Goal: Find specific page/section: Find specific page/section

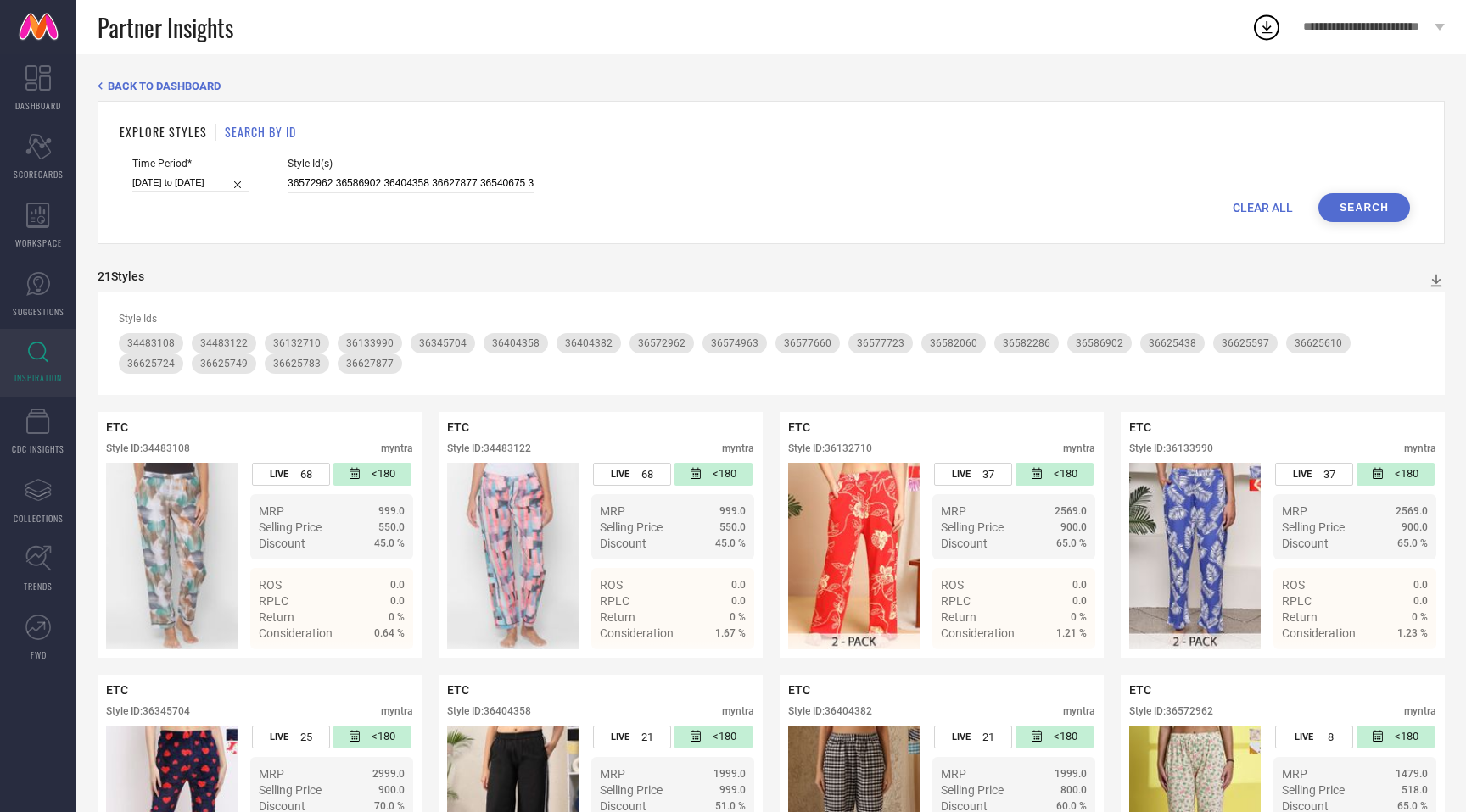
scroll to position [459, 0]
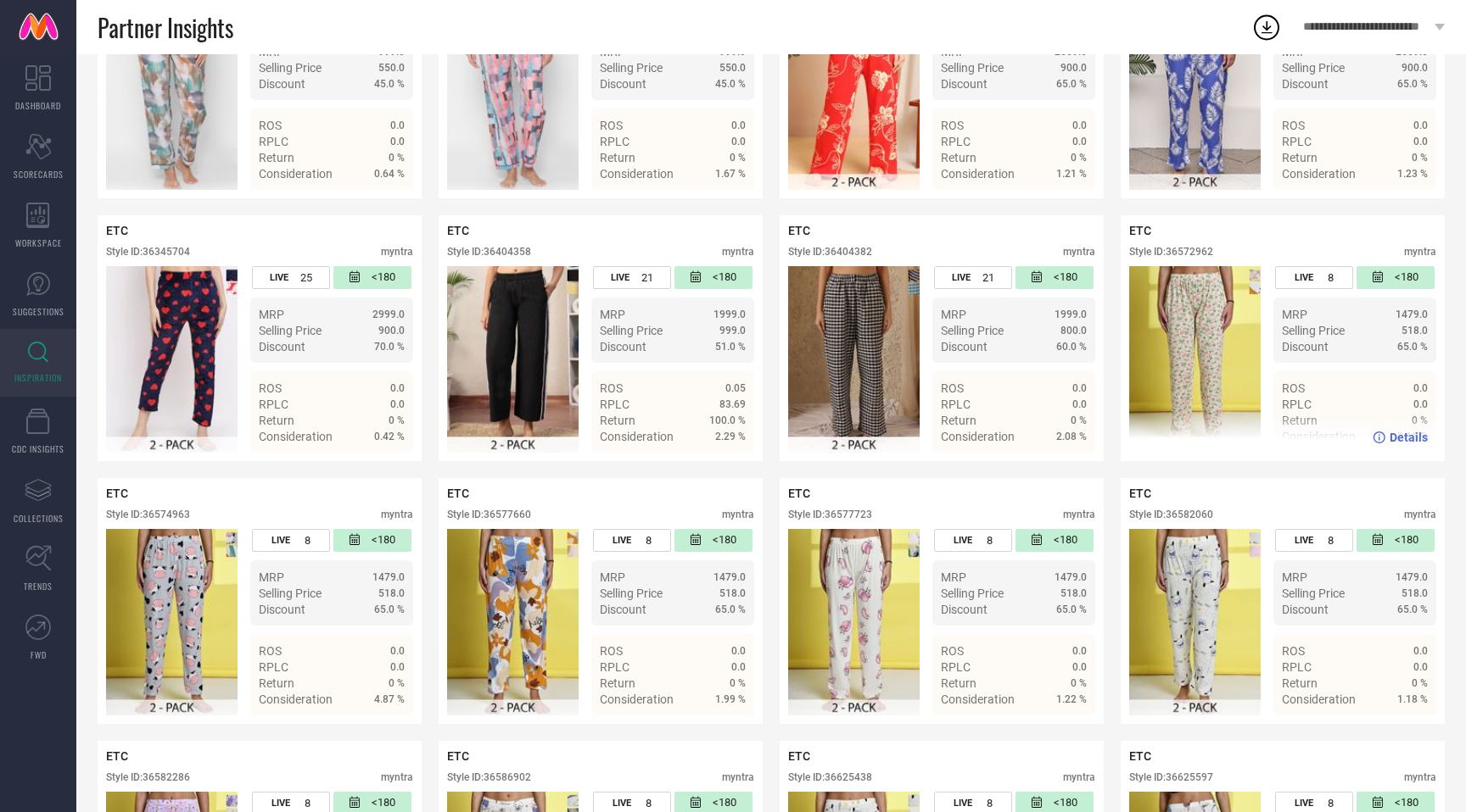
click at [1196, 250] on div "Style ID: 36572962" at bounding box center [1171, 251] width 84 height 12
copy div "36572962"
click at [178, 510] on div "Style ID: 36574963" at bounding box center [149, 514] width 84 height 12
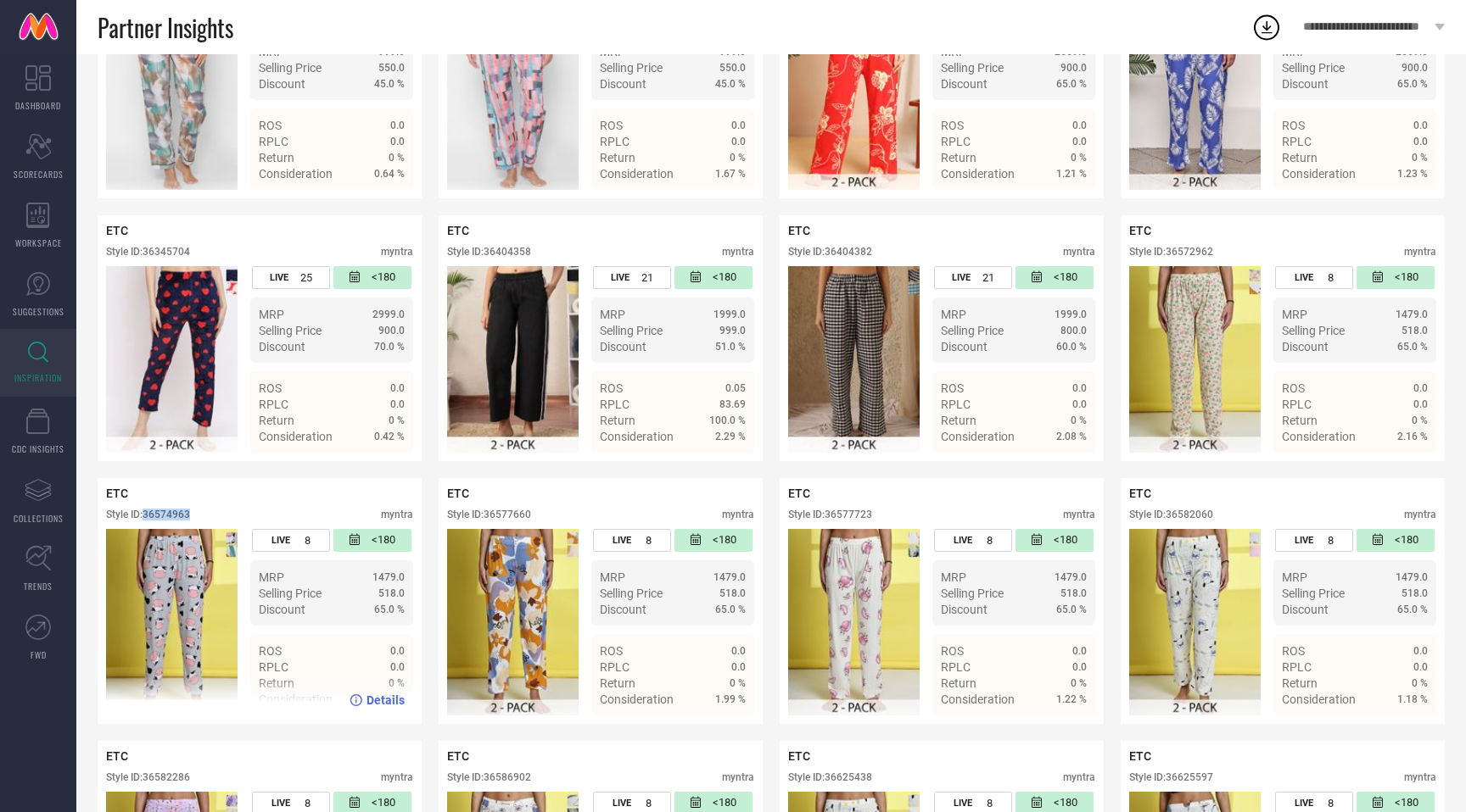
click at [178, 510] on div "Style ID: 36574963" at bounding box center [149, 514] width 84 height 12
copy div "36574963"
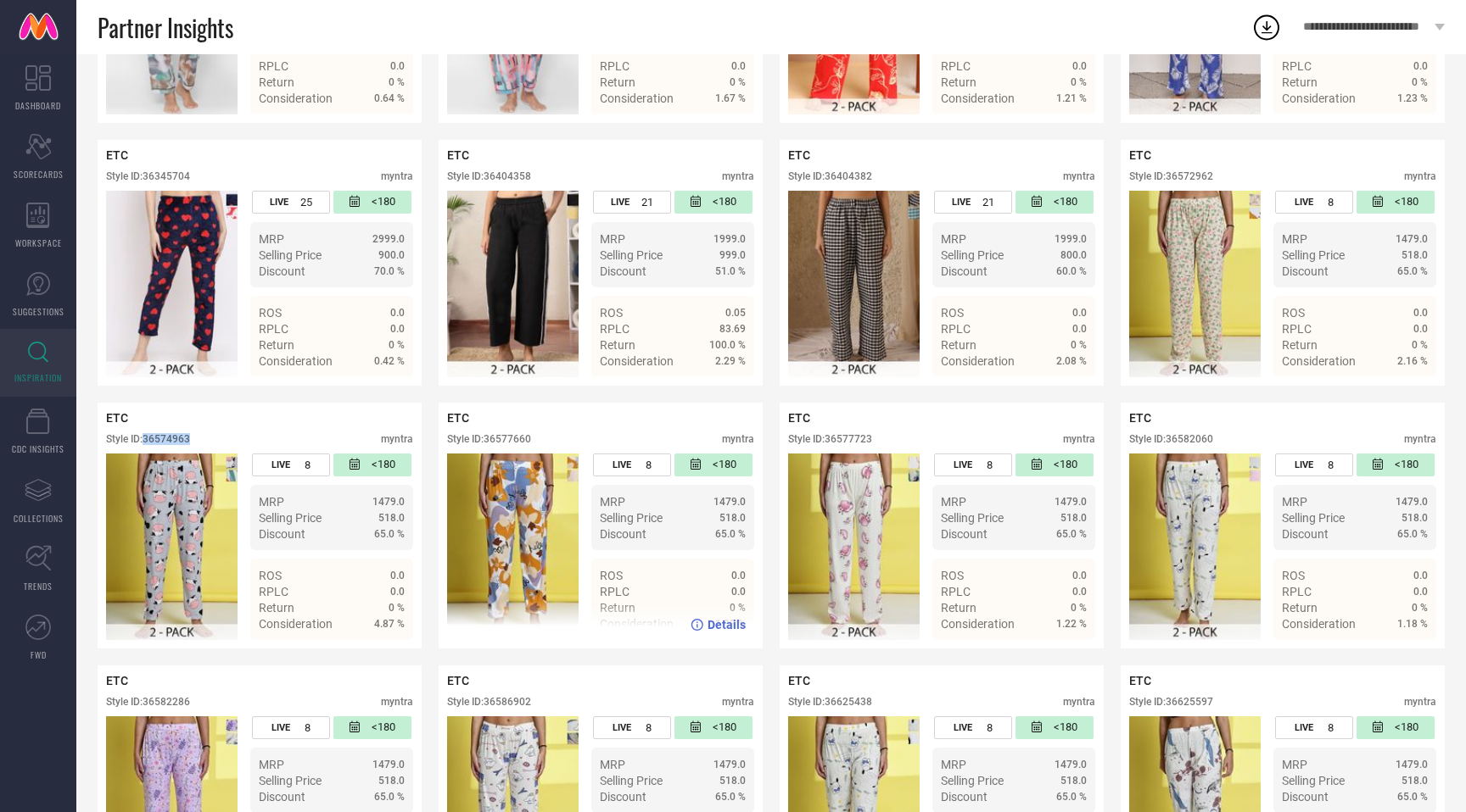
scroll to position [550, 0]
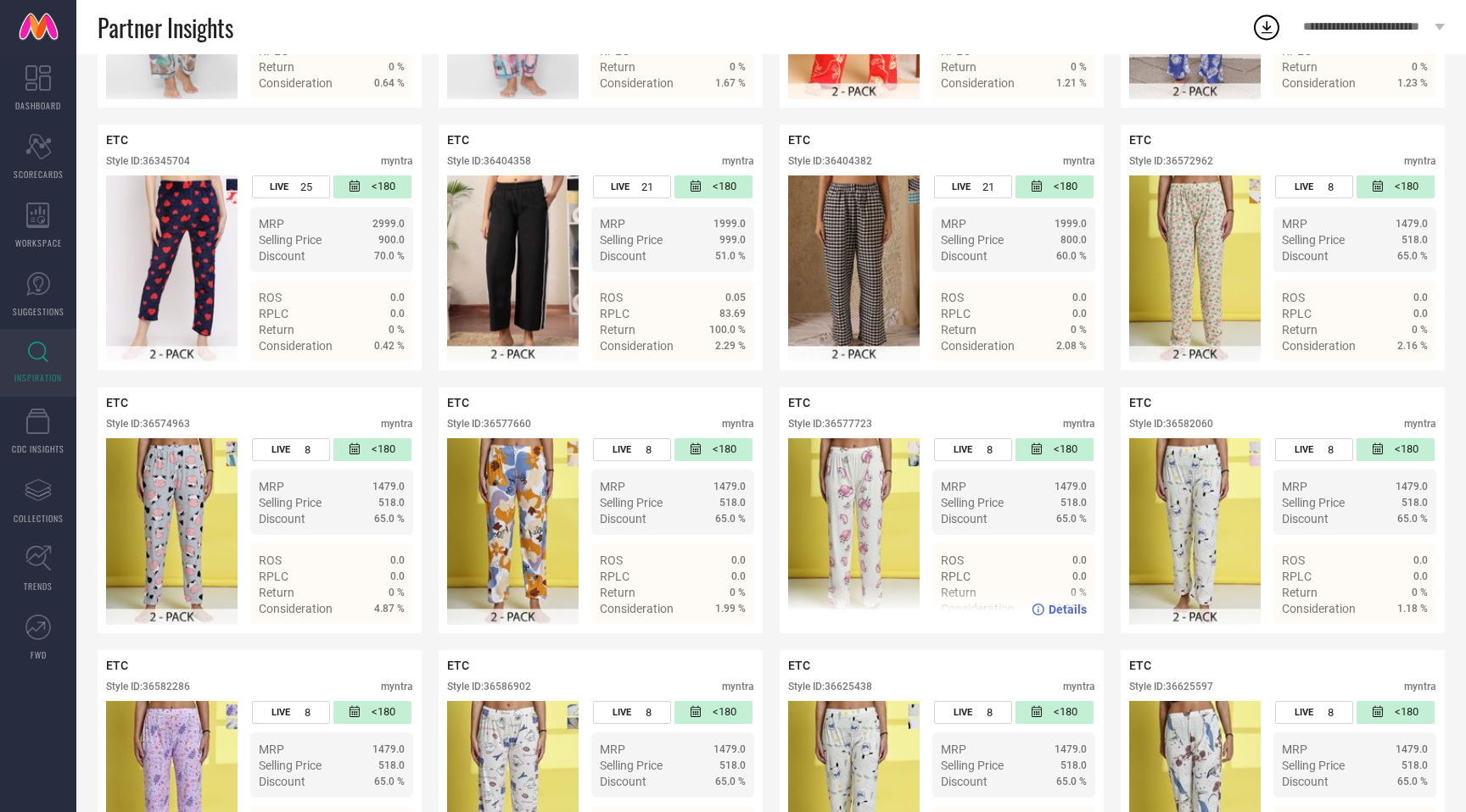
click at [855, 424] on div "Style ID: 36577723" at bounding box center [831, 423] width 84 height 12
copy div "36577723"
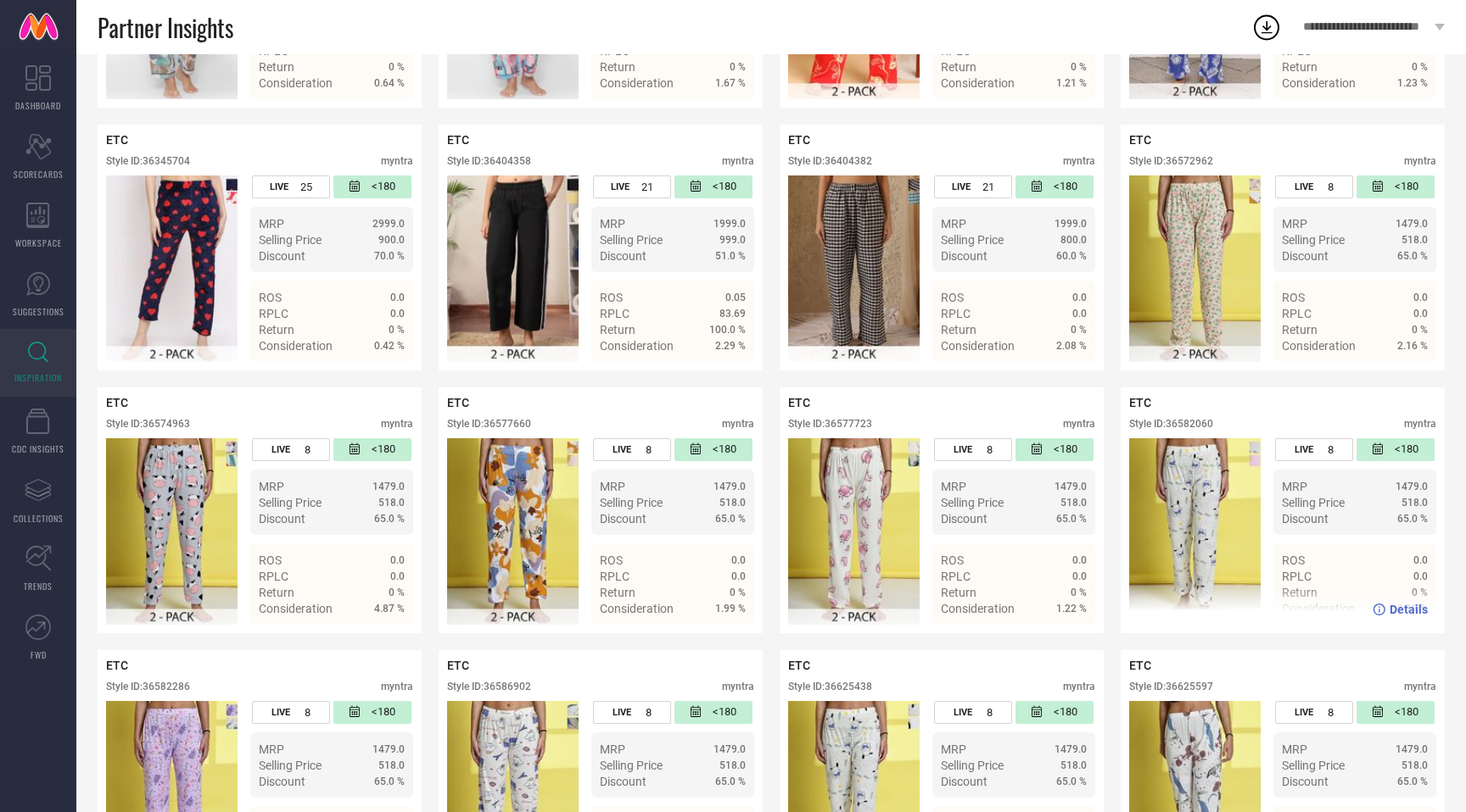
click at [1197, 428] on div "Style ID: 36582060" at bounding box center [1171, 423] width 84 height 12
copy div "36582060"
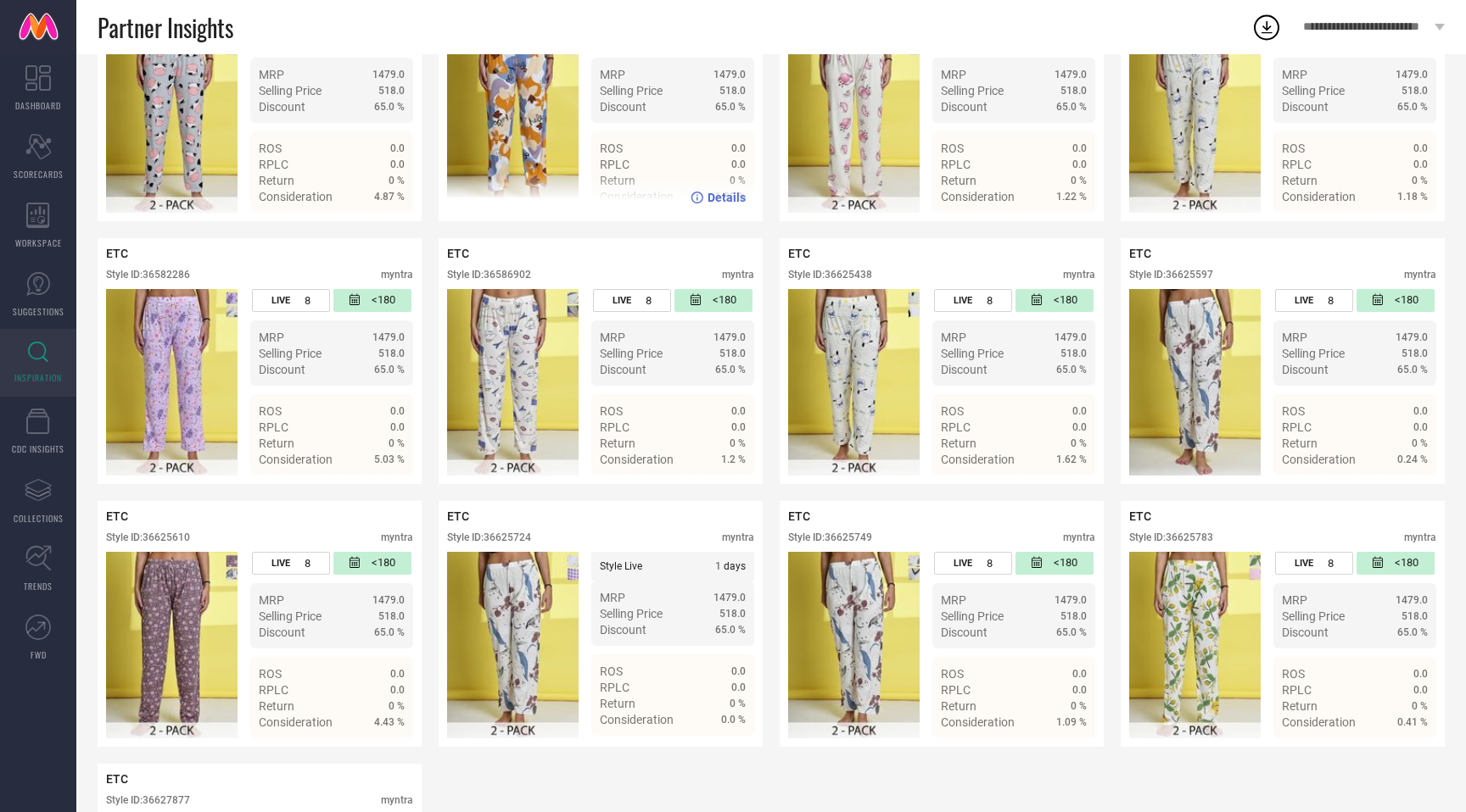
scroll to position [965, 0]
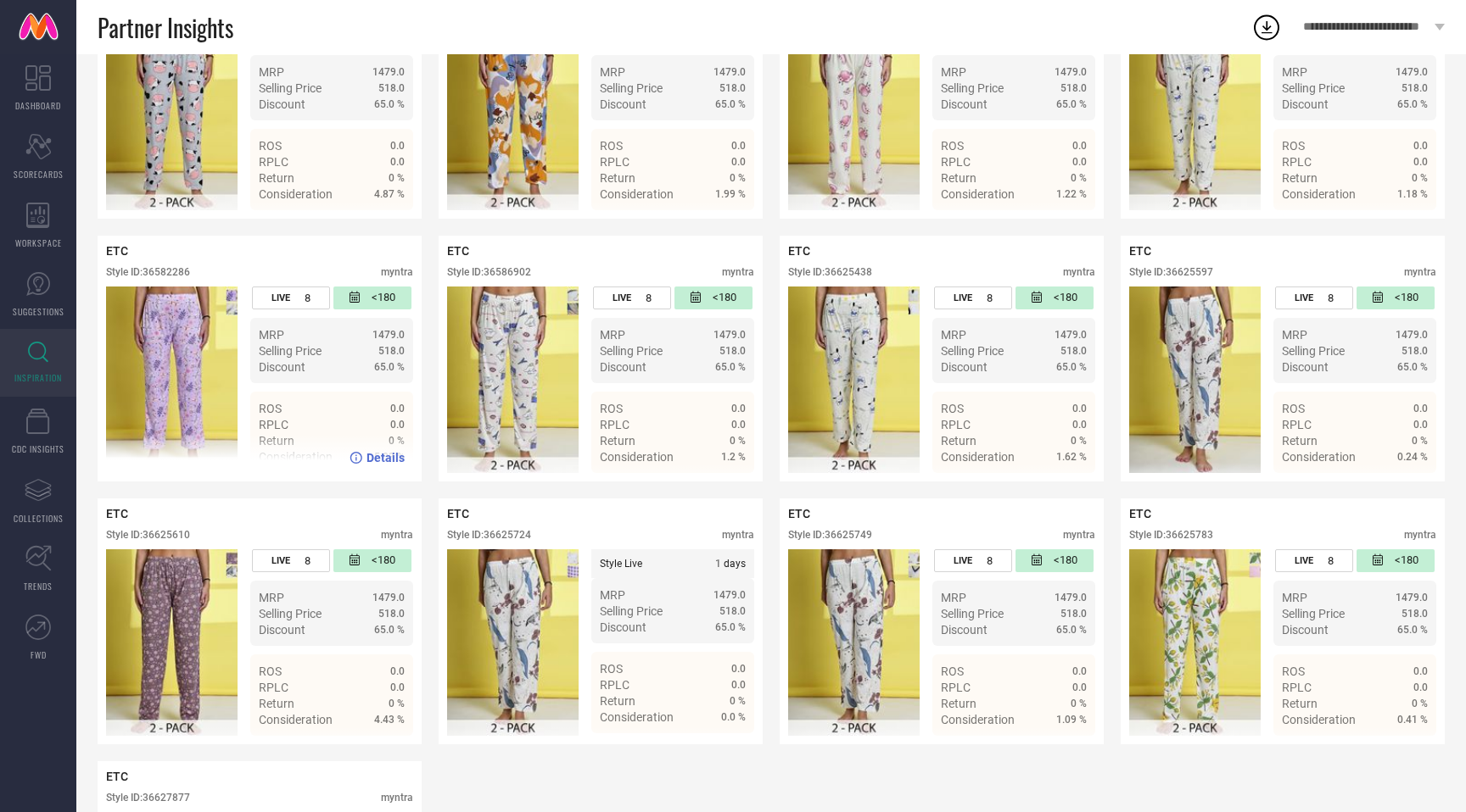
click at [178, 271] on div "Style ID: 36582286" at bounding box center [149, 272] width 84 height 12
copy div "36582286"
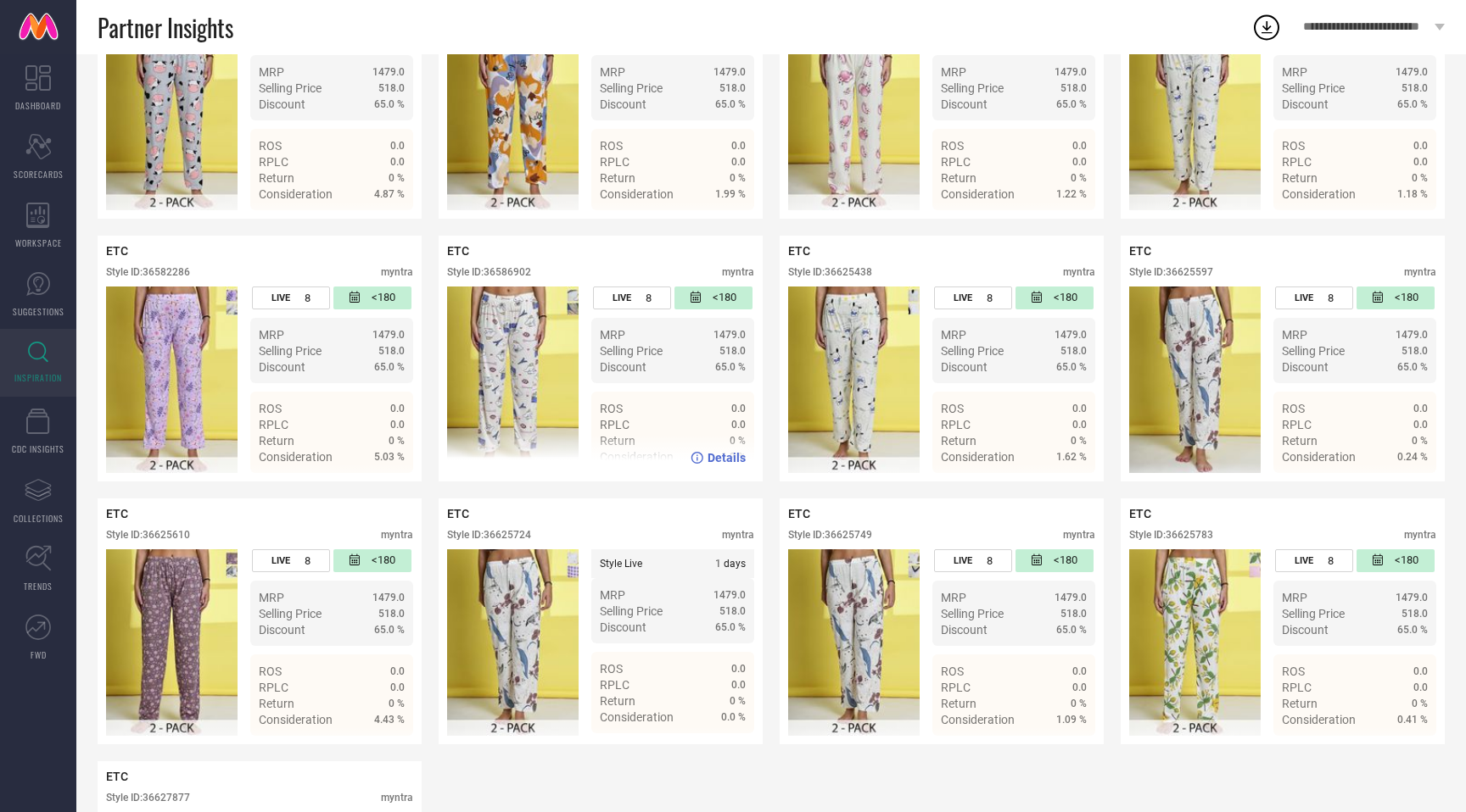
click at [510, 271] on div "Style ID: 36586902" at bounding box center [490, 272] width 84 height 12
copy div "36586902"
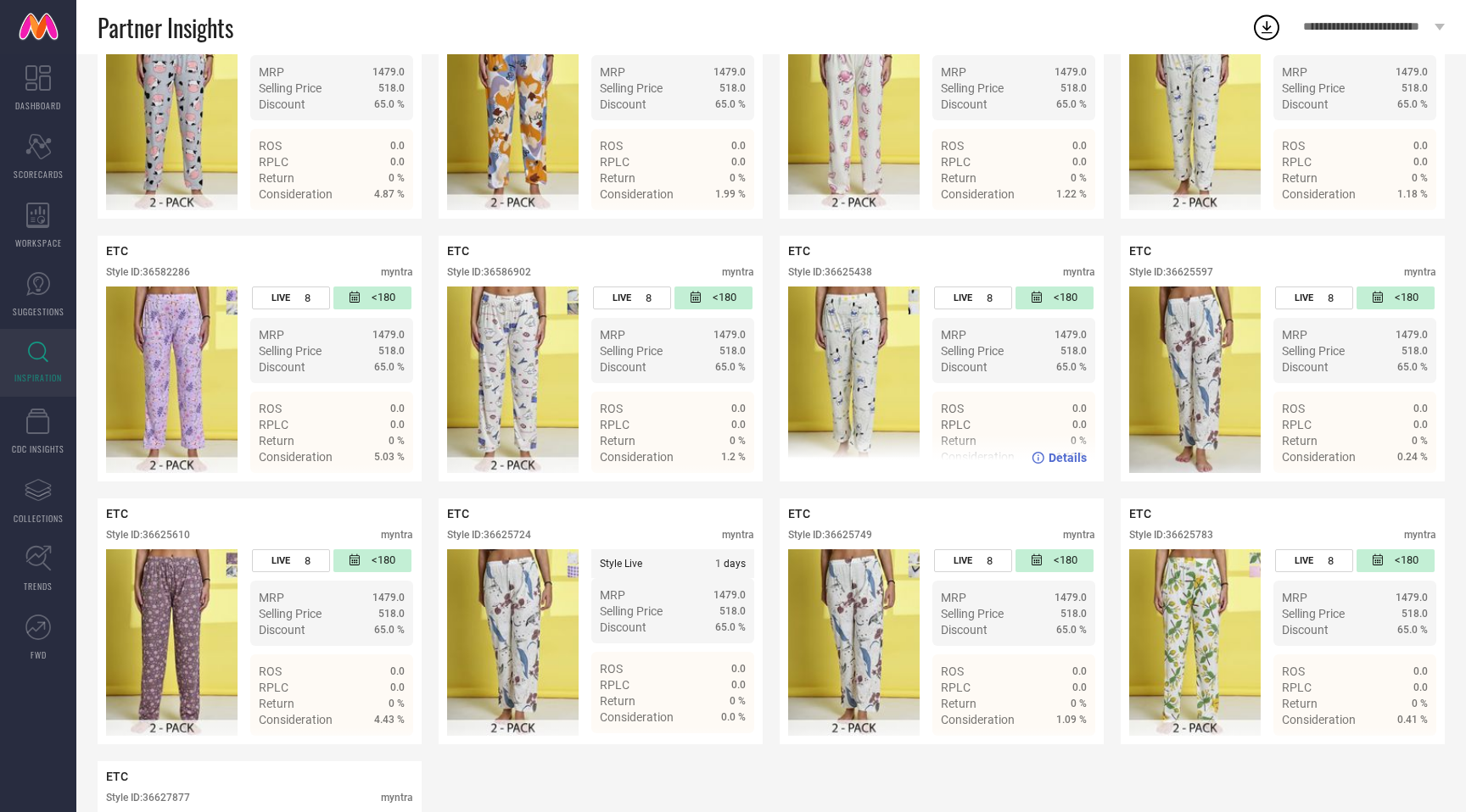
click at [854, 278] on div "Style ID: 36625438" at bounding box center [831, 272] width 84 height 12
copy div "36625438"
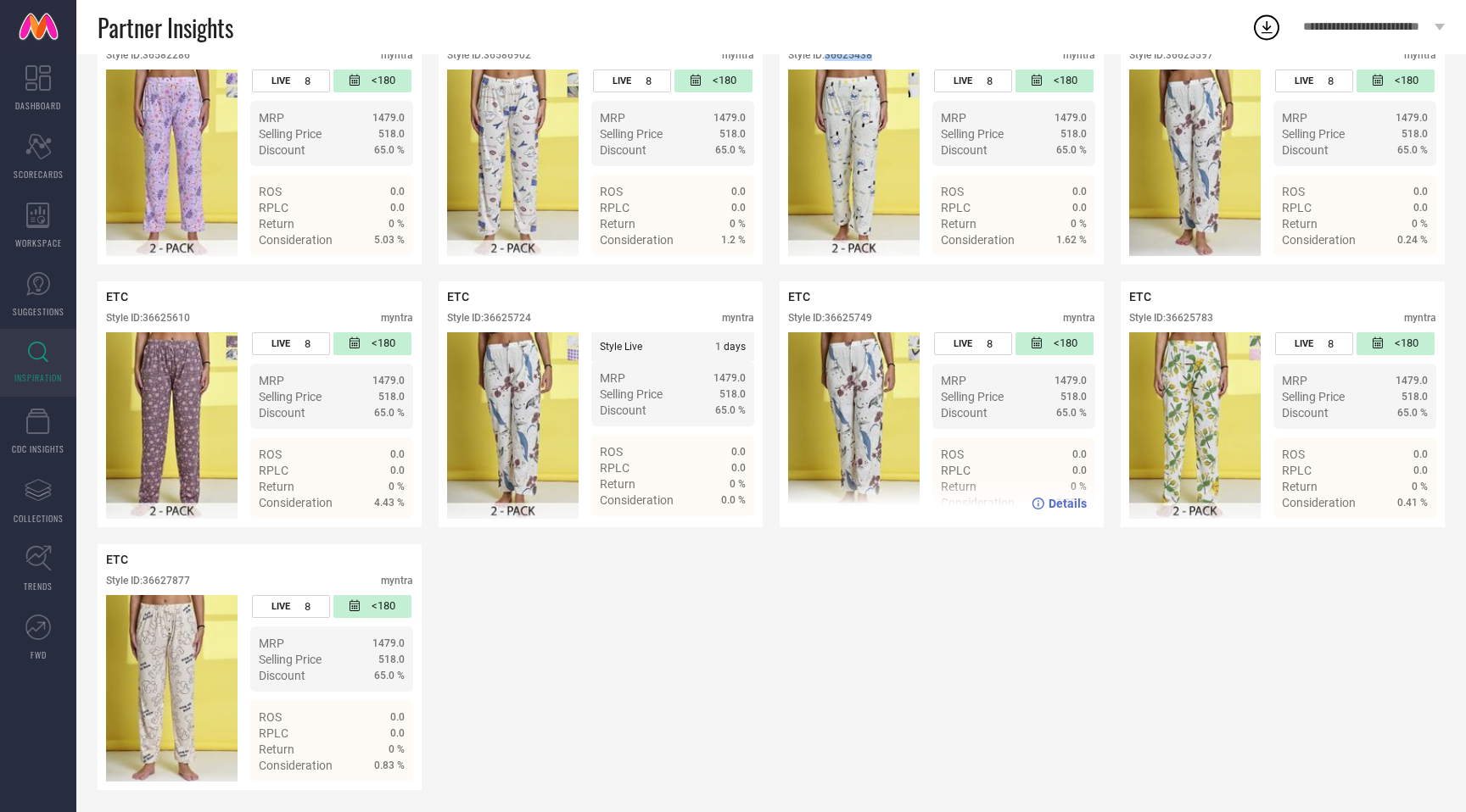
scroll to position [1188, 0]
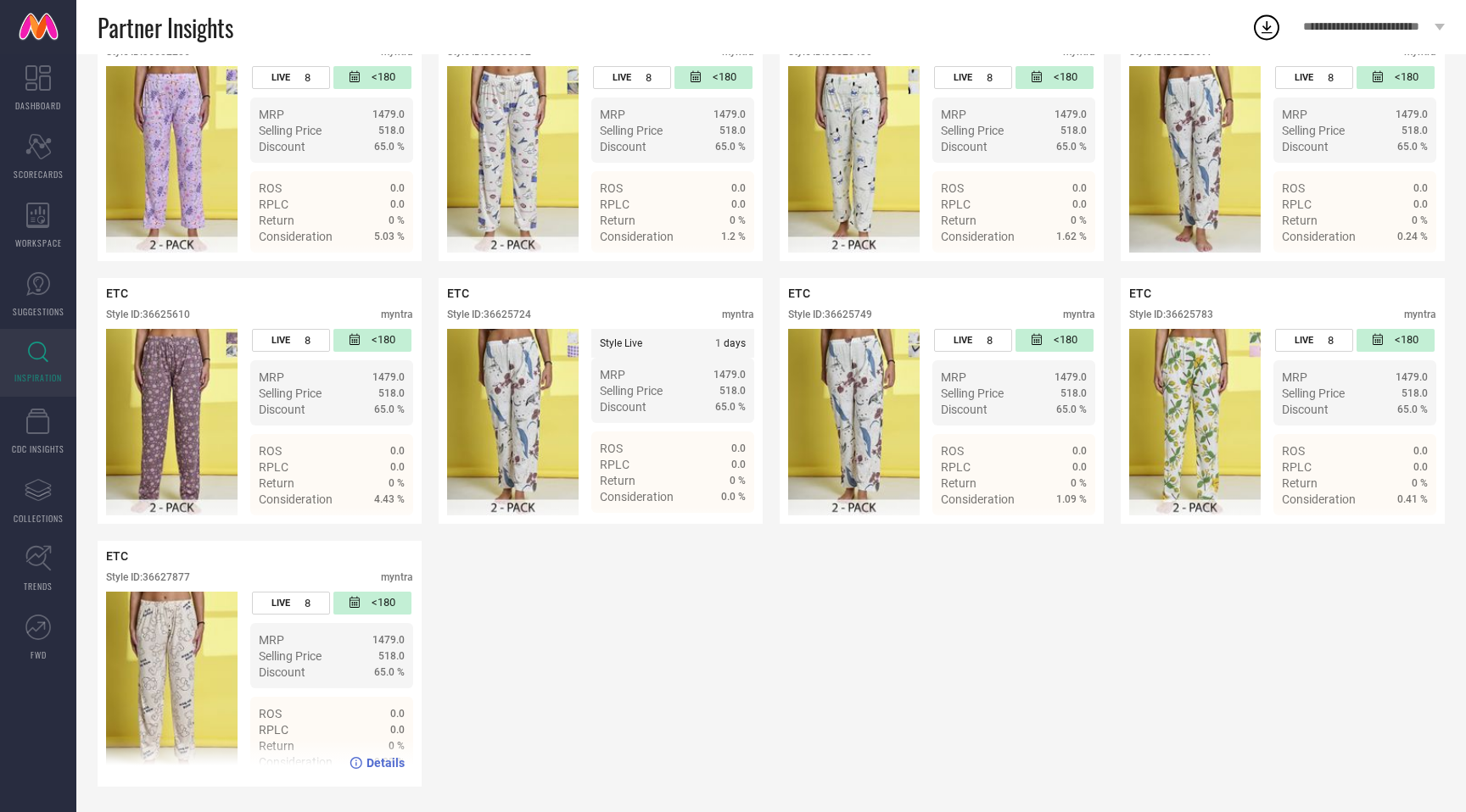
click at [171, 578] on div "Style ID: 36627877" at bounding box center [149, 577] width 84 height 12
copy div "36627877"
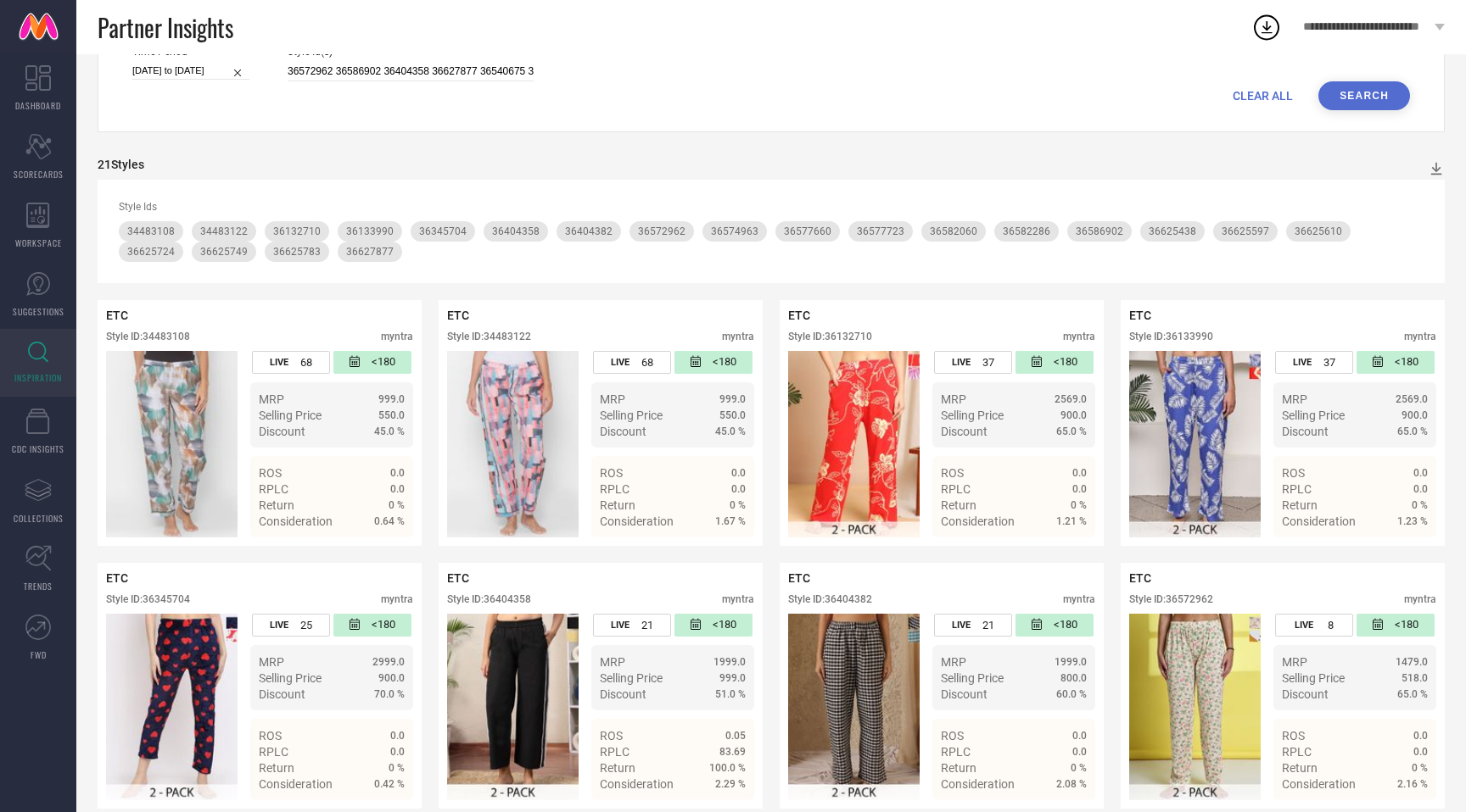
scroll to position [0, 0]
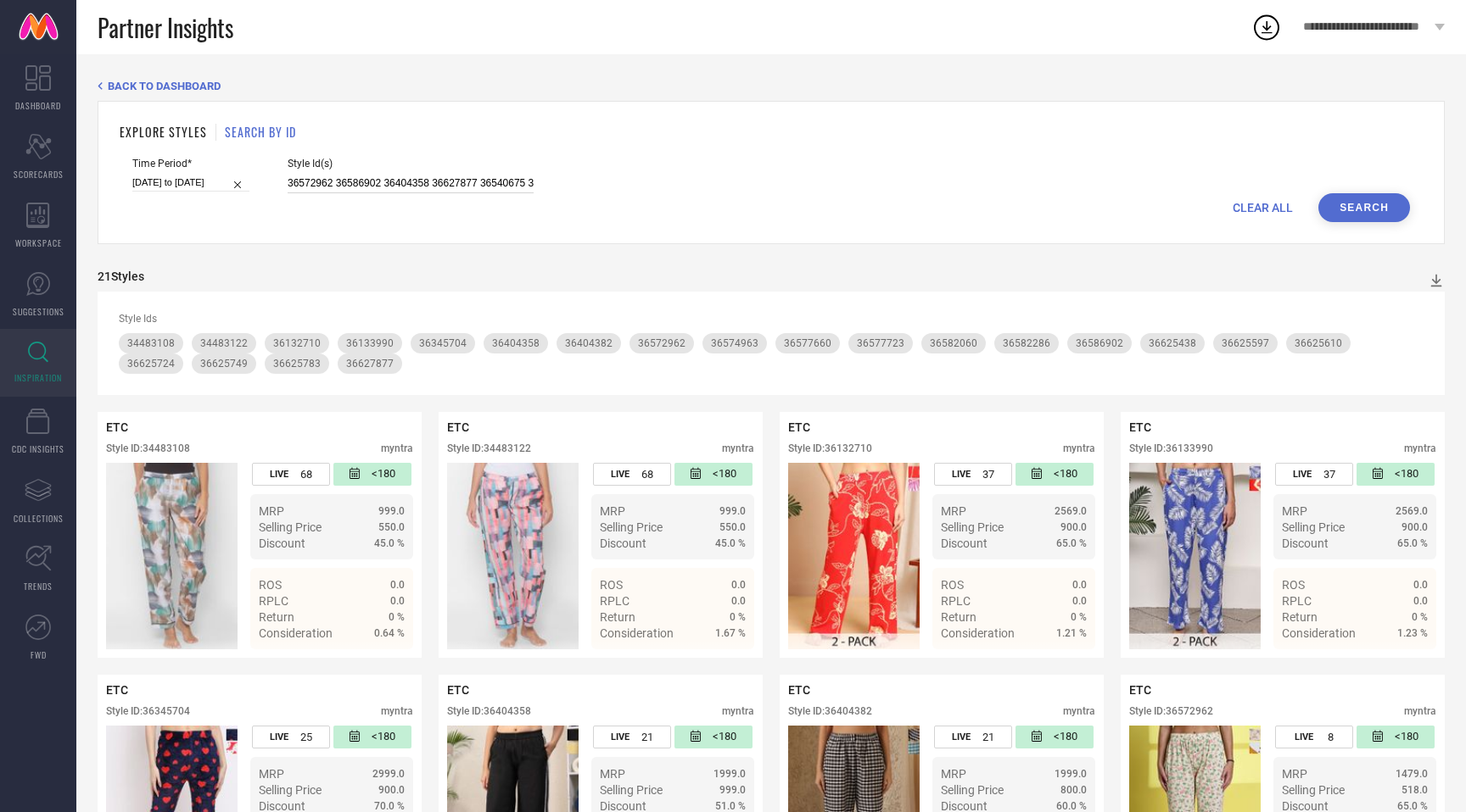
click at [476, 183] on input "36572962 36586902 36404358 36627877 36540675 36132710 36625749 36540660 3613399…" at bounding box center [411, 183] width 246 height 19
paste input "36540682 36586896 36574889 36540662 36540812 36404357 36586891 36540752 3654082…"
click at [1339, 210] on button "Search" at bounding box center [1364, 207] width 92 height 28
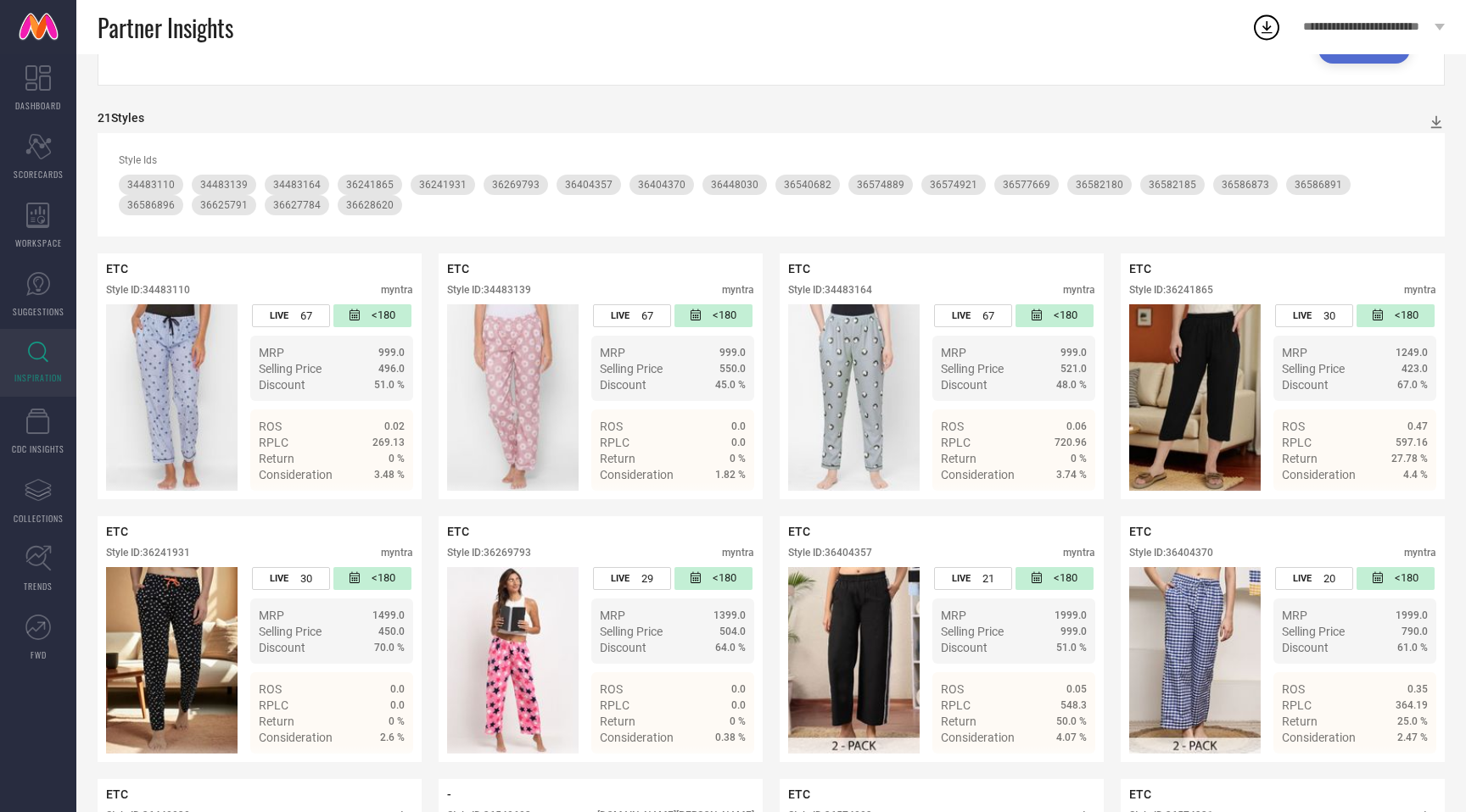
scroll to position [161, 0]
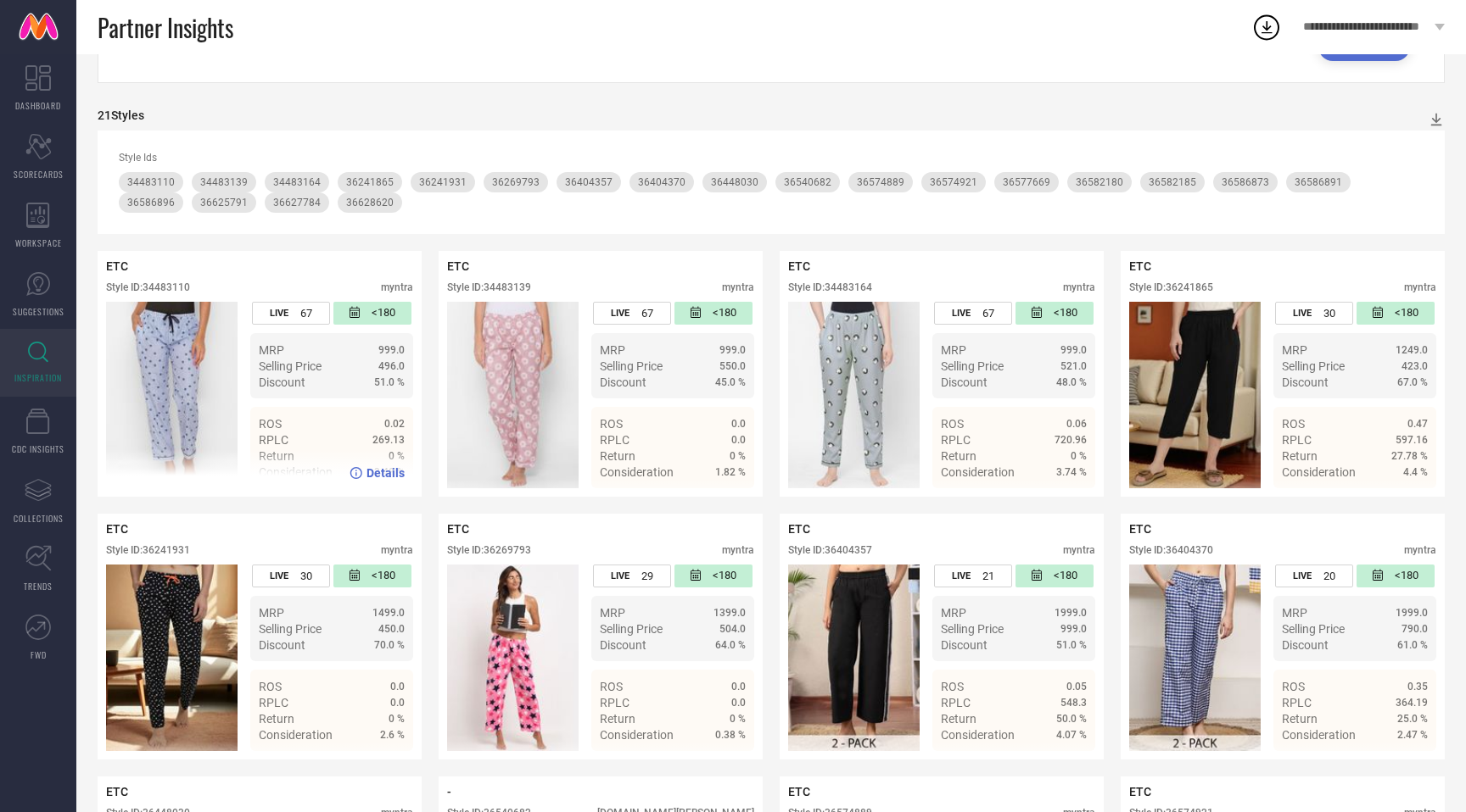
click at [178, 287] on div "Style ID: 34483110" at bounding box center [149, 287] width 84 height 12
copy div "34483110"
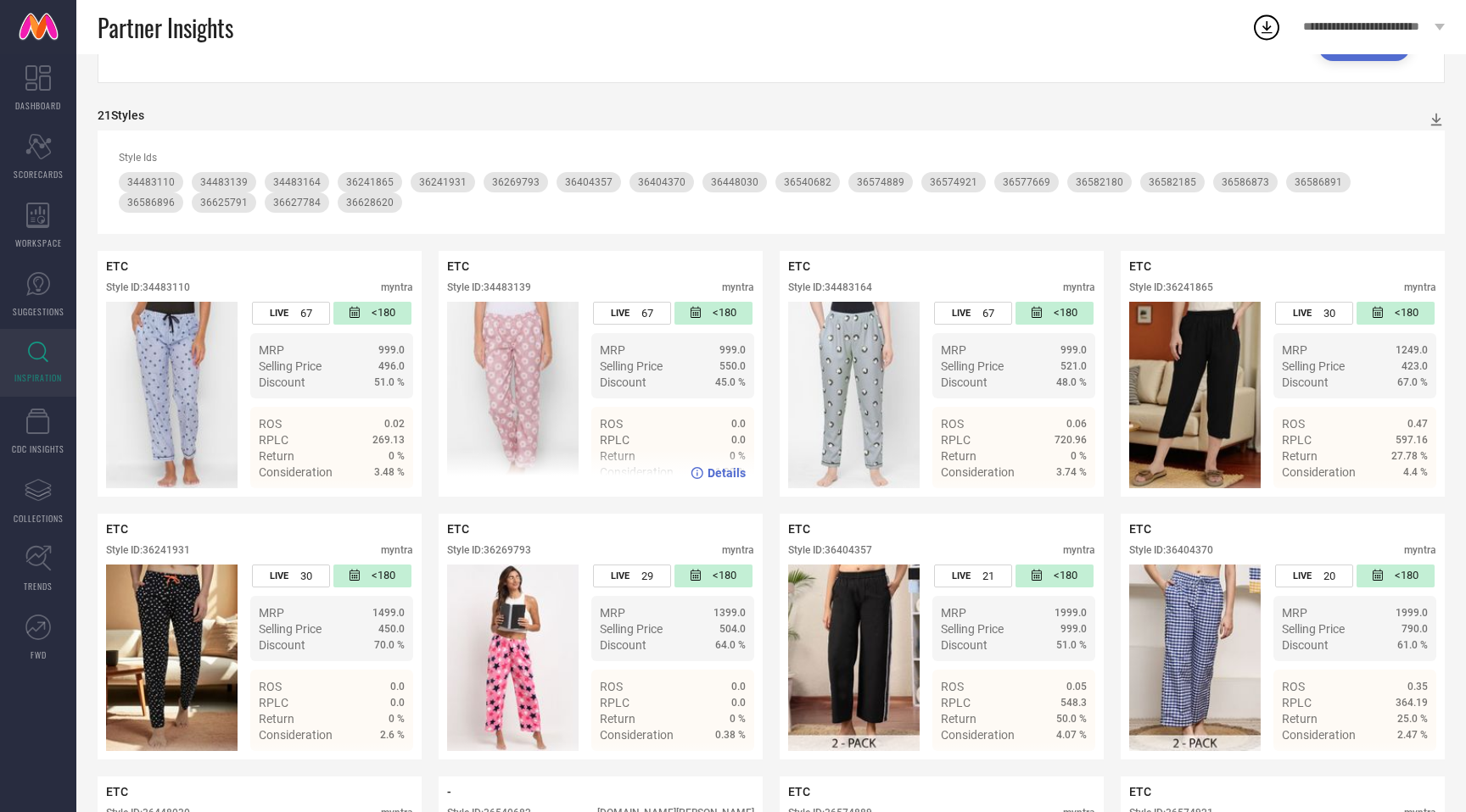
click at [517, 281] on div "Style ID: 34483139" at bounding box center [490, 287] width 84 height 12
copy div "34483139"
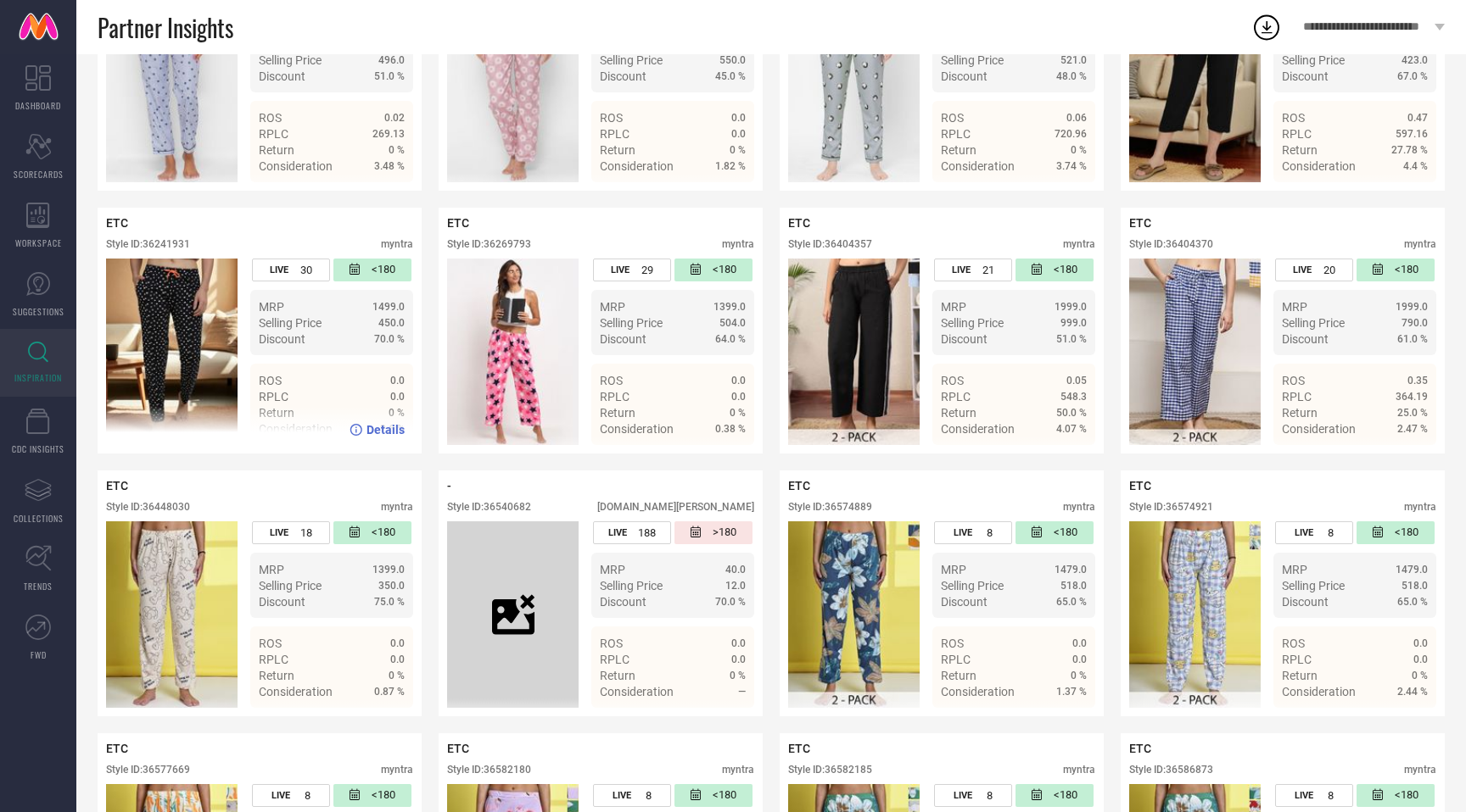
scroll to position [488, 0]
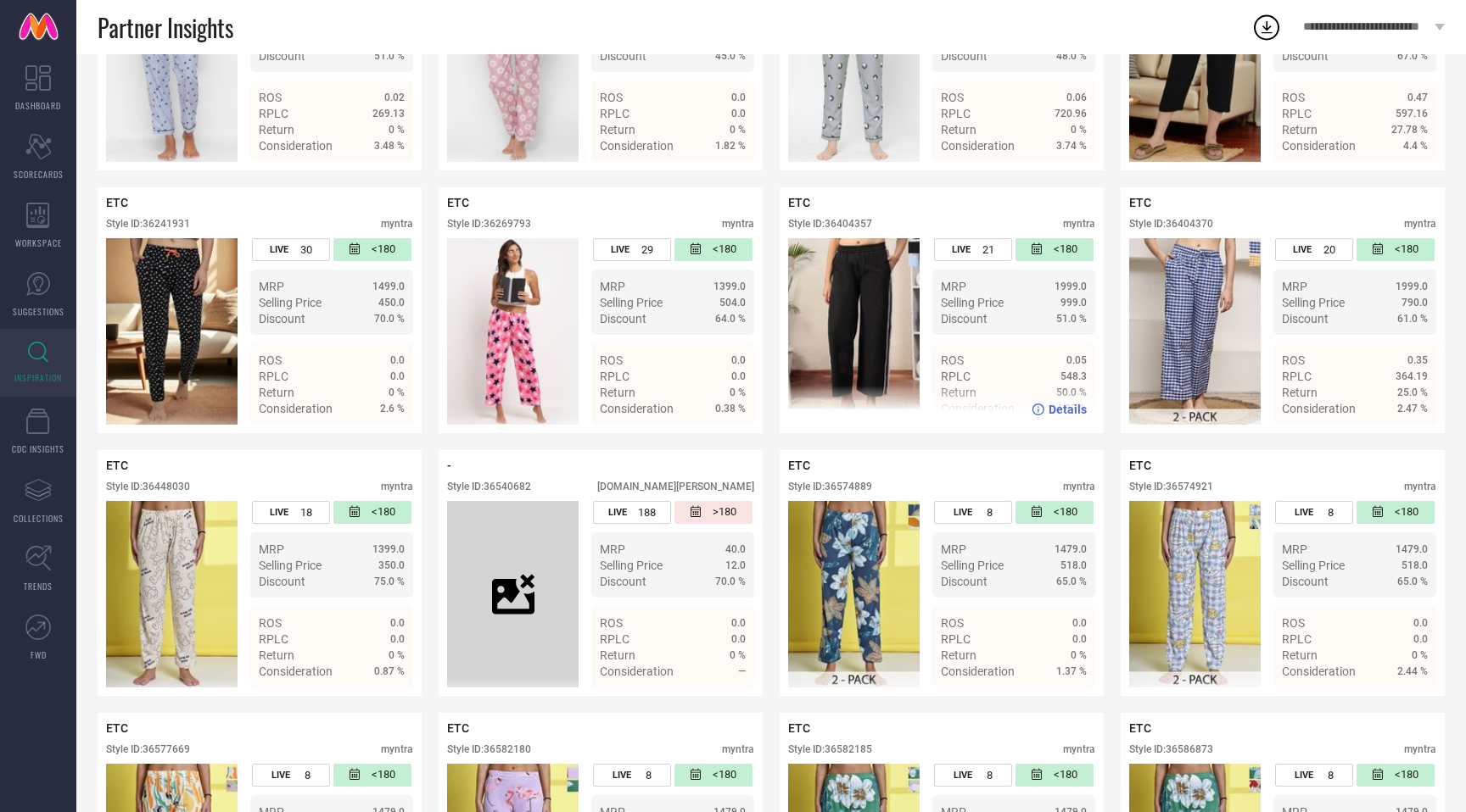
click at [862, 220] on div "Style ID: 36404357" at bounding box center [831, 224] width 84 height 12
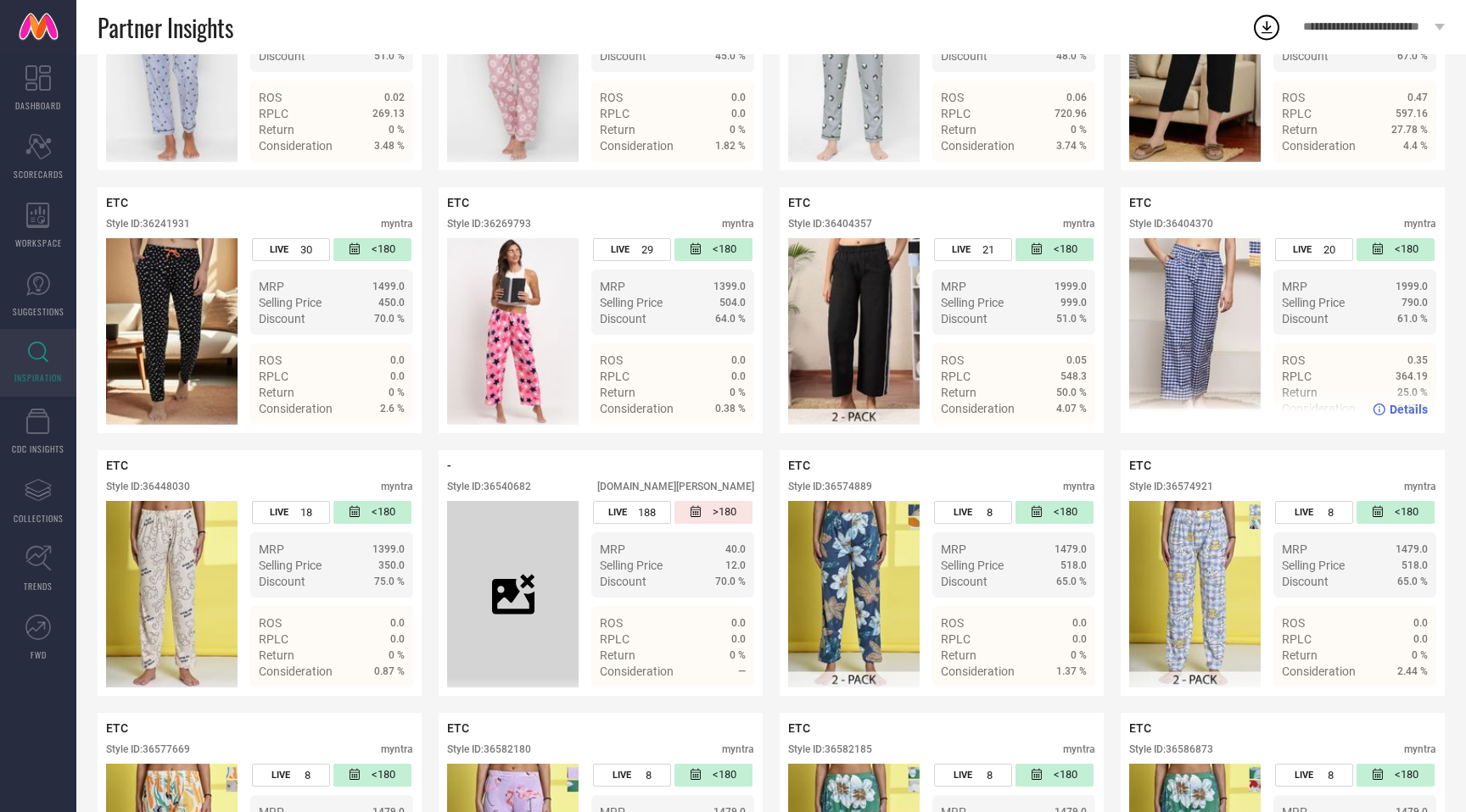
click at [1205, 216] on div "ETC Style ID: 36404370 myntra" at bounding box center [1282, 217] width 307 height 42
click at [1200, 220] on div "Style ID: 36404370" at bounding box center [1171, 224] width 84 height 12
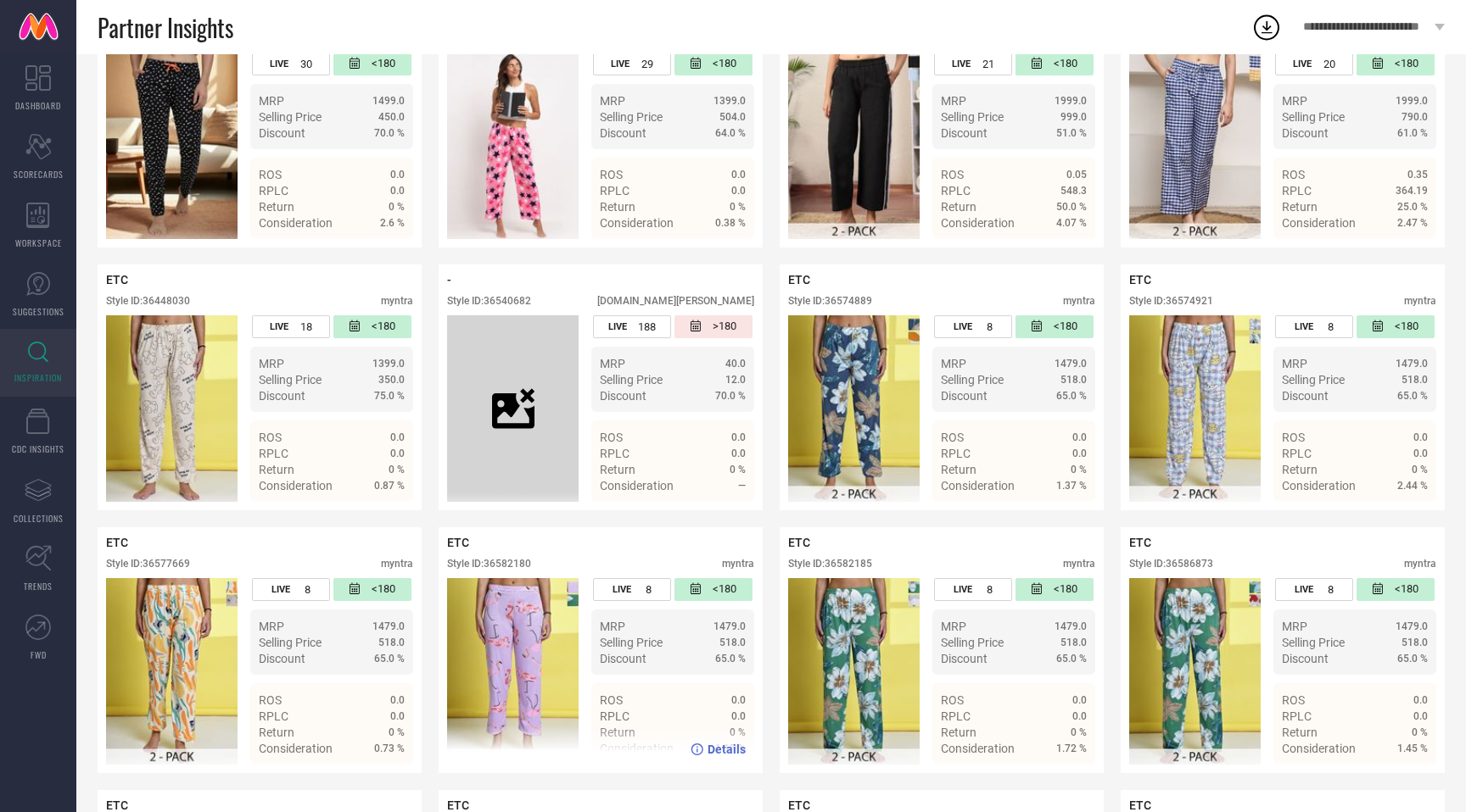
scroll to position [686, 0]
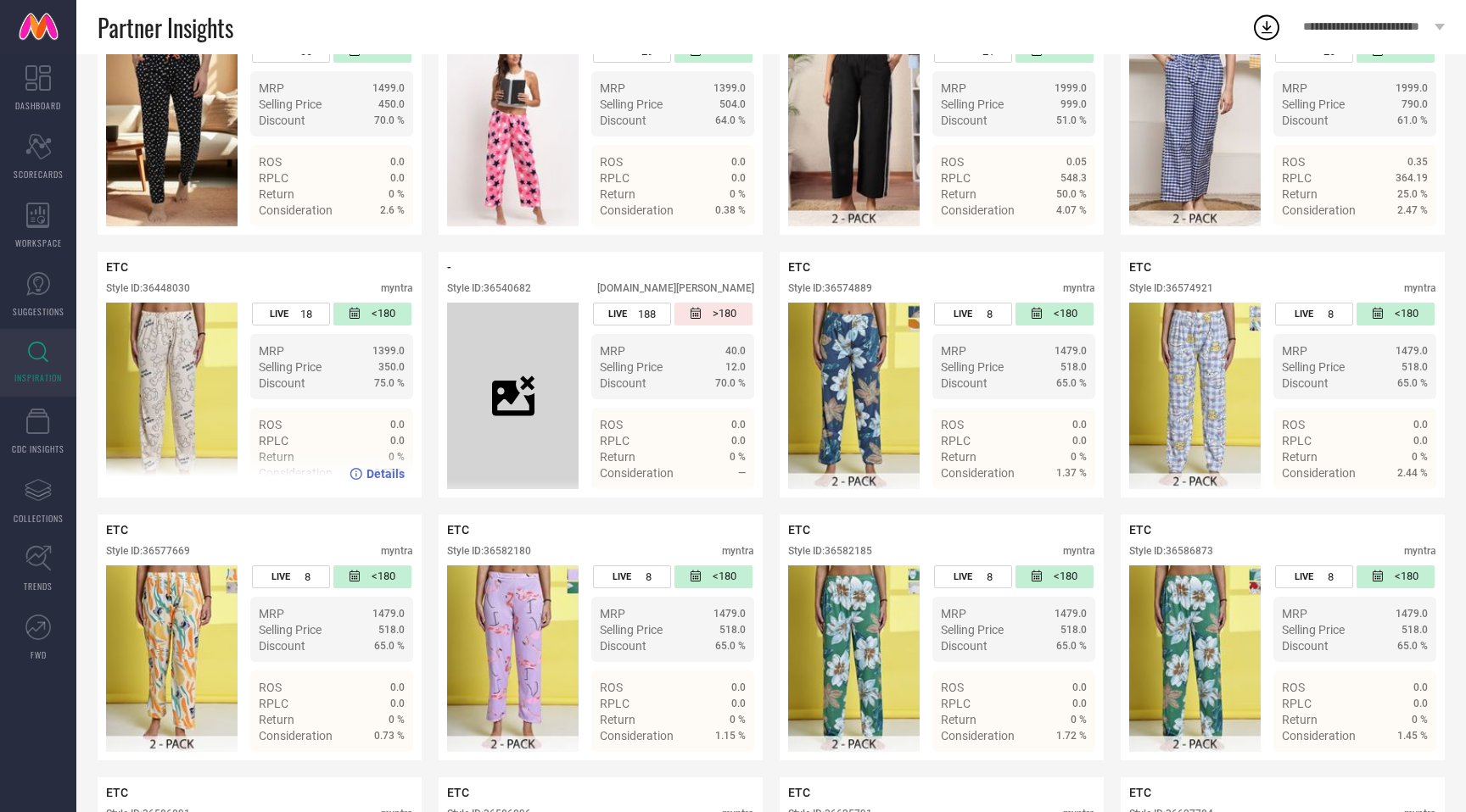
click at [181, 291] on div "Style ID: 36448030" at bounding box center [149, 288] width 84 height 12
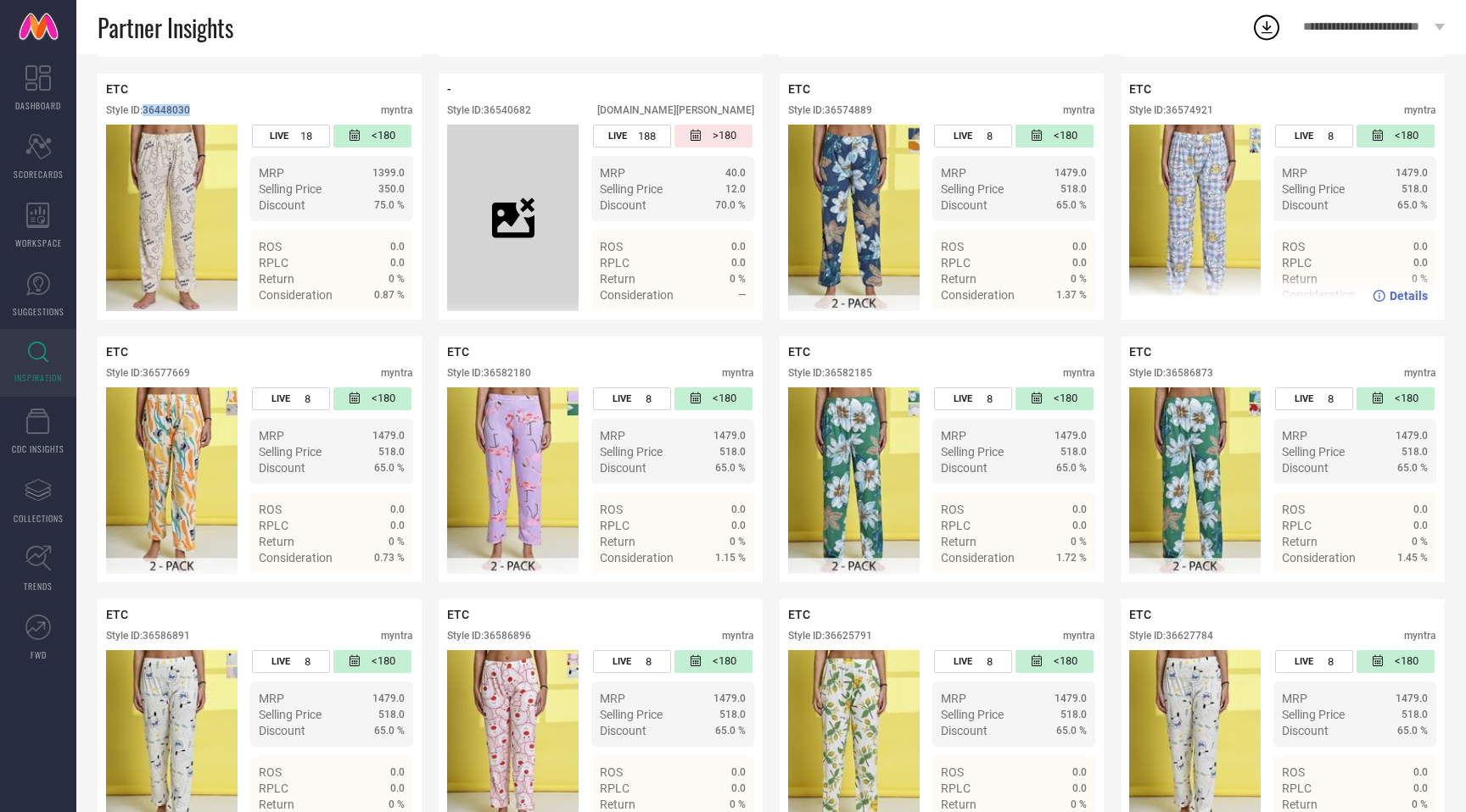
scroll to position [839, 0]
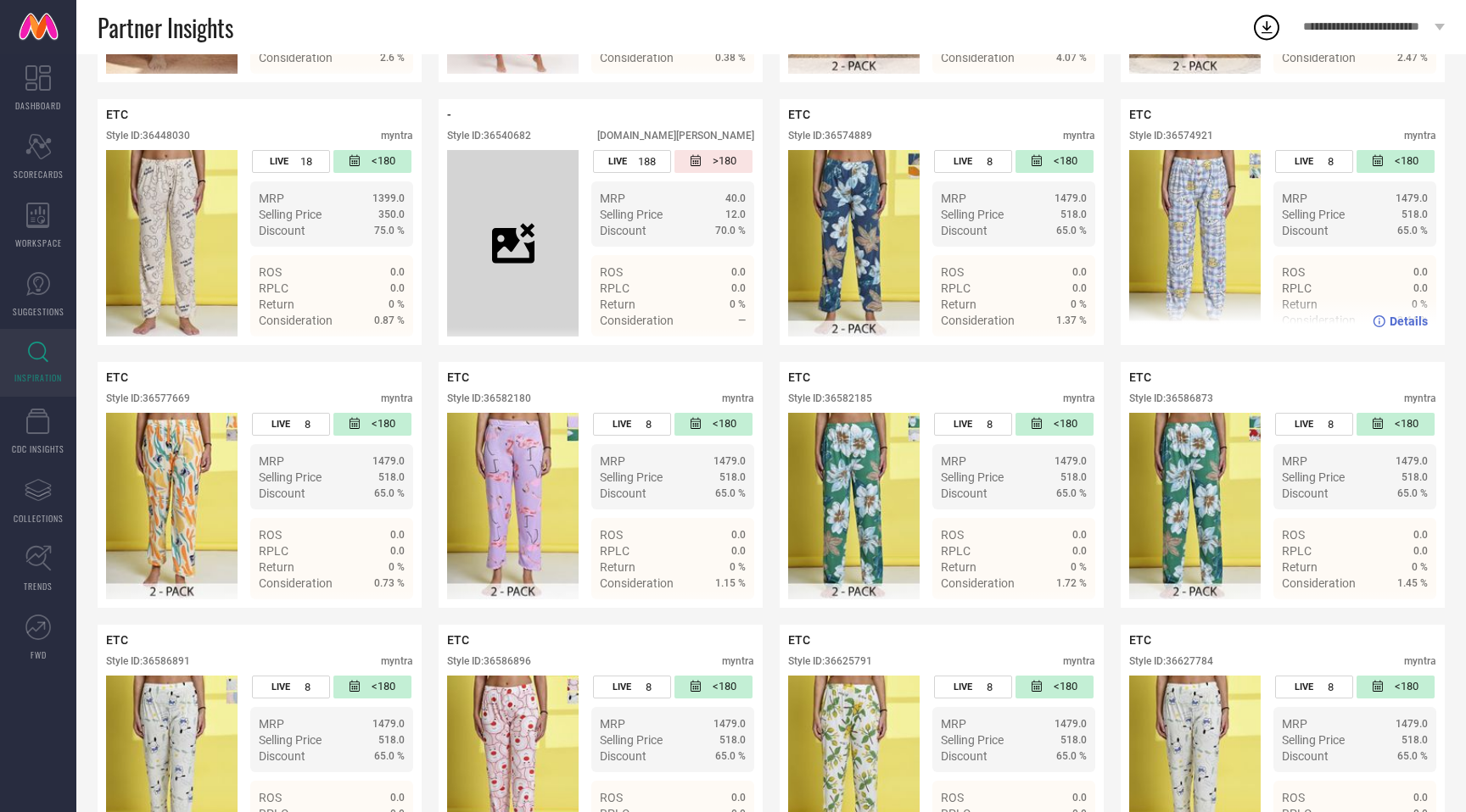
click at [1200, 135] on div "Style ID: 36574921" at bounding box center [1171, 136] width 84 height 12
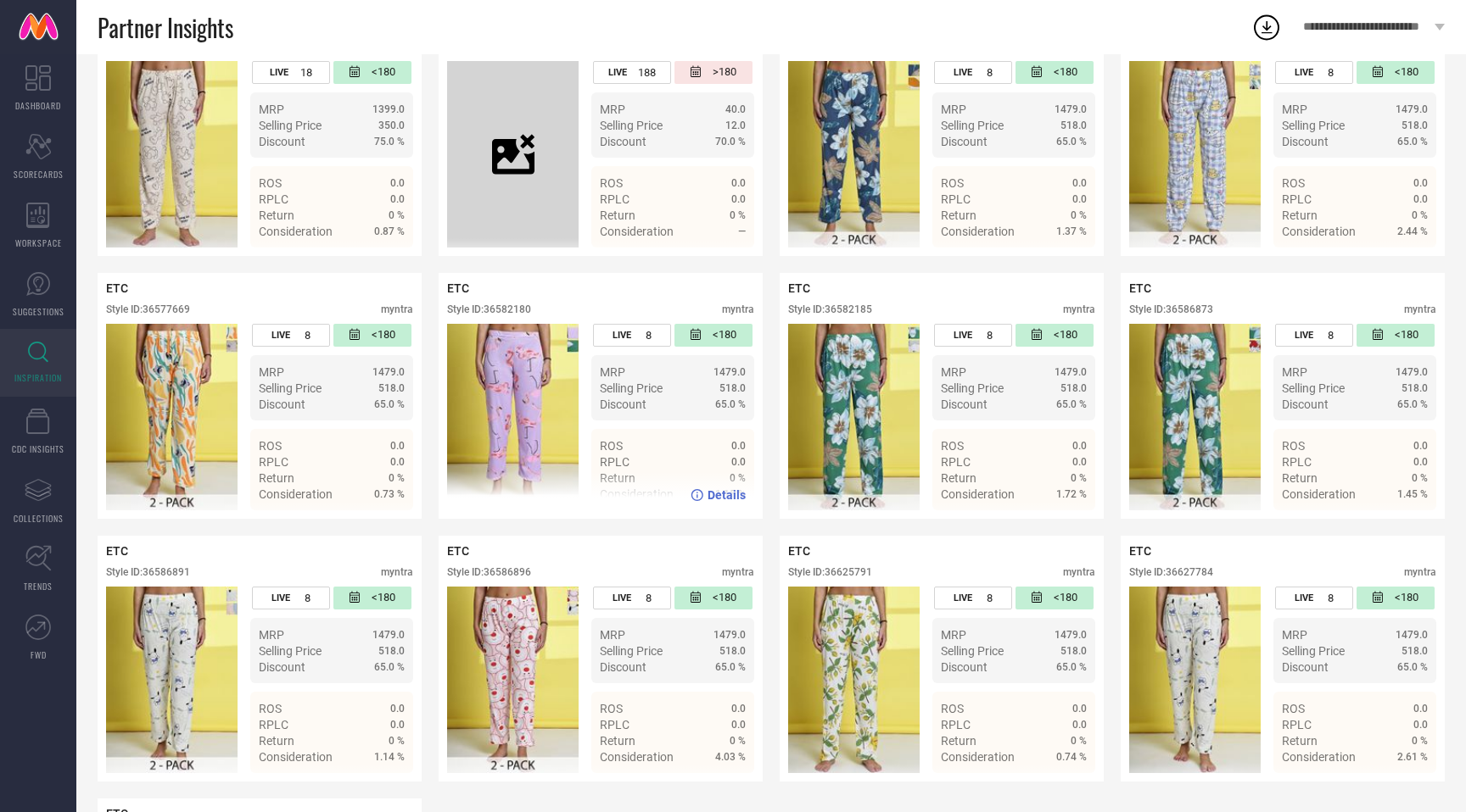
scroll to position [934, 0]
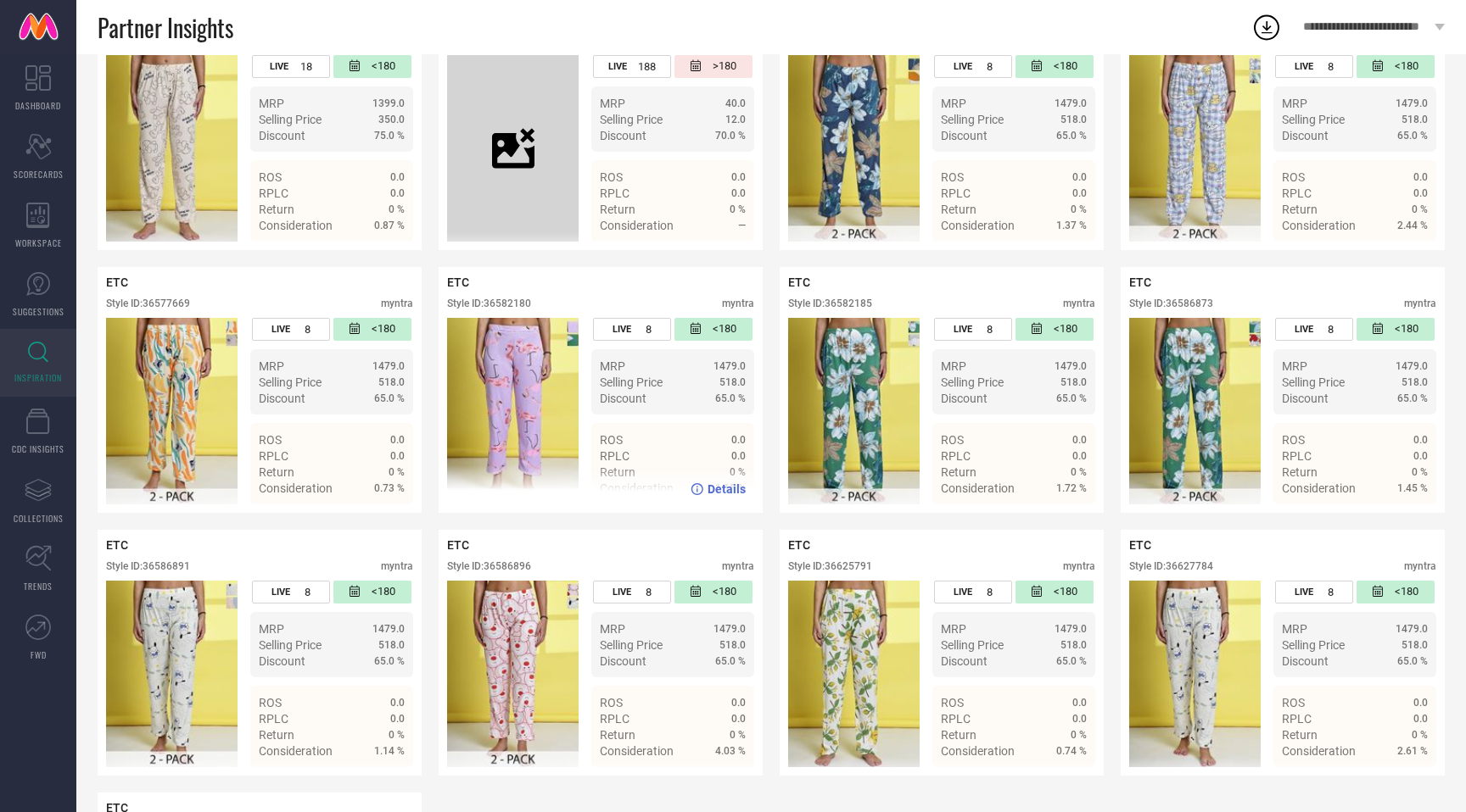
click at [518, 306] on div "Style ID: 36582180" at bounding box center [490, 303] width 84 height 12
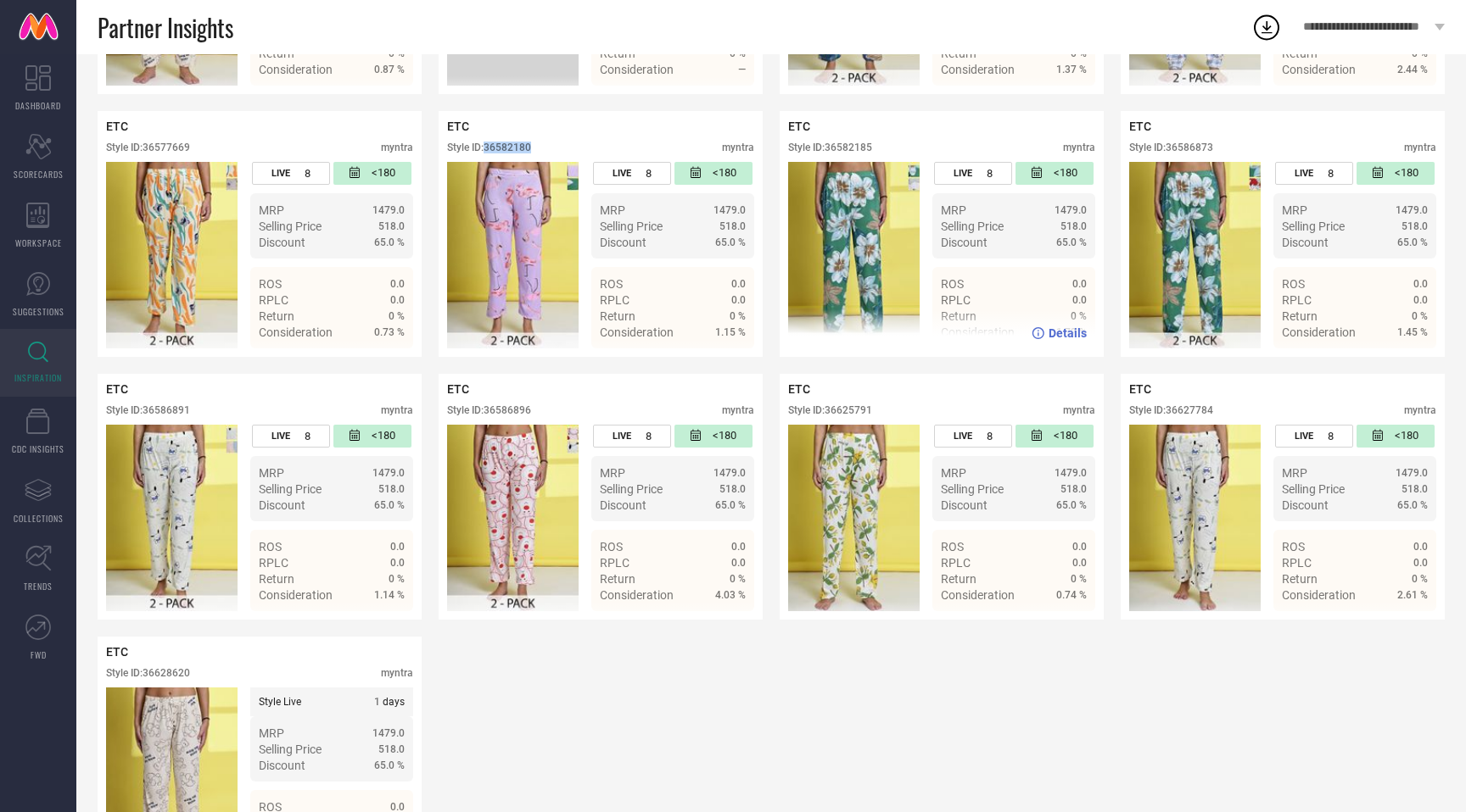
scroll to position [1116, 0]
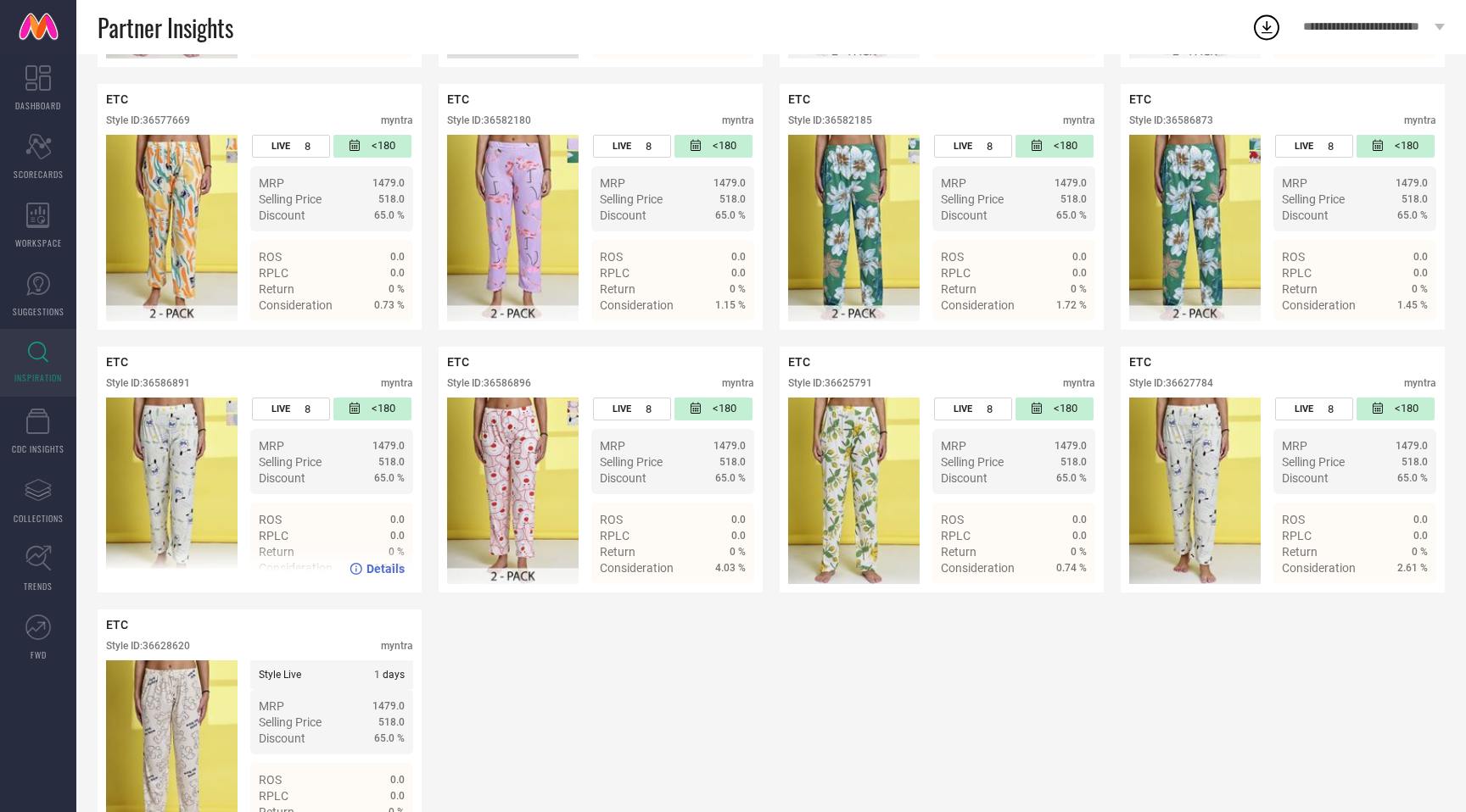
click at [169, 385] on div "Style ID: 36586891" at bounding box center [149, 383] width 84 height 12
click at [516, 382] on div "Style ID: 36586896" at bounding box center [490, 383] width 84 height 12
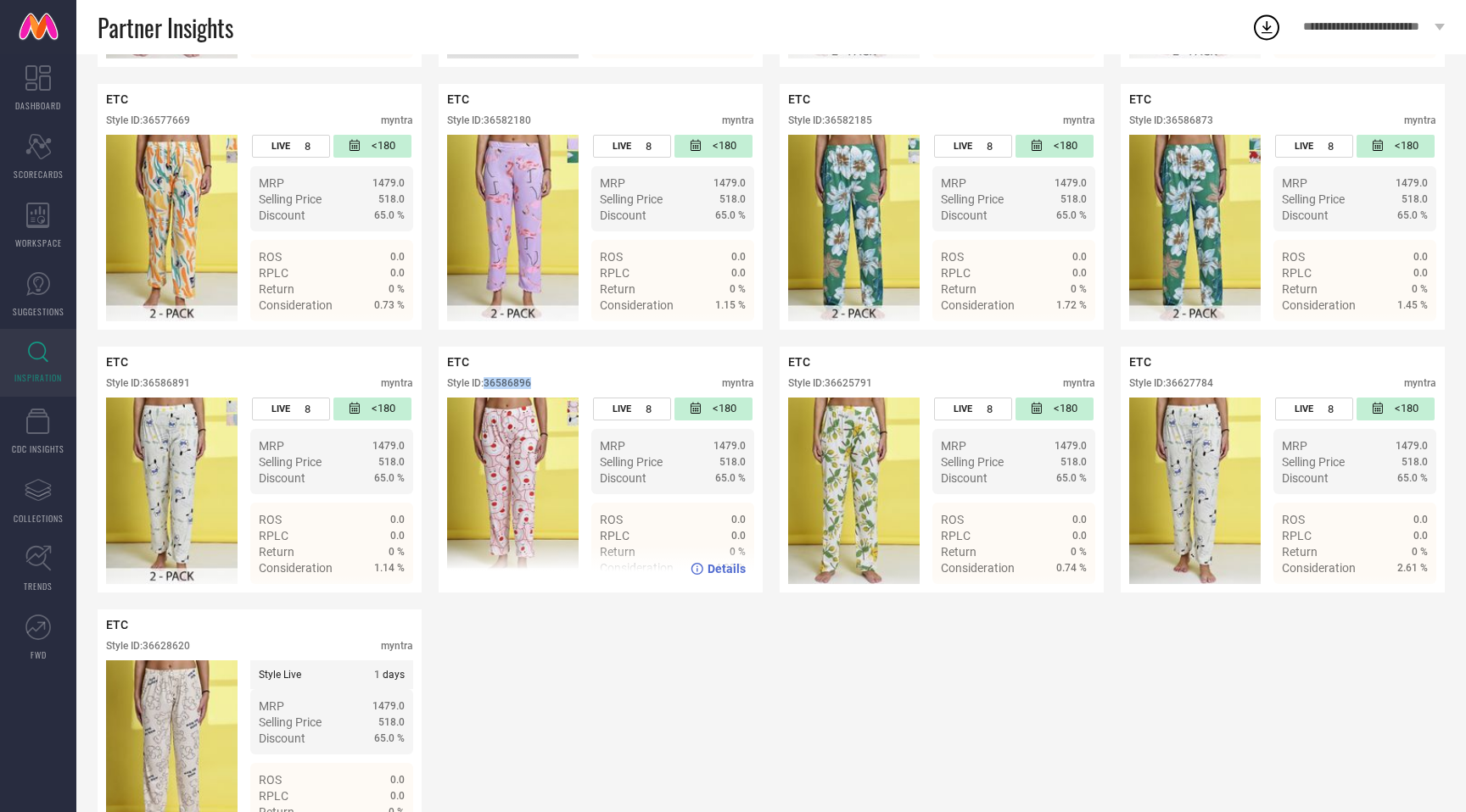
click at [516, 382] on div "Style ID: 36586896" at bounding box center [490, 383] width 84 height 12
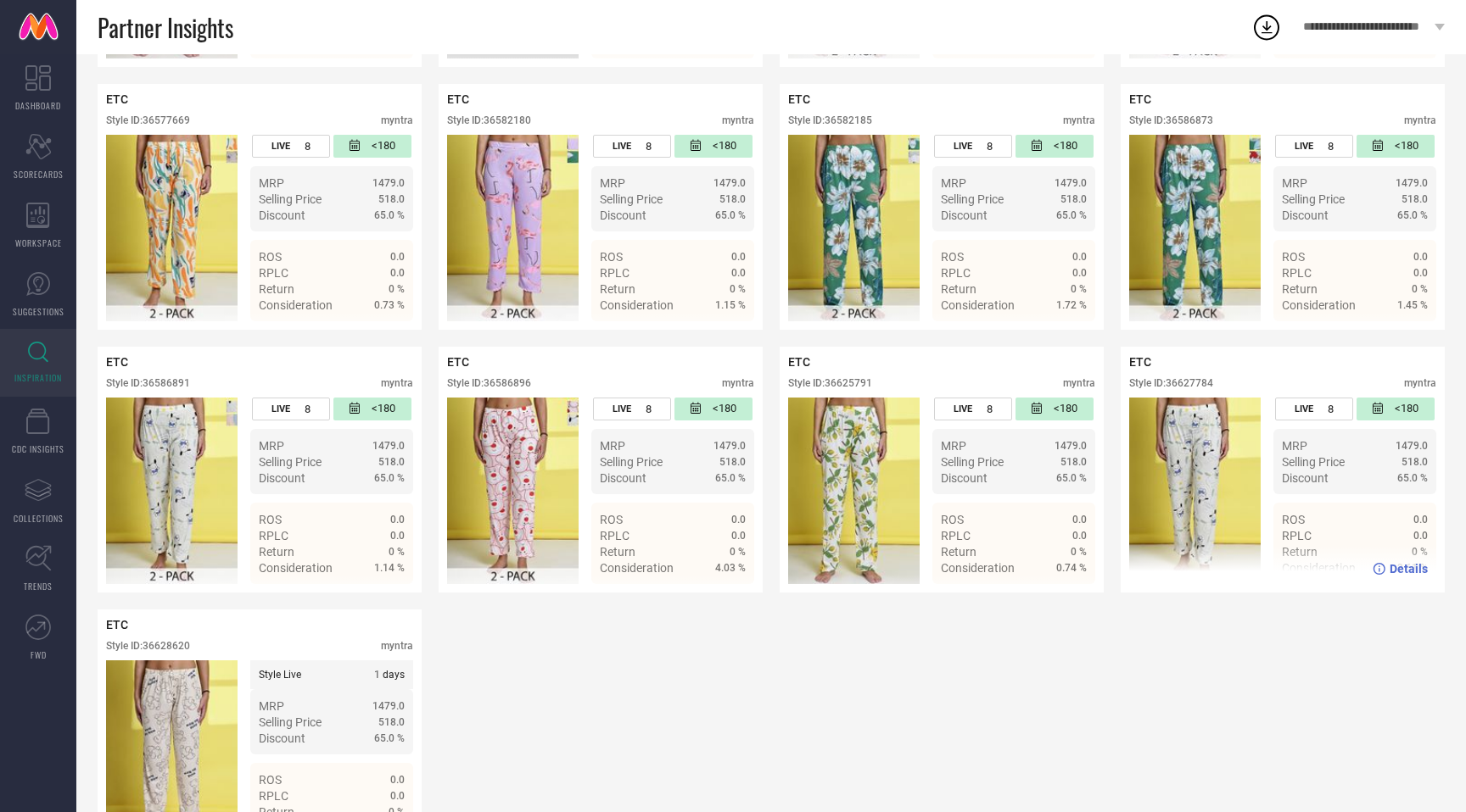
click at [1191, 387] on div "Style ID: 36627784" at bounding box center [1171, 383] width 84 height 12
click at [186, 652] on div "Style ID: 36628620" at bounding box center [149, 646] width 84 height 12
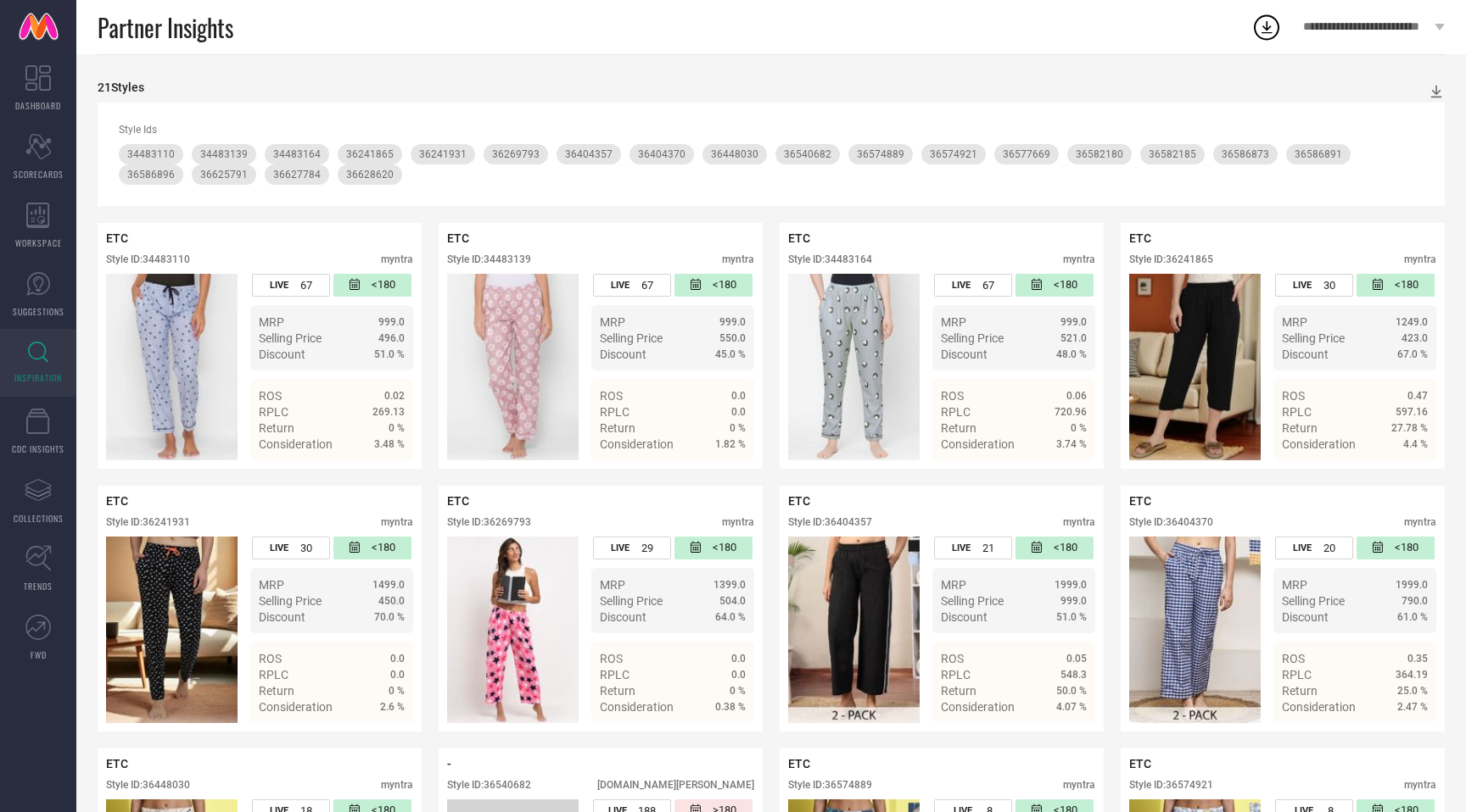
scroll to position [0, 0]
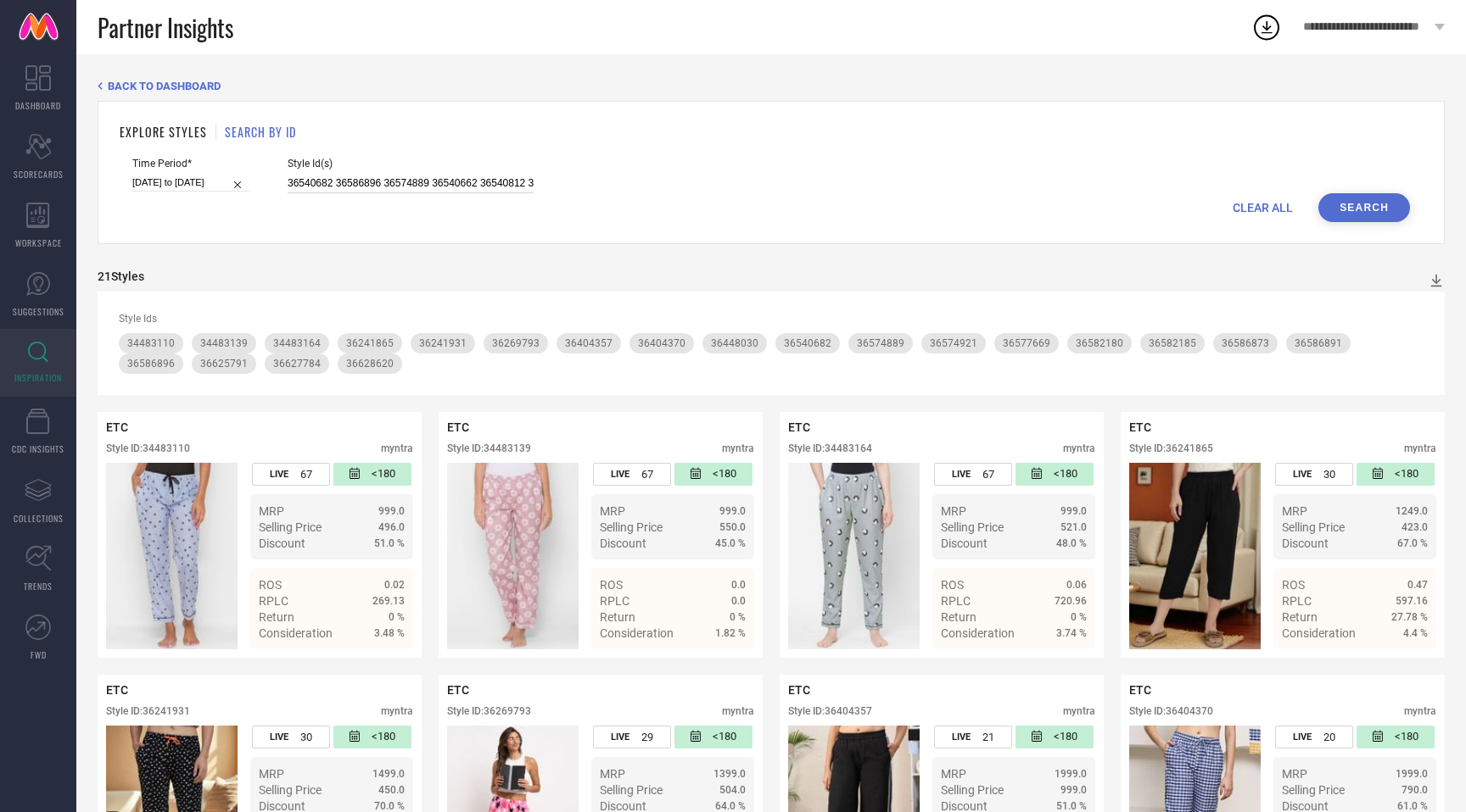
click at [477, 177] on input "36540682 36586896 36574889 36540662 36540812 36404357 36586891 36540752 3654082…" at bounding box center [411, 183] width 246 height 19
click at [477, 178] on input "36540682 36586896 36574889 36540662 36540812 36404357 36586891 36540752 3654082…" at bounding box center [411, 183] width 246 height 19
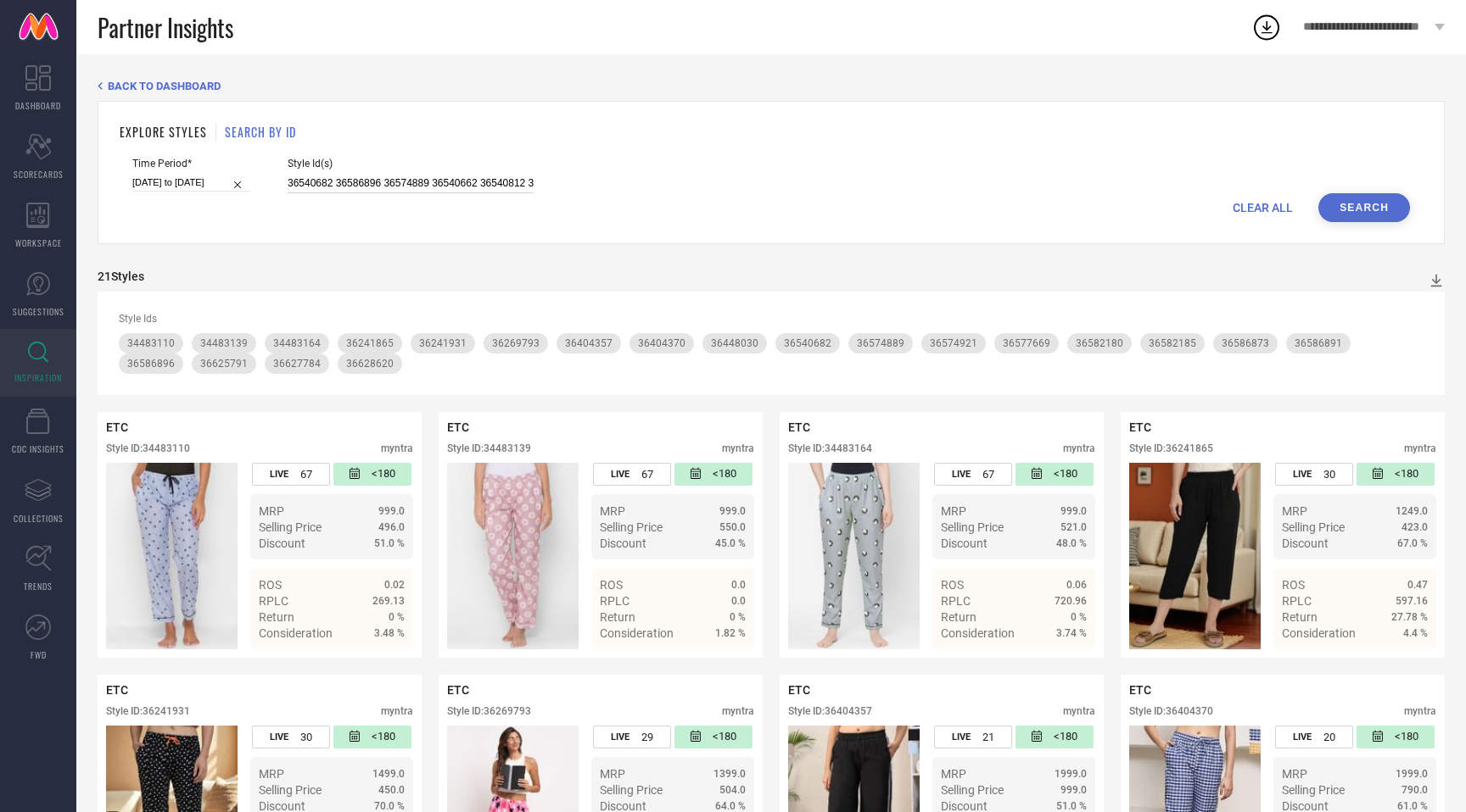
click at [477, 178] on input "36540682 36586896 36574889 36540662 36540812 36404357 36586891 36540752 3654082…" at bounding box center [411, 183] width 246 height 19
paste input "4483109 36448055 36540761 36586922 36582279 36628980 36627839 36627814 34483126…"
type input "34483109 36448055 36540761 36586922 36582279 36628980 36627839 36627814 3448312…"
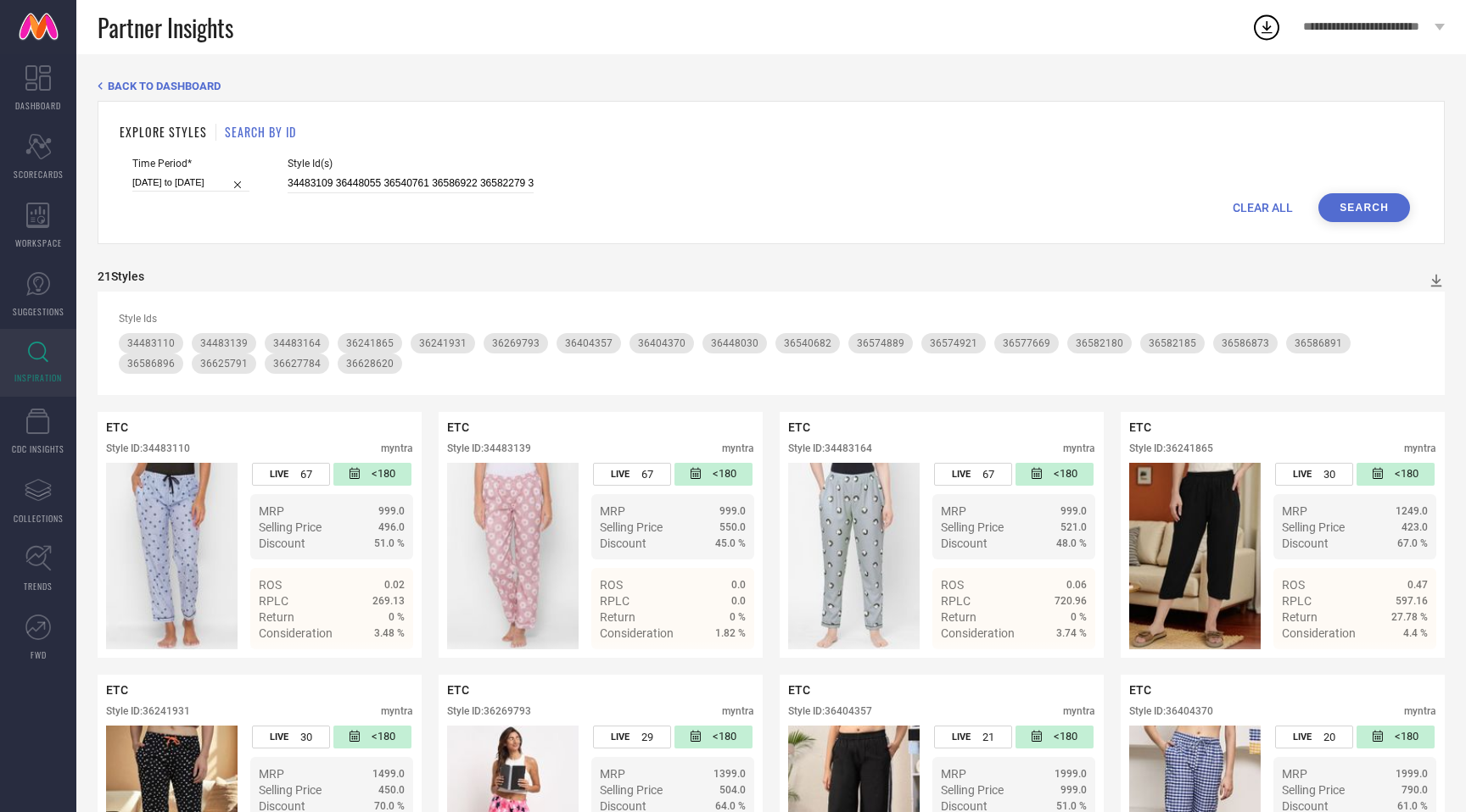
click at [1373, 191] on div "Time Period* [DATE] to [DATE] Style Id(s) 34483109 36448055 36540761 36586922 3…" at bounding box center [770, 175] width 1277 height 36
click at [1369, 199] on button "Search" at bounding box center [1364, 207] width 92 height 28
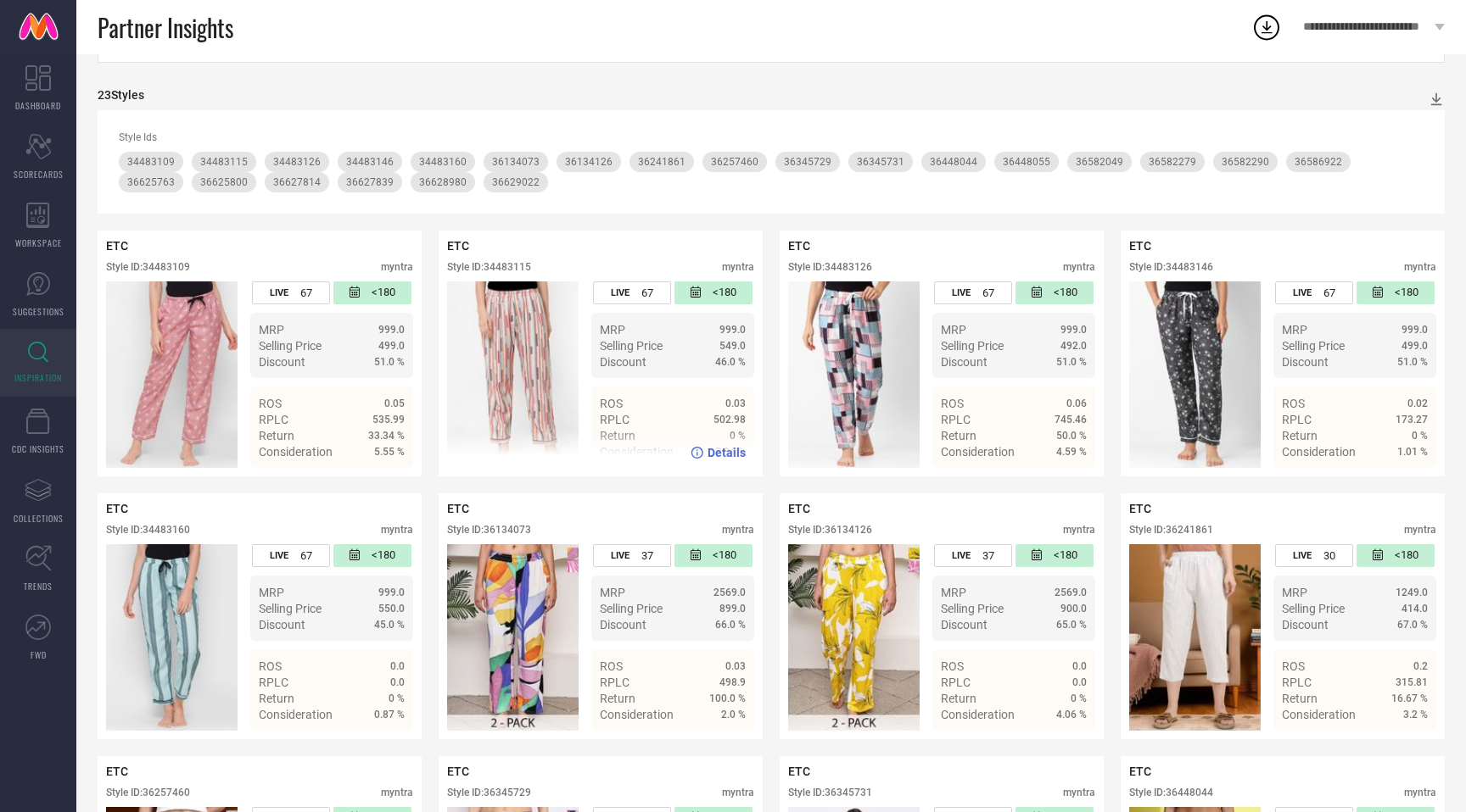
scroll to position [263, 0]
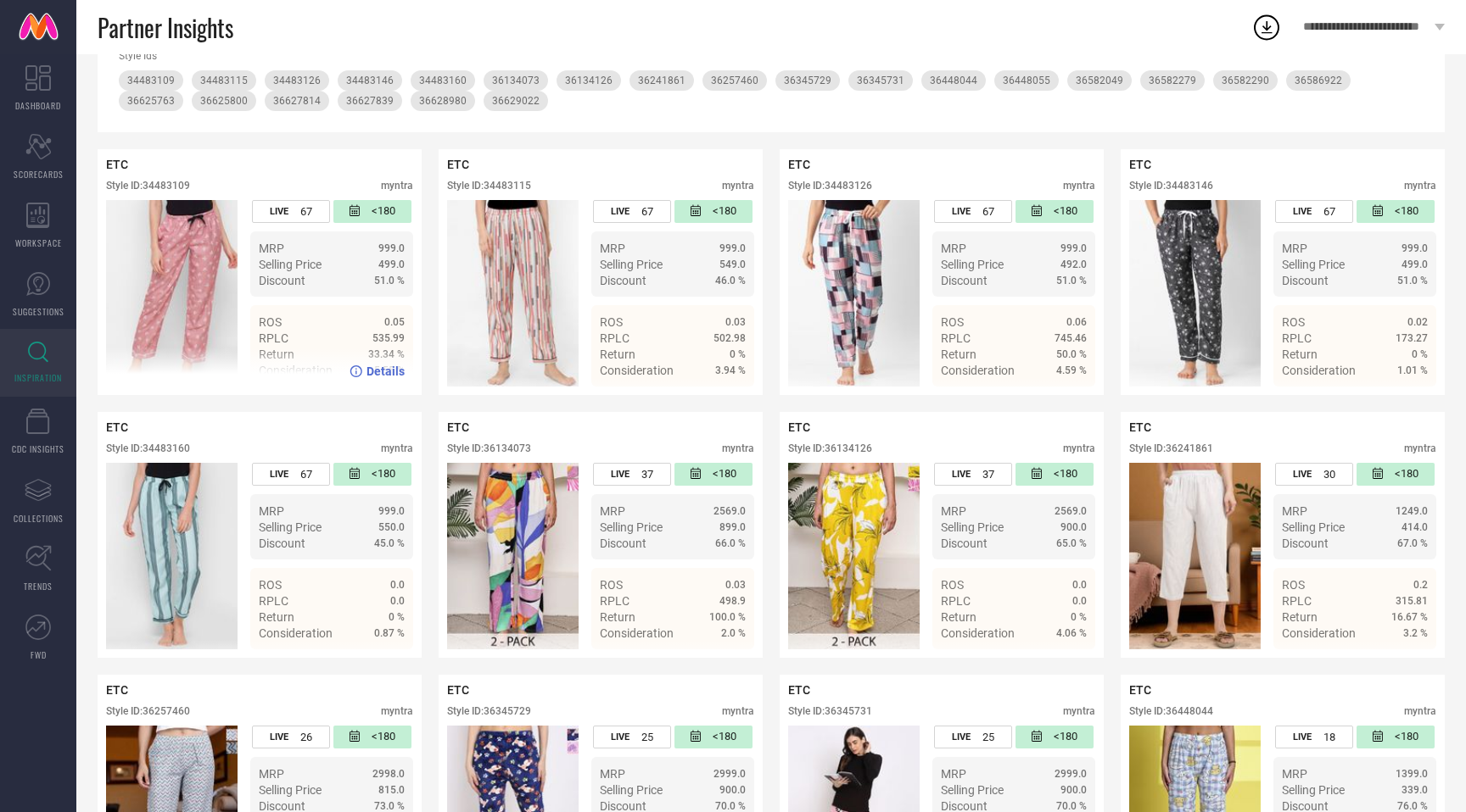
click at [183, 186] on div "Style ID: 34483109" at bounding box center [149, 185] width 84 height 12
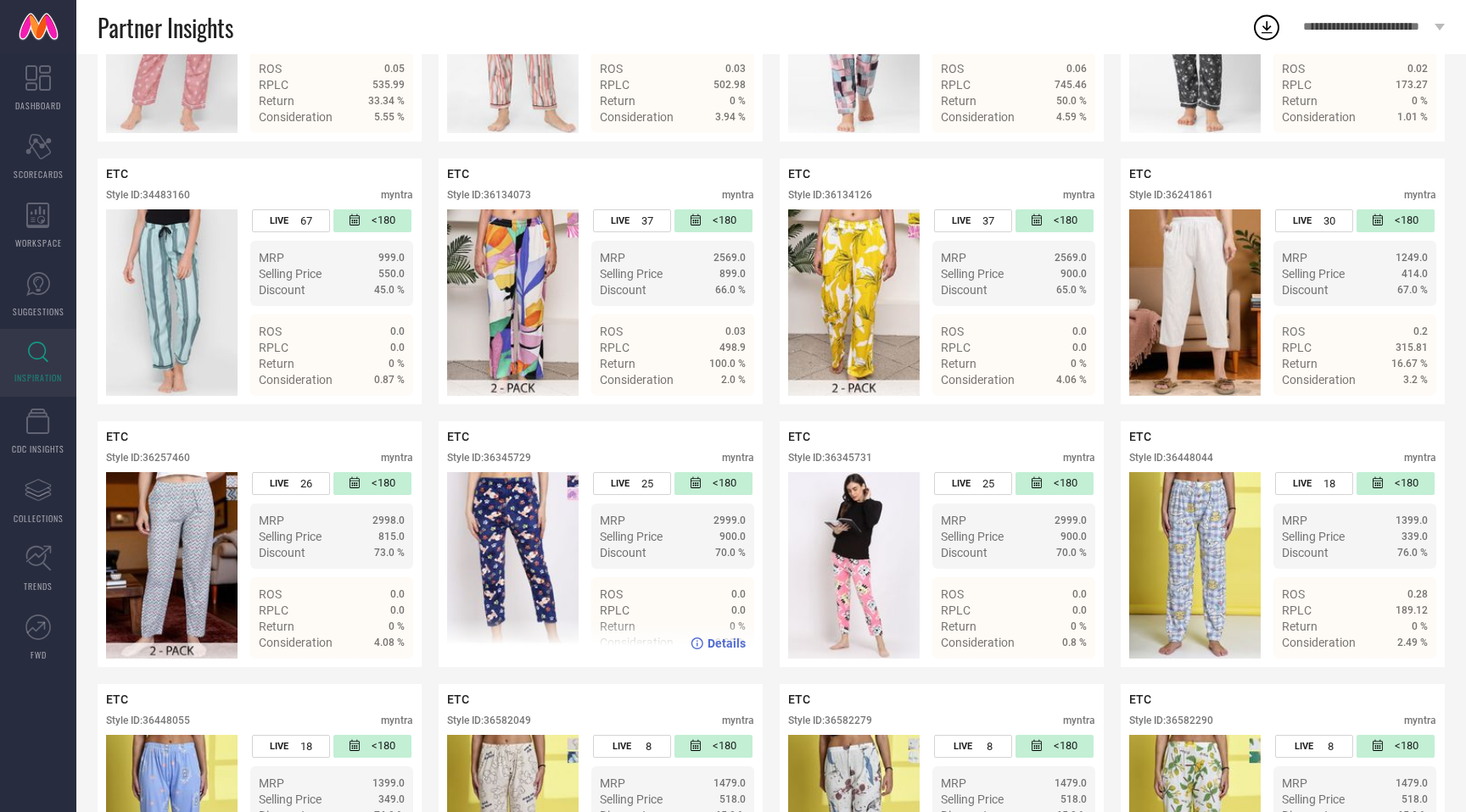
scroll to position [545, 0]
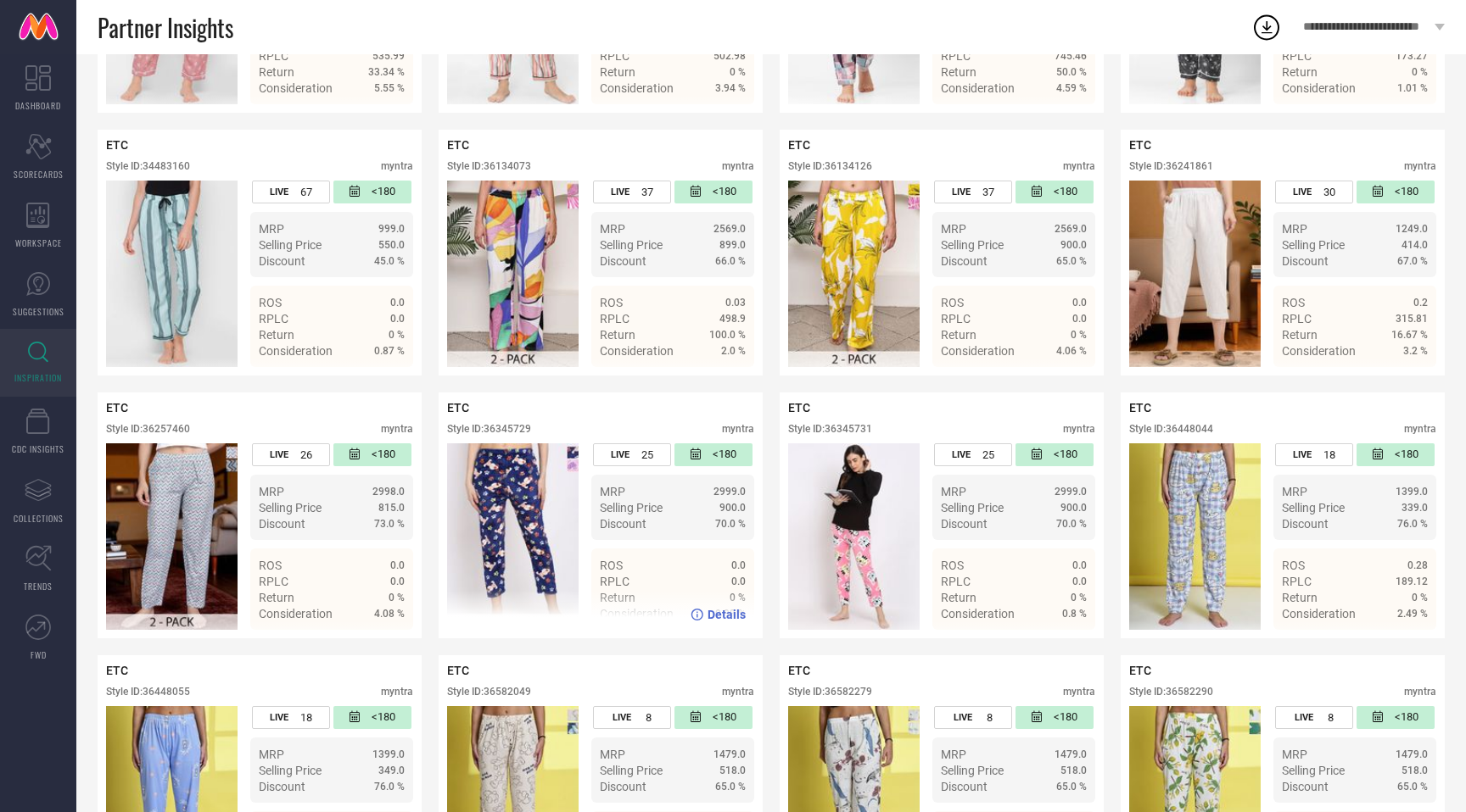
click at [517, 424] on div "Style ID: 36345729" at bounding box center [490, 429] width 84 height 12
click at [845, 427] on div "Style ID: 36345731" at bounding box center [831, 429] width 84 height 12
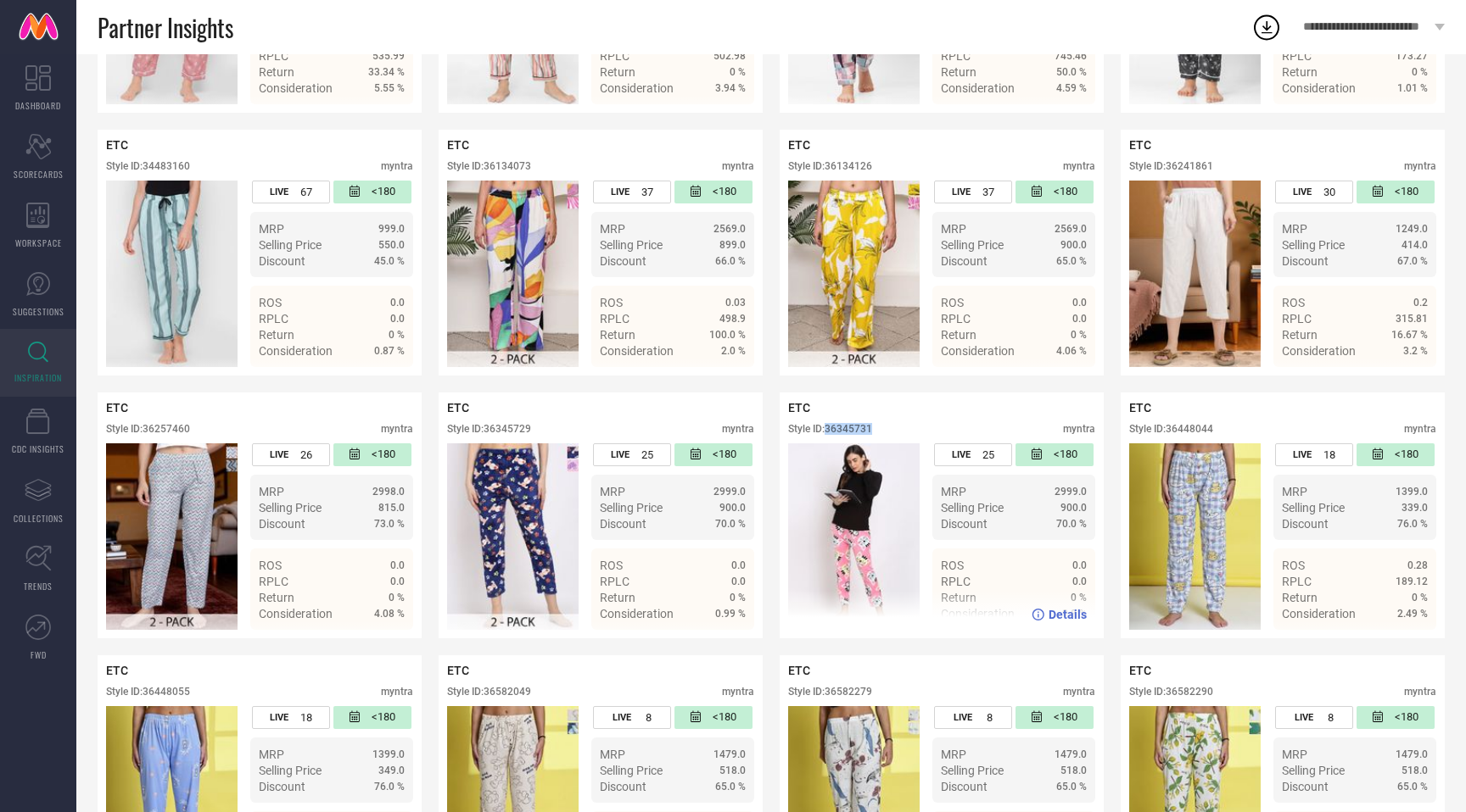
click at [845, 427] on div "Style ID: 36345731" at bounding box center [831, 429] width 84 height 12
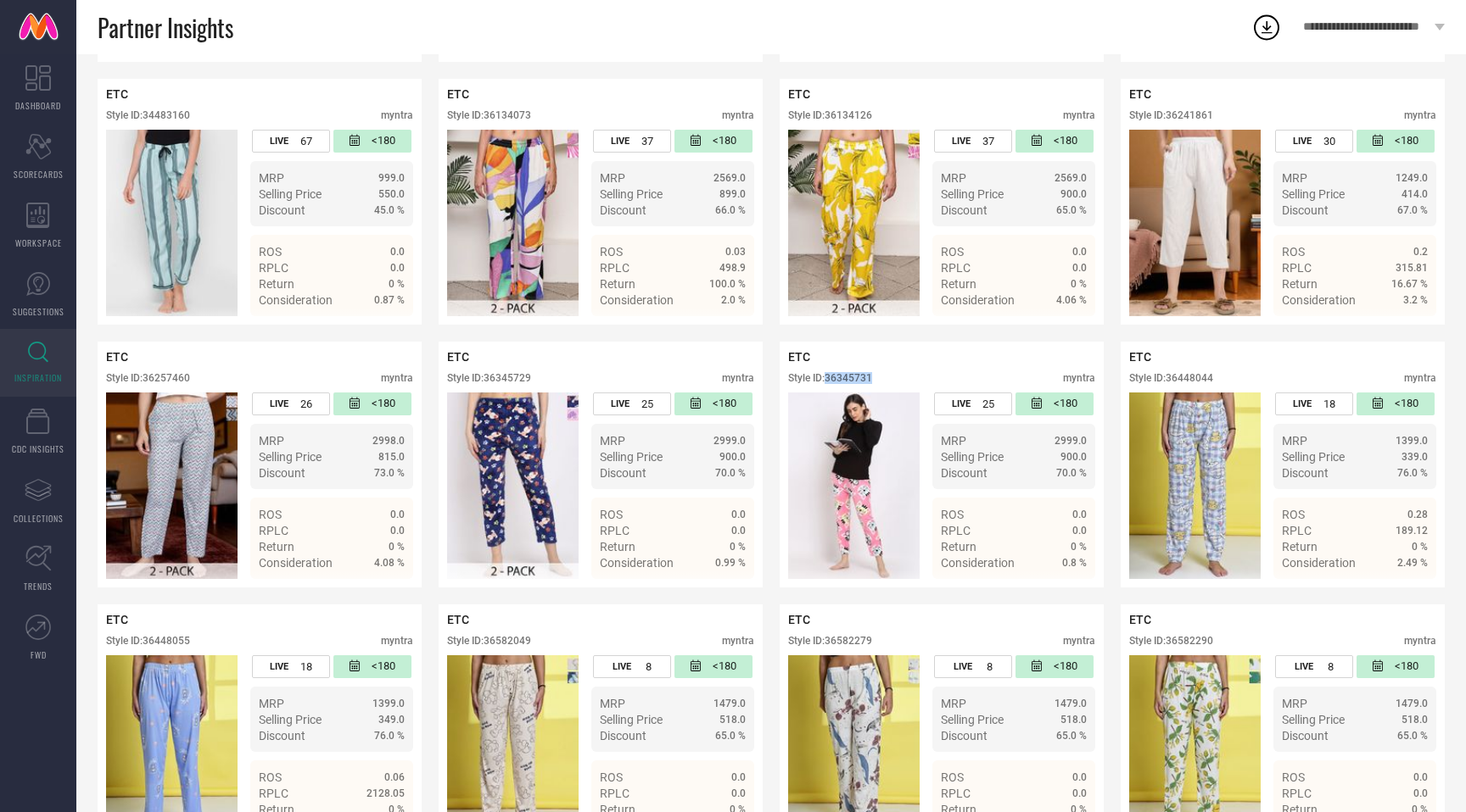
scroll to position [597, 0]
click at [1191, 376] on div "Style ID: 36448044" at bounding box center [1171, 377] width 84 height 12
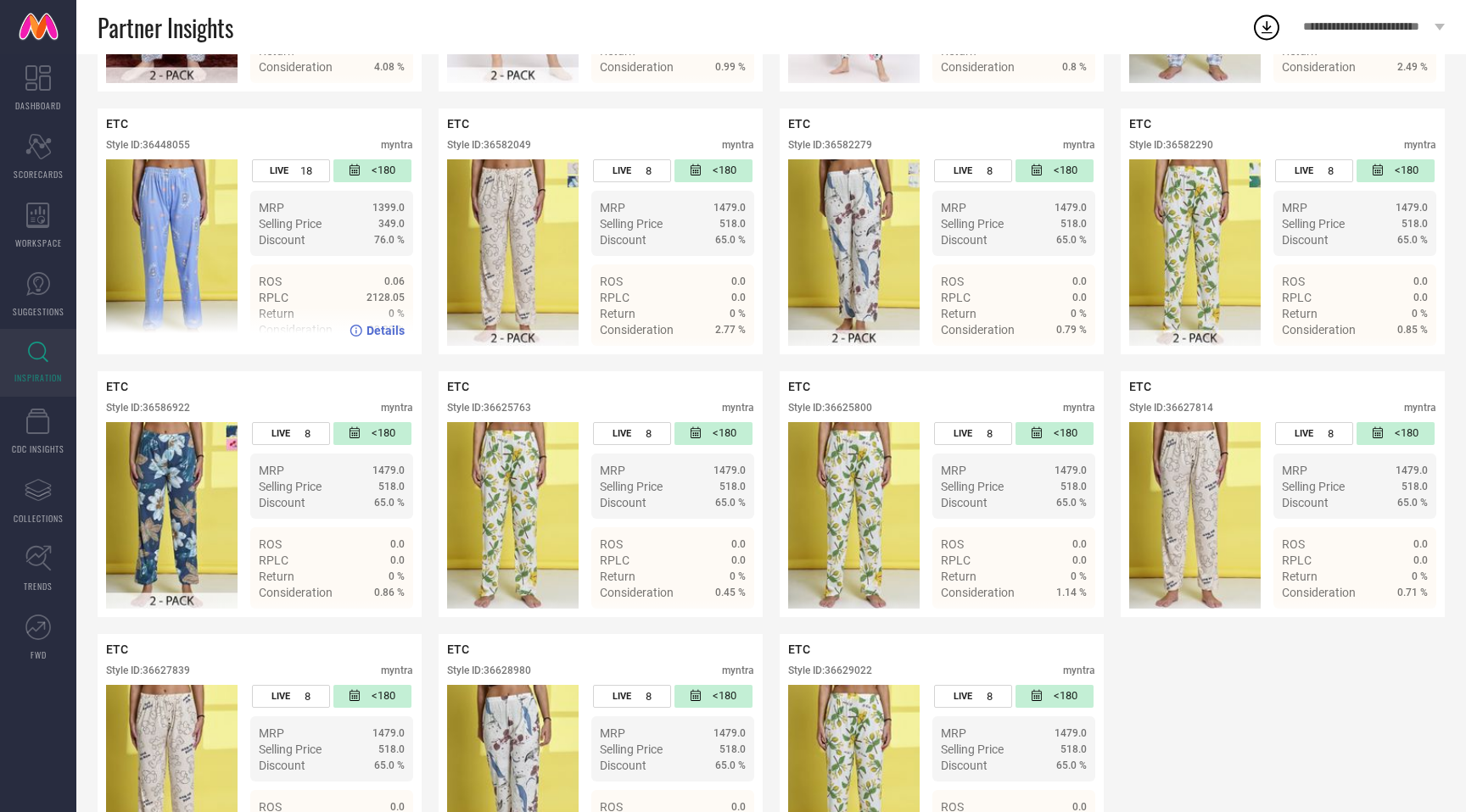
scroll to position [1074, 0]
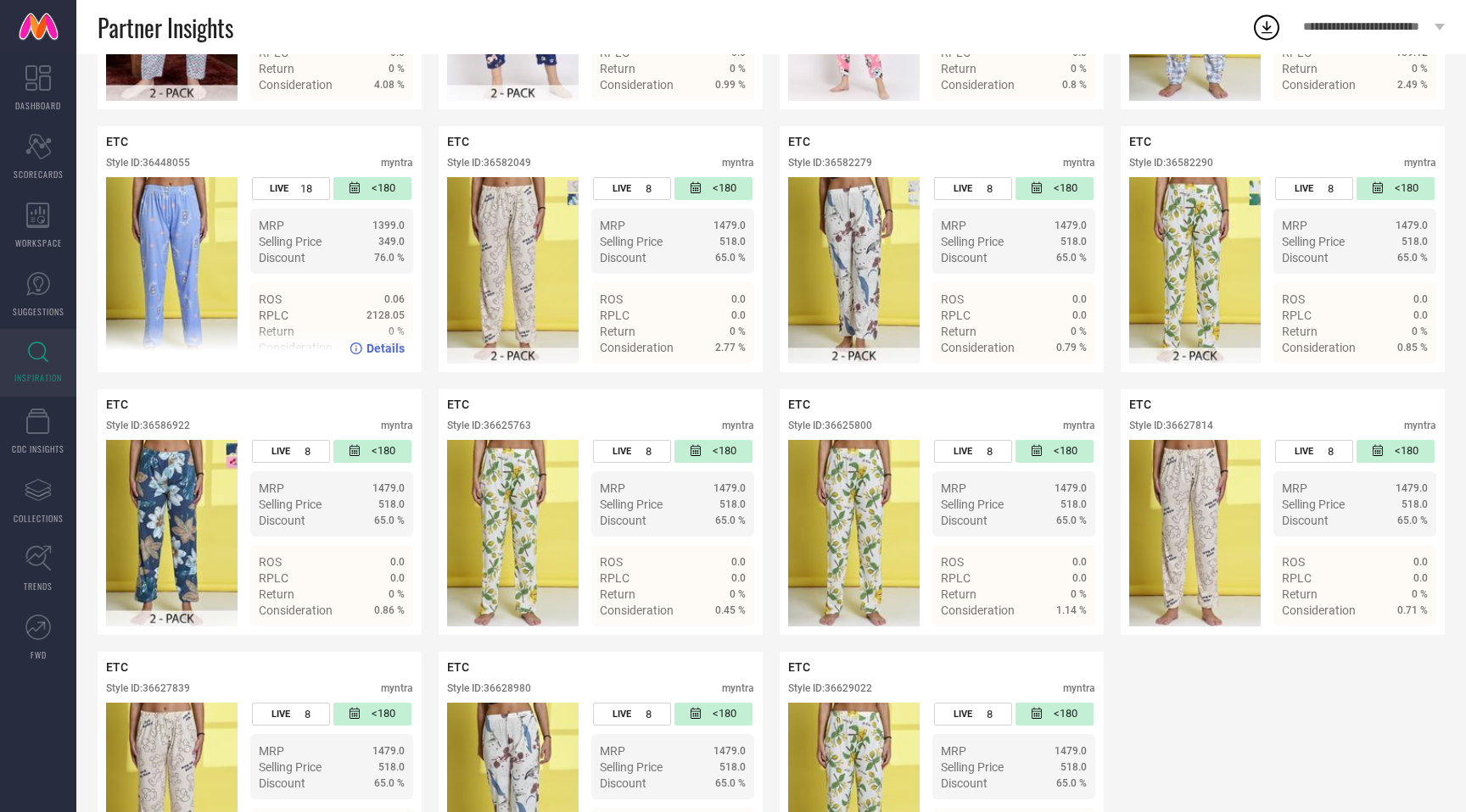
click at [179, 164] on div "Style ID: 36448055" at bounding box center [149, 162] width 84 height 12
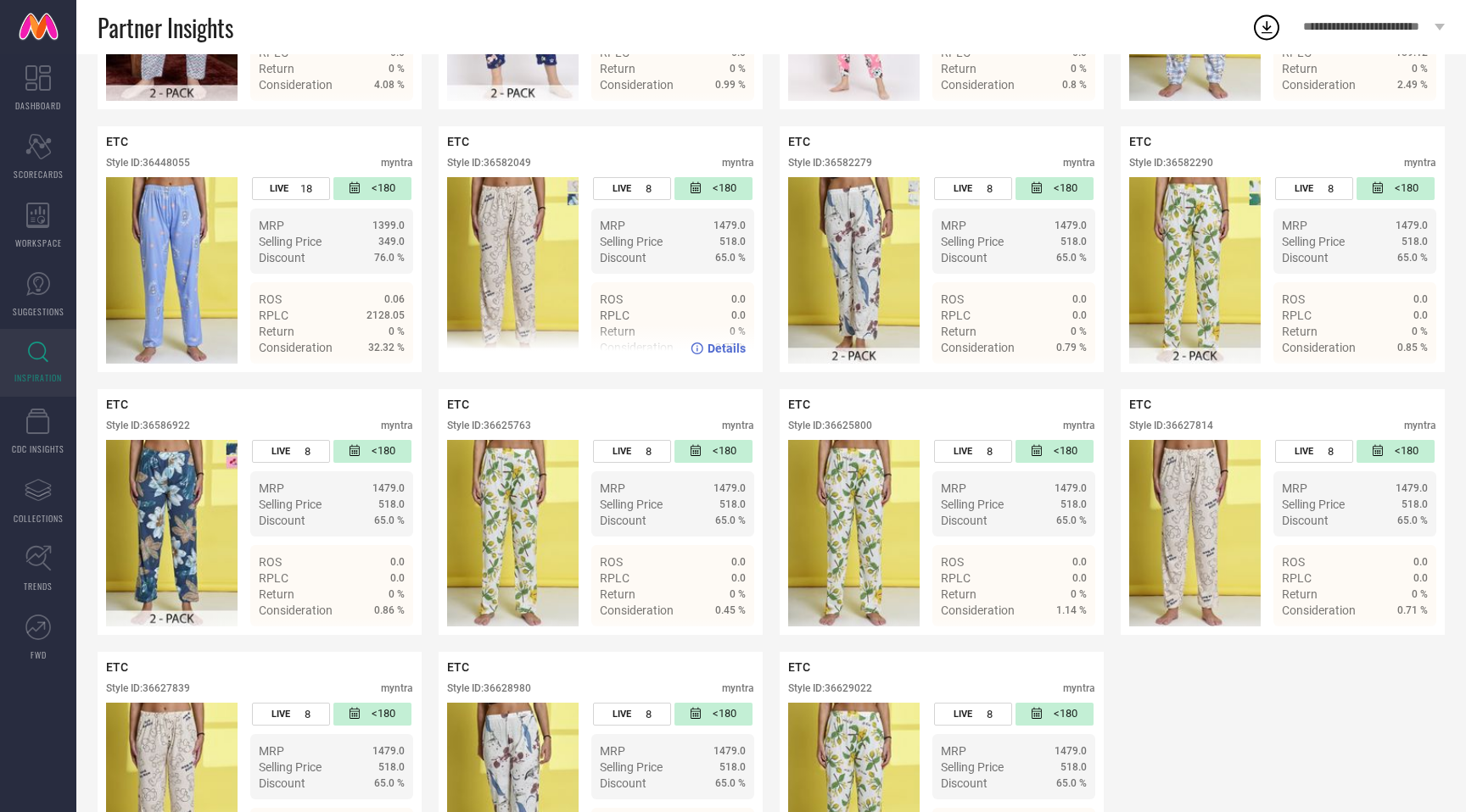
click at [526, 164] on div "Style ID: 36582049" at bounding box center [490, 162] width 84 height 12
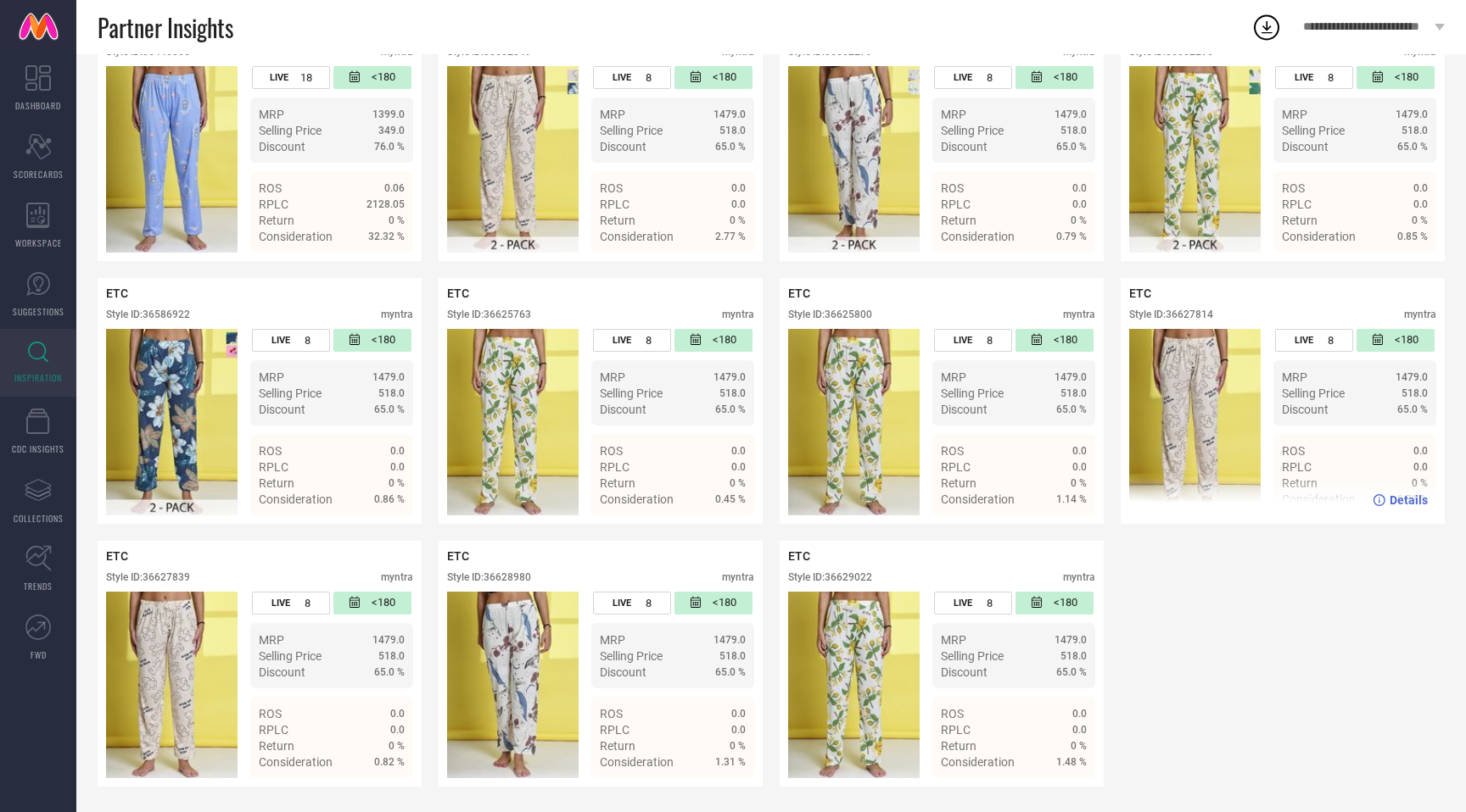
click at [1201, 313] on div "Style ID: 36627814" at bounding box center [1171, 314] width 84 height 12
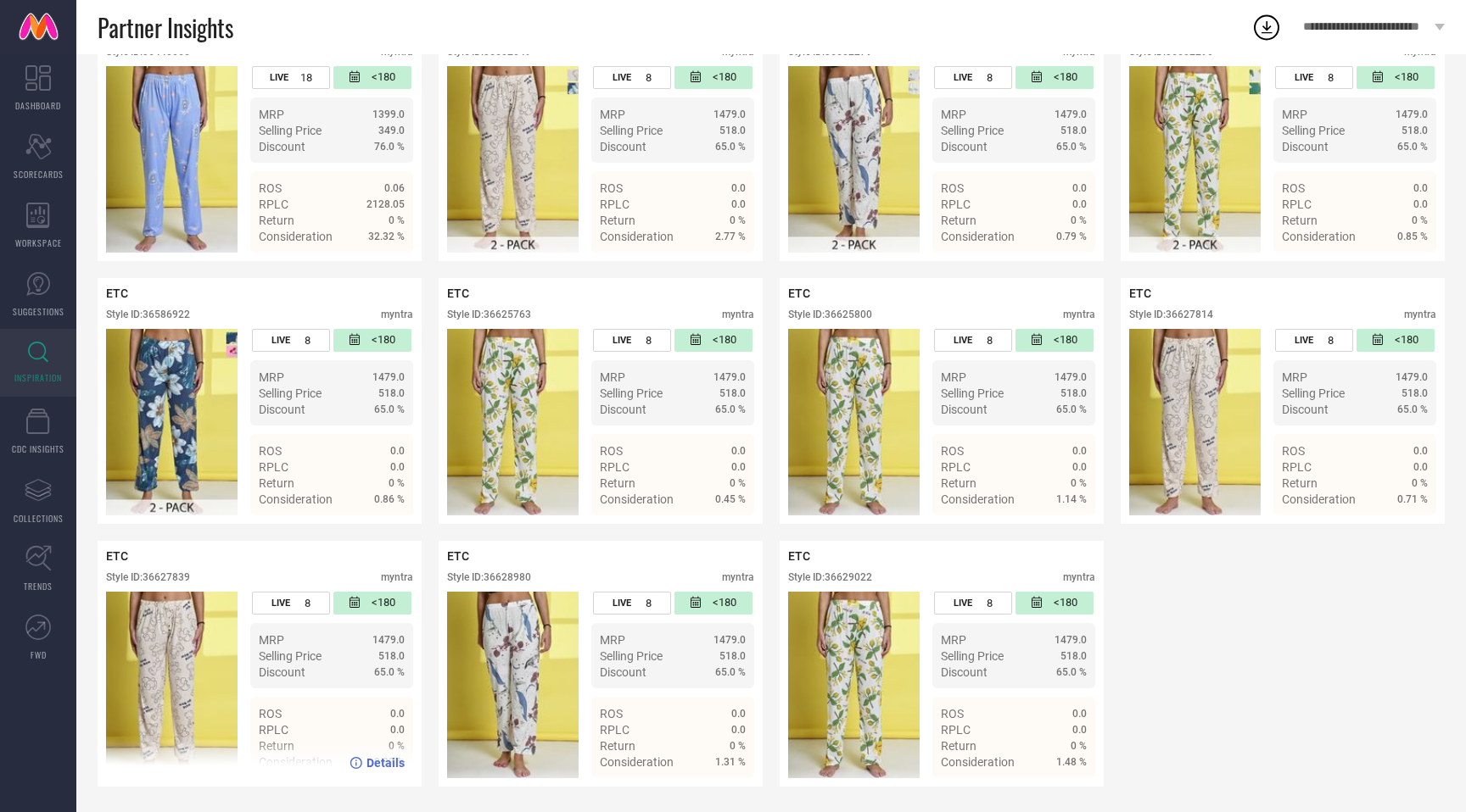
click at [269, 615] on div "LIVE 8 <180" at bounding box center [332, 608] width 163 height 31
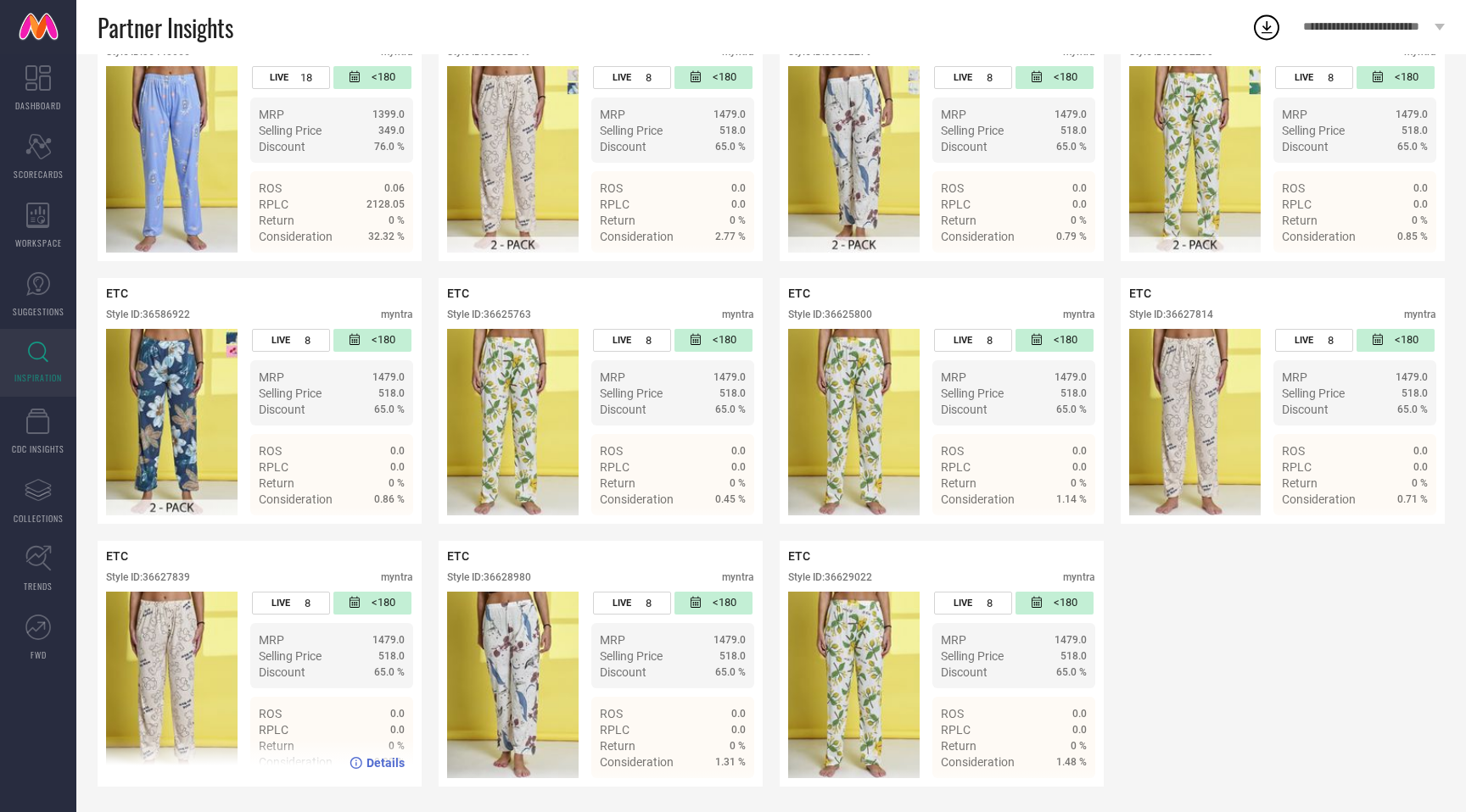
click at [269, 615] on div "LIVE 8 <180" at bounding box center [332, 608] width 163 height 31
click at [171, 580] on div "Style ID: 36627839" at bounding box center [149, 577] width 84 height 12
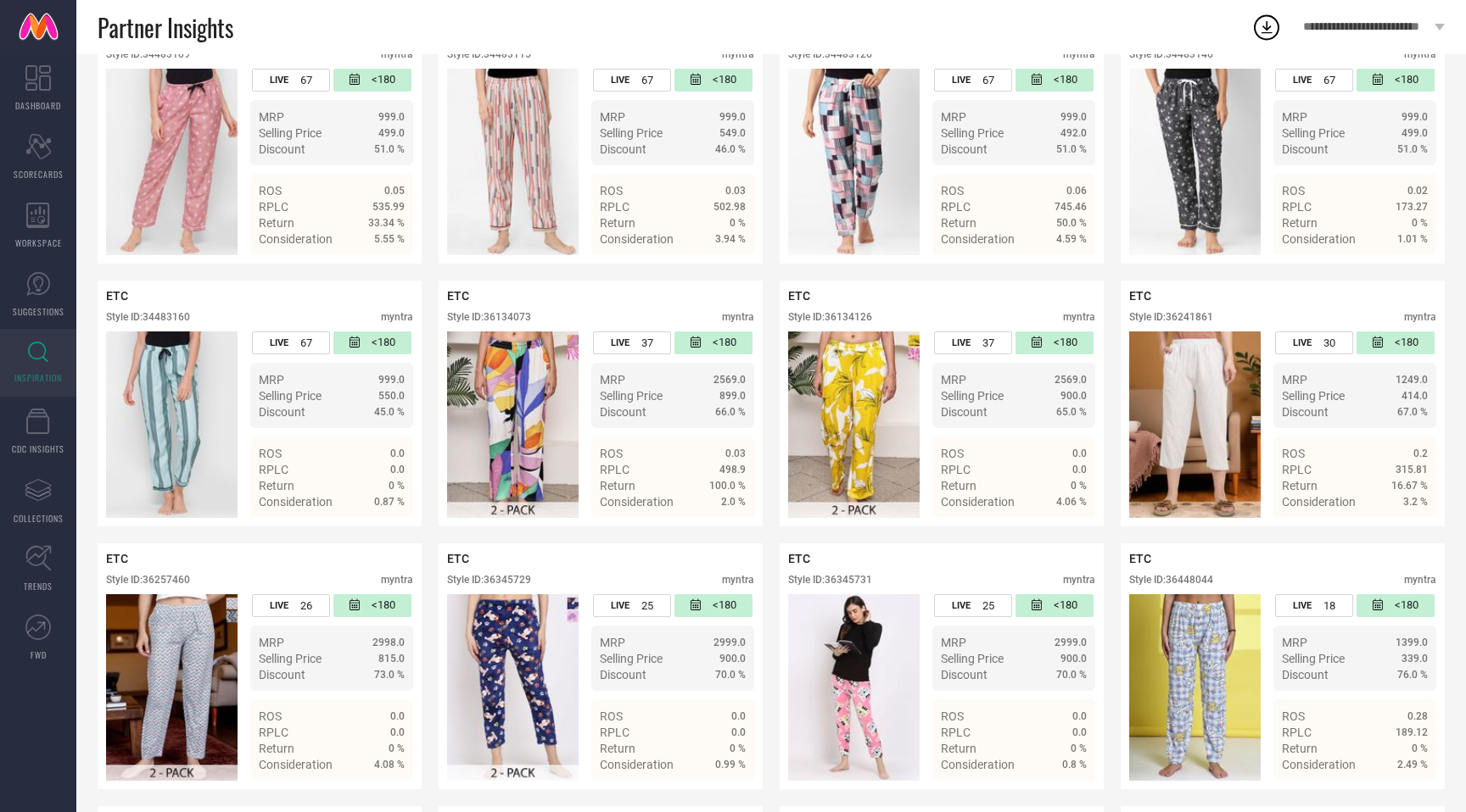
scroll to position [0, 0]
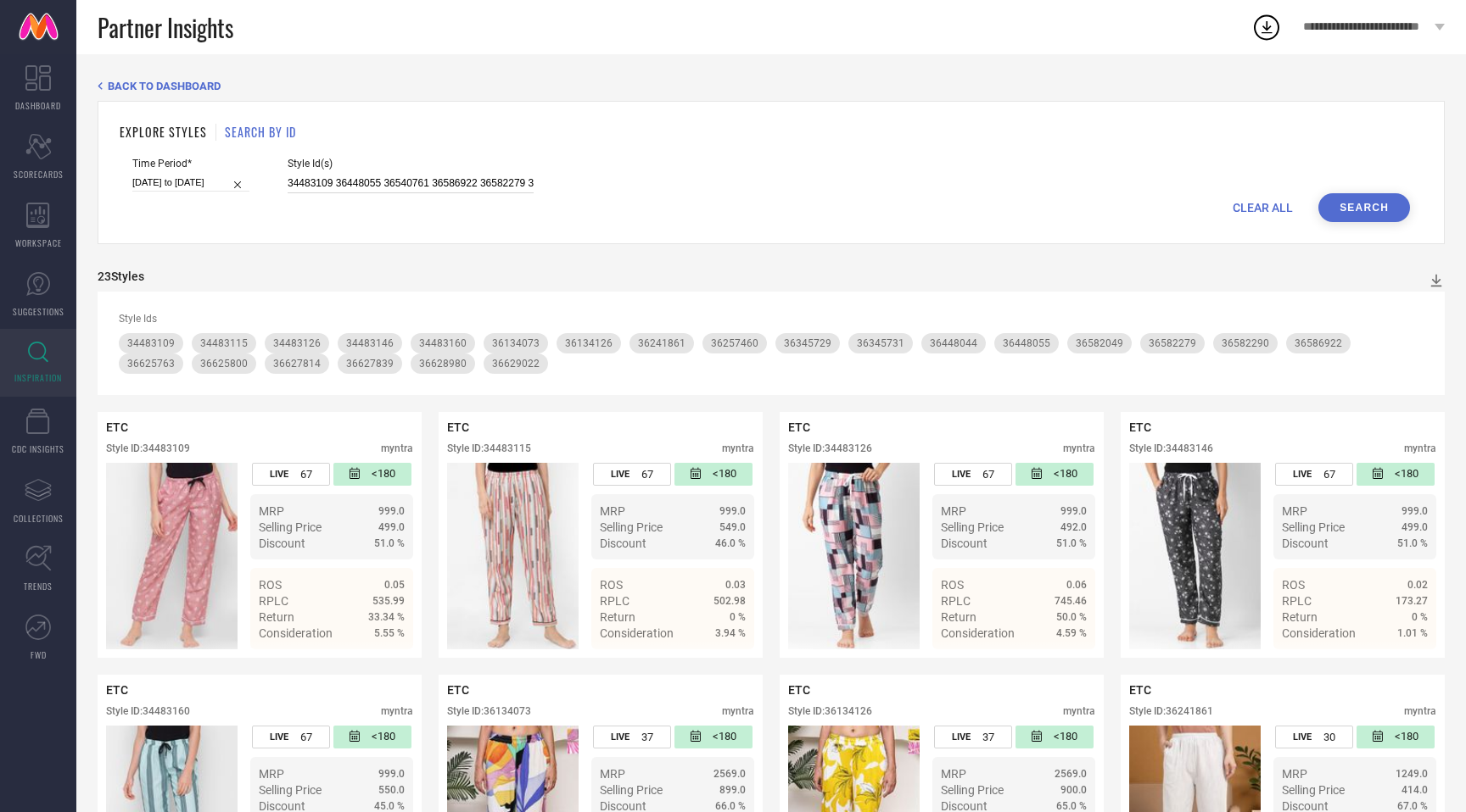
click at [324, 177] on input "34483109 36448055 36540761 36586922 36582279 36628980 36627839 36627814 3448312…" at bounding box center [411, 183] width 246 height 19
paste input "36540747 36540809 36540754 36582181 36132718 36540688 36540727 36345701 3644802…"
click at [1375, 203] on button "Search" at bounding box center [1364, 207] width 92 height 28
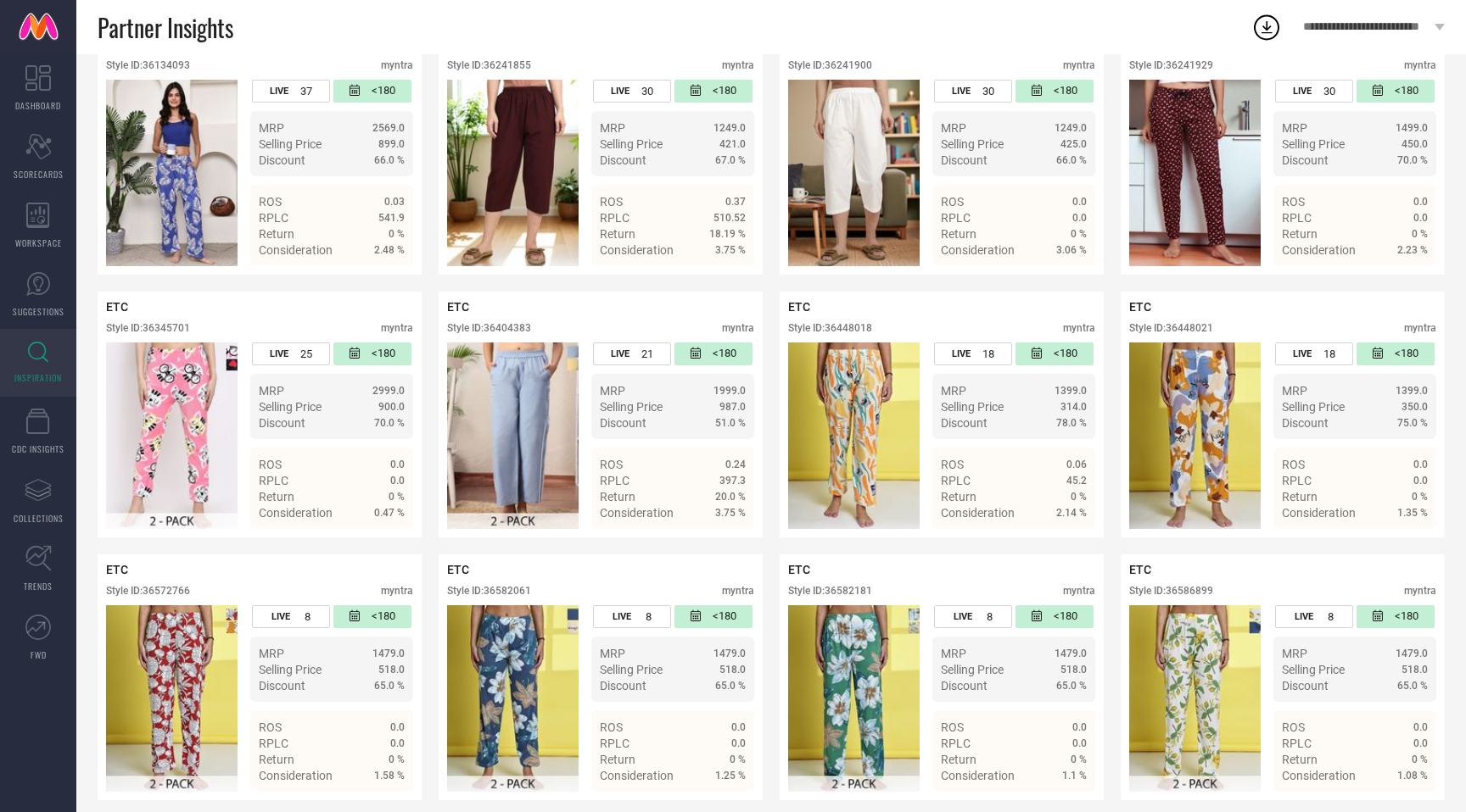
scroll to position [828, 0]
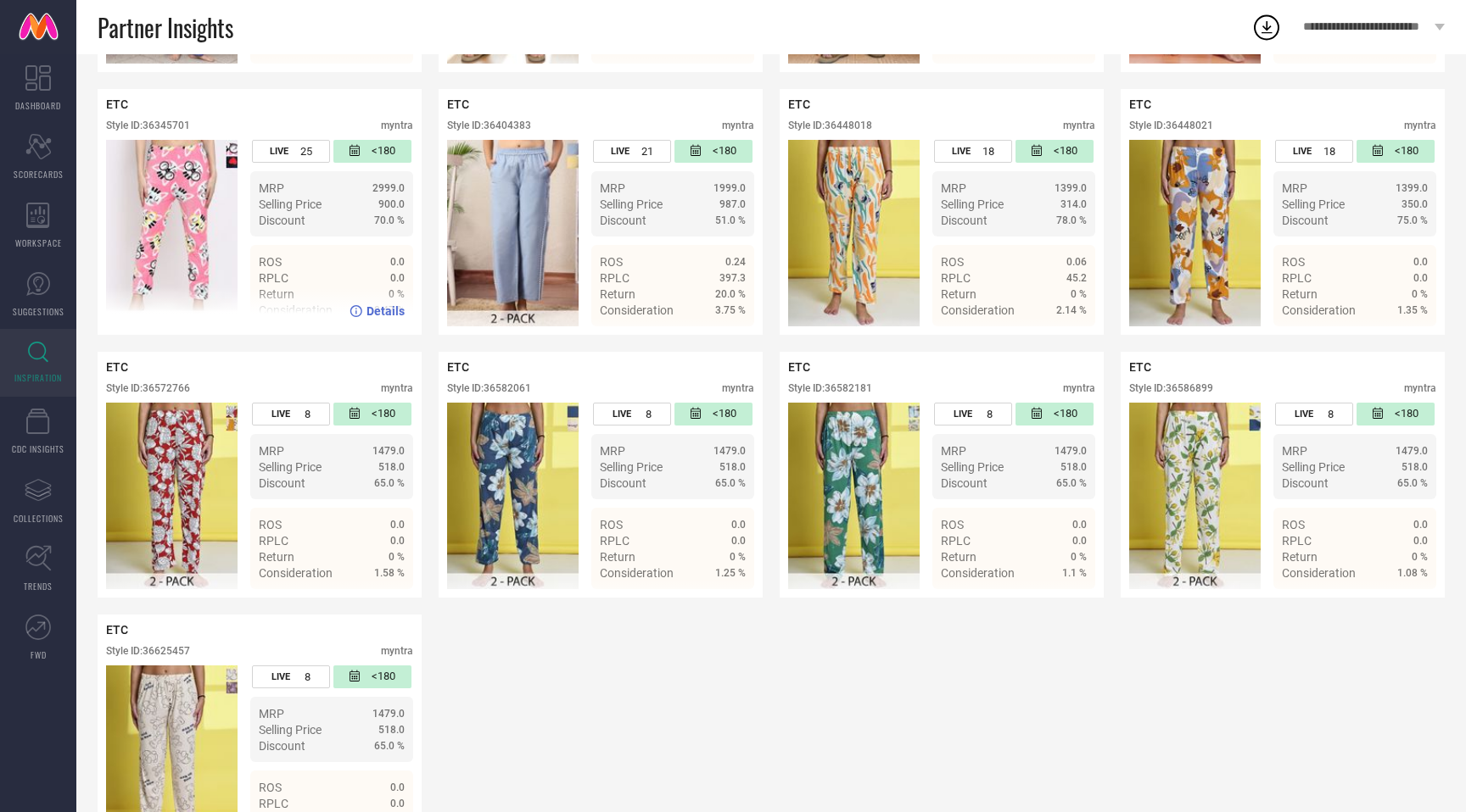
click at [175, 125] on div "Style ID: 36345701" at bounding box center [149, 125] width 84 height 12
click at [506, 129] on div "Style ID: 36404383" at bounding box center [490, 125] width 84 height 12
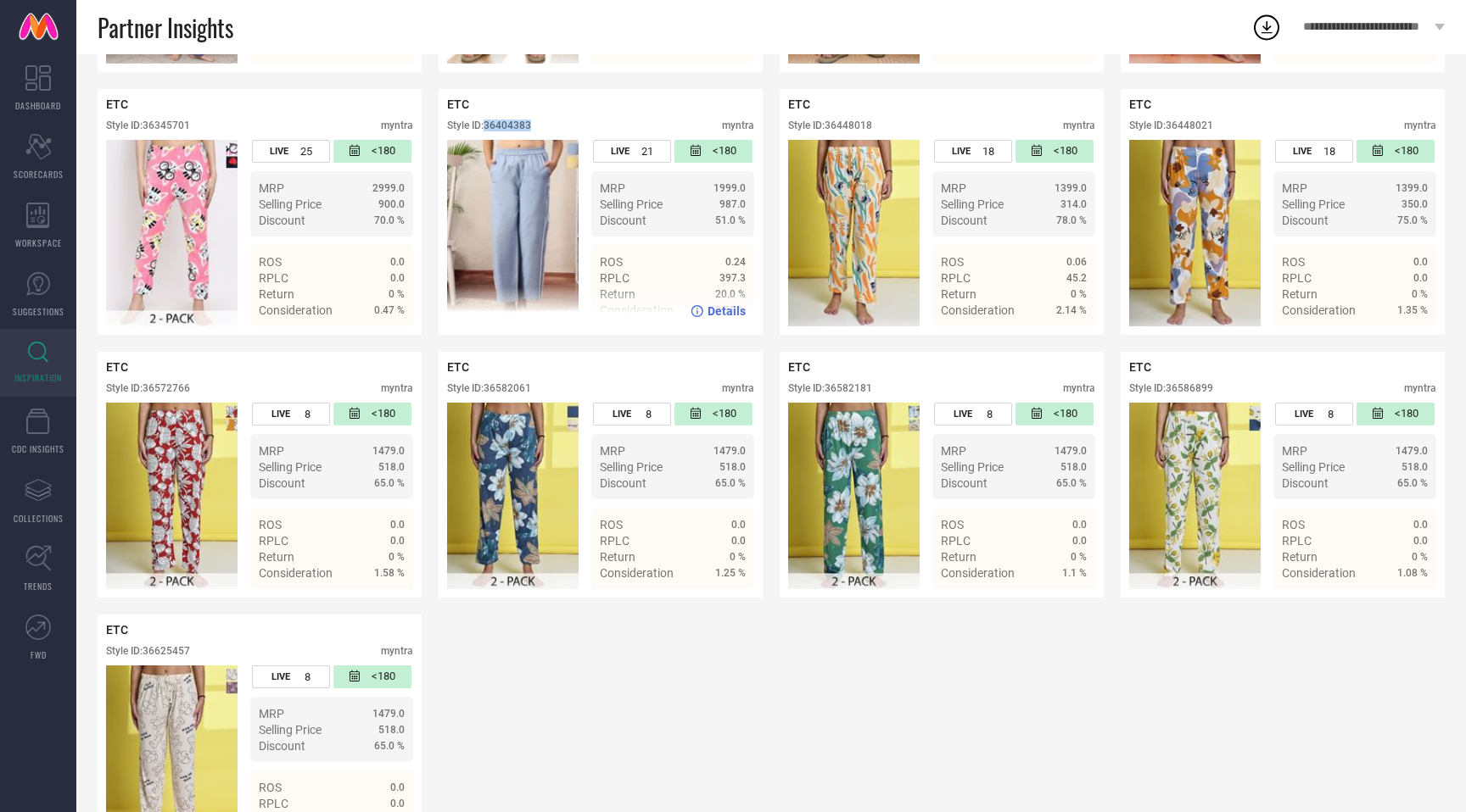
click at [506, 129] on div "Style ID: 36404383" at bounding box center [490, 125] width 84 height 12
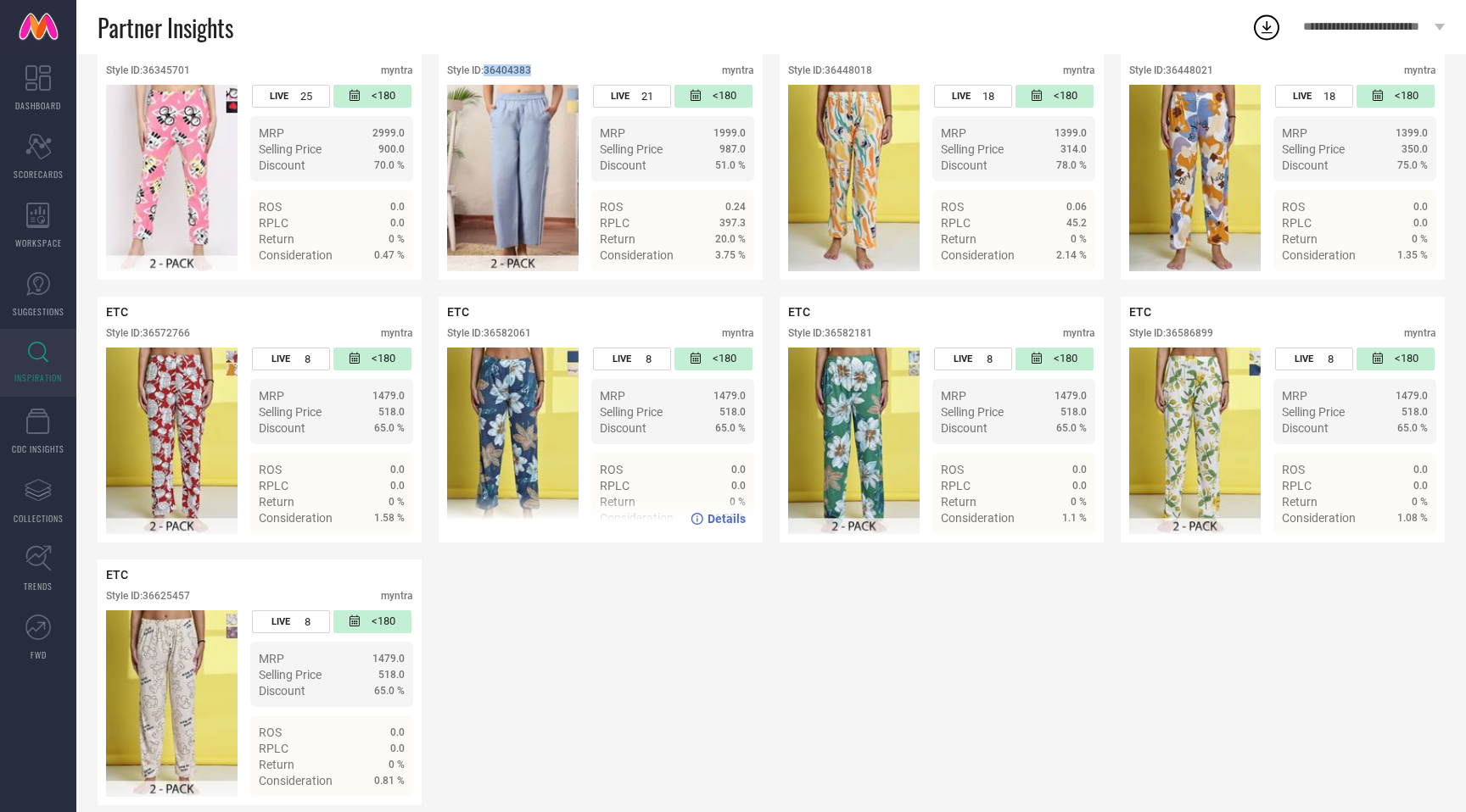
scroll to position [904, 0]
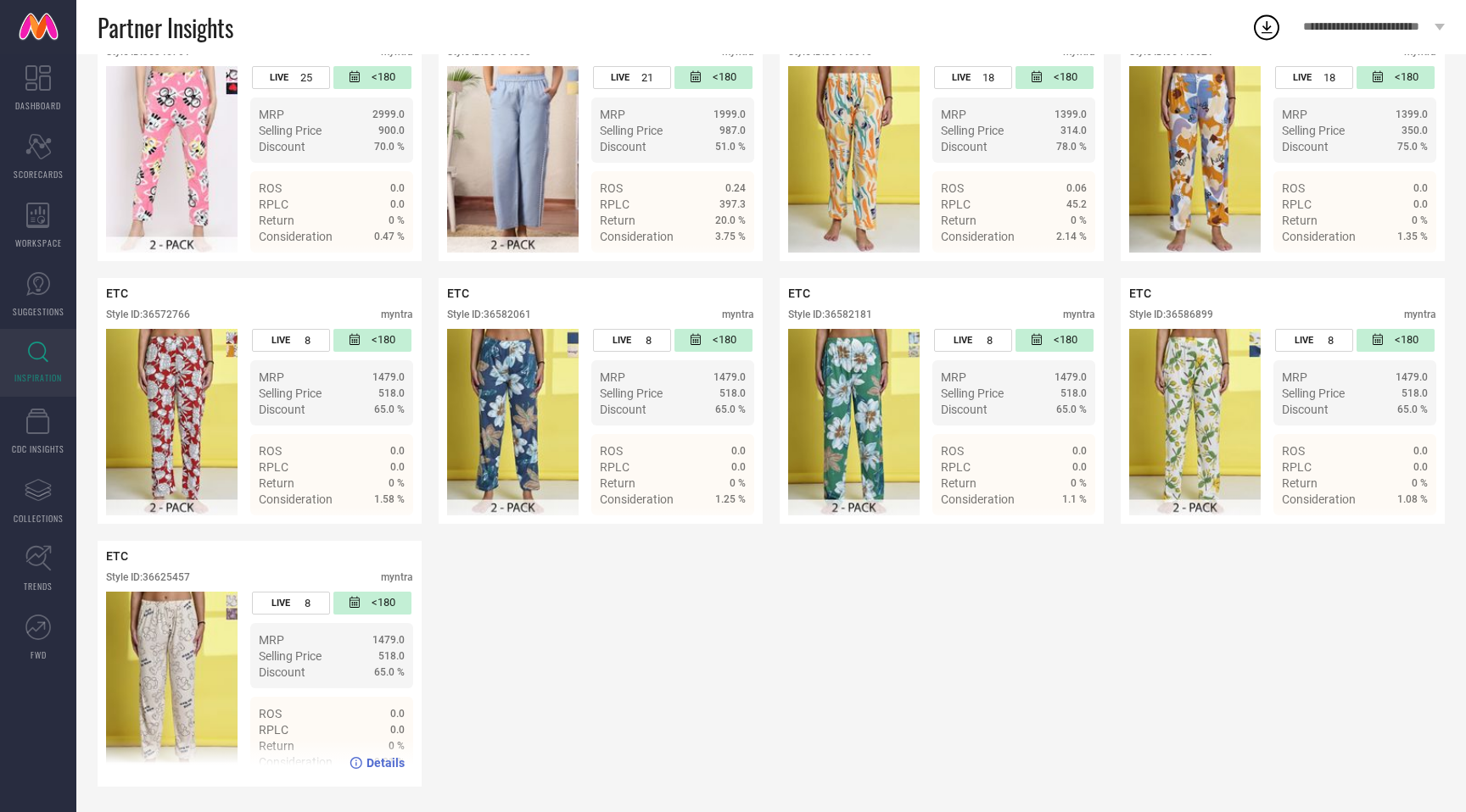
click at [180, 576] on div "Style ID: 36625457" at bounding box center [149, 577] width 84 height 12
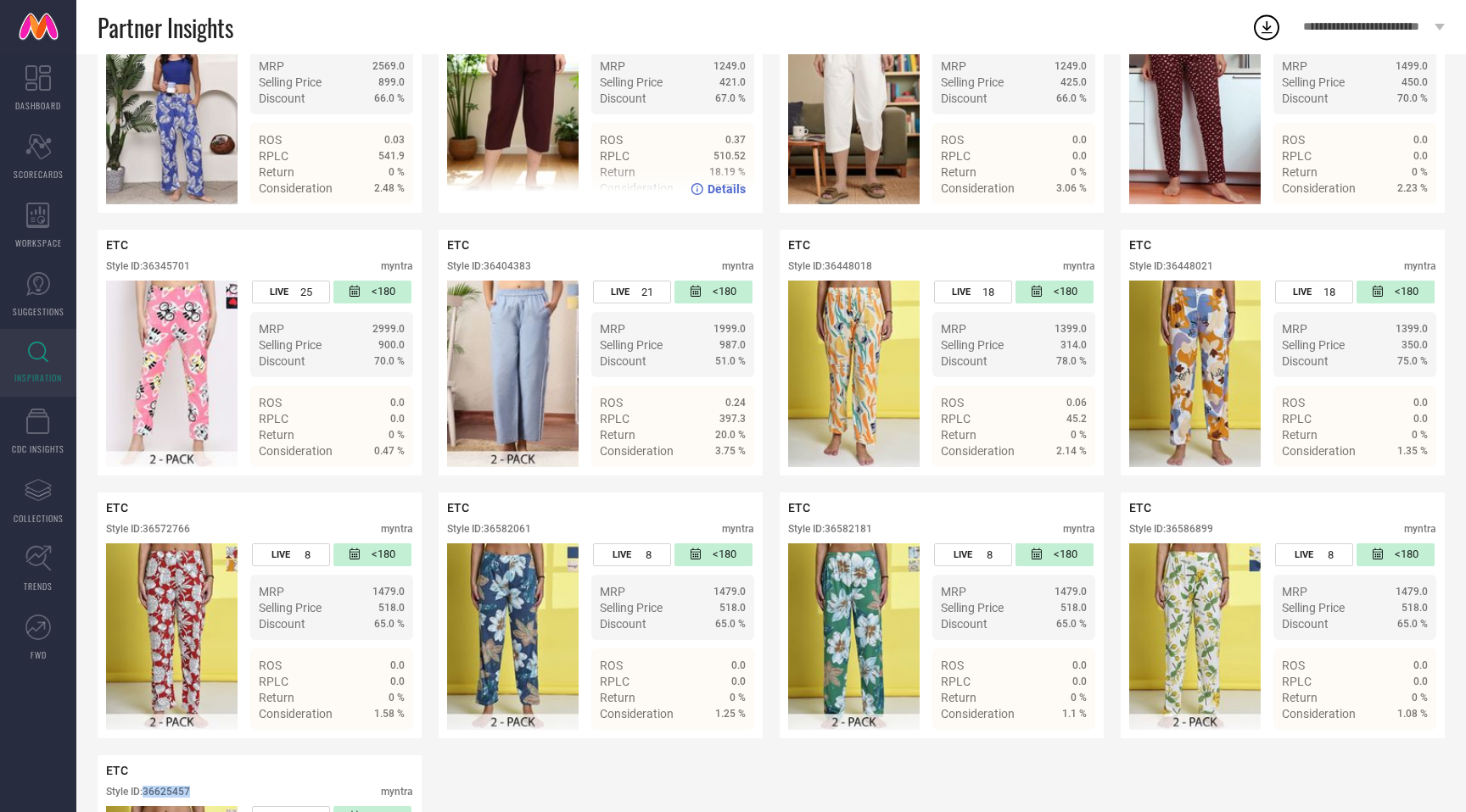
scroll to position [689, 0]
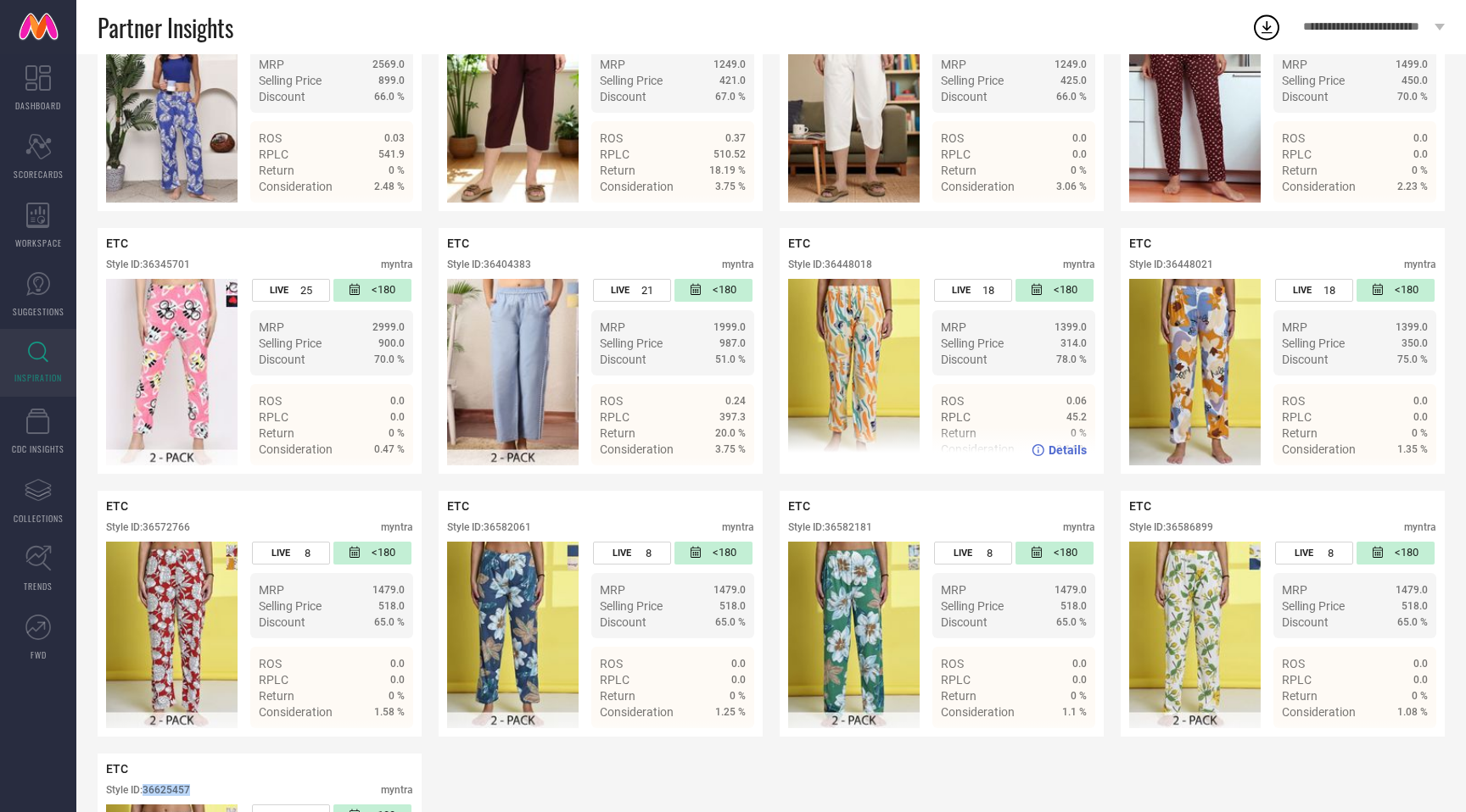
click at [843, 339] on img at bounding box center [854, 372] width 131 height 187
click at [1062, 452] on span "Details" at bounding box center [1068, 450] width 39 height 14
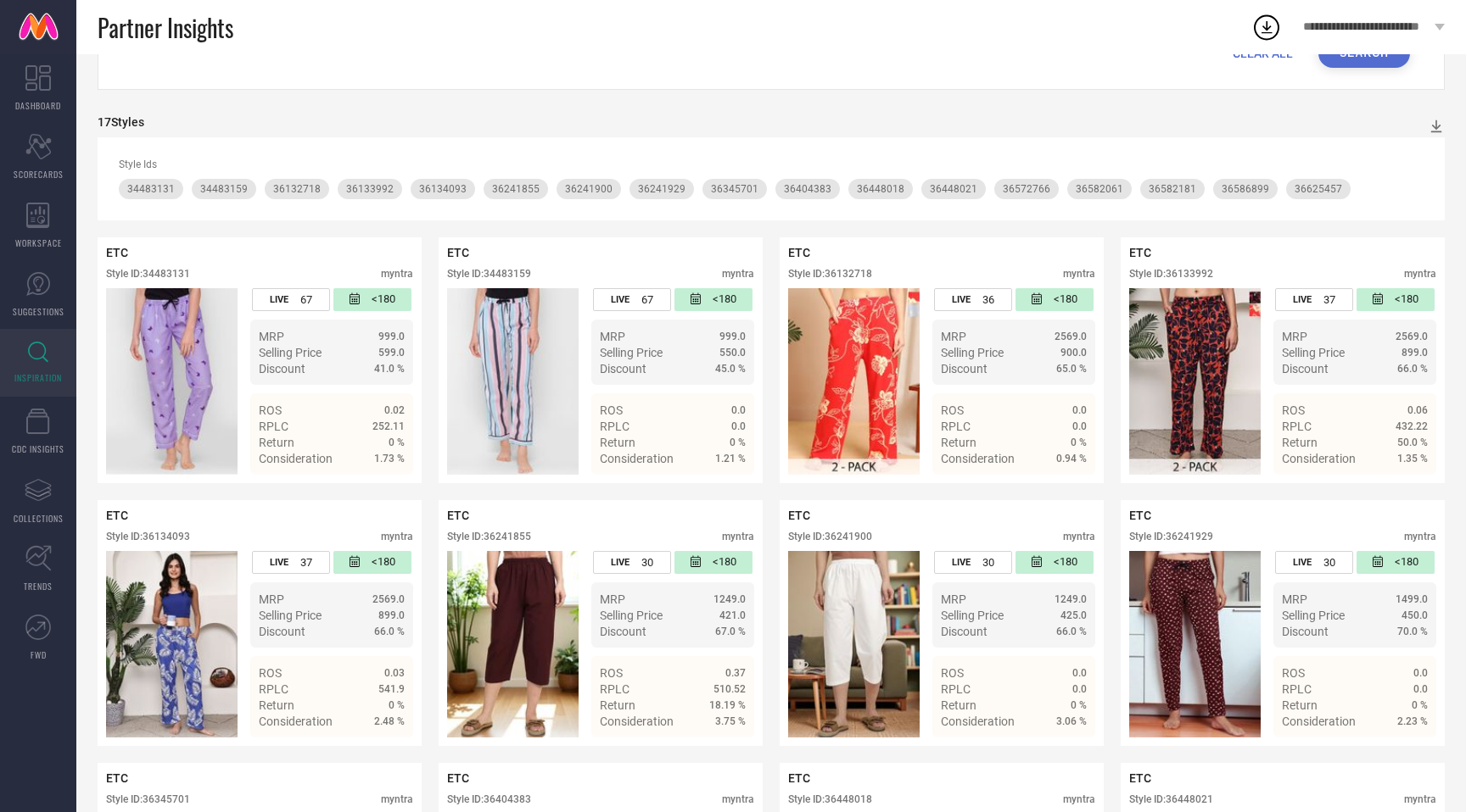
scroll to position [0, 0]
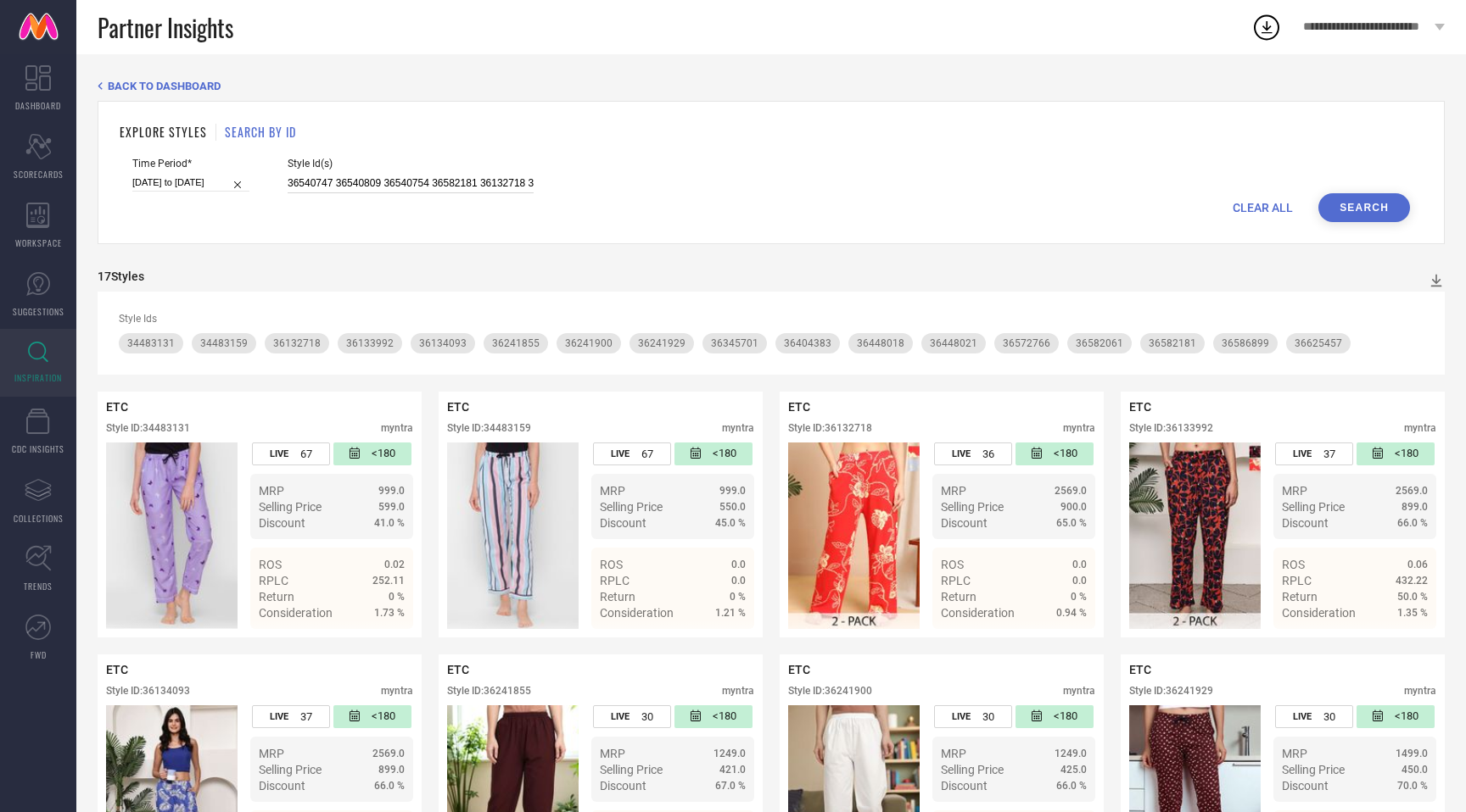
click at [464, 186] on input "36540747 36540809 36540754 36582181 36132718 36540688 36540727 36345701 3644802…" at bounding box center [411, 183] width 246 height 19
paste input "695 36404364 36126098 36404365 36582320 36241901 36540734 36540827 36540691 363…"
click at [1368, 199] on button "Search" at bounding box center [1364, 207] width 92 height 28
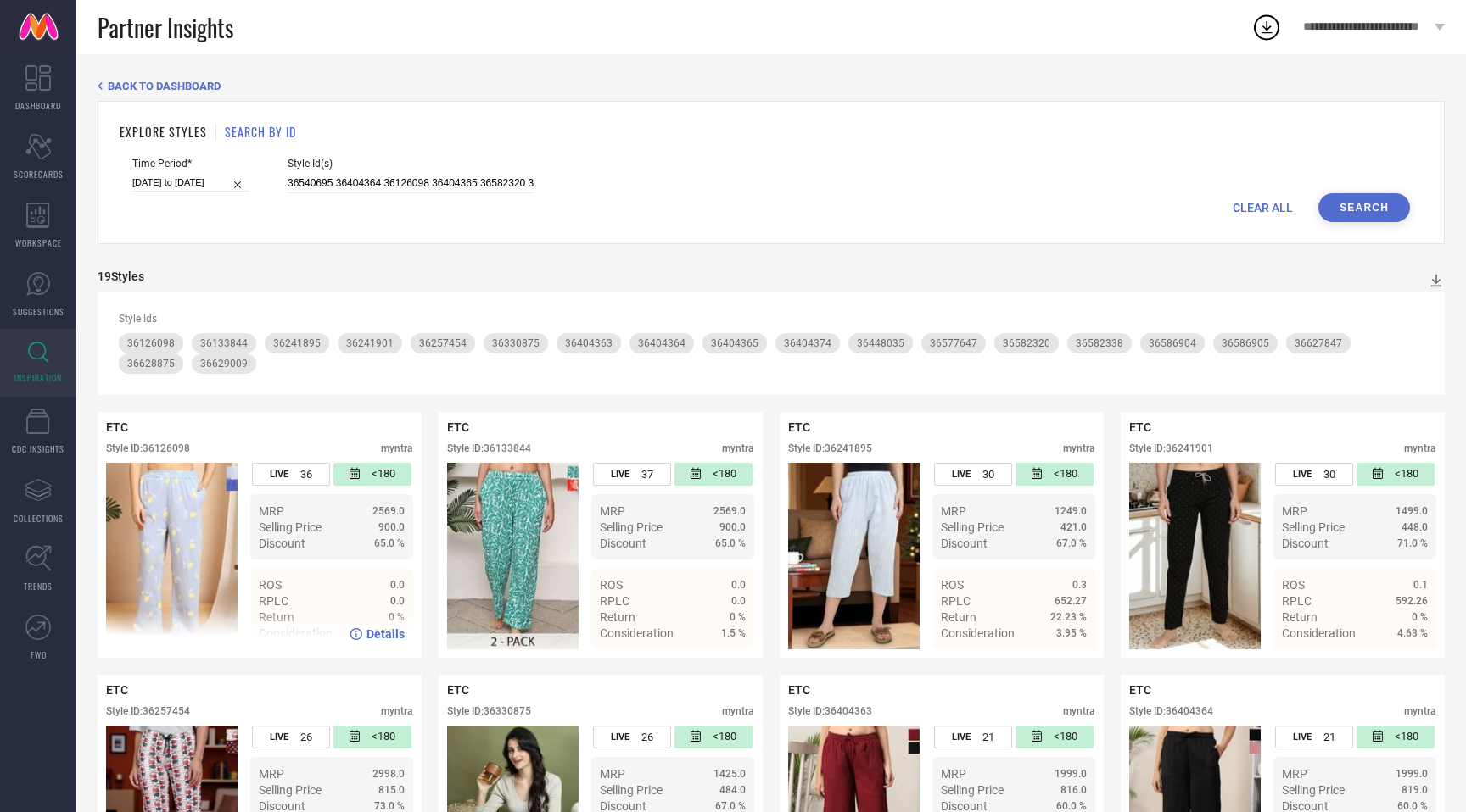
click at [176, 451] on div "Style ID: 36126098" at bounding box center [149, 448] width 84 height 12
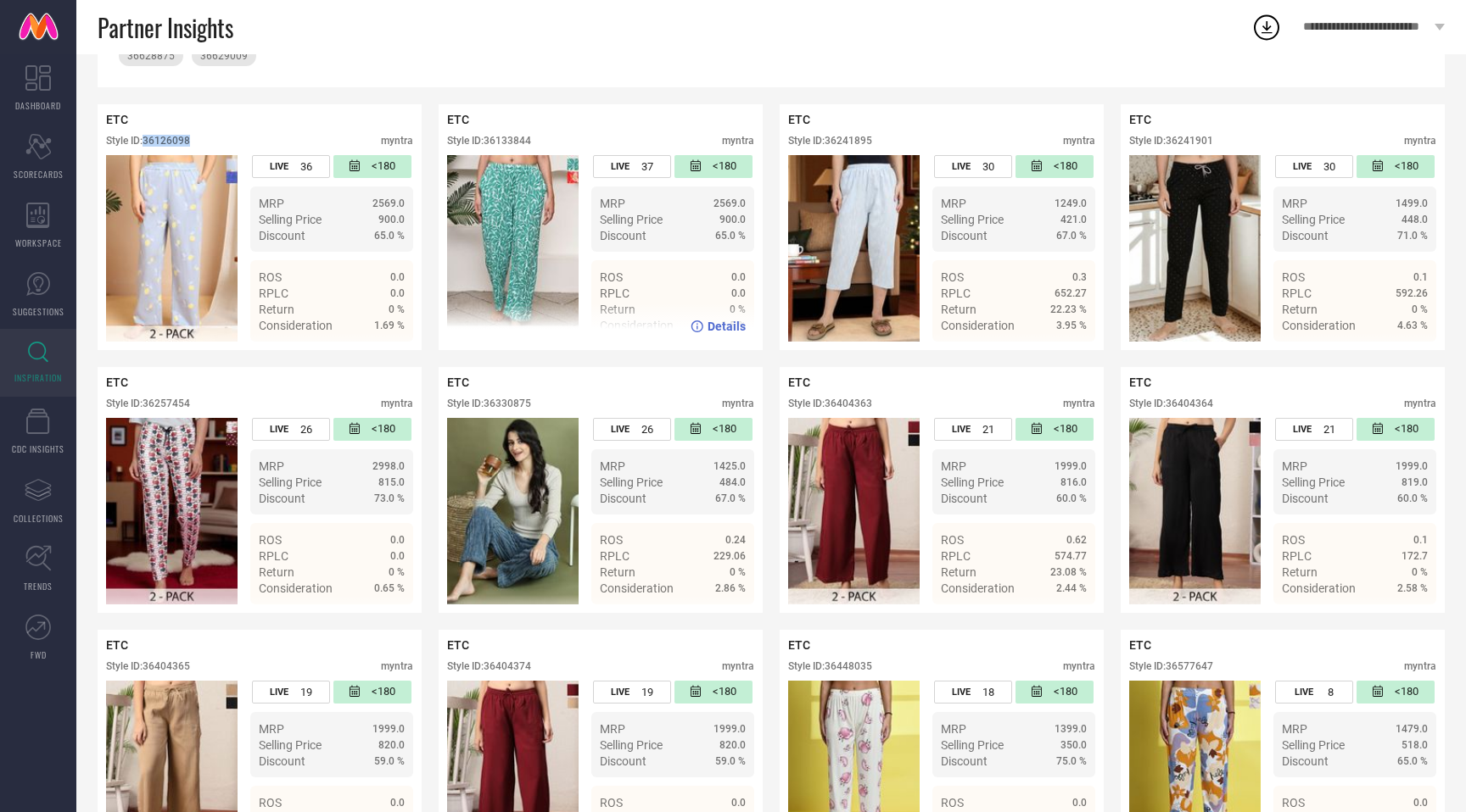
scroll to position [317, 0]
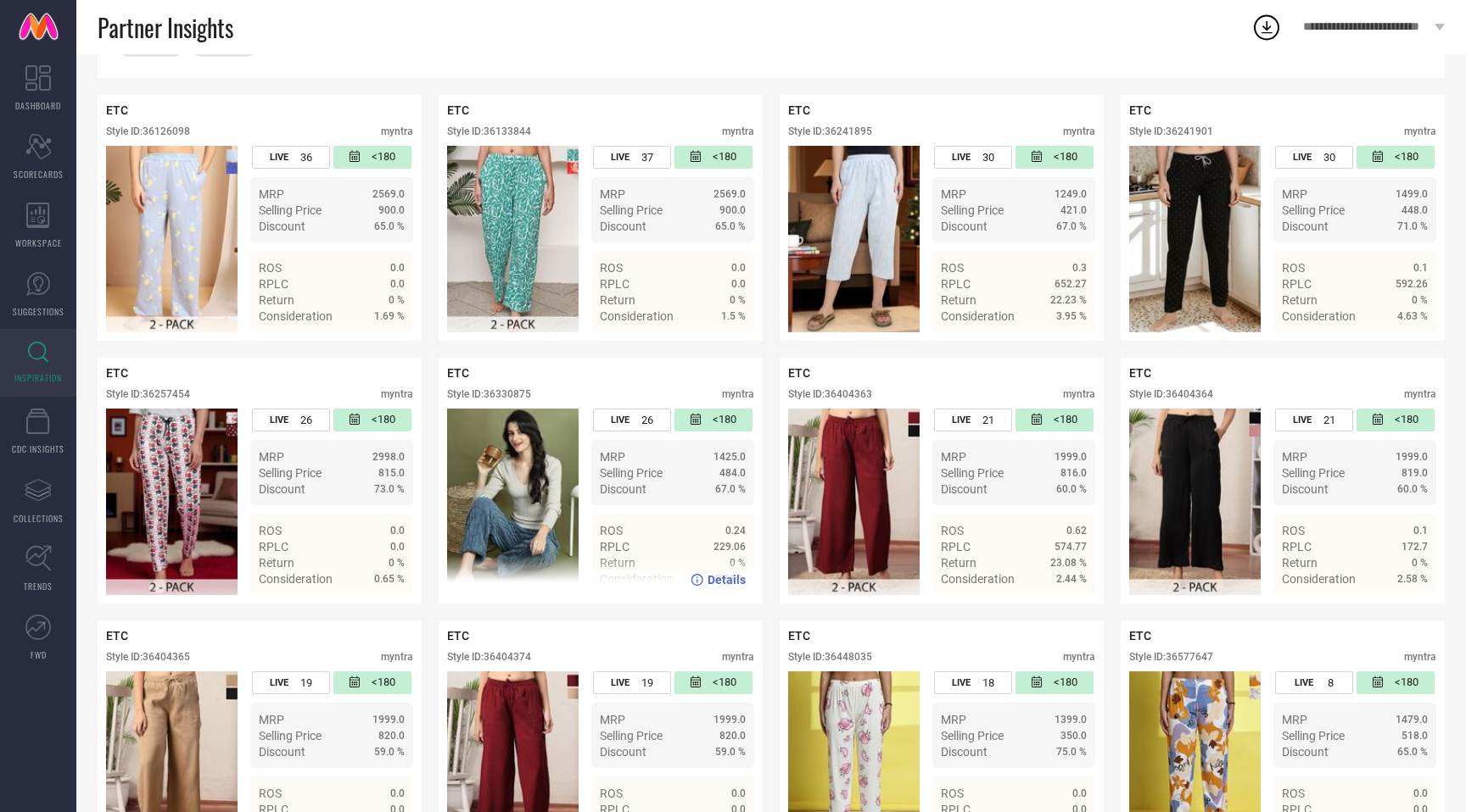
click at [513, 394] on div "Style ID: 36330875" at bounding box center [490, 394] width 84 height 12
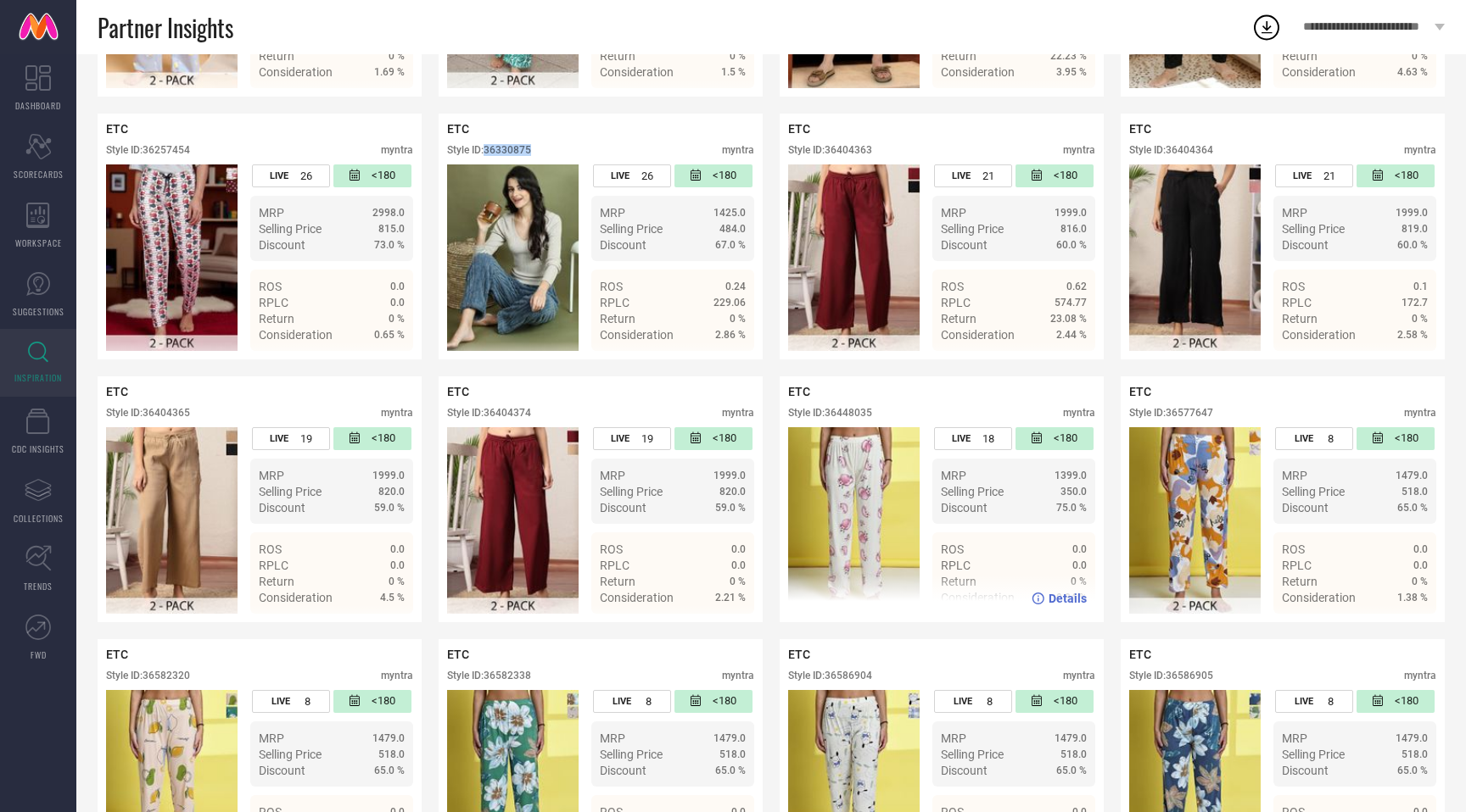
scroll to position [585, 0]
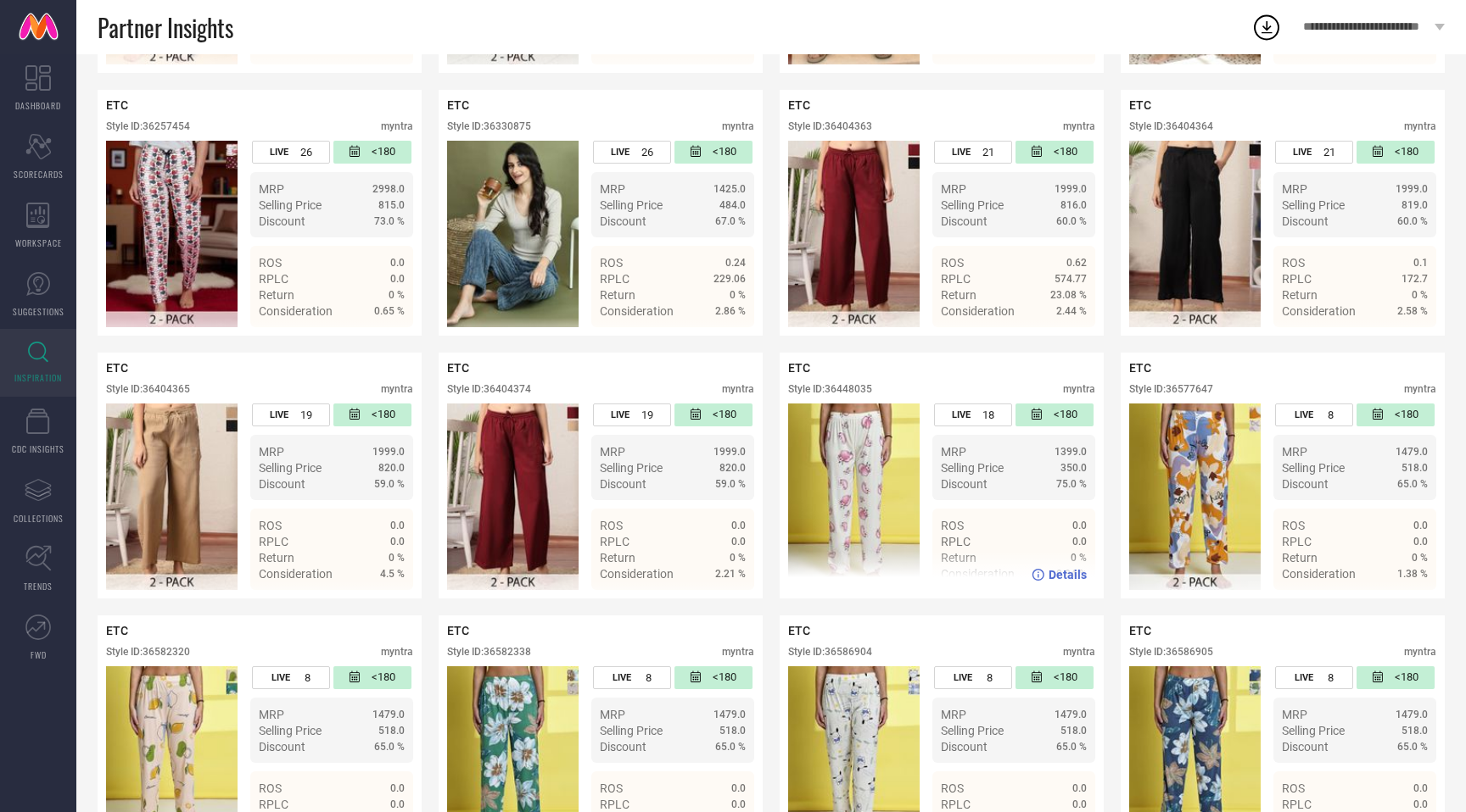
click at [856, 391] on div "Style ID: 36448035" at bounding box center [831, 389] width 84 height 12
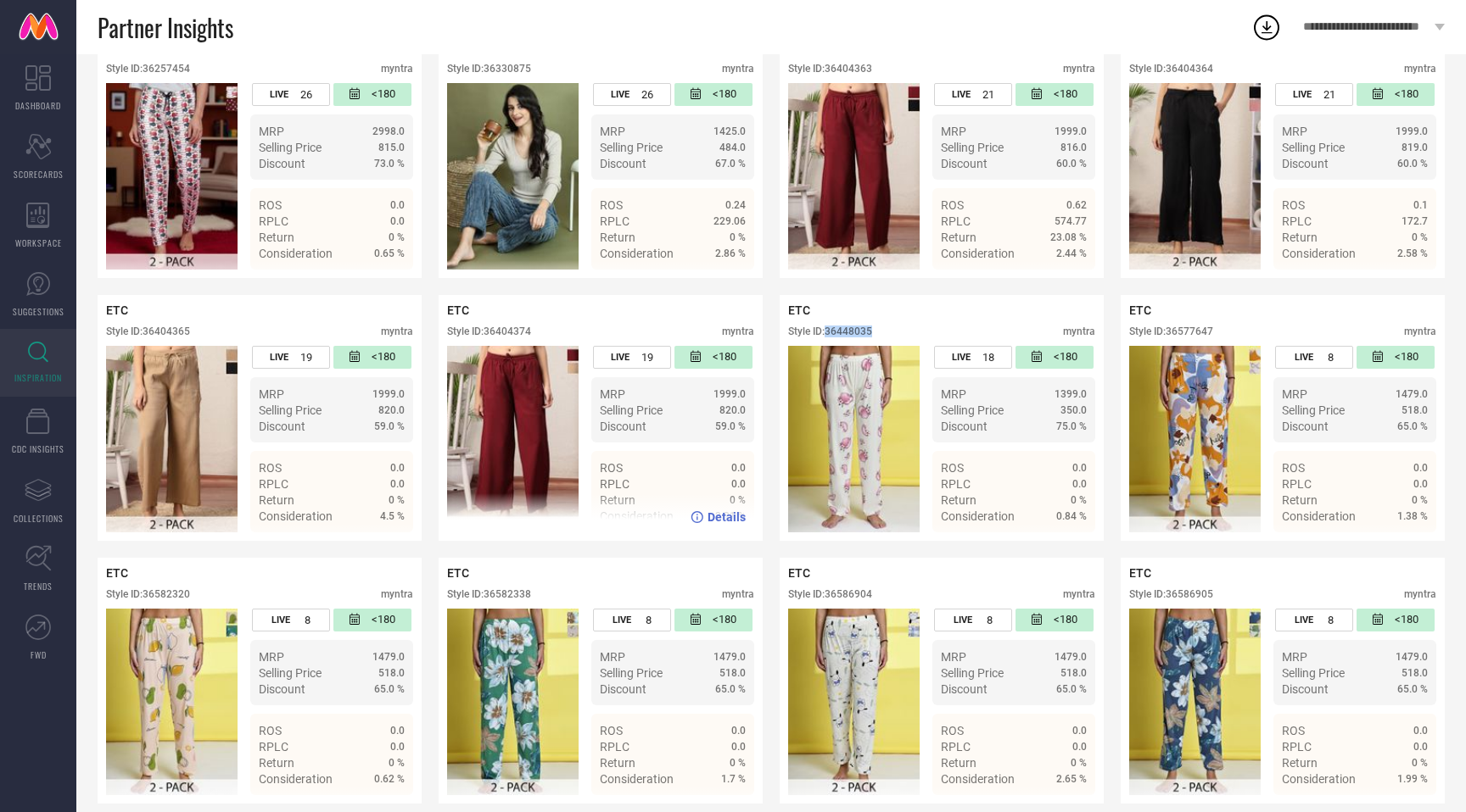
scroll to position [924, 0]
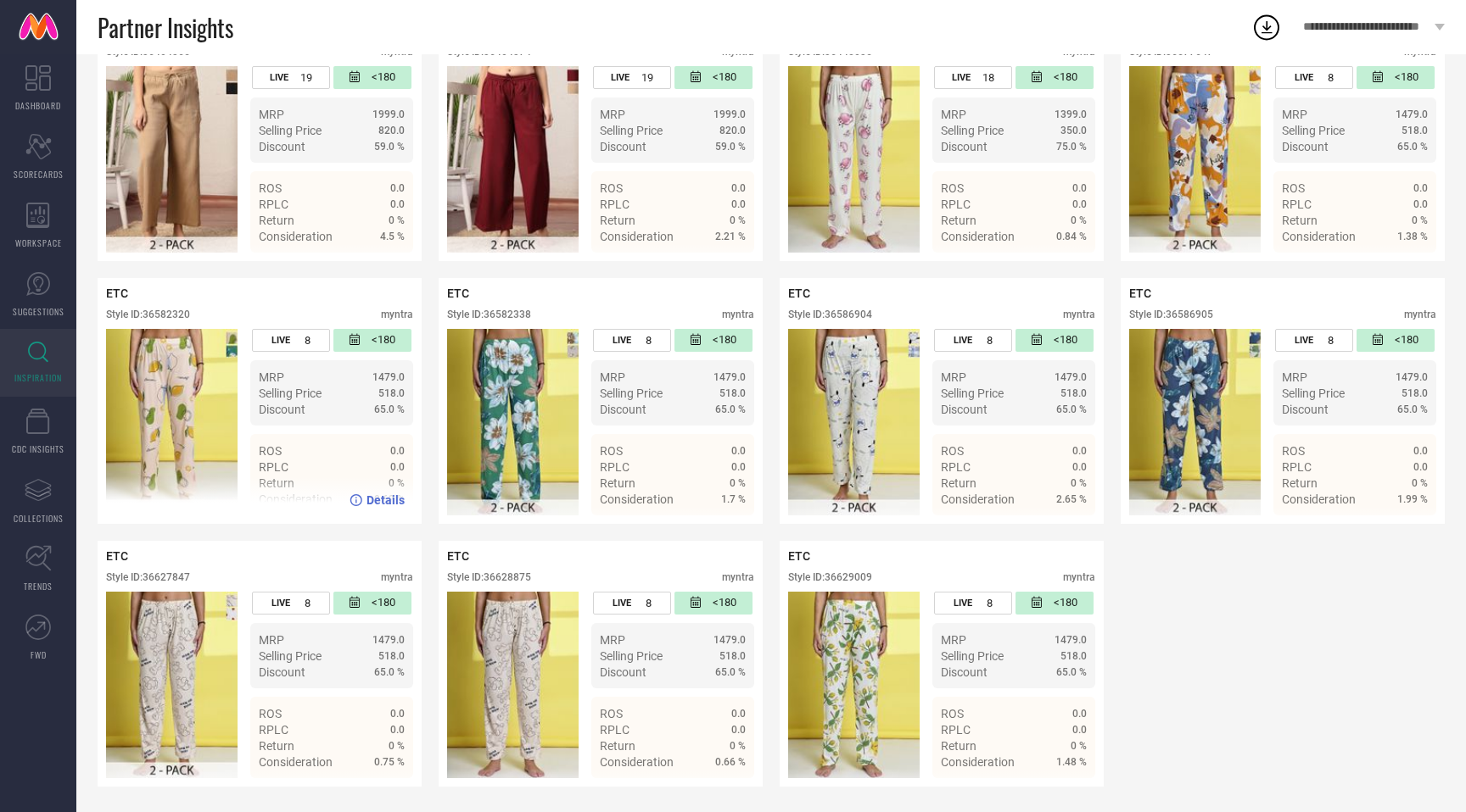
click at [183, 311] on div "Style ID: 36582320" at bounding box center [149, 314] width 84 height 12
click at [862, 310] on div "Style ID: 36586904" at bounding box center [831, 314] width 84 height 12
click at [176, 579] on div "Style ID: 36627847" at bounding box center [149, 577] width 84 height 12
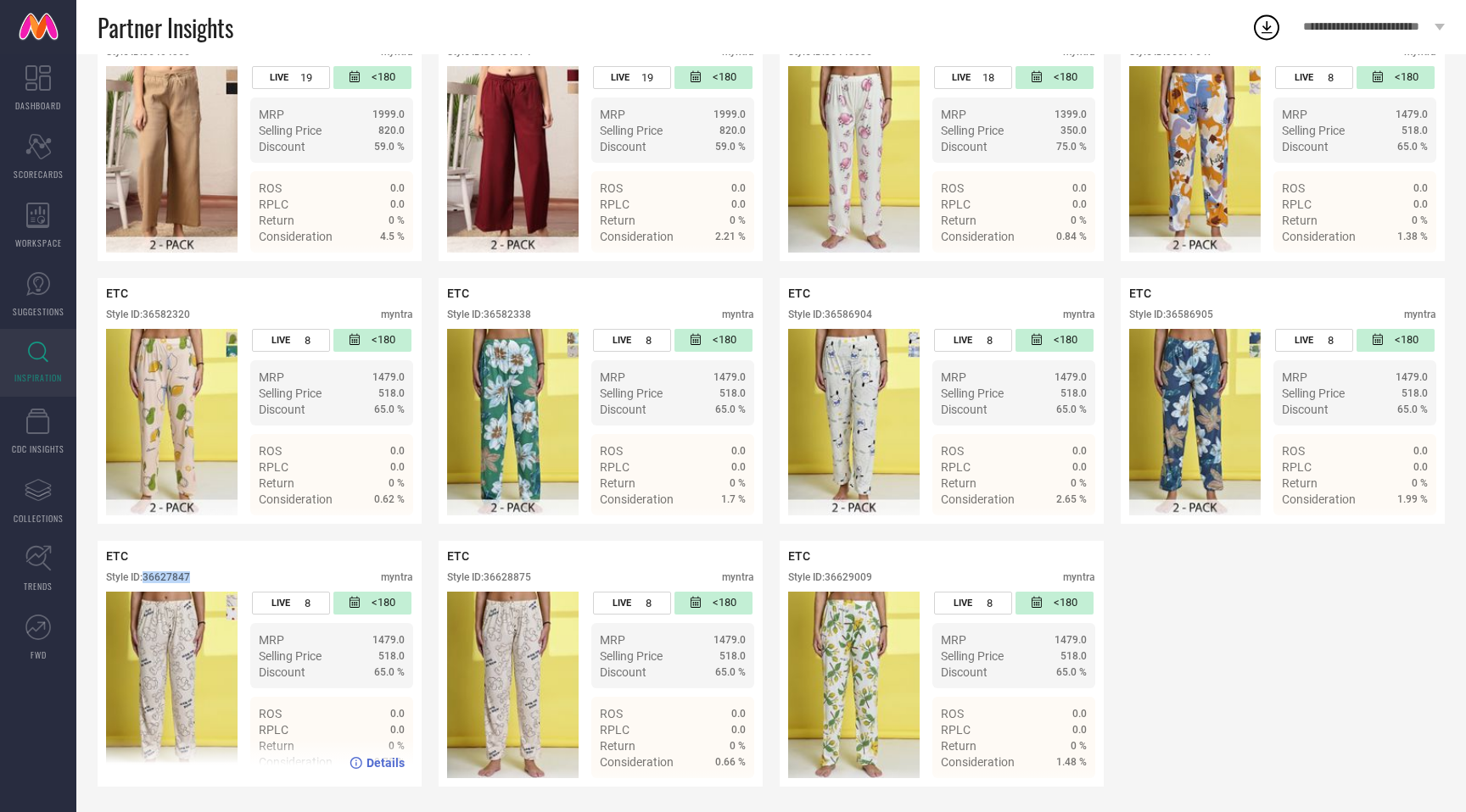
click at [176, 579] on div "Style ID: 36627847" at bounding box center [149, 577] width 84 height 12
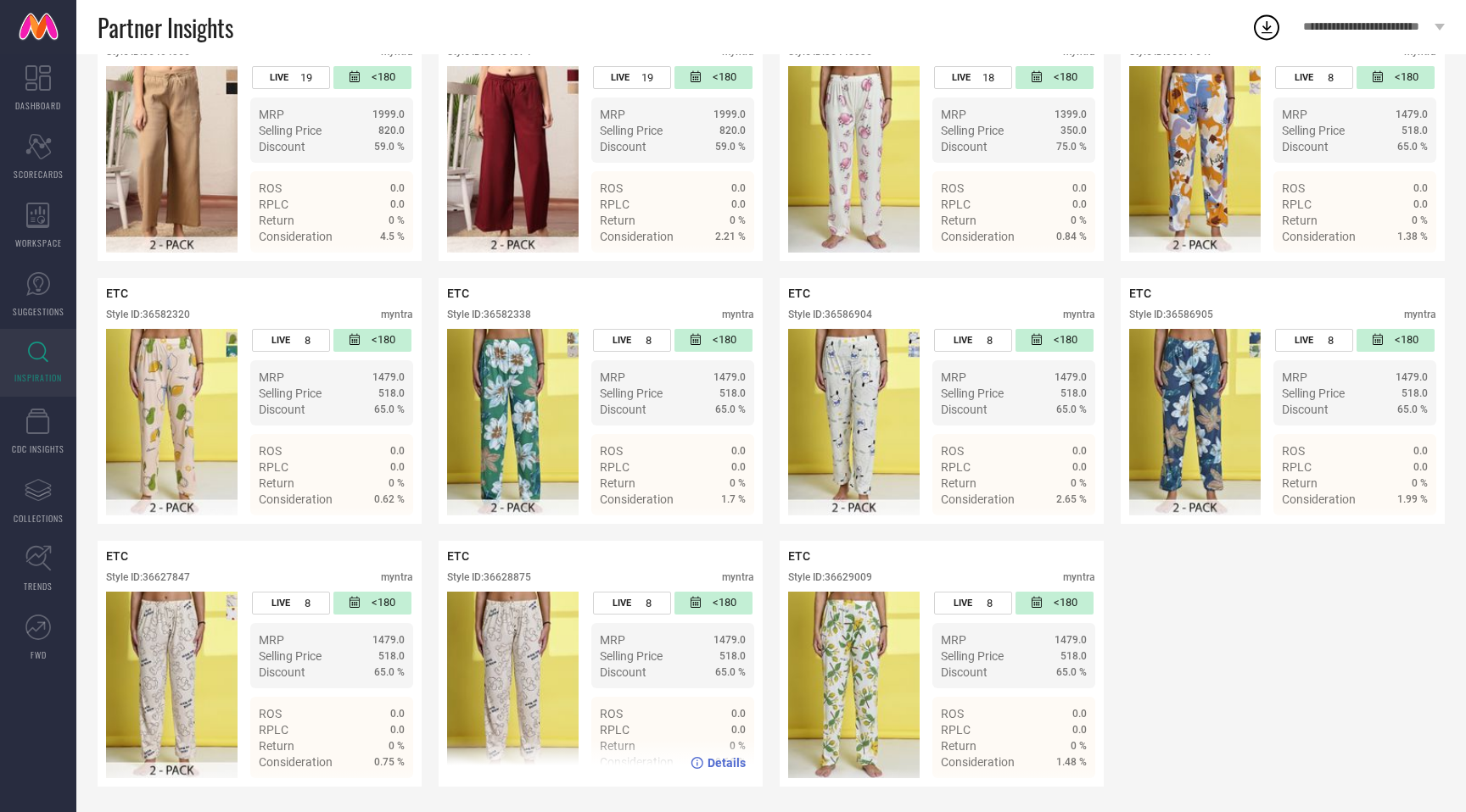
click at [506, 578] on div "Style ID: 36628875" at bounding box center [490, 577] width 84 height 12
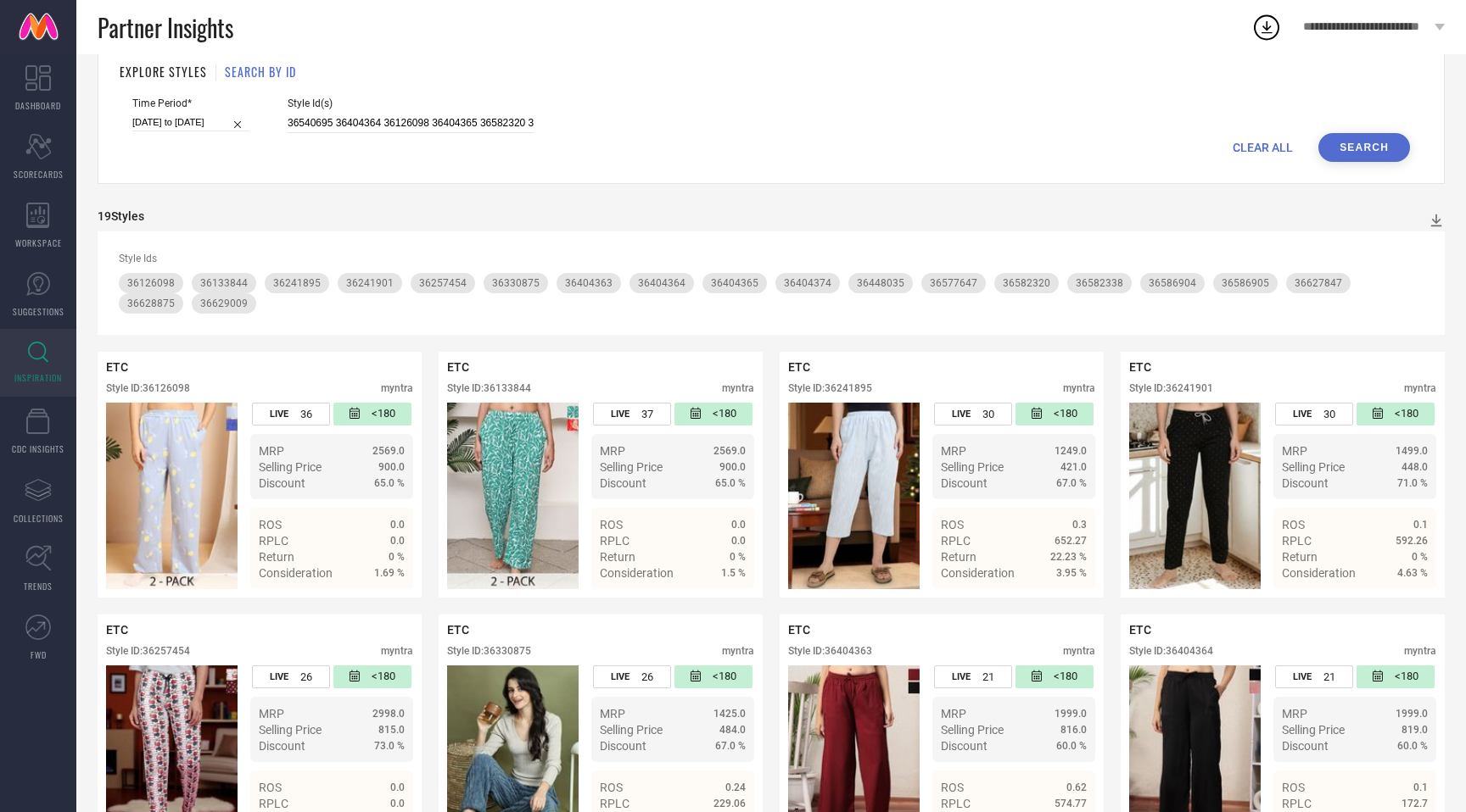
scroll to position [0, 0]
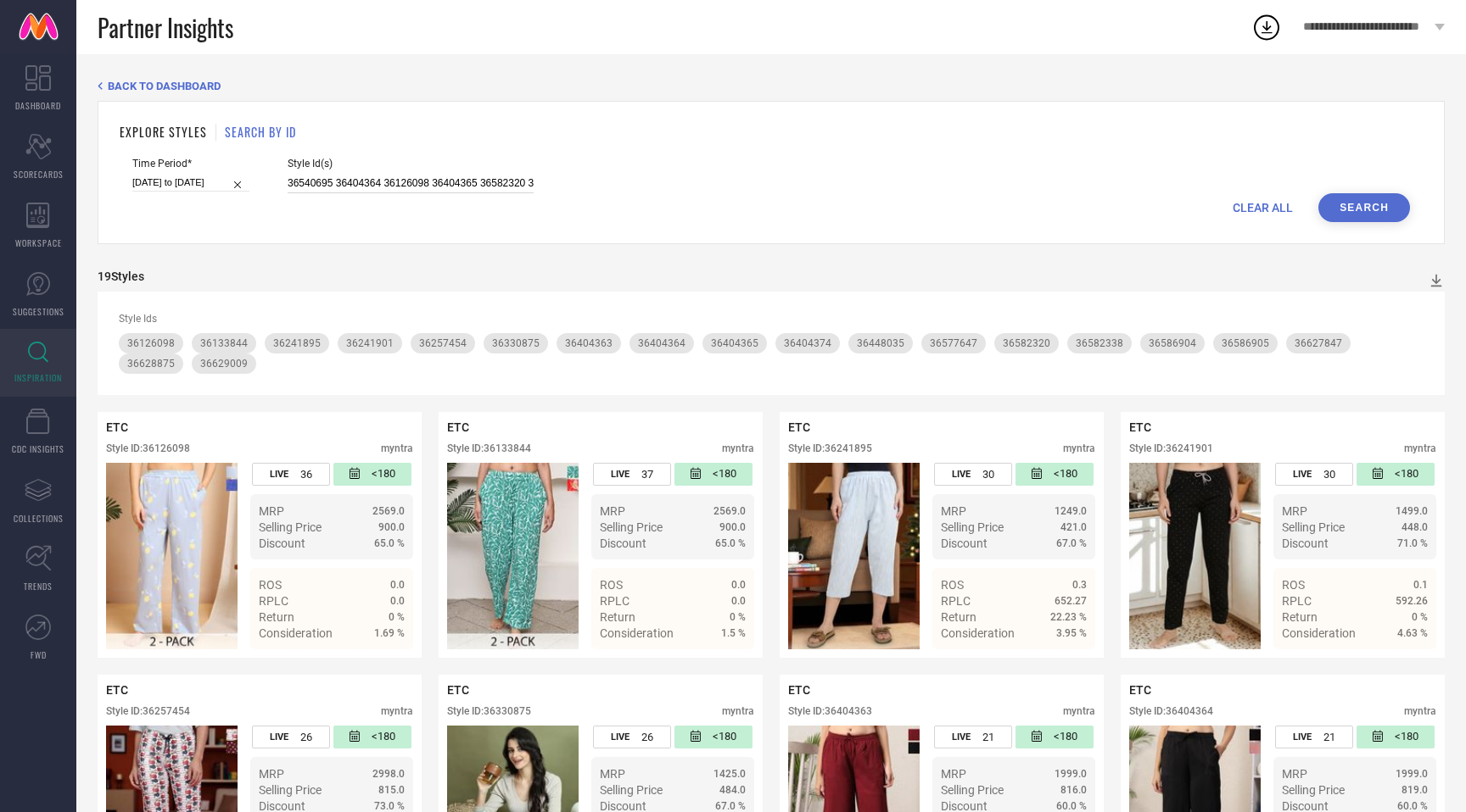
click at [342, 182] on input "36540695 36404364 36126098 36404365 36582320 36241901 36540734 36540827 3654069…" at bounding box center [411, 183] width 246 height 19
paste input "4483154 36572614 36257452 36448043 36540705 34483111 36540716 36448023 36586906…"
click at [1348, 206] on button "Search" at bounding box center [1364, 207] width 92 height 28
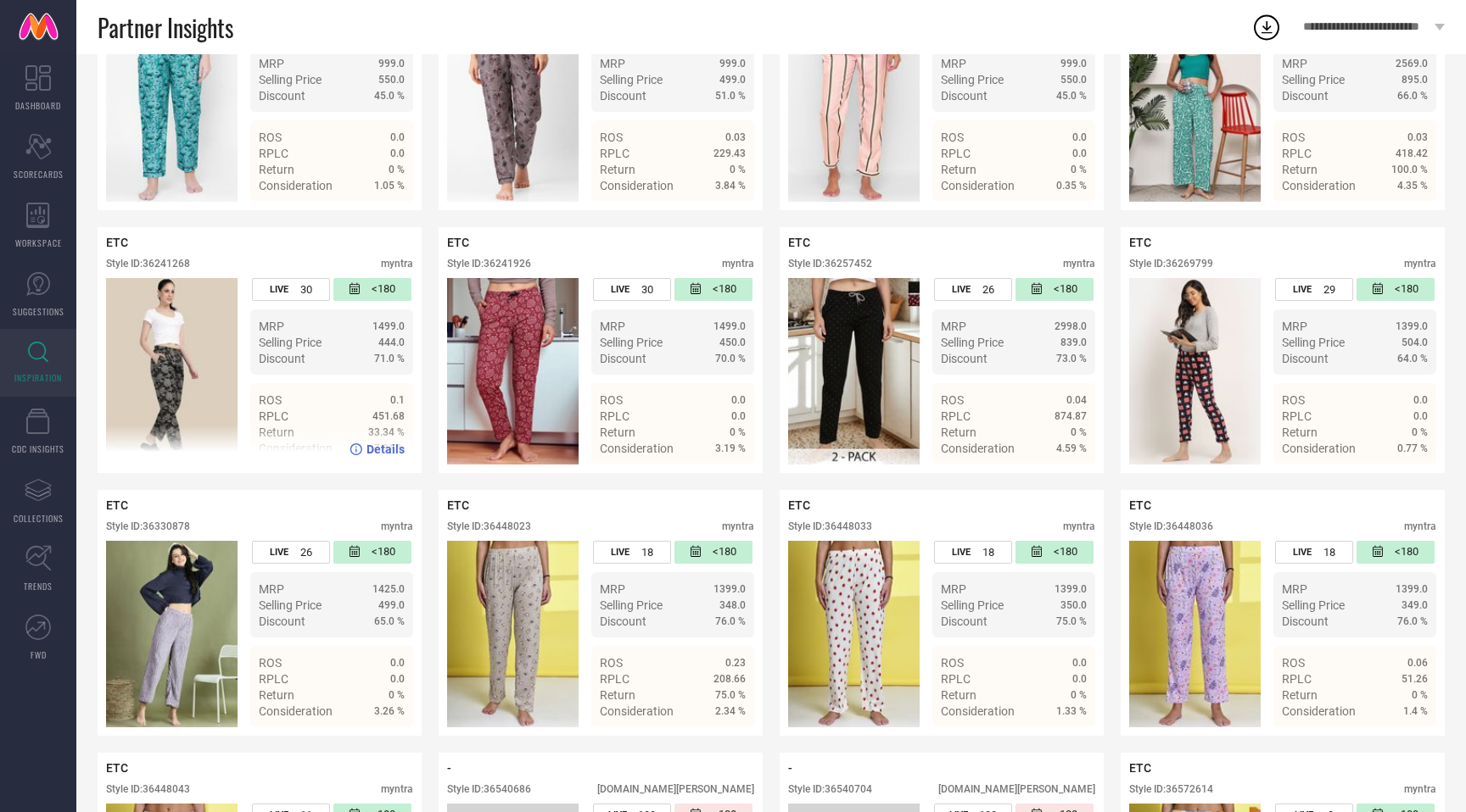
scroll to position [459, 0]
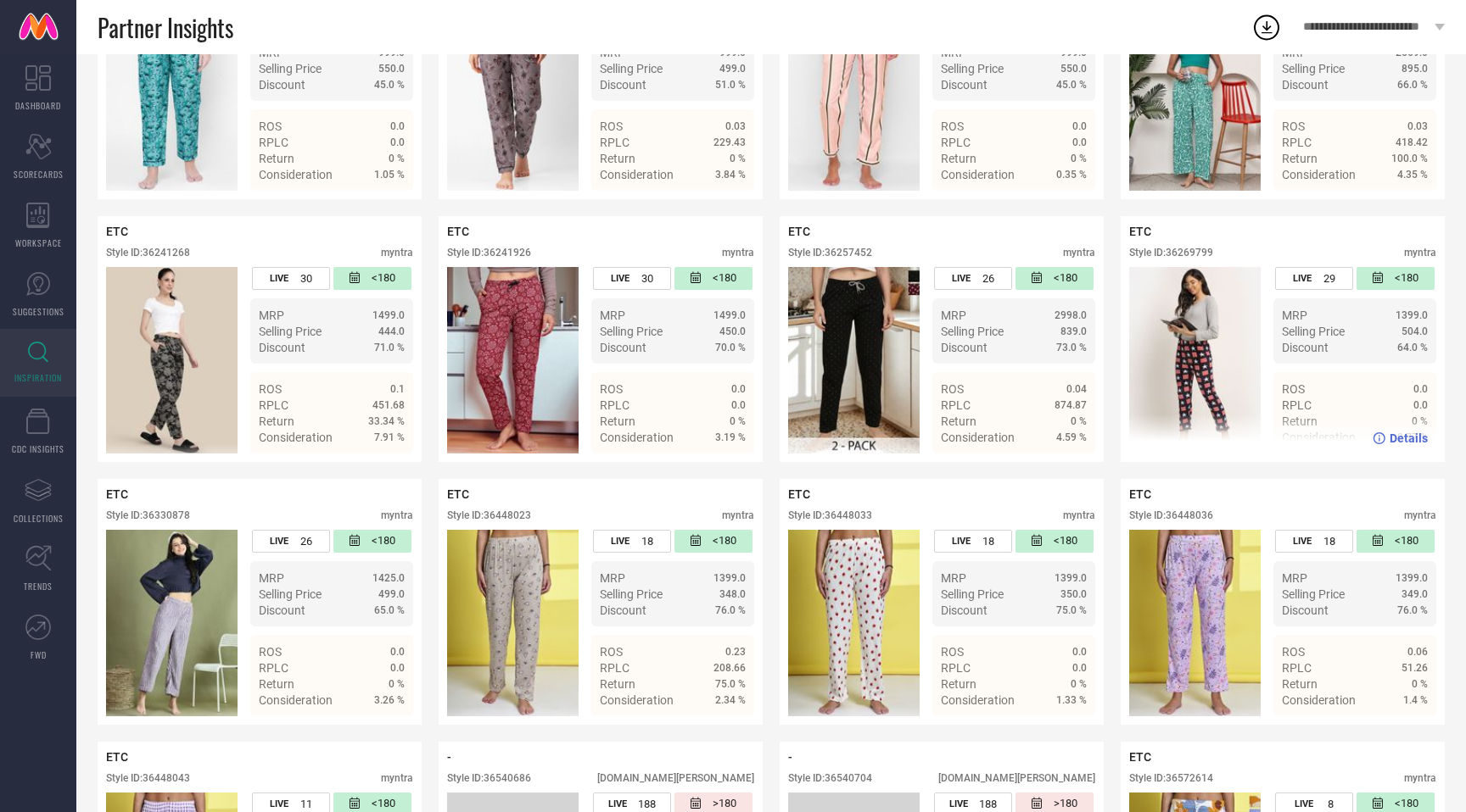
click at [1196, 250] on div "Style ID: 36269799" at bounding box center [1171, 252] width 84 height 12
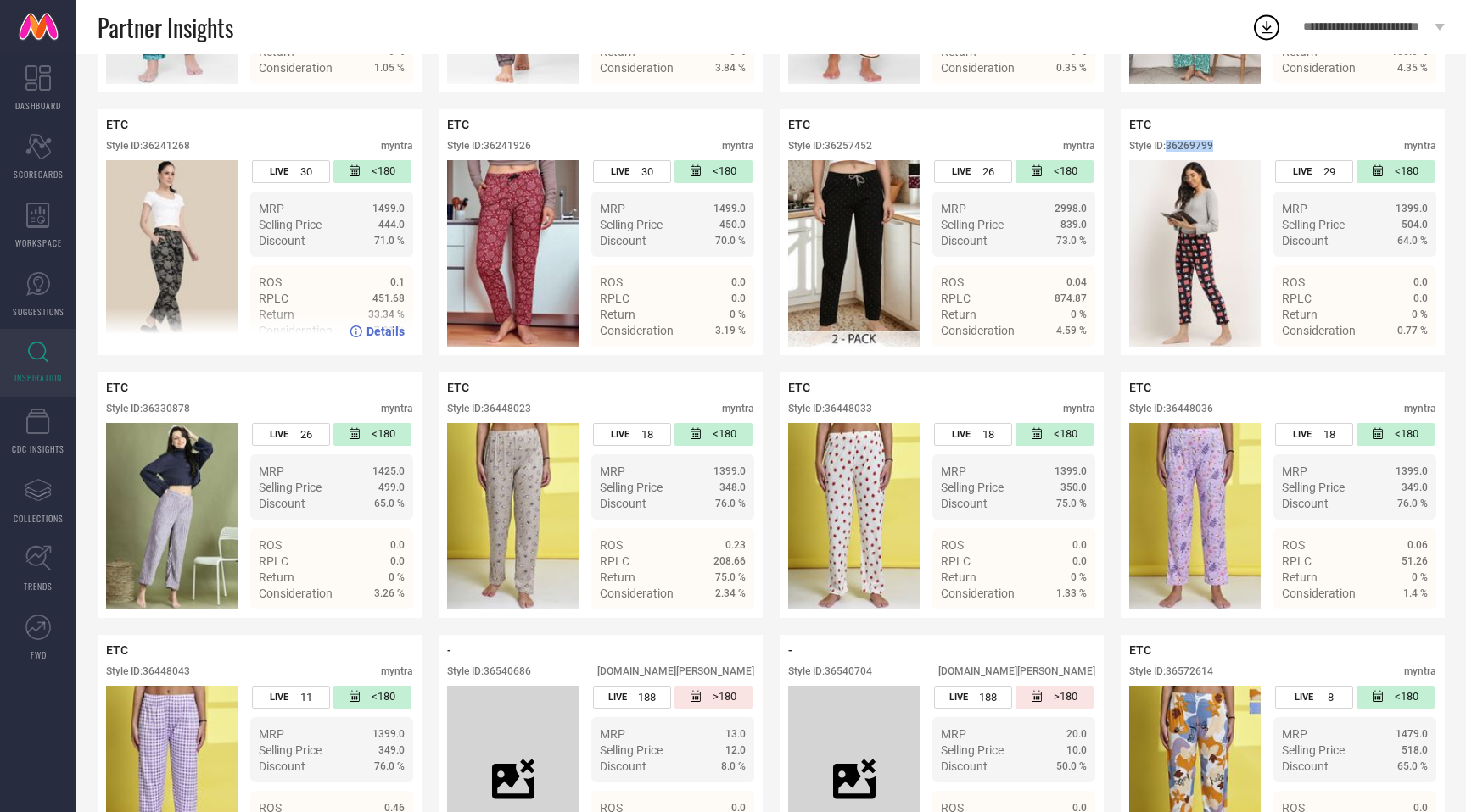
scroll to position [615, 0]
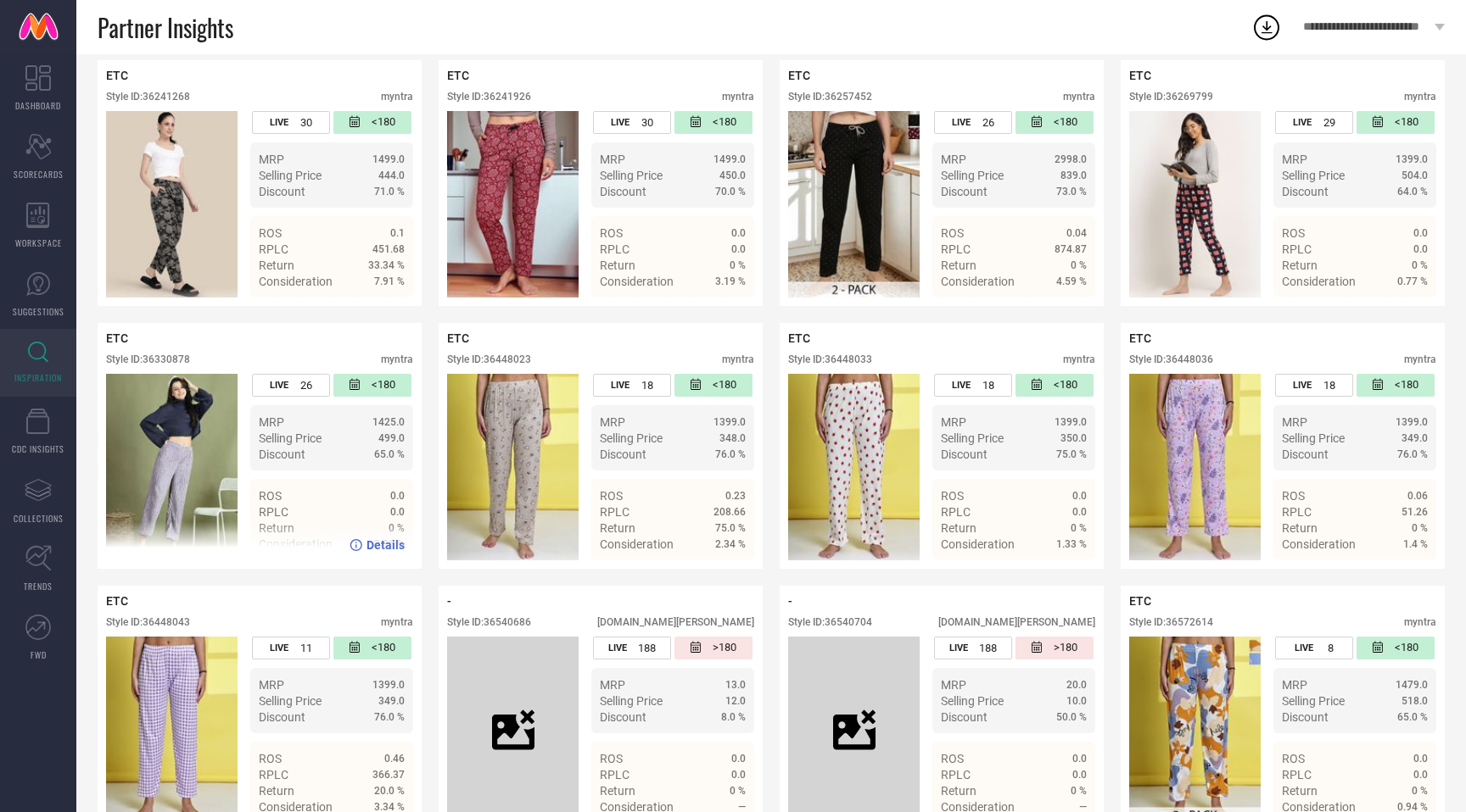
click at [173, 366] on div "Style ID: 36330878" at bounding box center [149, 359] width 84 height 12
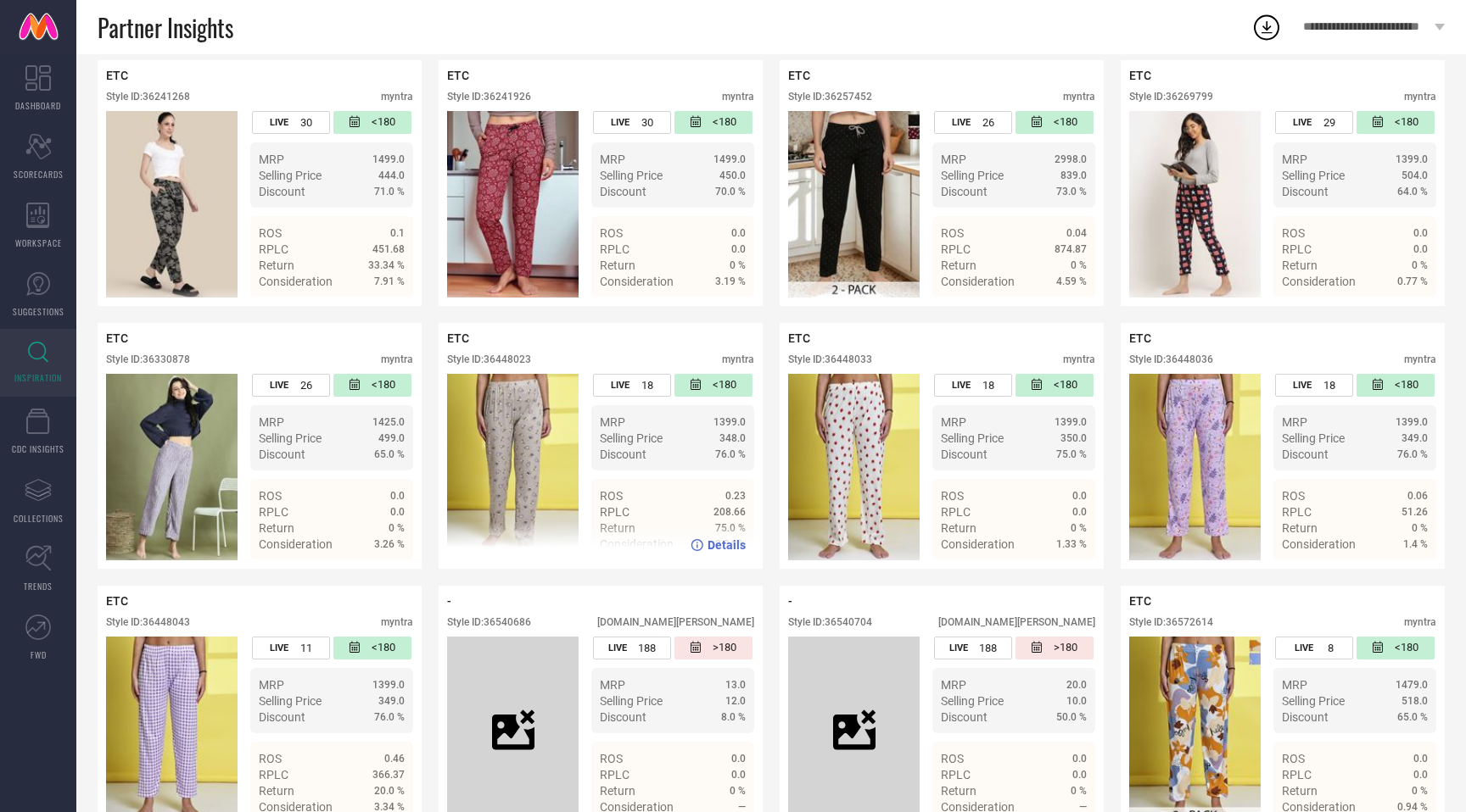
click at [523, 359] on div "Style ID: 36448023" at bounding box center [490, 359] width 84 height 12
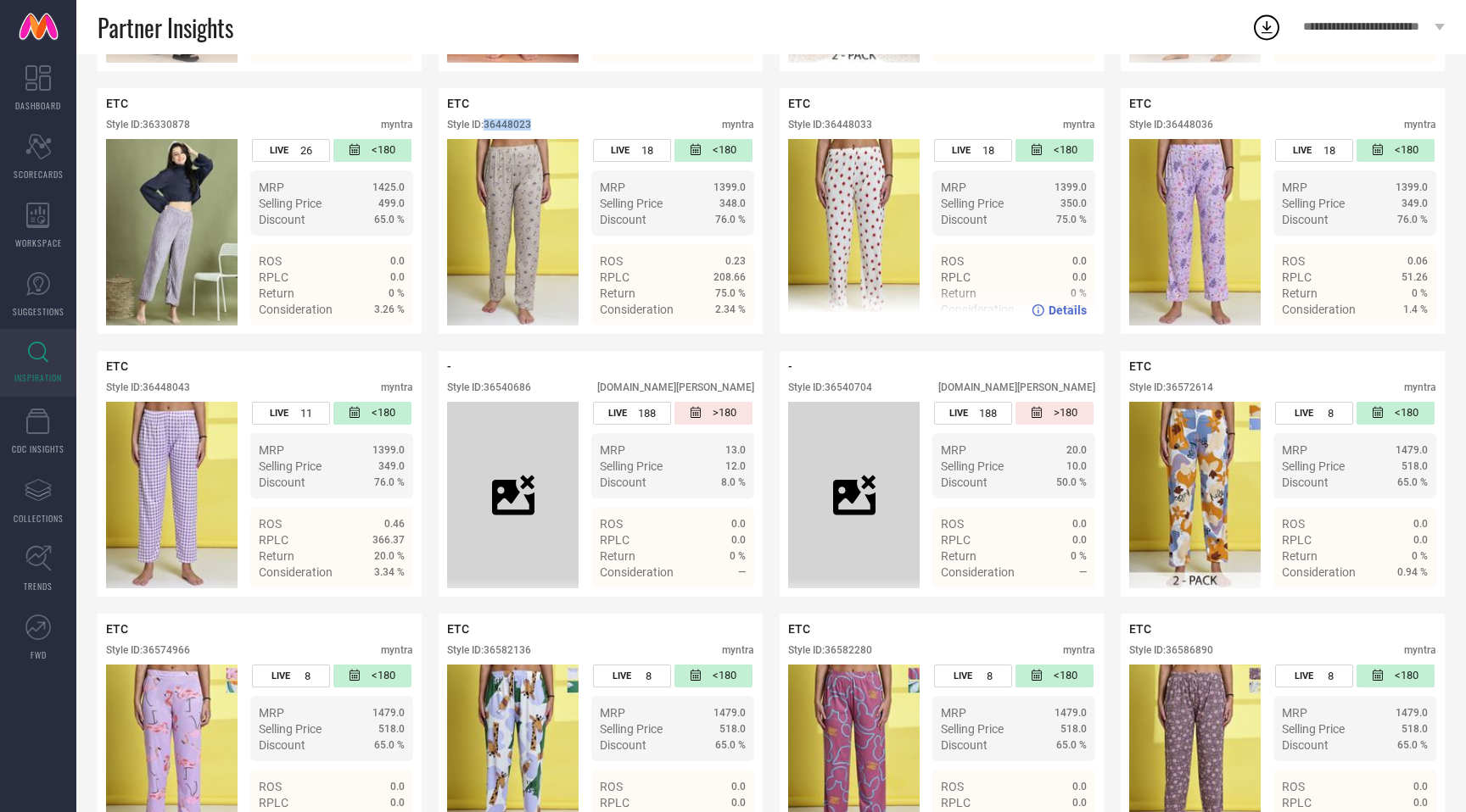
scroll to position [865, 0]
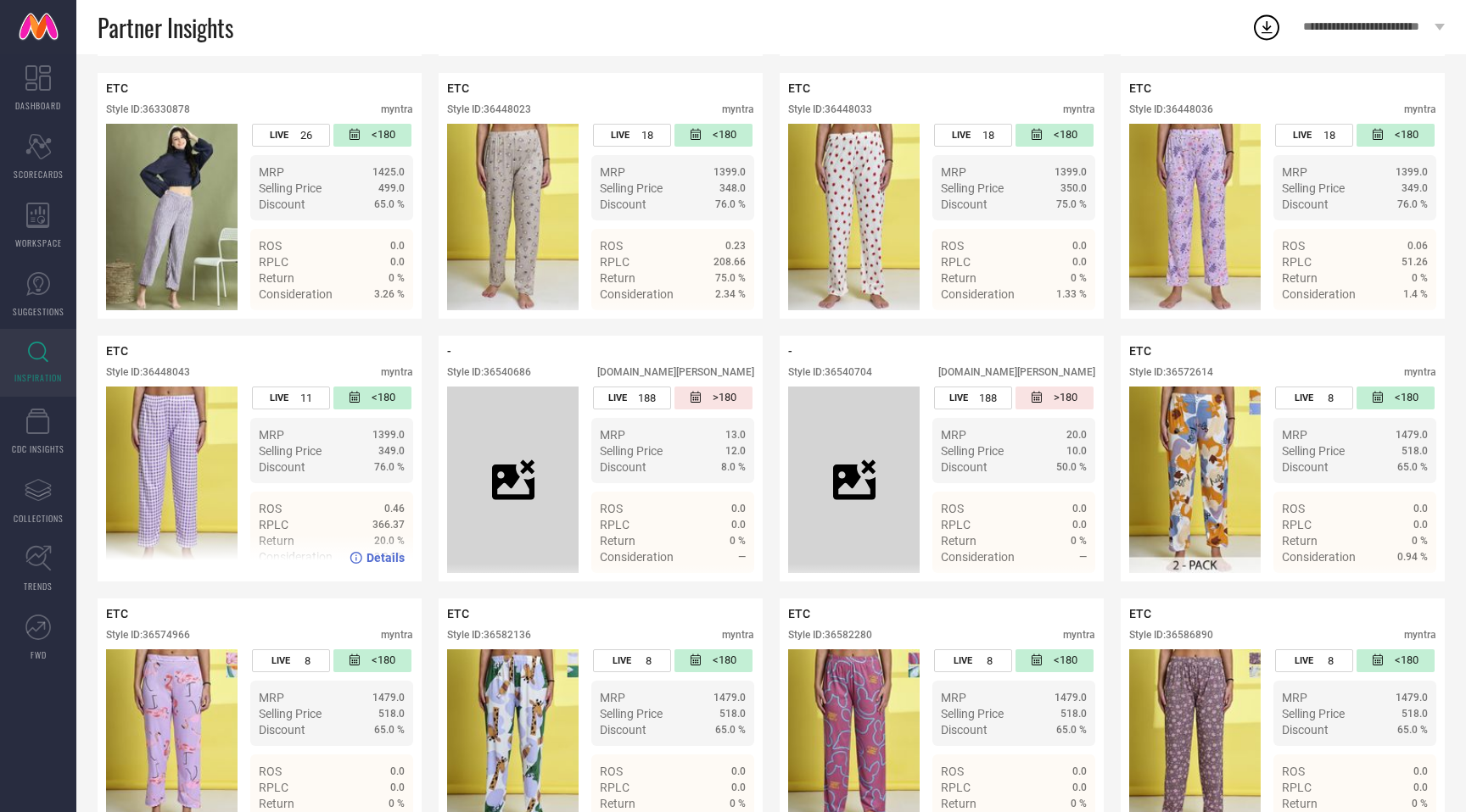
click at [174, 375] on div "Style ID: 36448043" at bounding box center [149, 372] width 84 height 12
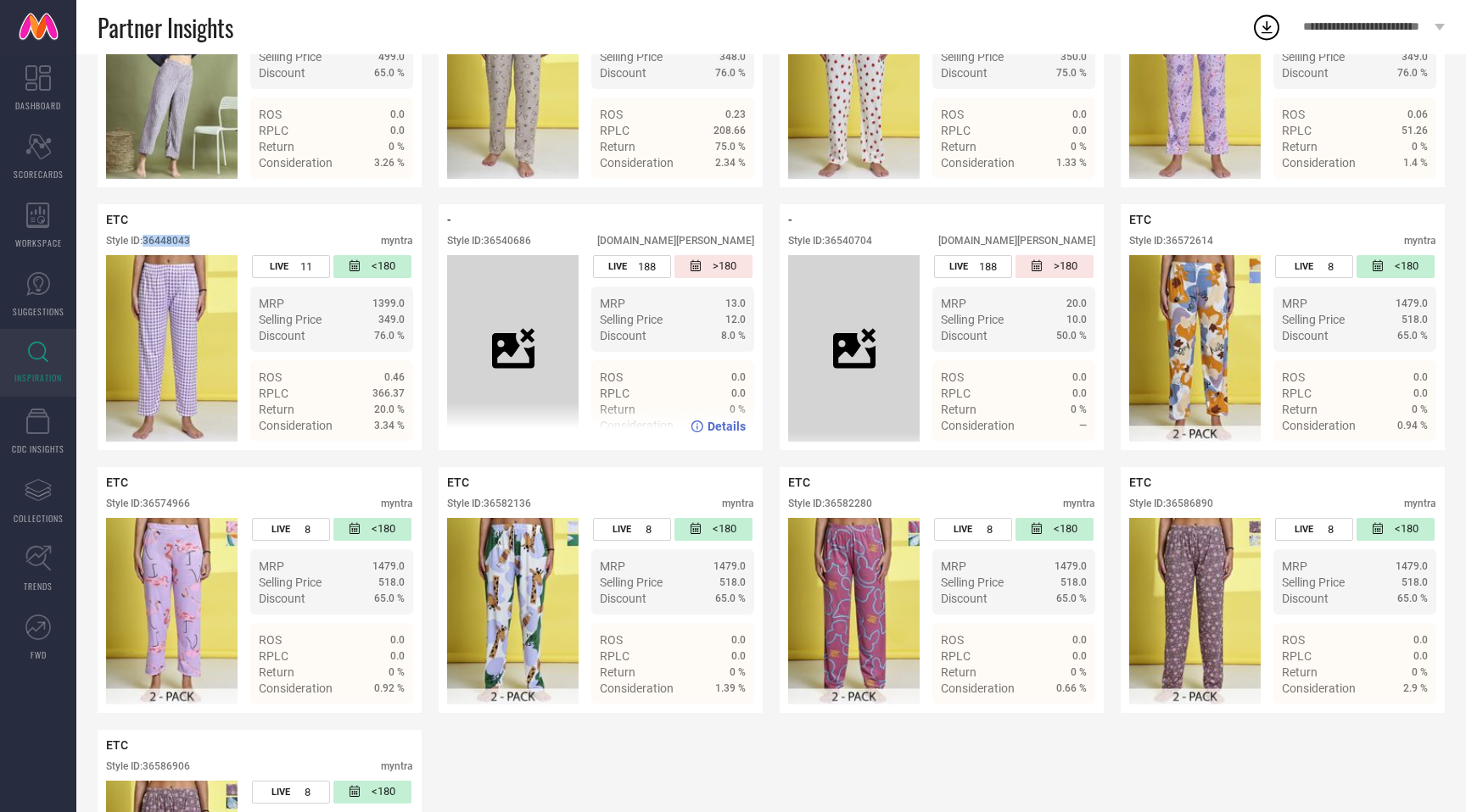
scroll to position [1136, 0]
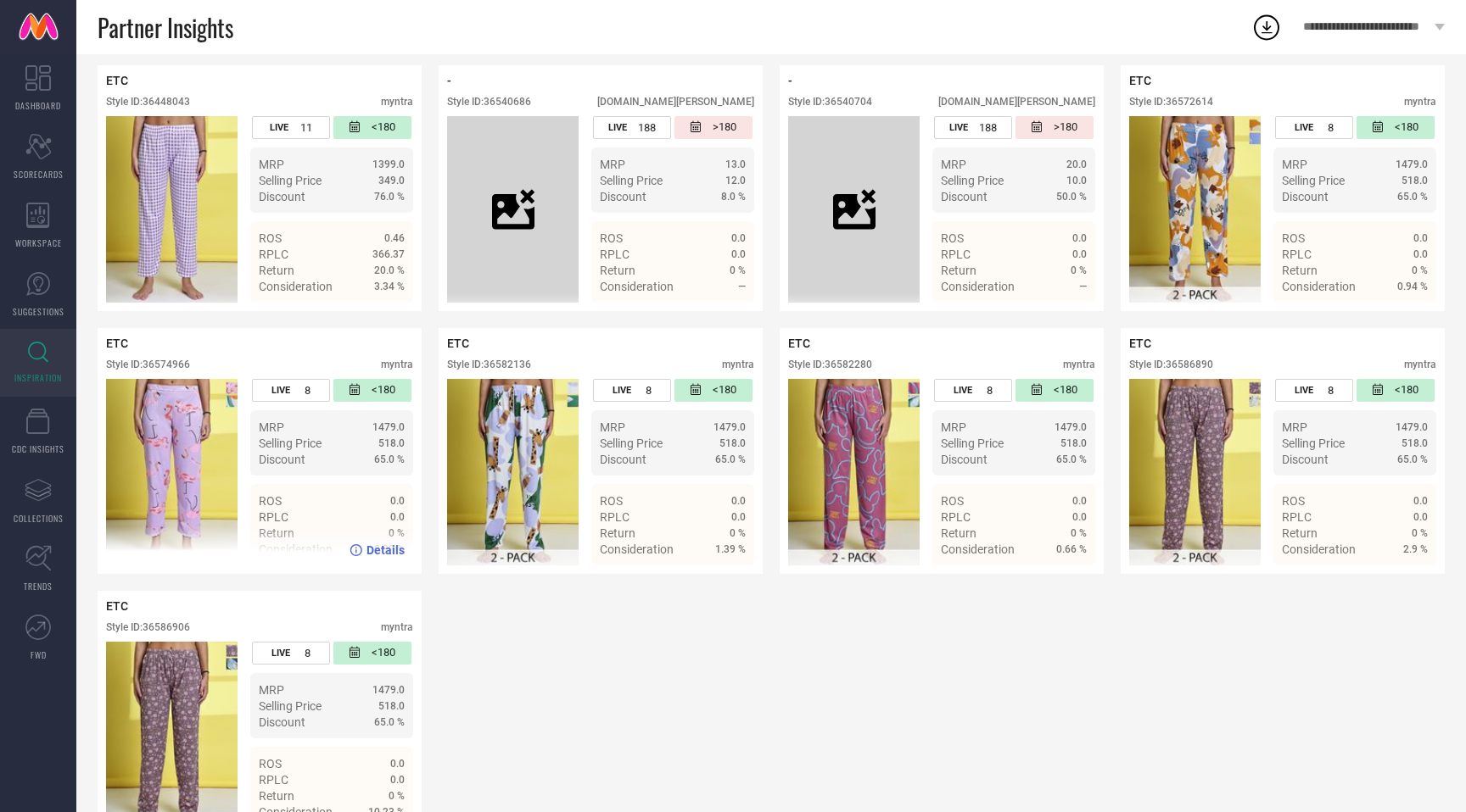
click at [182, 362] on div "Style ID: 36574966" at bounding box center [149, 364] width 84 height 12
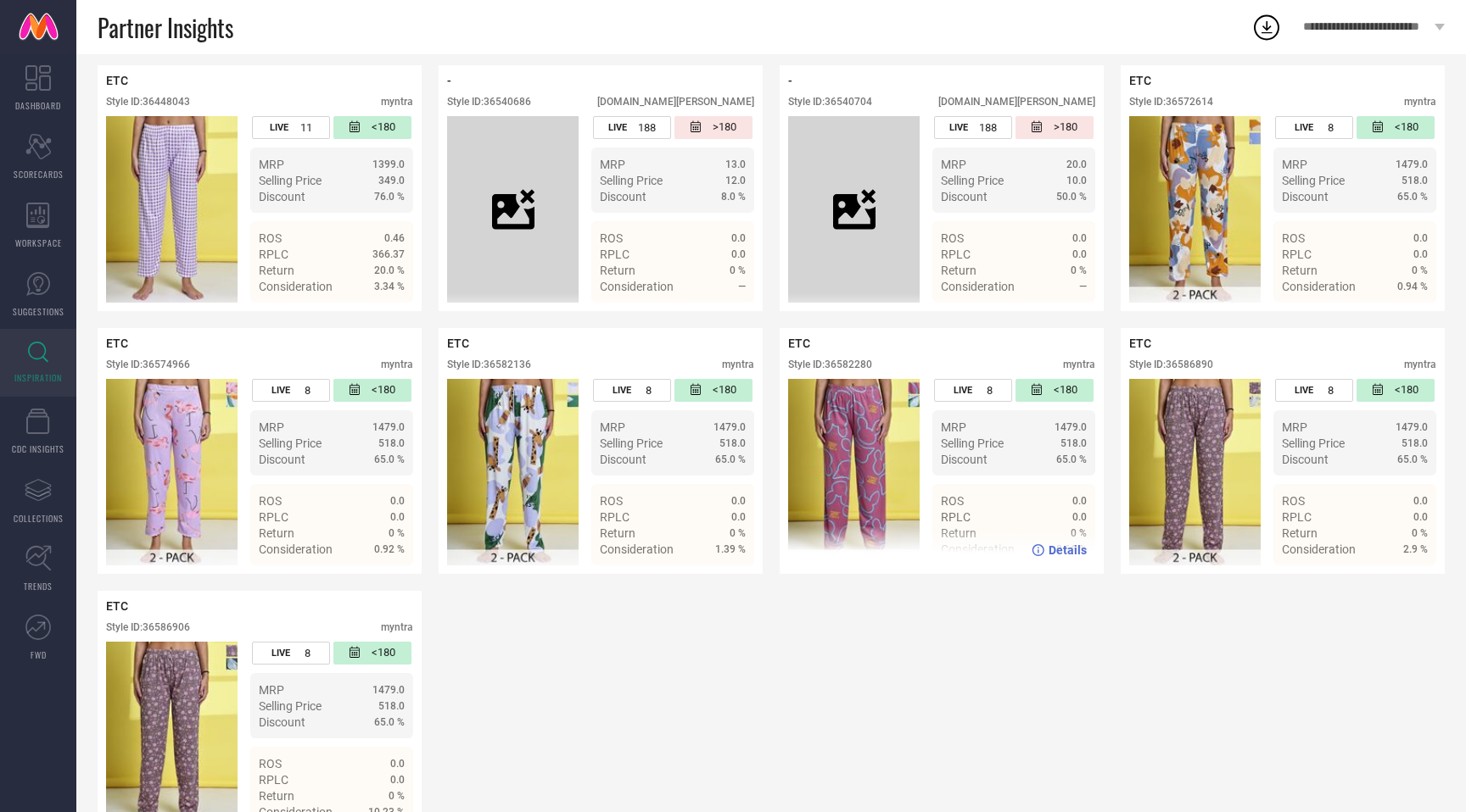
click at [859, 368] on div "Style ID: 36582280" at bounding box center [831, 364] width 84 height 12
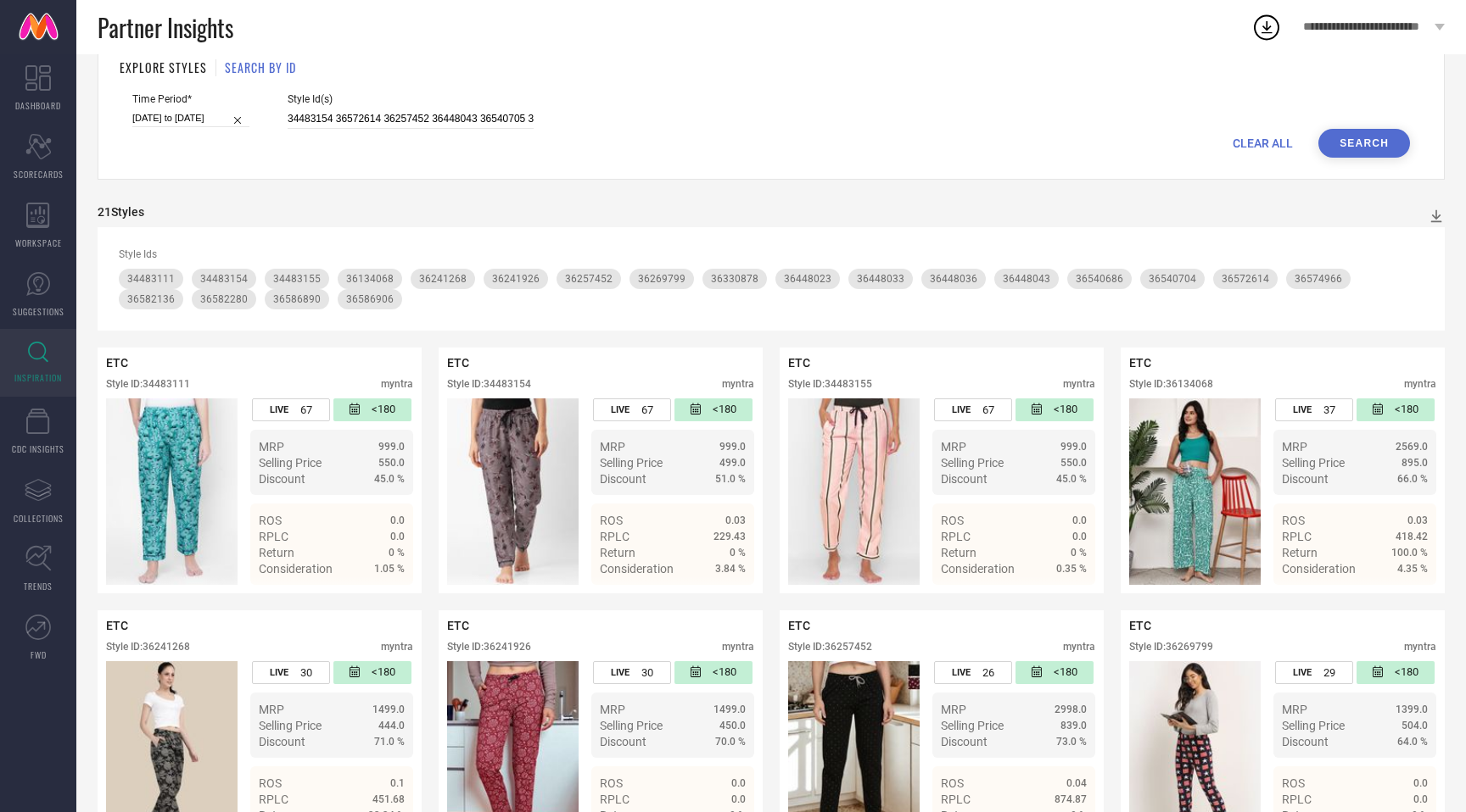
scroll to position [0, 0]
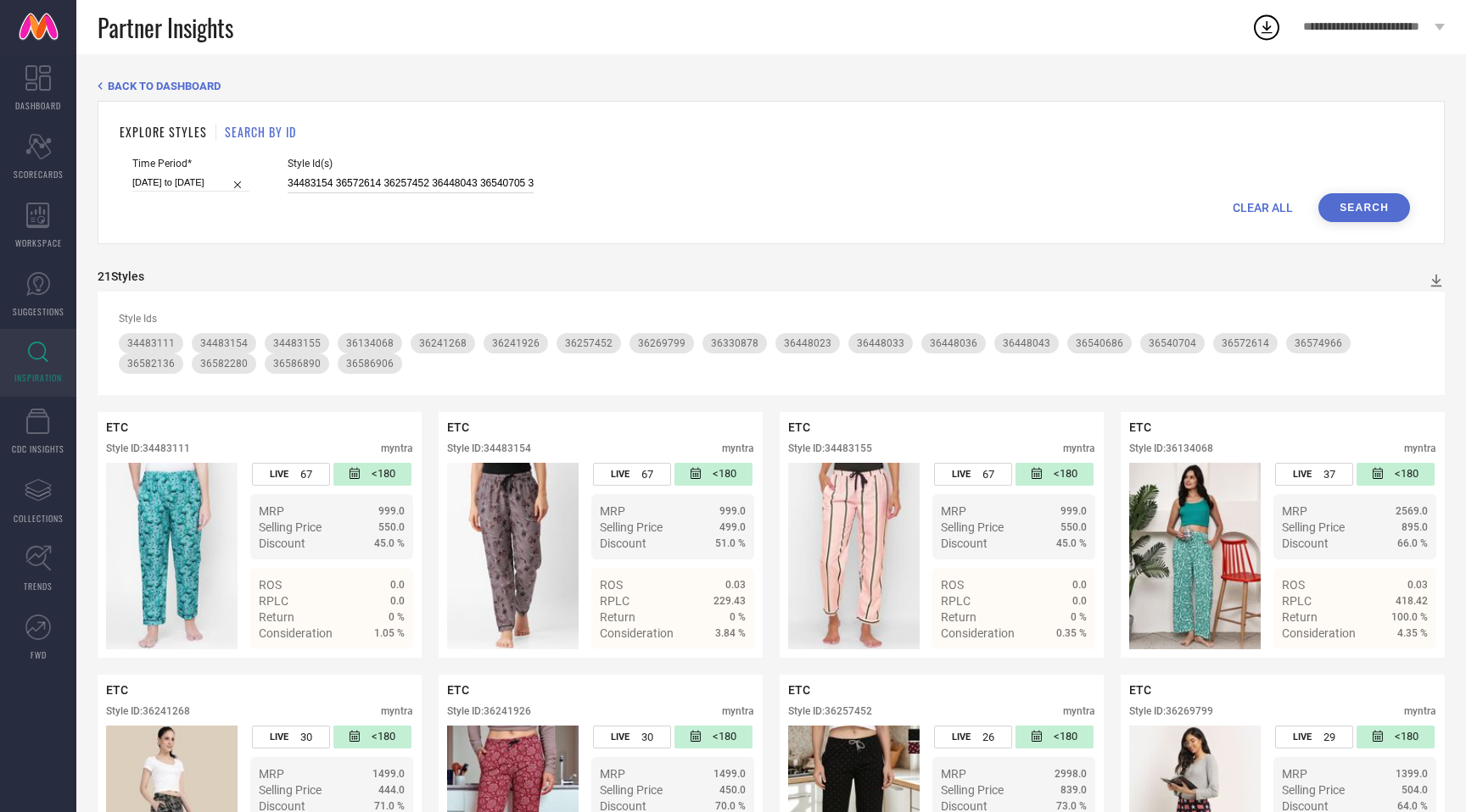
click at [446, 179] on input "34483154 36572614 36257452 36448043 36540705 34483111 36540716 36448023 3658690…" at bounding box center [411, 183] width 246 height 19
paste input "42 34483141 36540702 34483162 36540743 36540672 36577657 36540805 36586900 3662…"
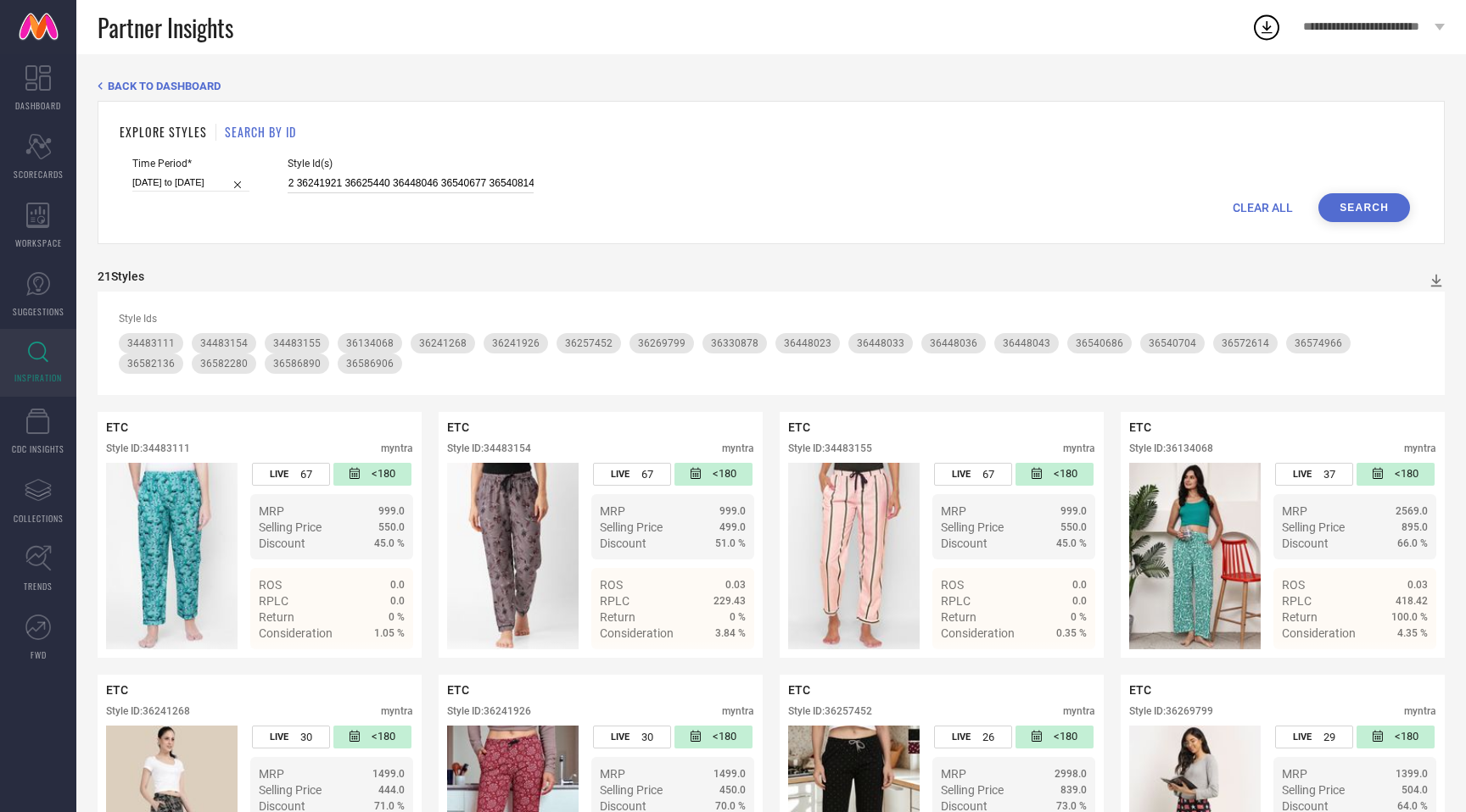
type input "34483142 34483141 36540702 34483162 36540743 36540672 36577657 36540805 3658690…"
click at [1346, 201] on button "Search" at bounding box center [1364, 207] width 92 height 28
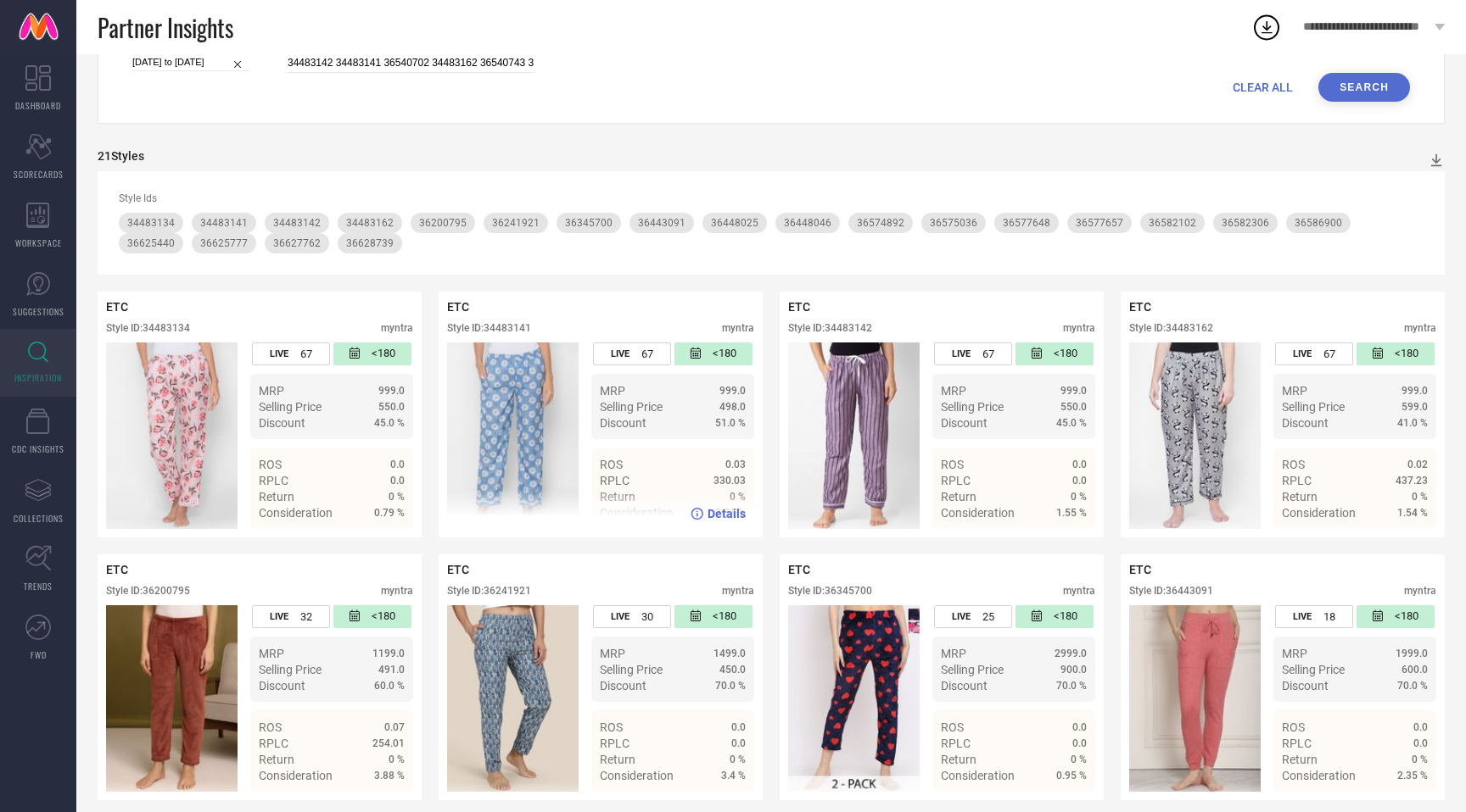
scroll to position [127, 0]
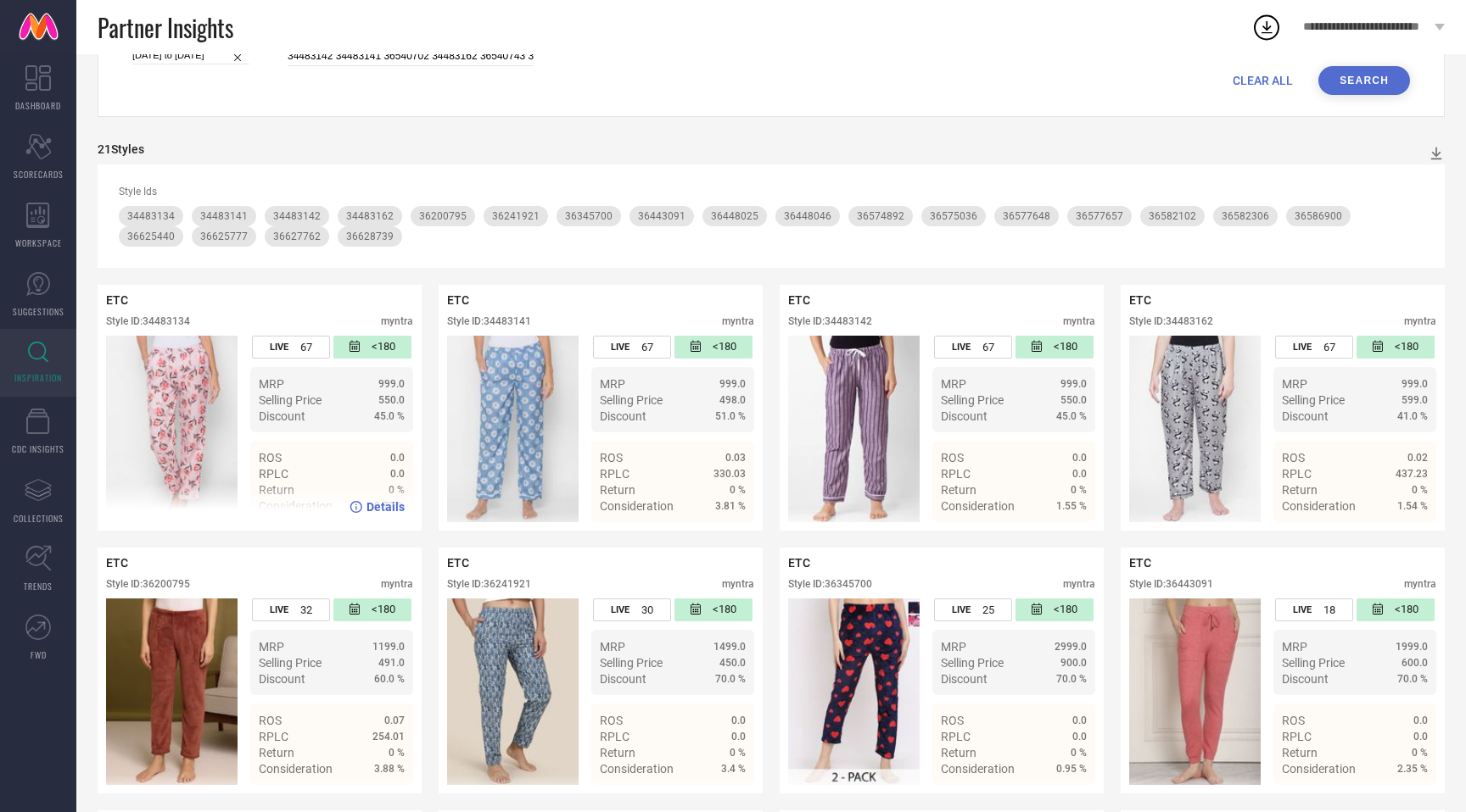
click at [176, 319] on div "Style ID: 34483134" at bounding box center [149, 321] width 84 height 12
click at [509, 315] on div "Style ID: 34483141" at bounding box center [490, 321] width 84 height 12
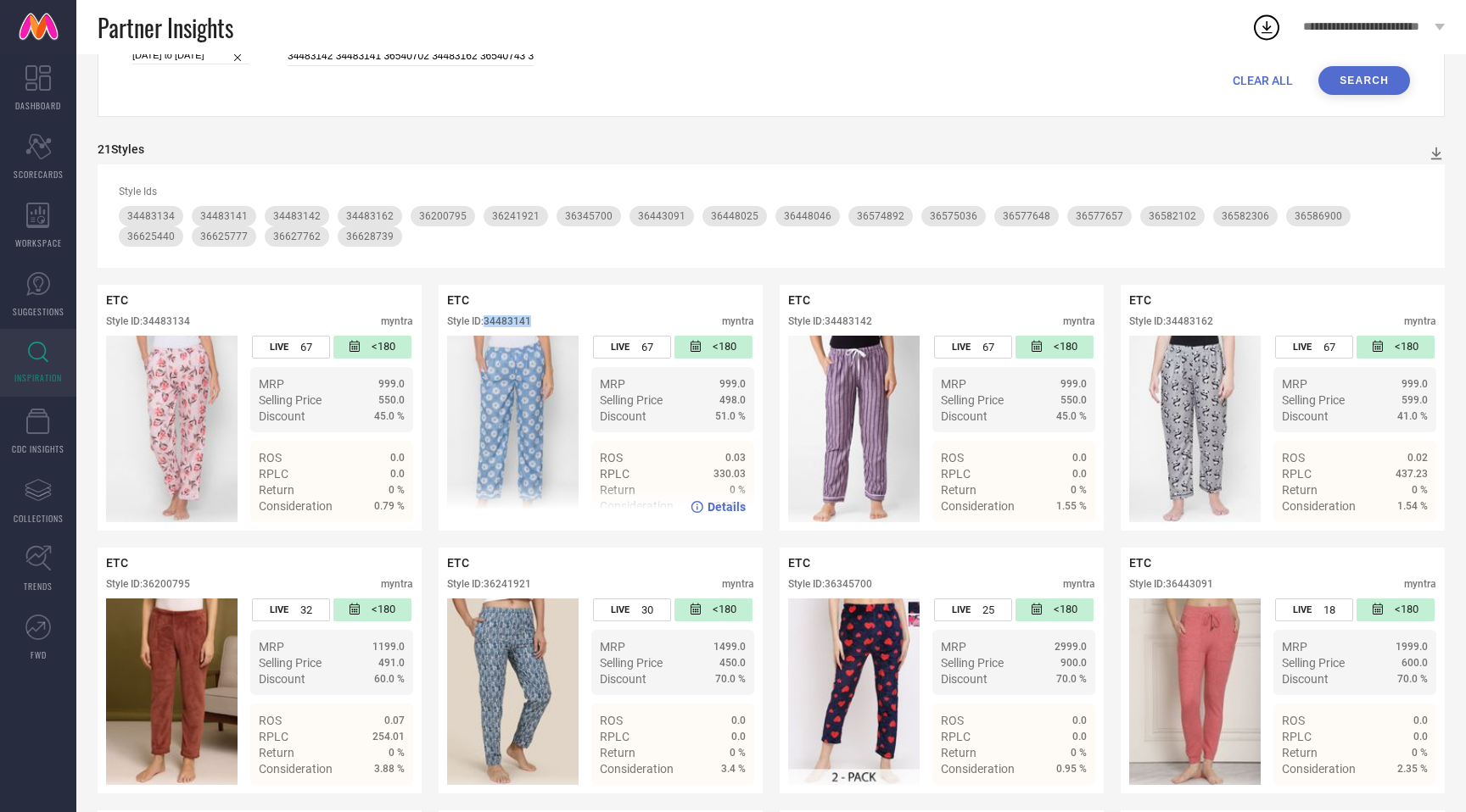
click at [509, 315] on div "Style ID: 34483141" at bounding box center [490, 321] width 84 height 12
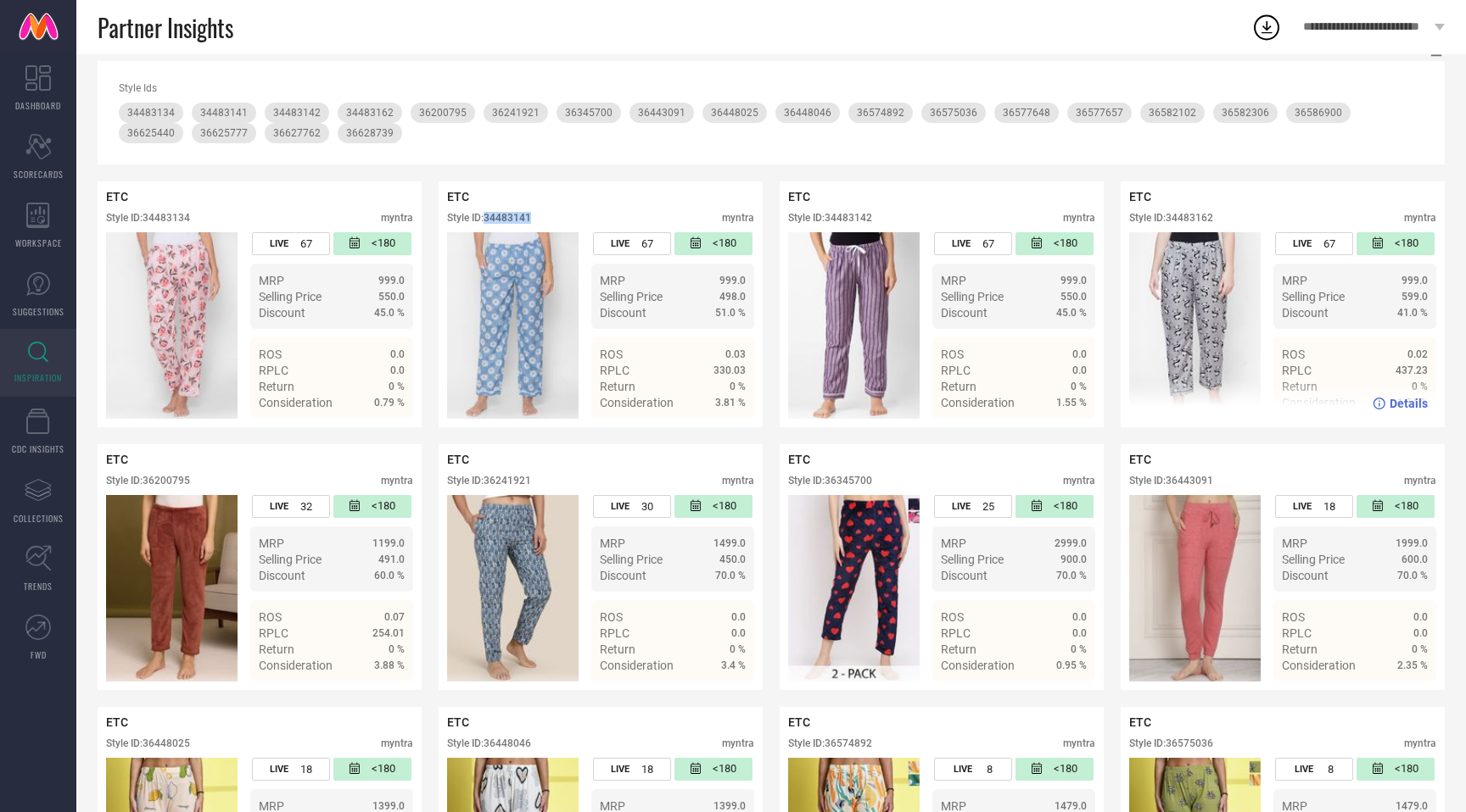
scroll to position [224, 0]
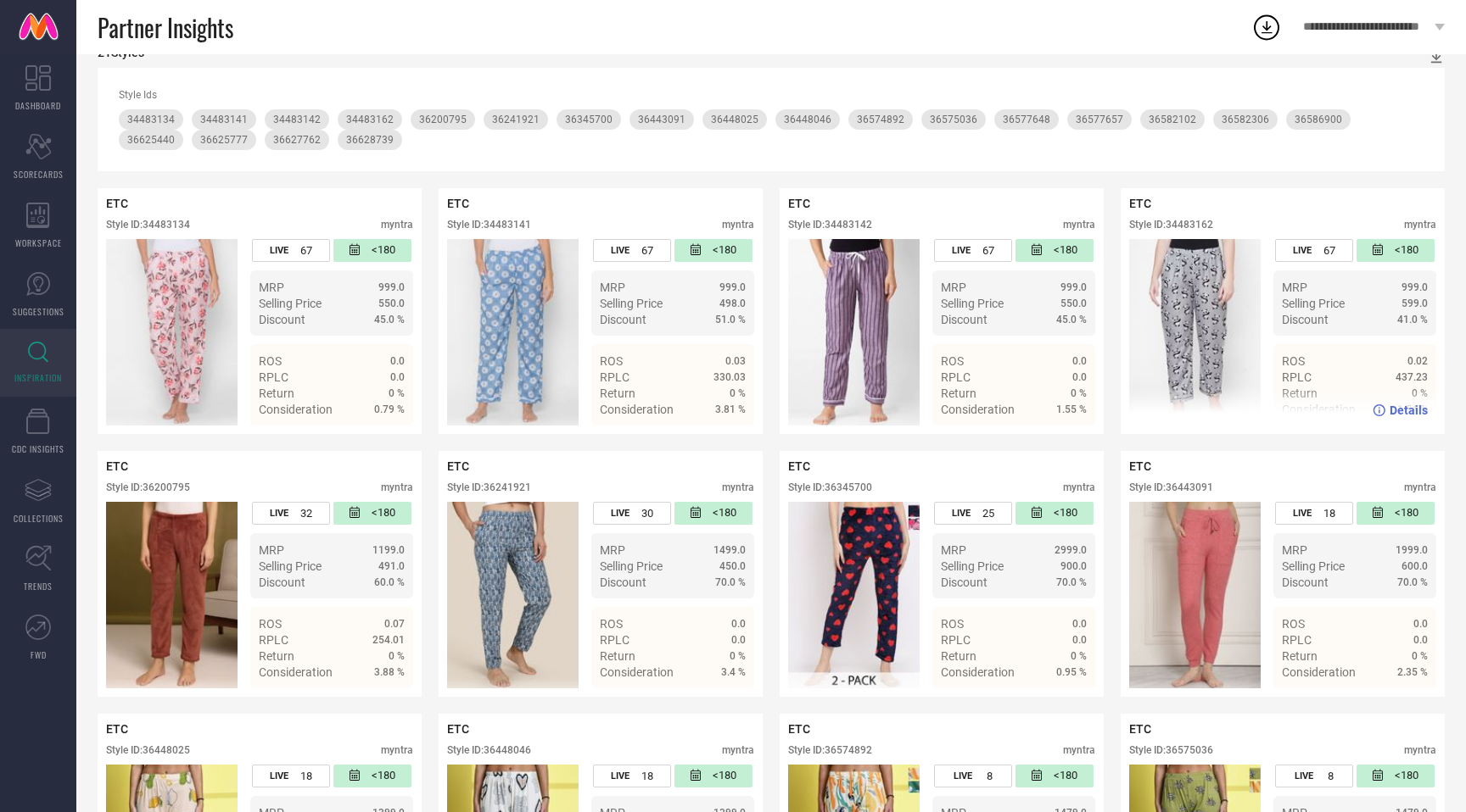
click at [1200, 225] on div "Style ID: 34483162" at bounding box center [1171, 225] width 84 height 12
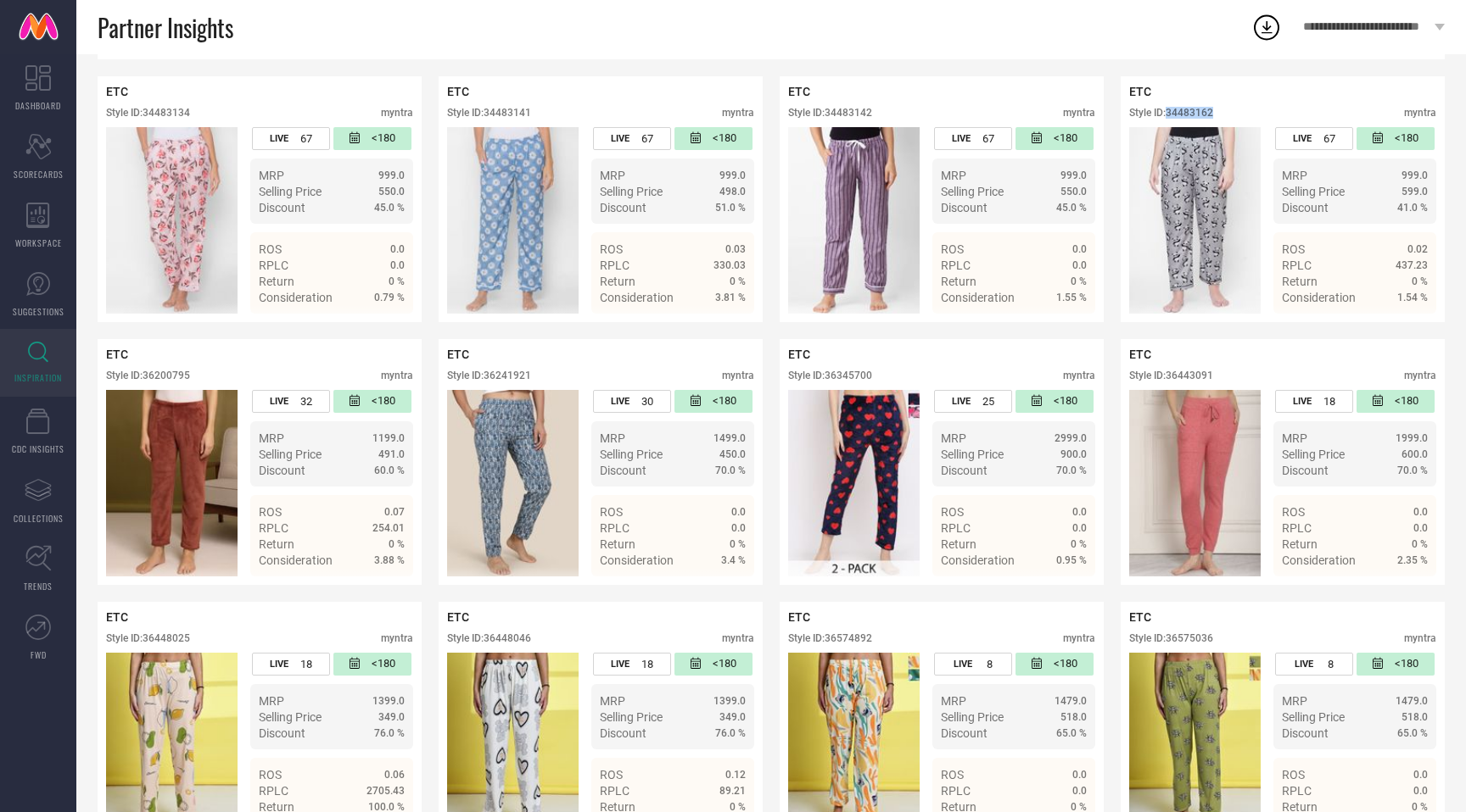
scroll to position [347, 0]
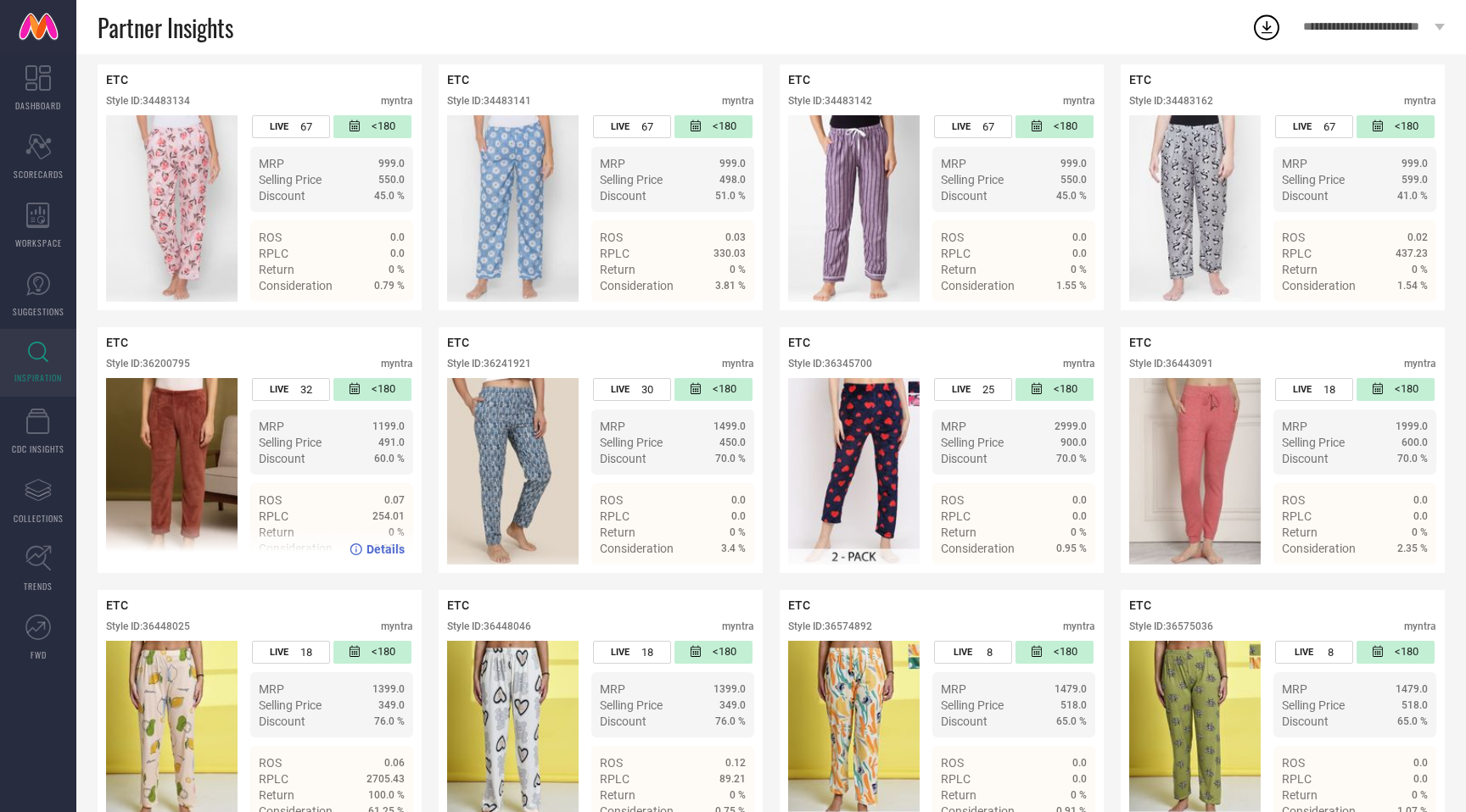
click at [171, 362] on div "Style ID: 36200795" at bounding box center [149, 363] width 84 height 12
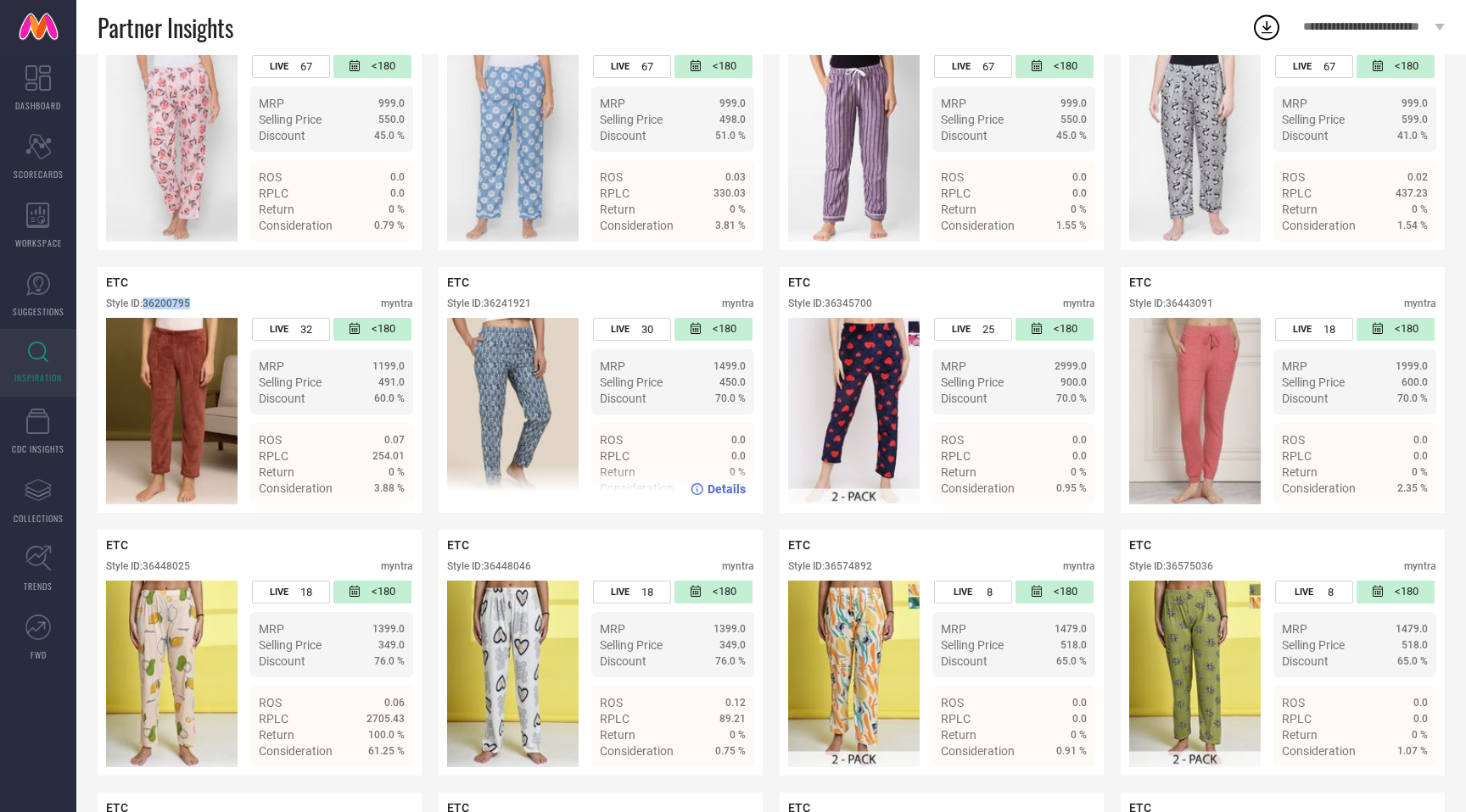
scroll to position [425, 0]
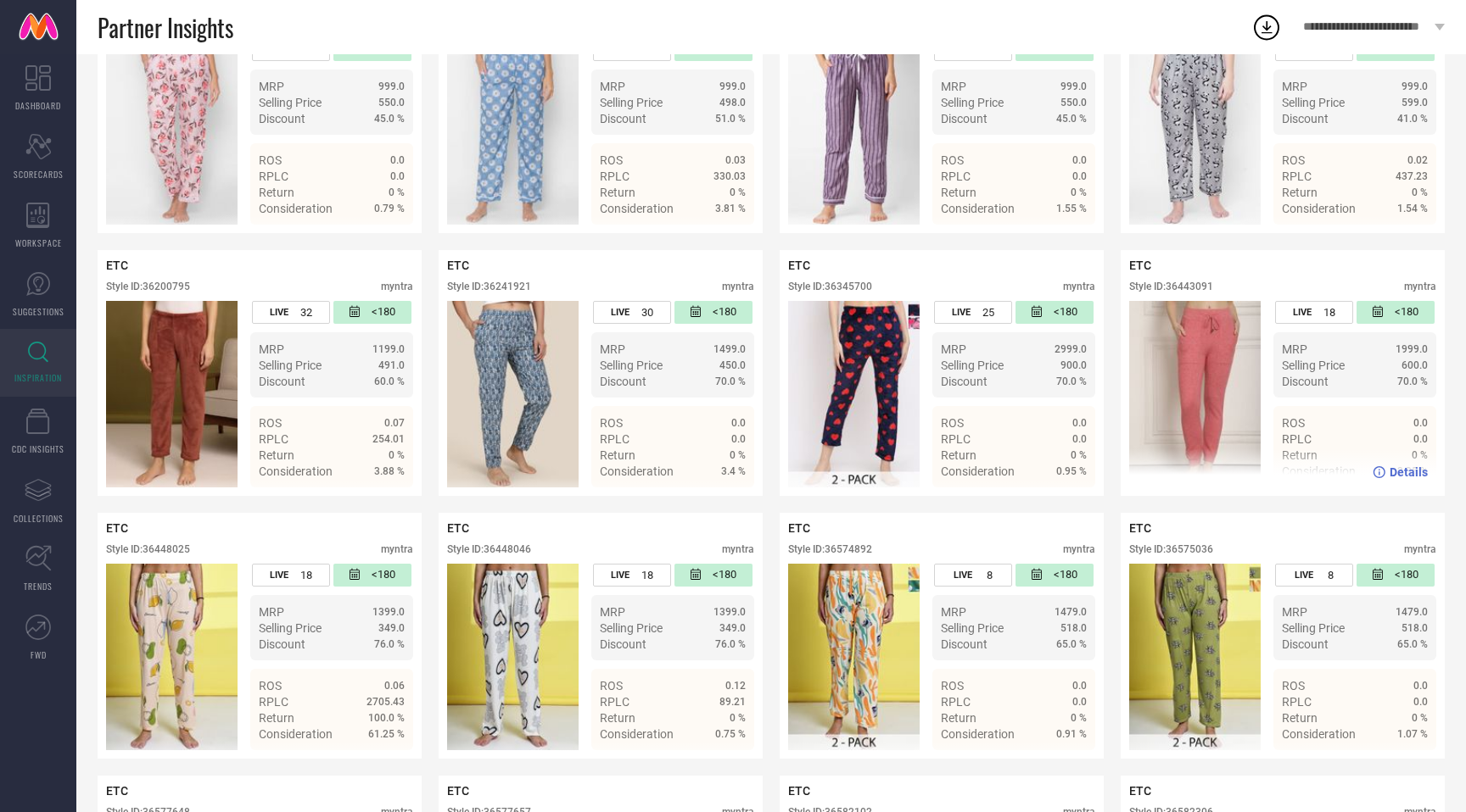
click at [1190, 288] on div "Style ID: 36443091" at bounding box center [1171, 286] width 84 height 12
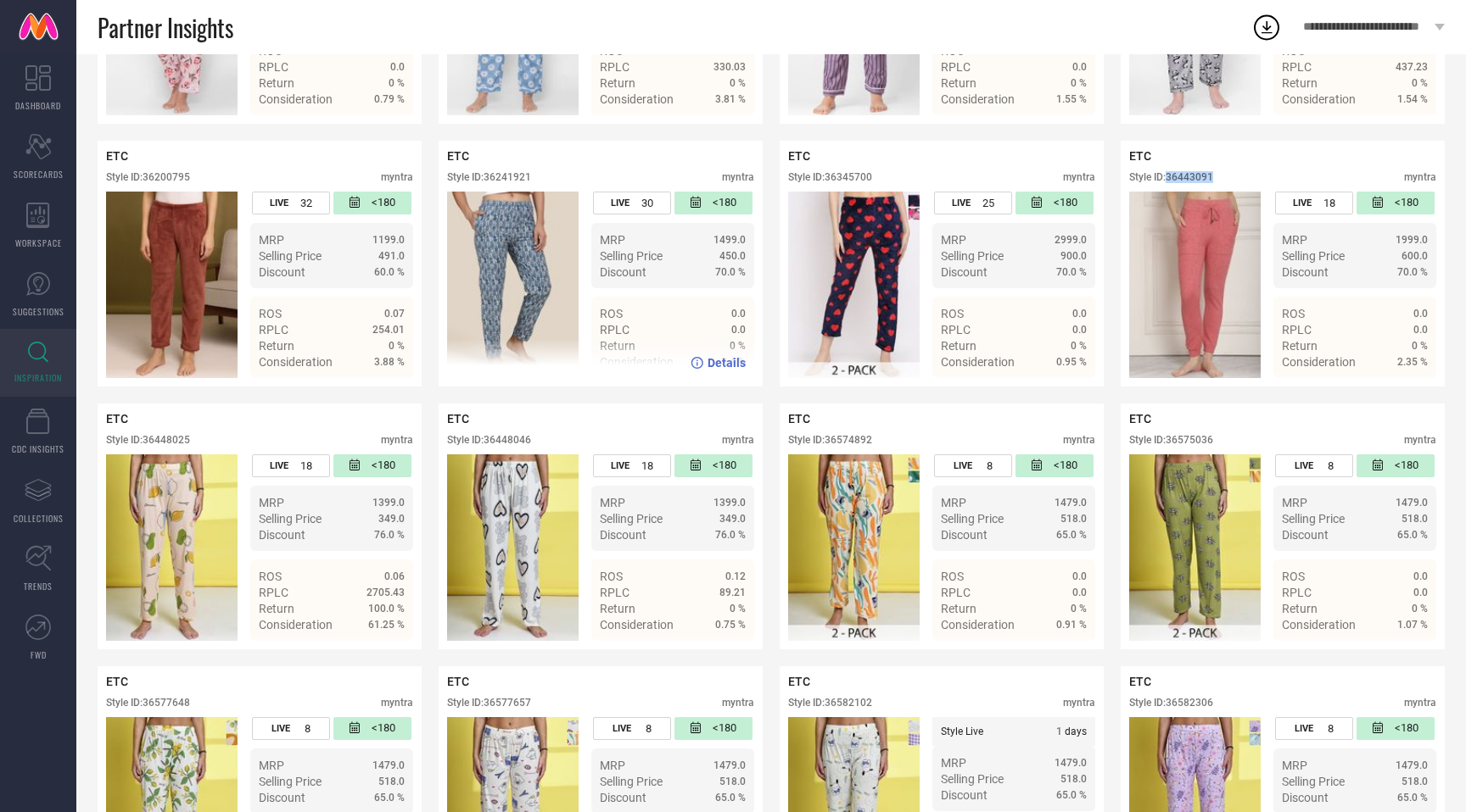
scroll to position [619, 0]
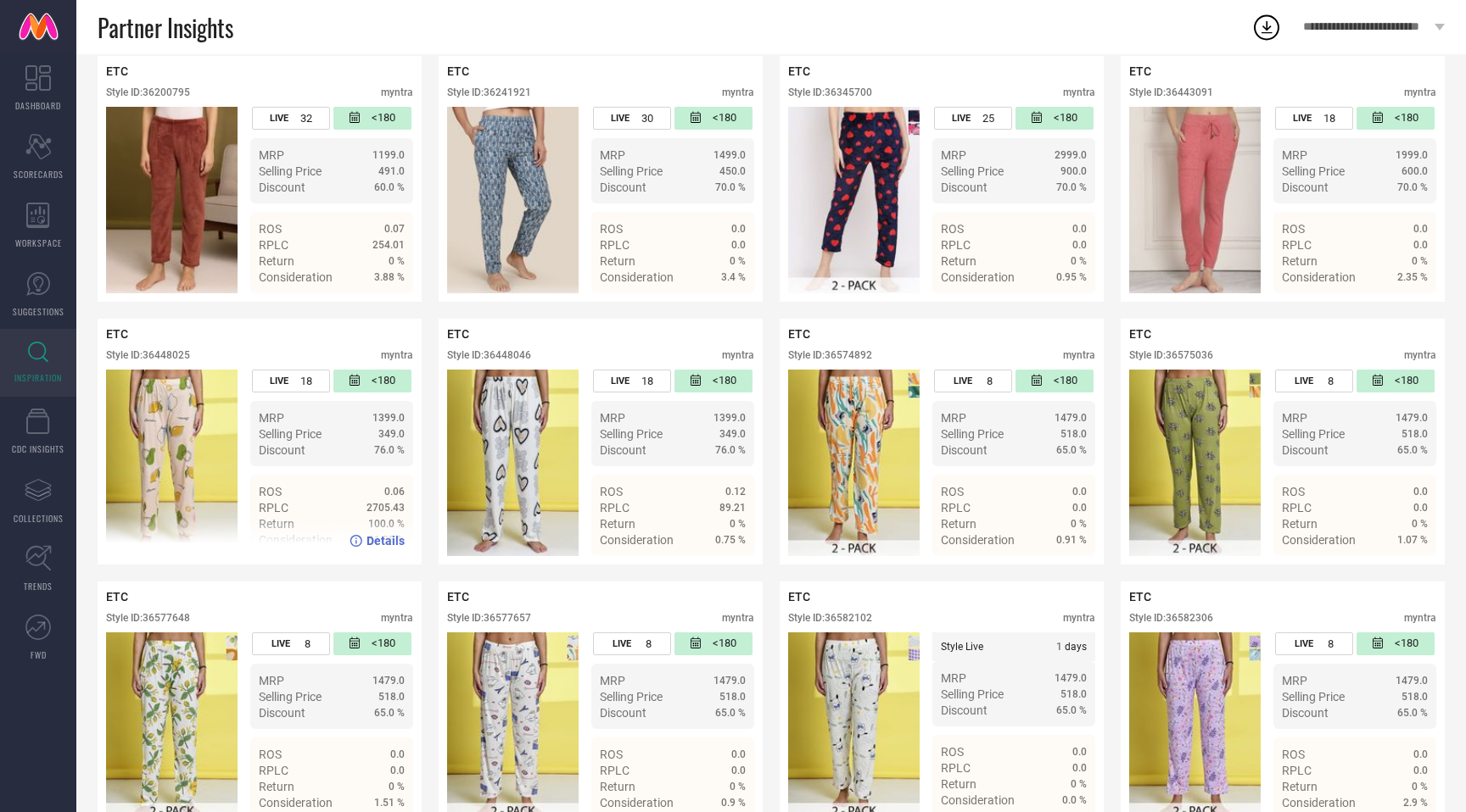
click at [187, 358] on div "Style ID: 36448025" at bounding box center [149, 355] width 84 height 12
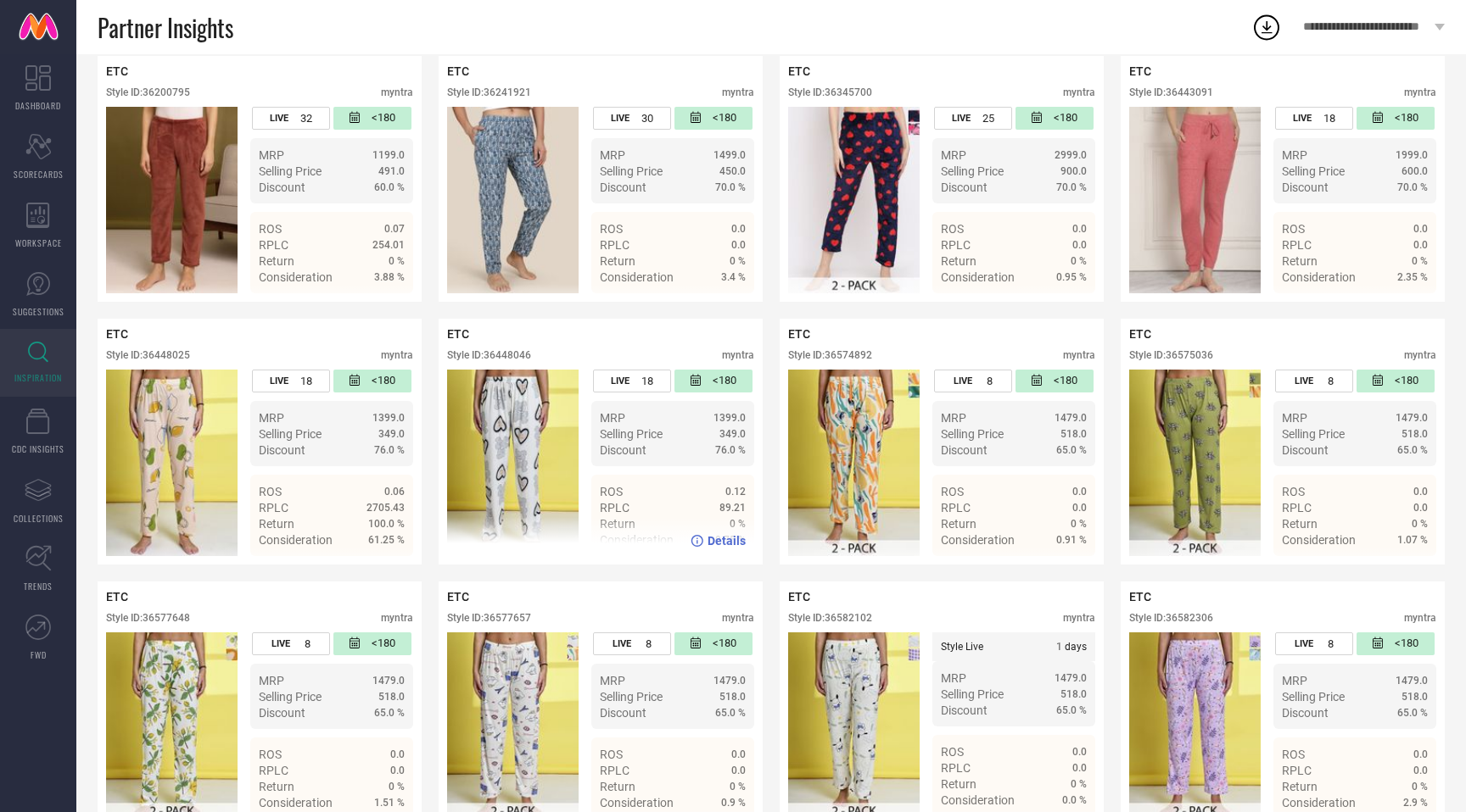
click at [507, 350] on div "Style ID: 36448046" at bounding box center [490, 355] width 84 height 12
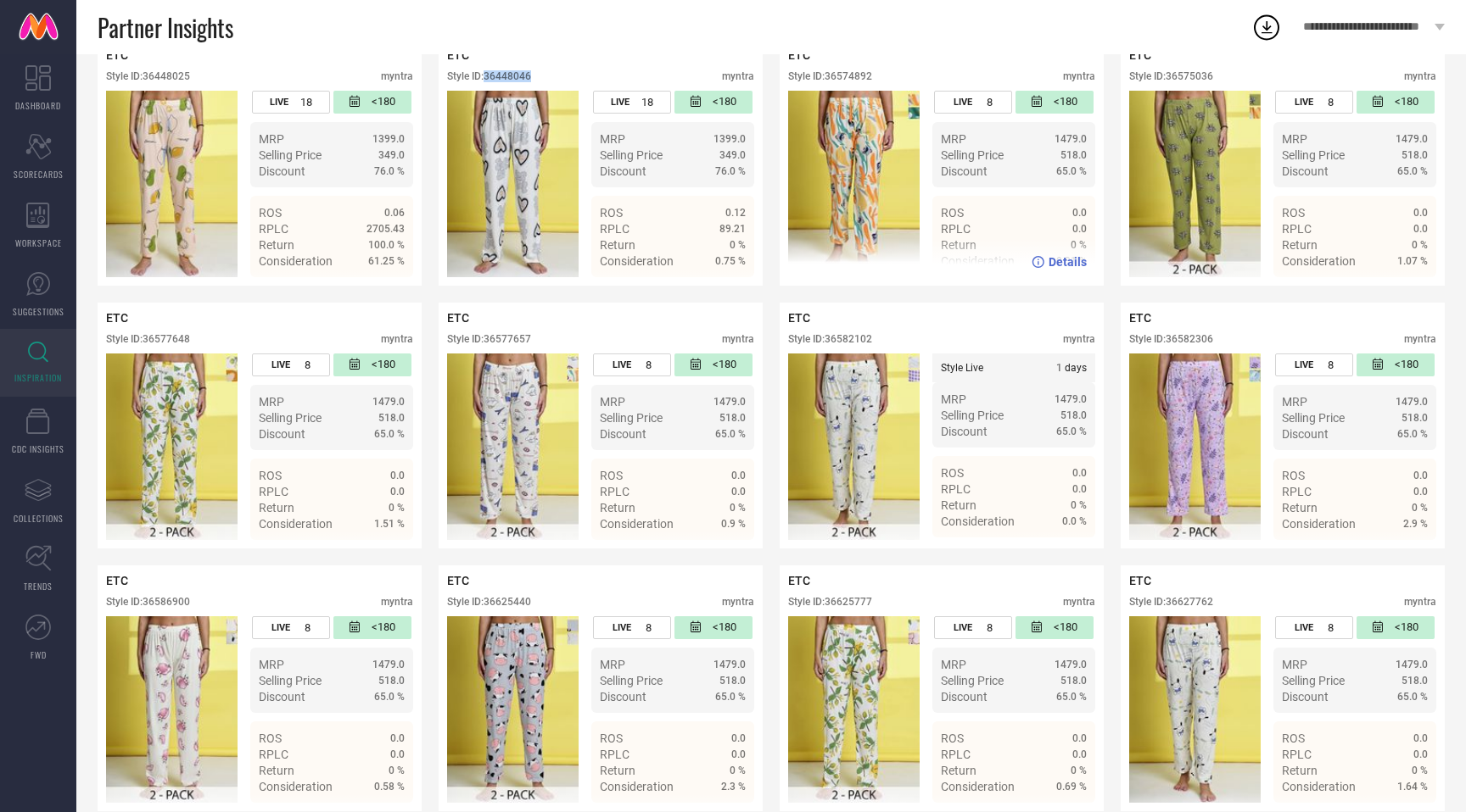
scroll to position [916, 0]
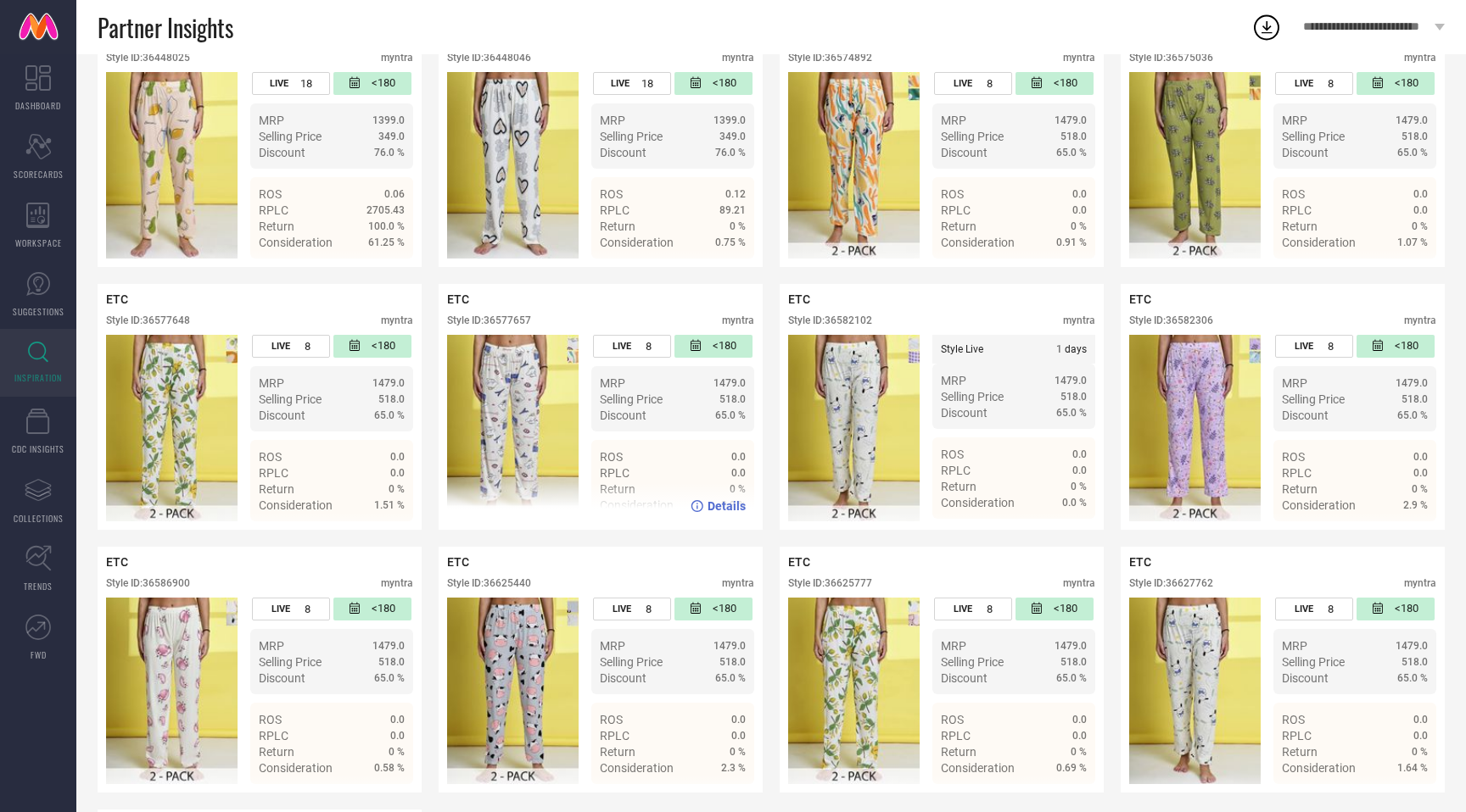
click at [522, 321] on div "Style ID: 36577657" at bounding box center [490, 320] width 84 height 12
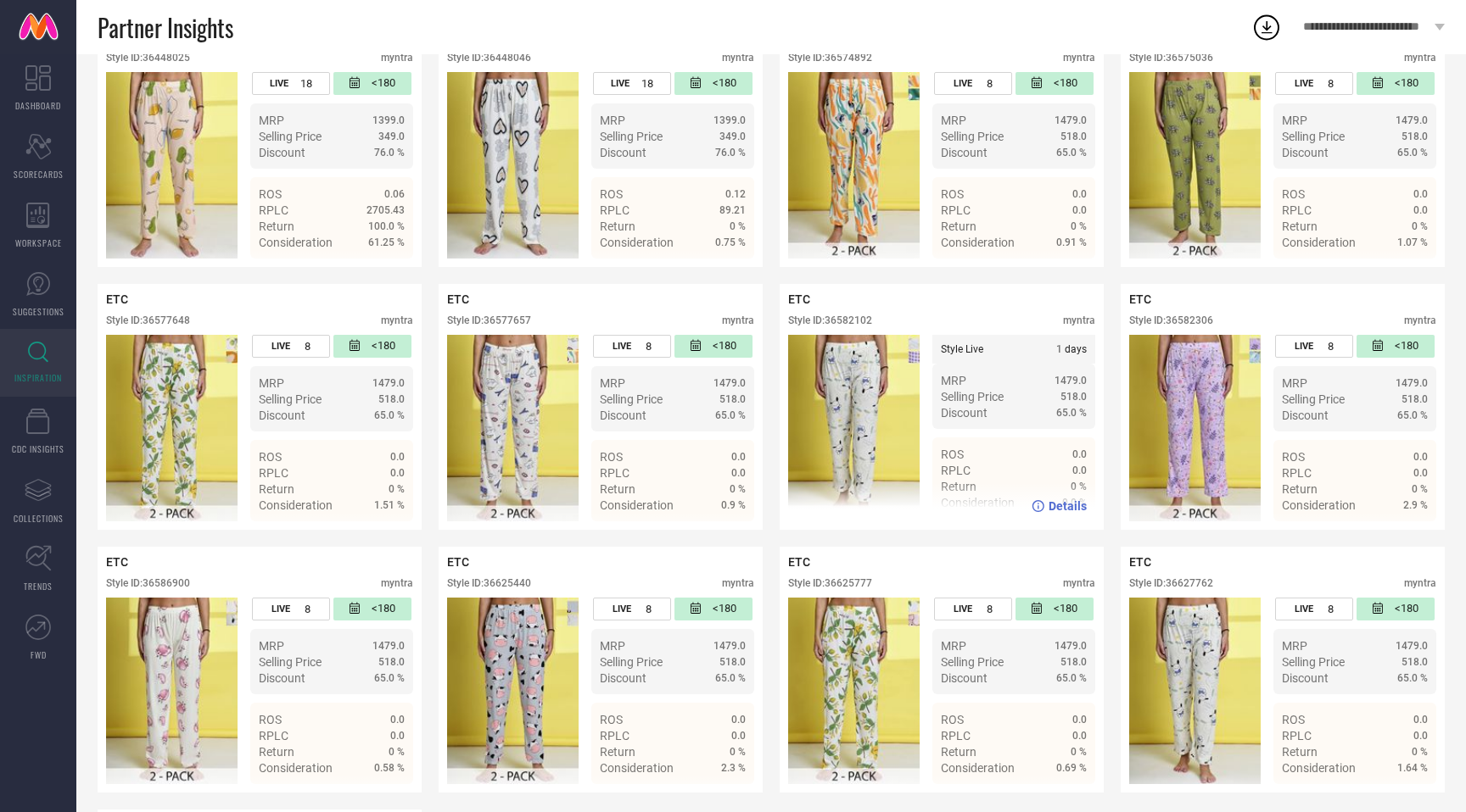
click at [849, 320] on div "Style ID: 36582102" at bounding box center [831, 320] width 84 height 12
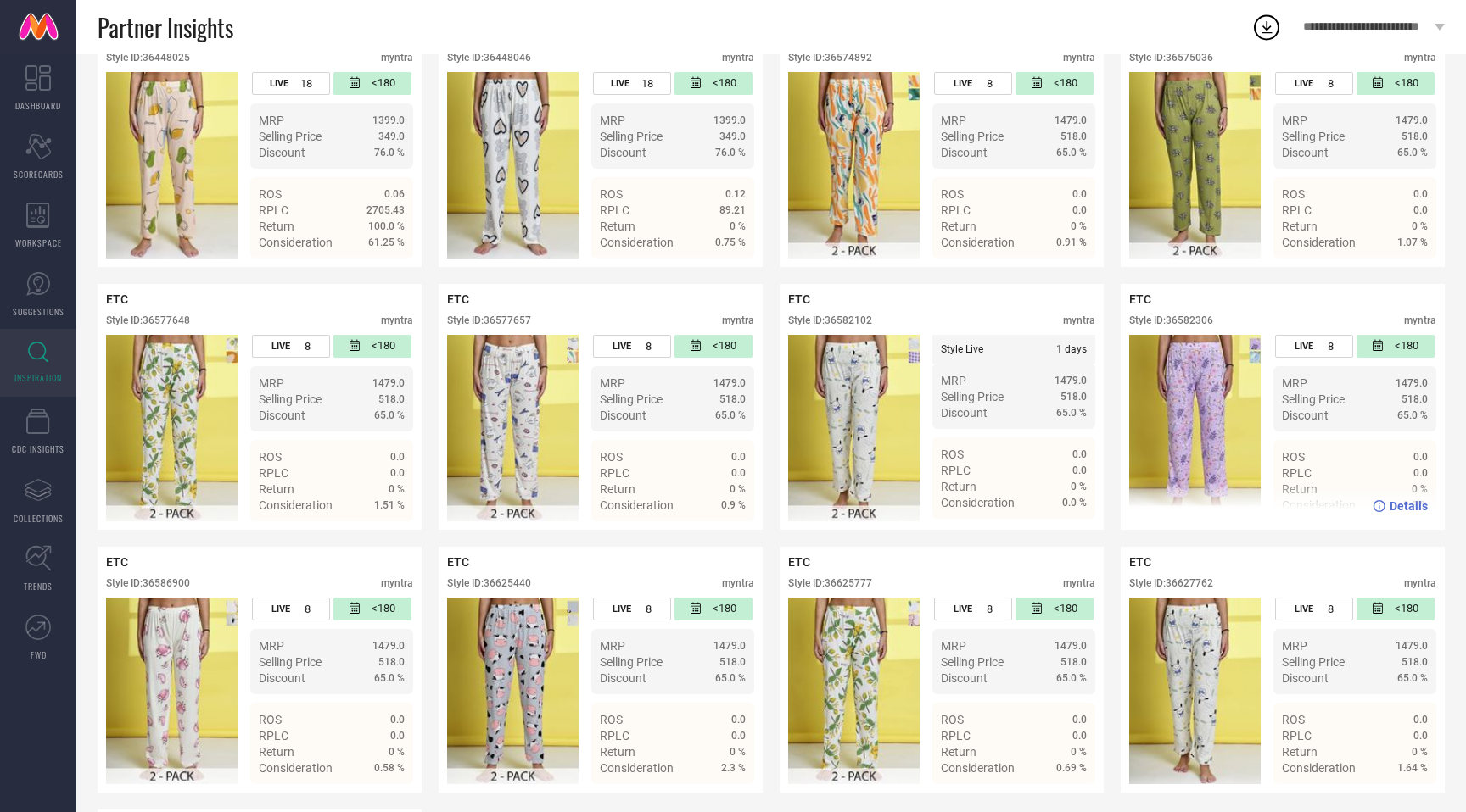
click at [1196, 320] on div "Style ID: 36582306" at bounding box center [1171, 320] width 84 height 12
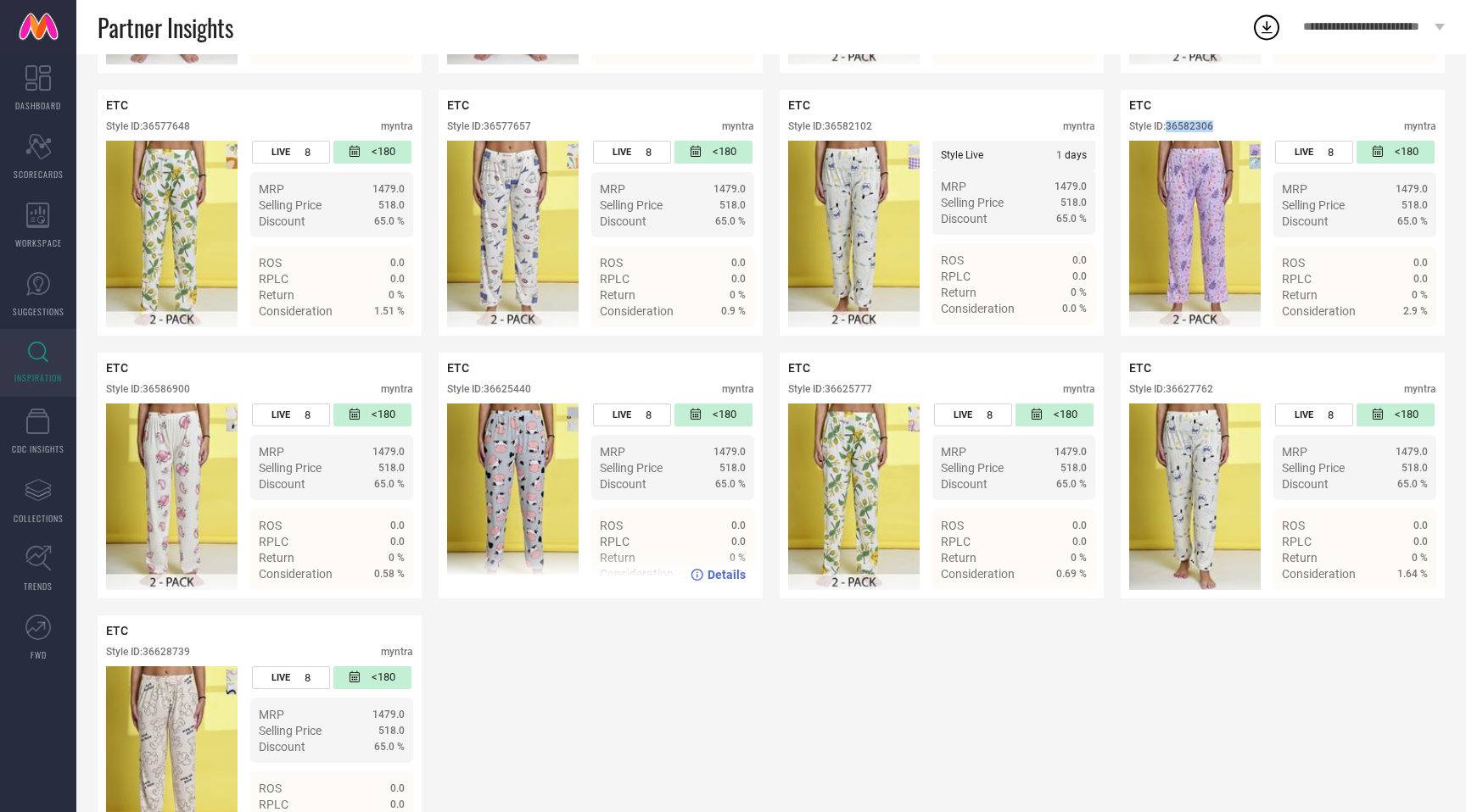
scroll to position [1123, 0]
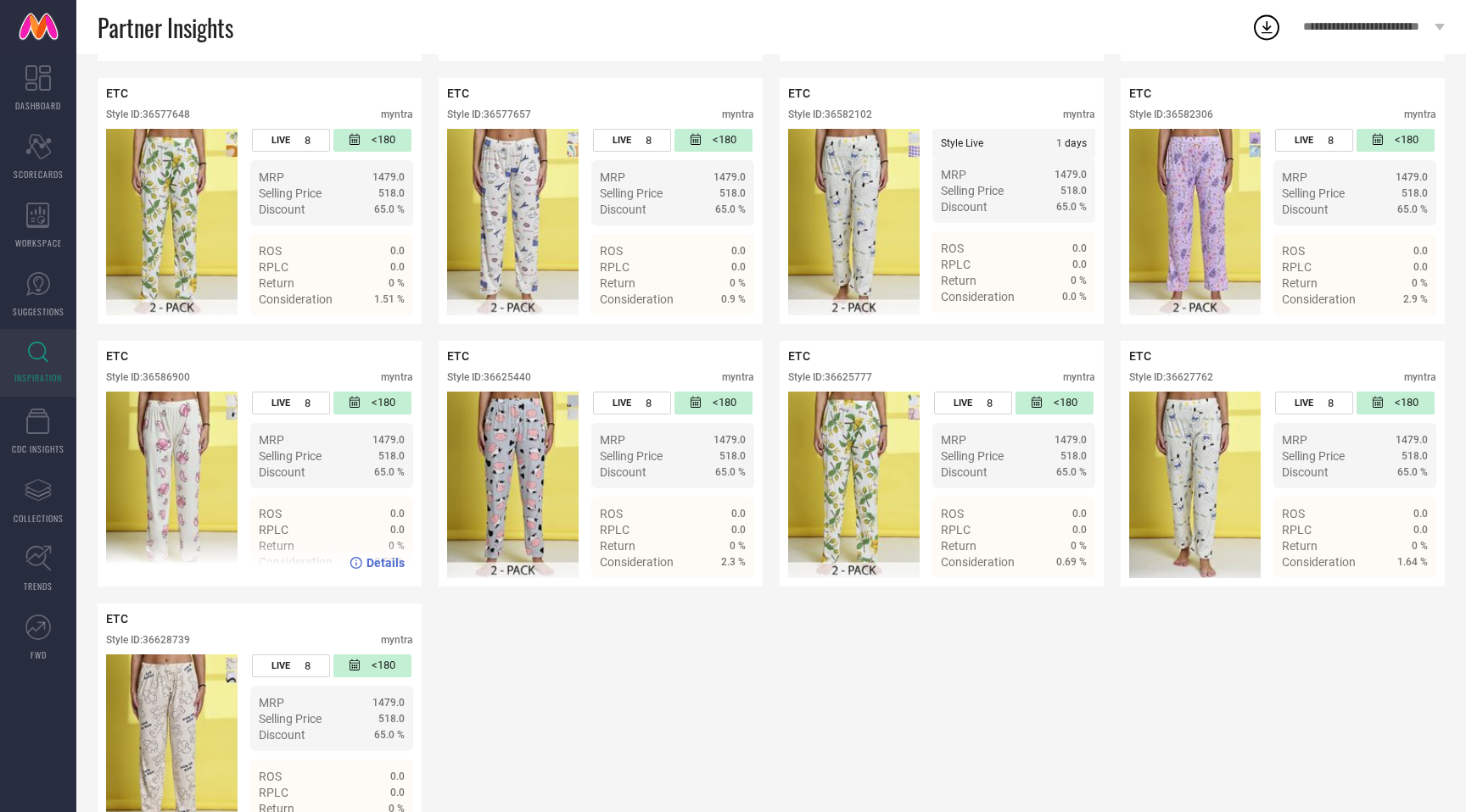
click at [170, 375] on div "Style ID: 36586900" at bounding box center [149, 377] width 84 height 12
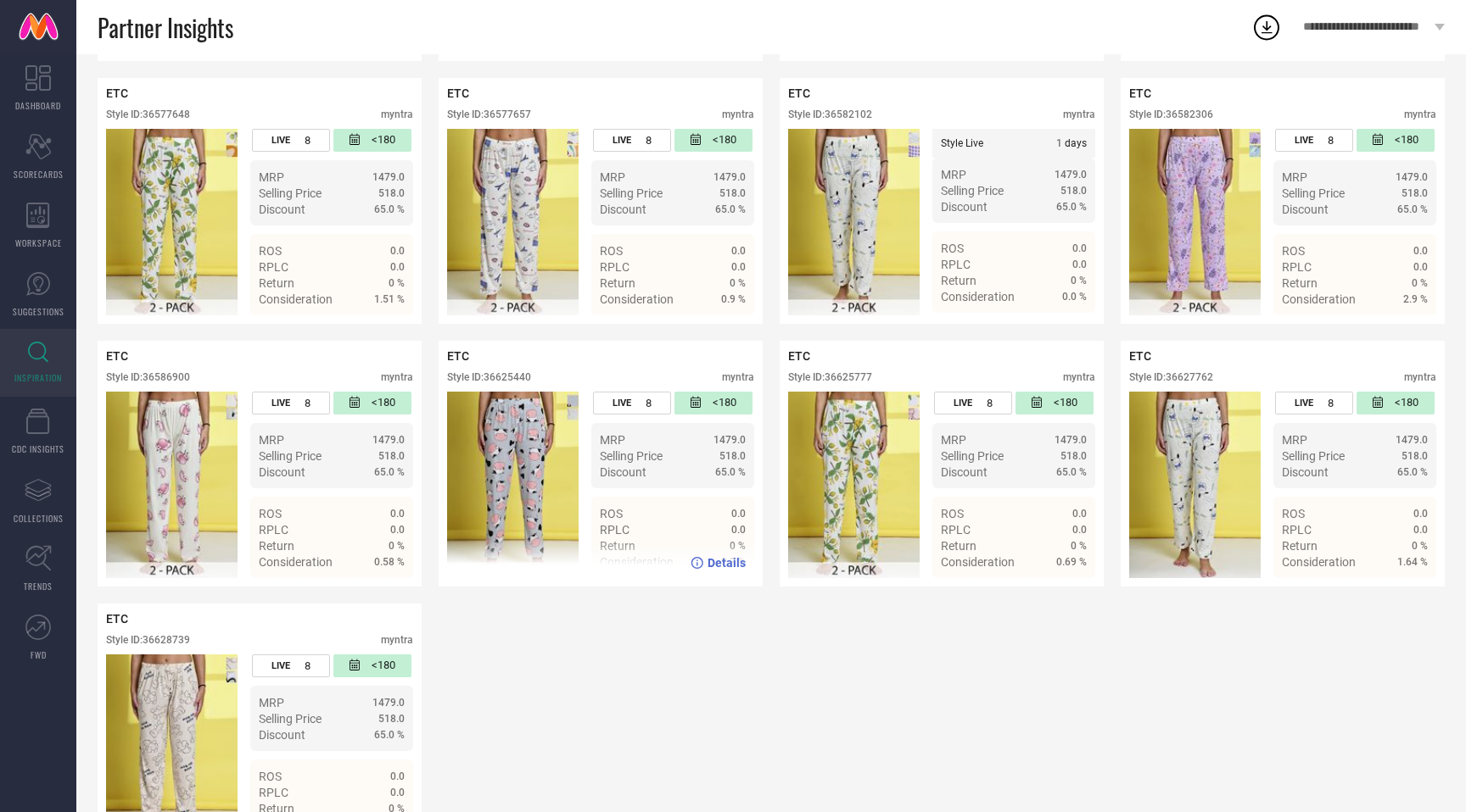
click at [505, 379] on div "Style ID: 36625440" at bounding box center [490, 377] width 84 height 12
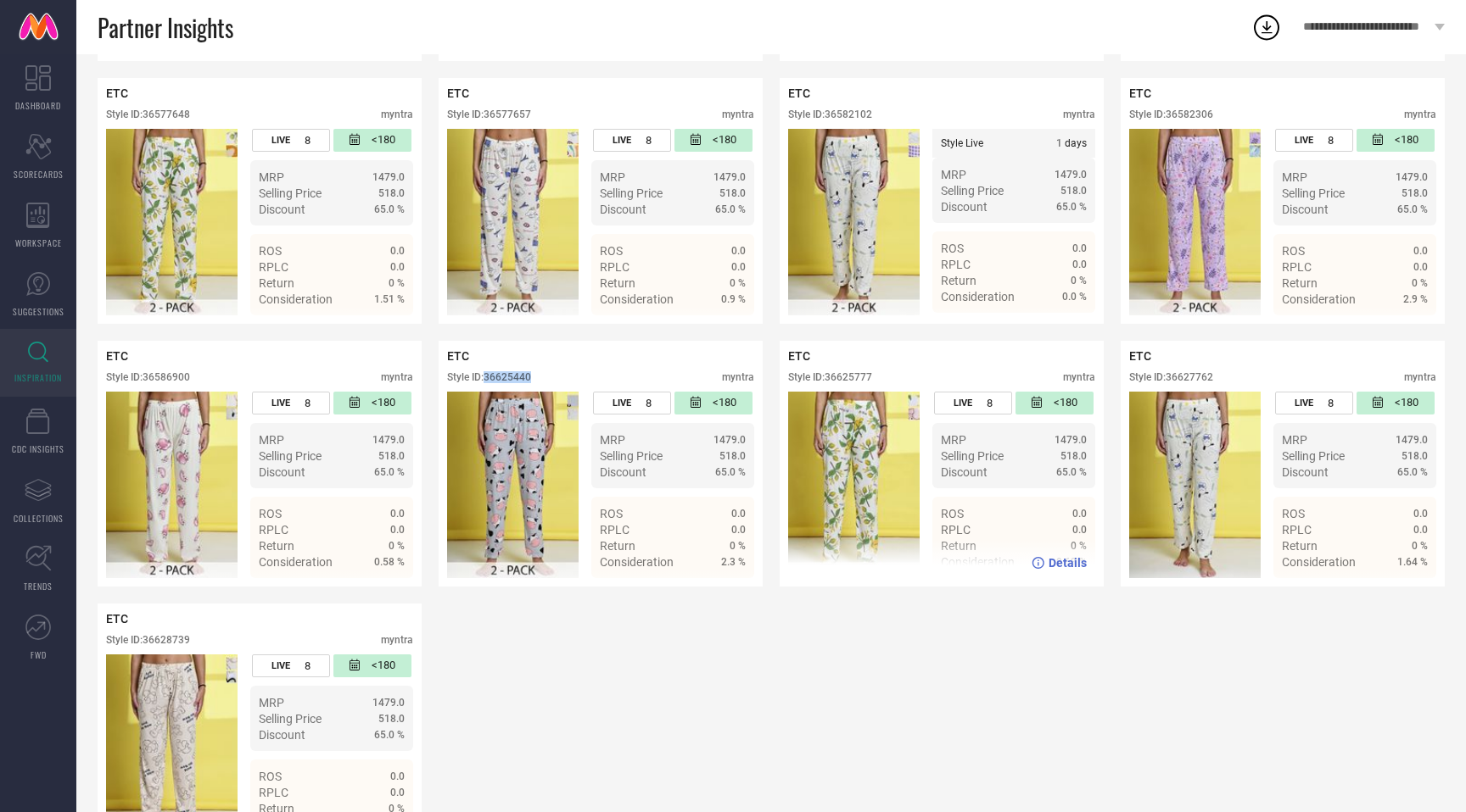
scroll to position [1188, 0]
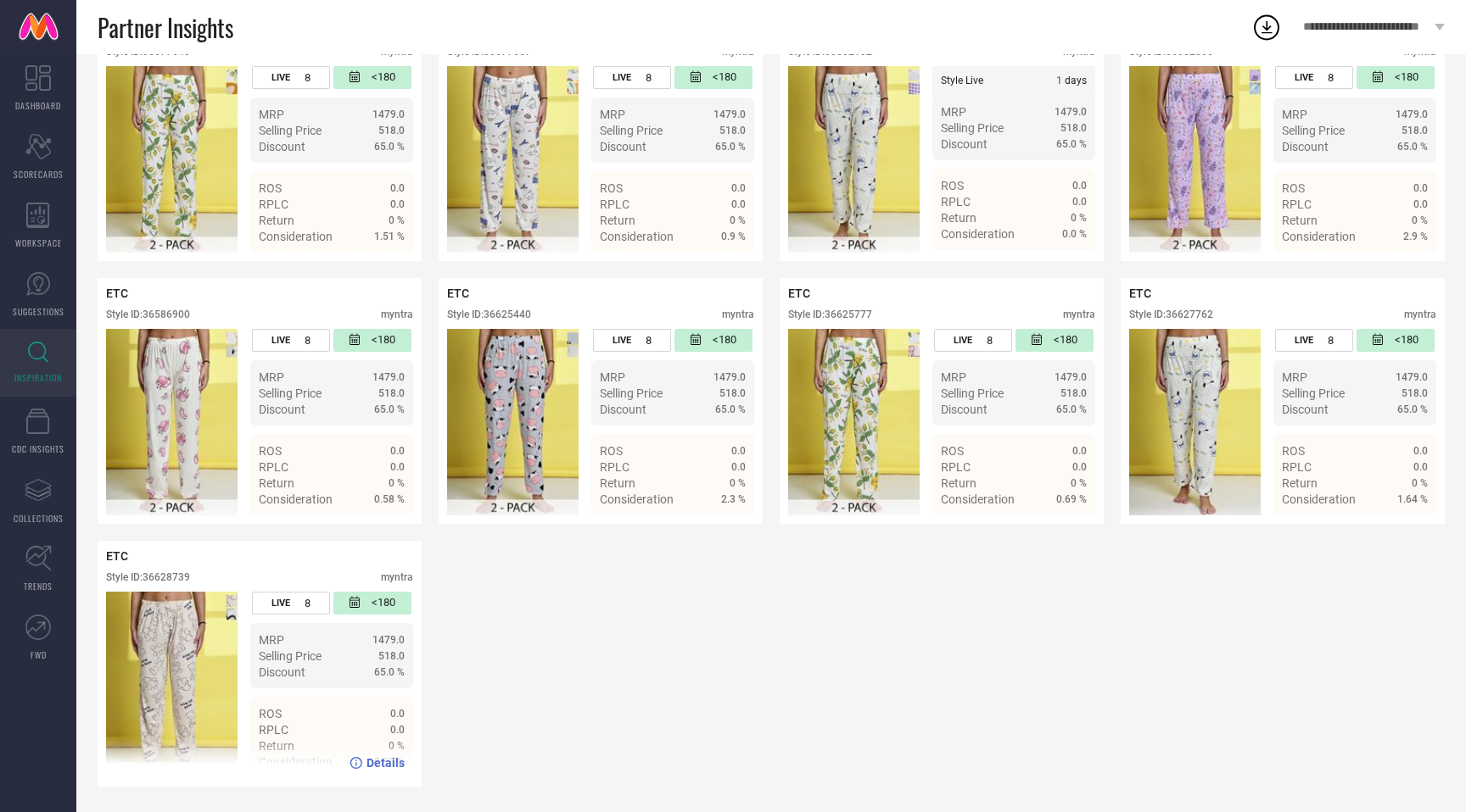
click at [171, 578] on div "Style ID: 36628739" at bounding box center [149, 577] width 84 height 12
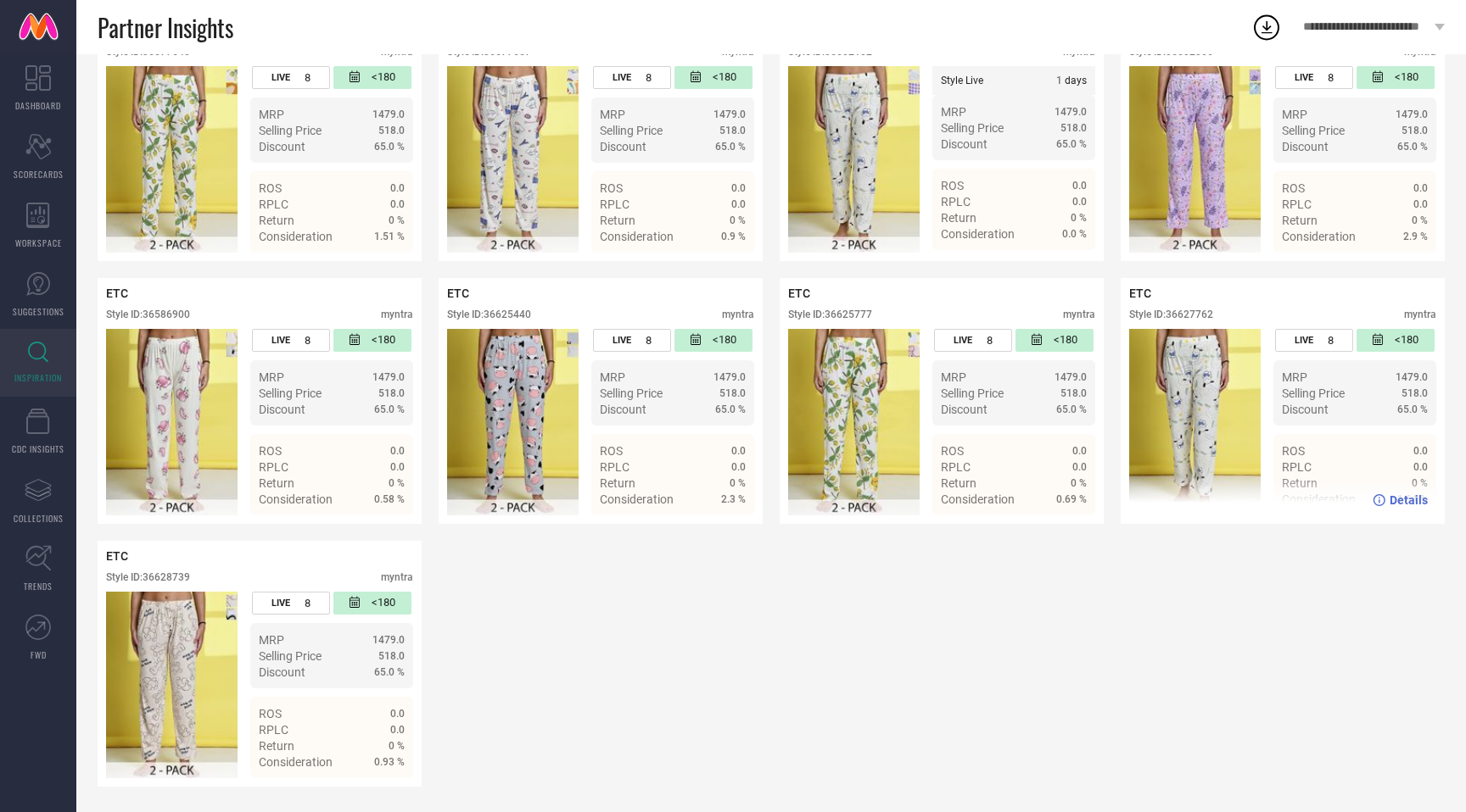
click at [1196, 310] on div "Style ID: 36627762" at bounding box center [1171, 314] width 84 height 12
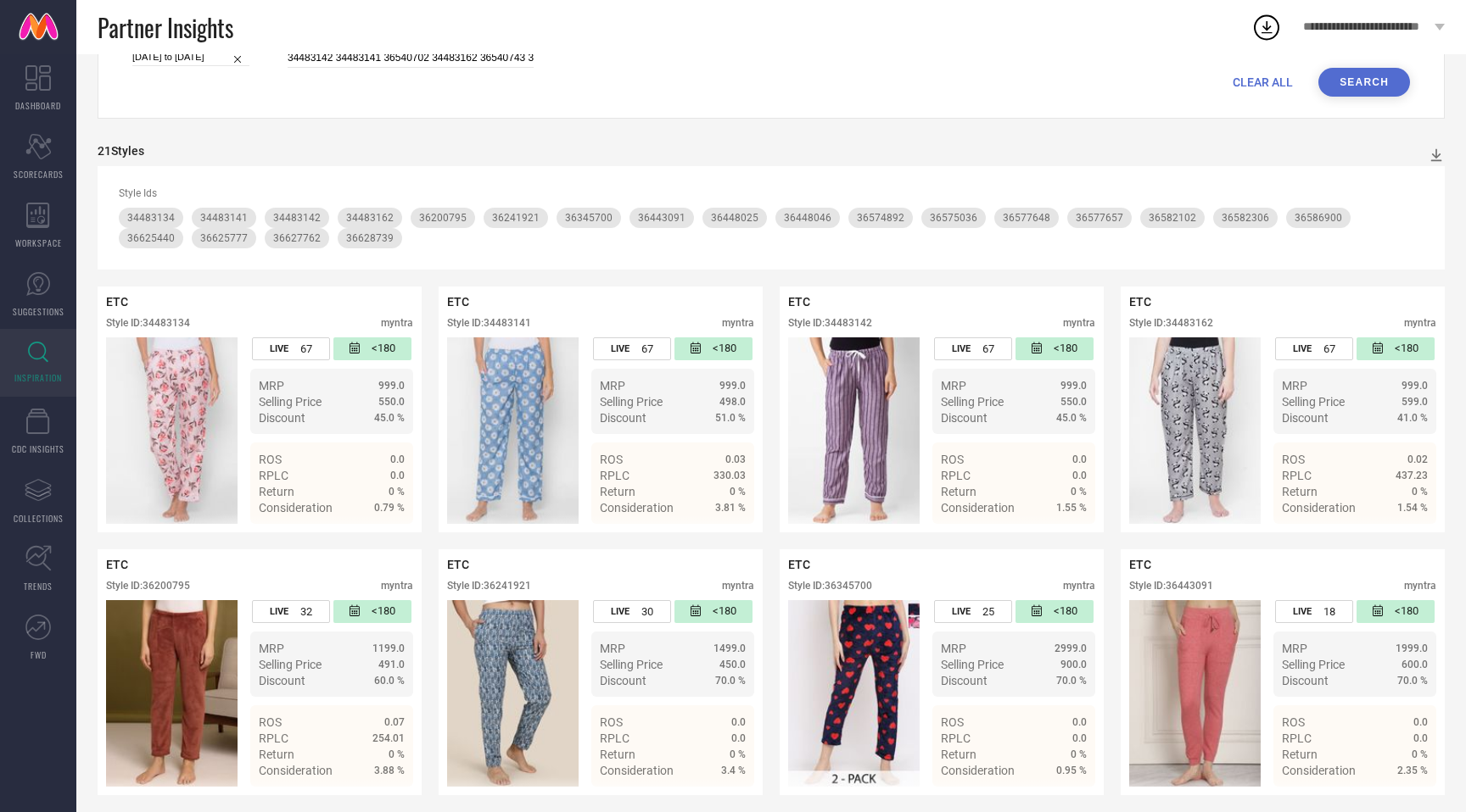
scroll to position [0, 0]
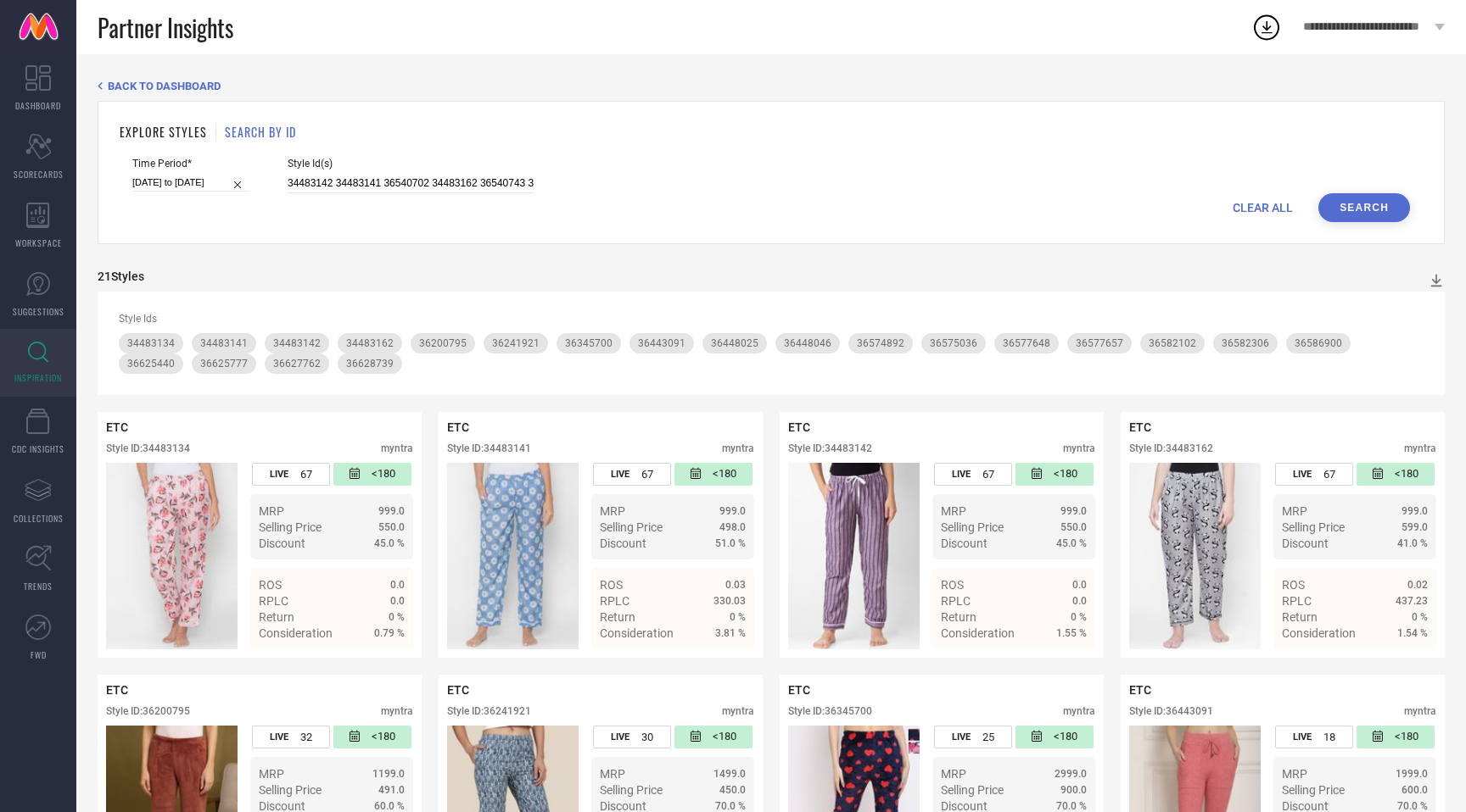
click at [357, 172] on div "Style Id(s) 34483142 34483141 36540702 34483162 36540743 36540672 36577657 3654…" at bounding box center [411, 175] width 246 height 36
click at [353, 181] on input "34483142 34483141 36540702 34483162 36540743 36540672 36577657 36540805 3658690…" at bounding box center [411, 183] width 246 height 19
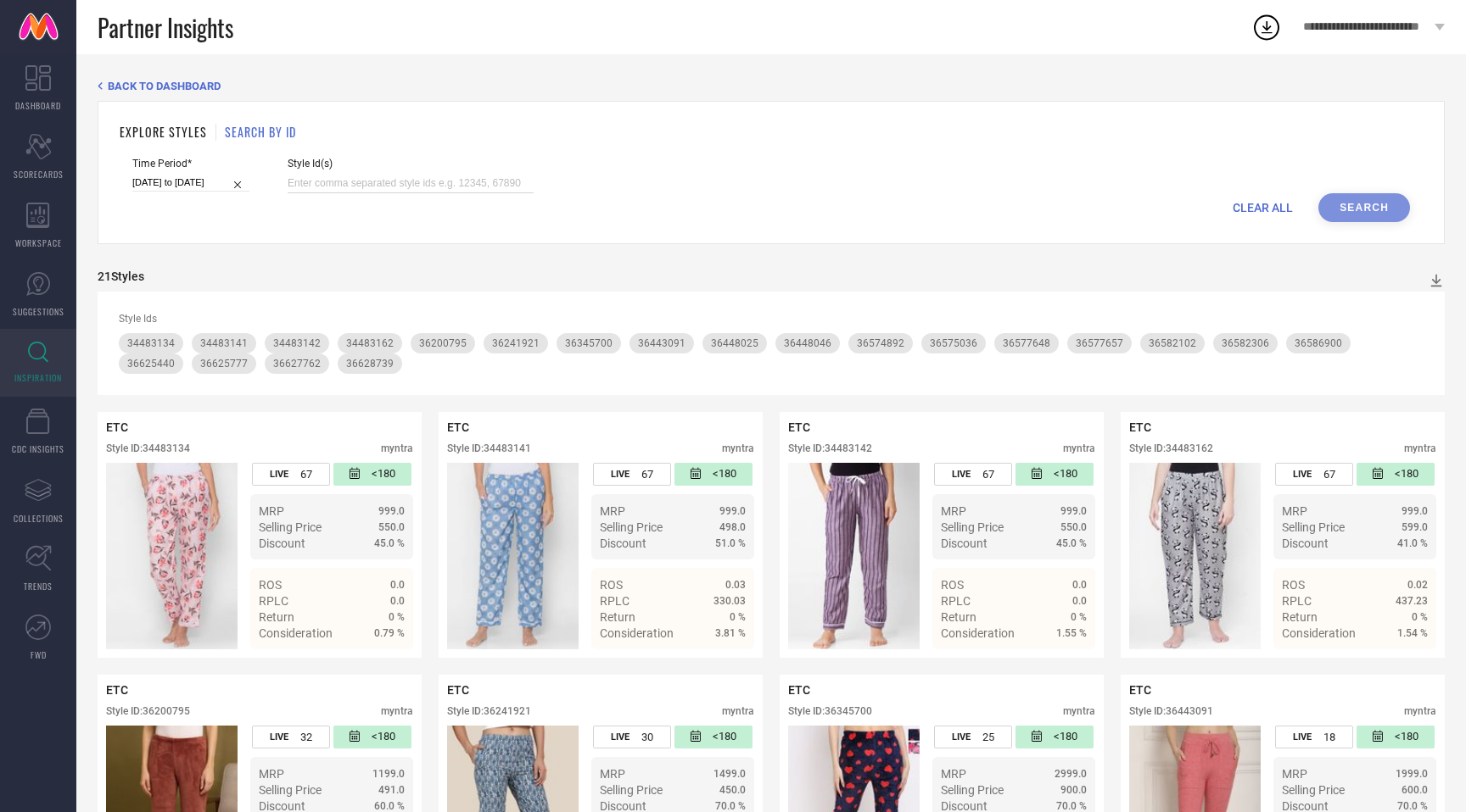
paste input "36577722 36625461 36540737 36625435 36572856 36582134 36577661 36628628 3658228…"
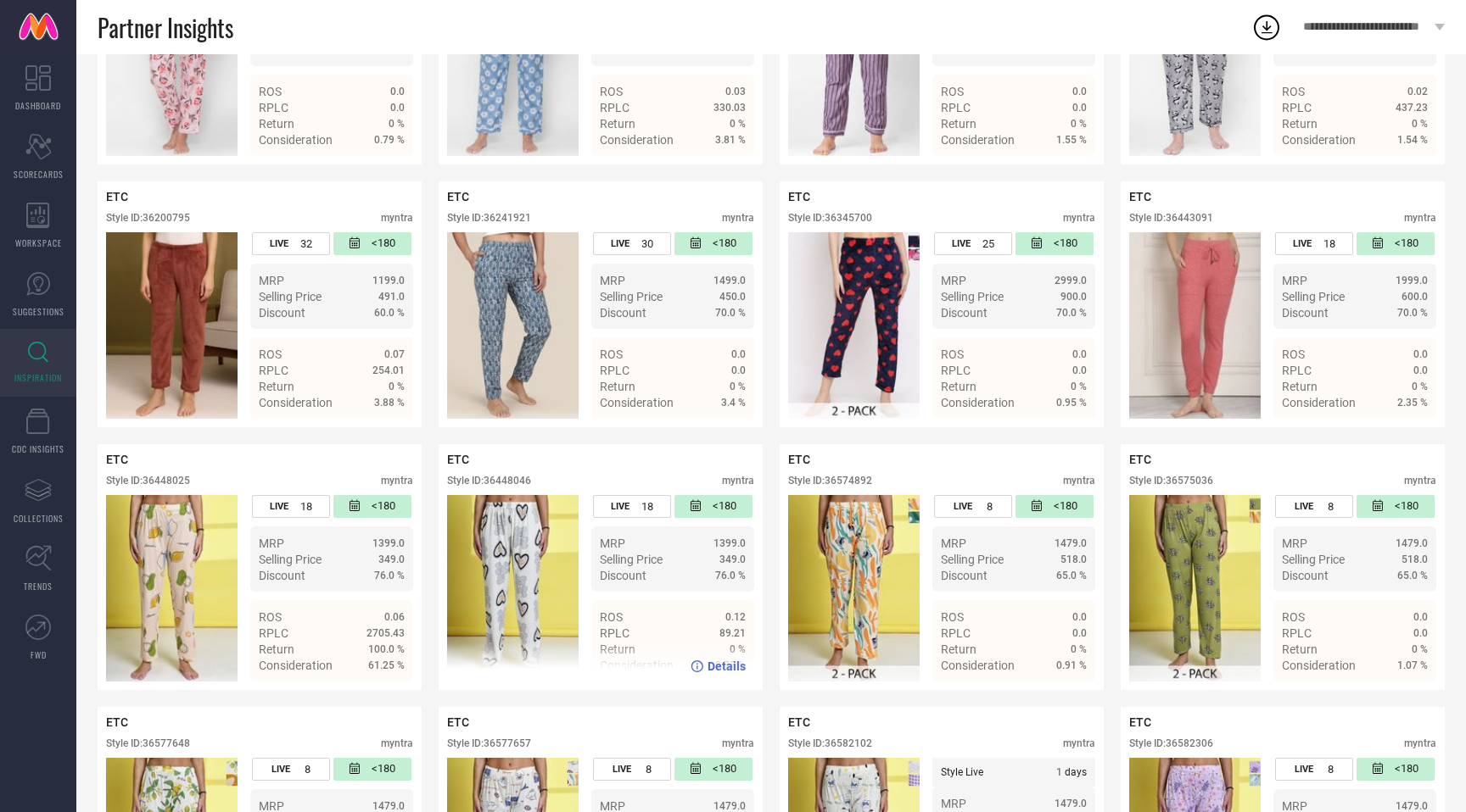
scroll to position [316, 0]
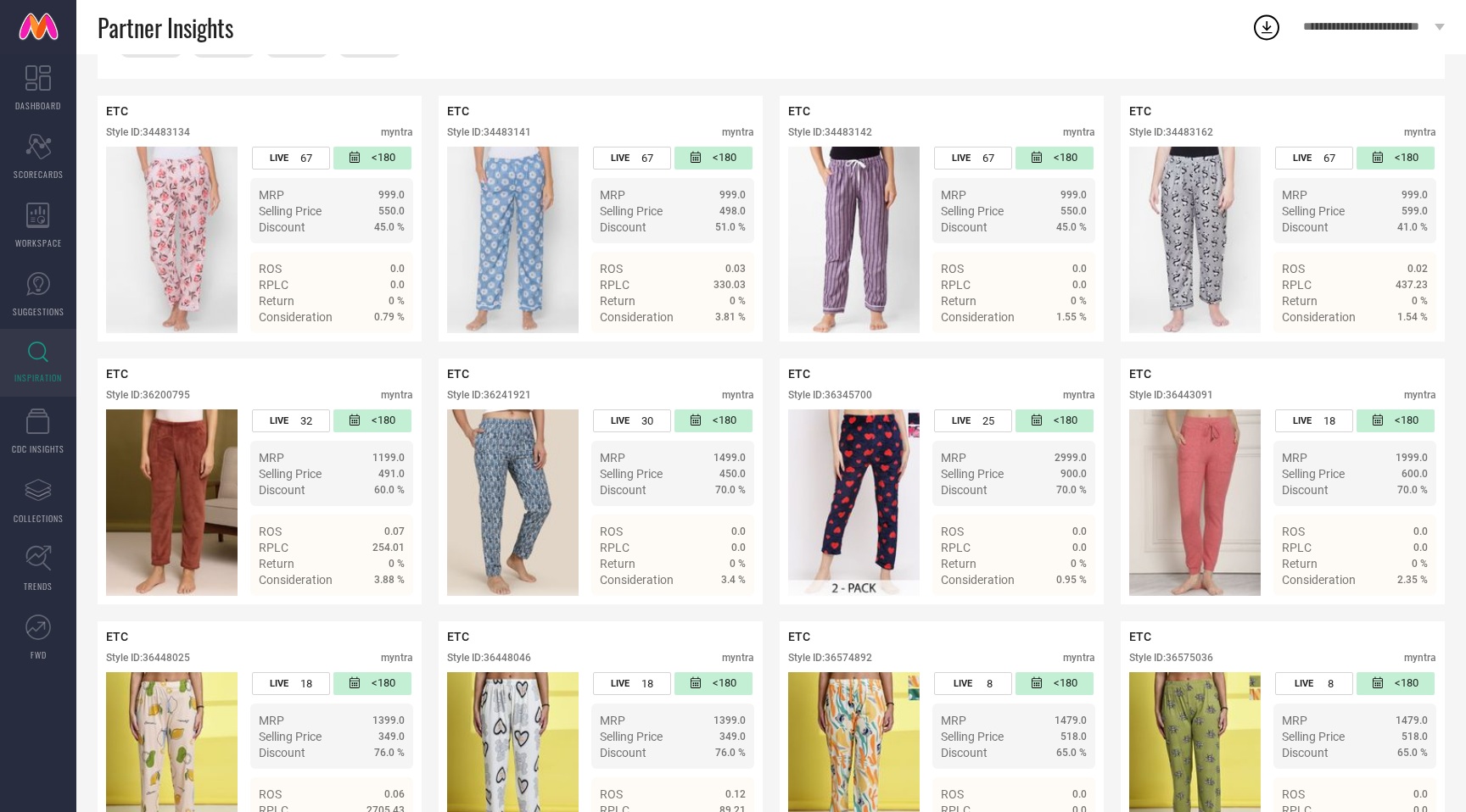
type input "36577722 36625461 36540737 36625435 36572856 36582134 36577661 36628628 3658228…"
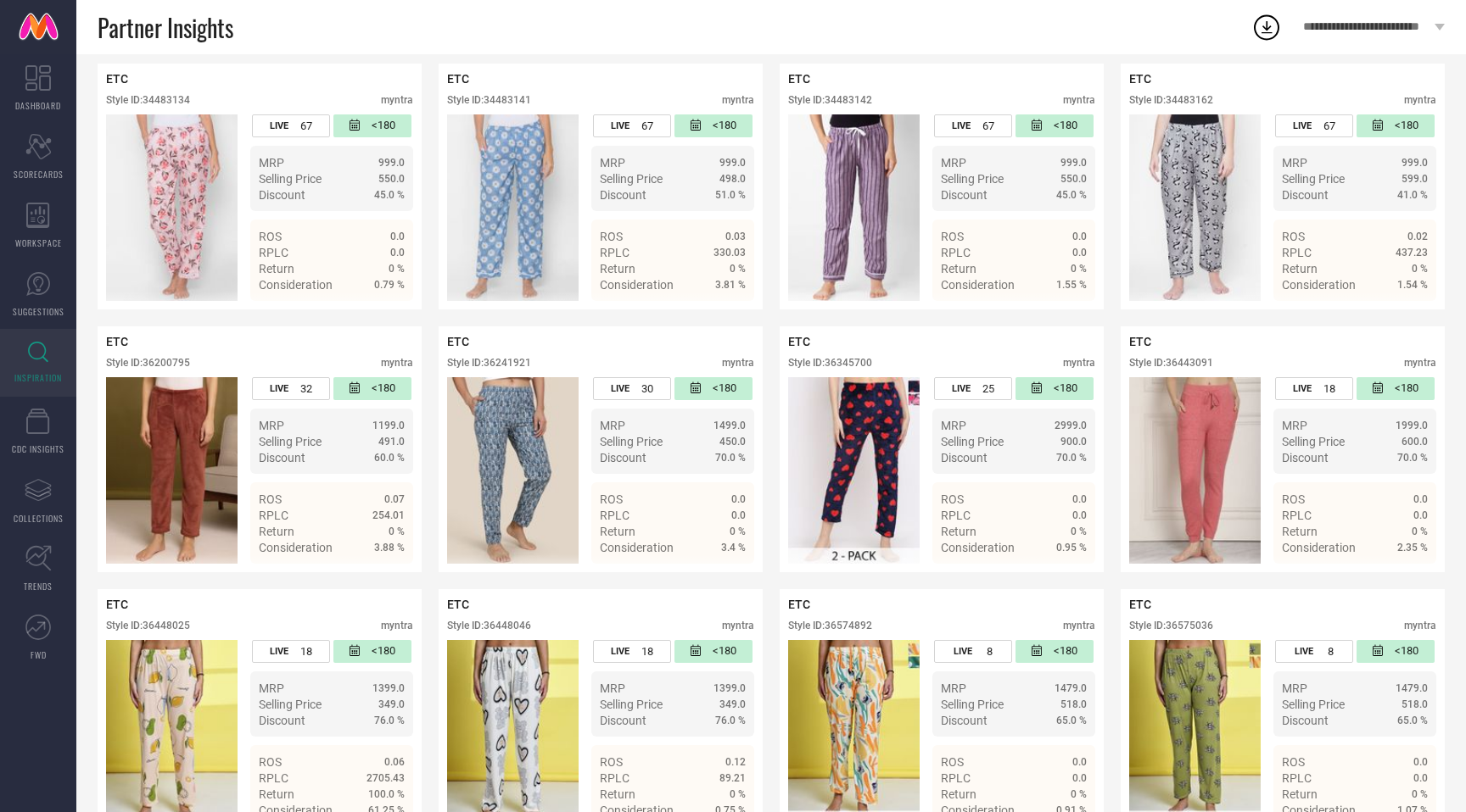
scroll to position [0, 0]
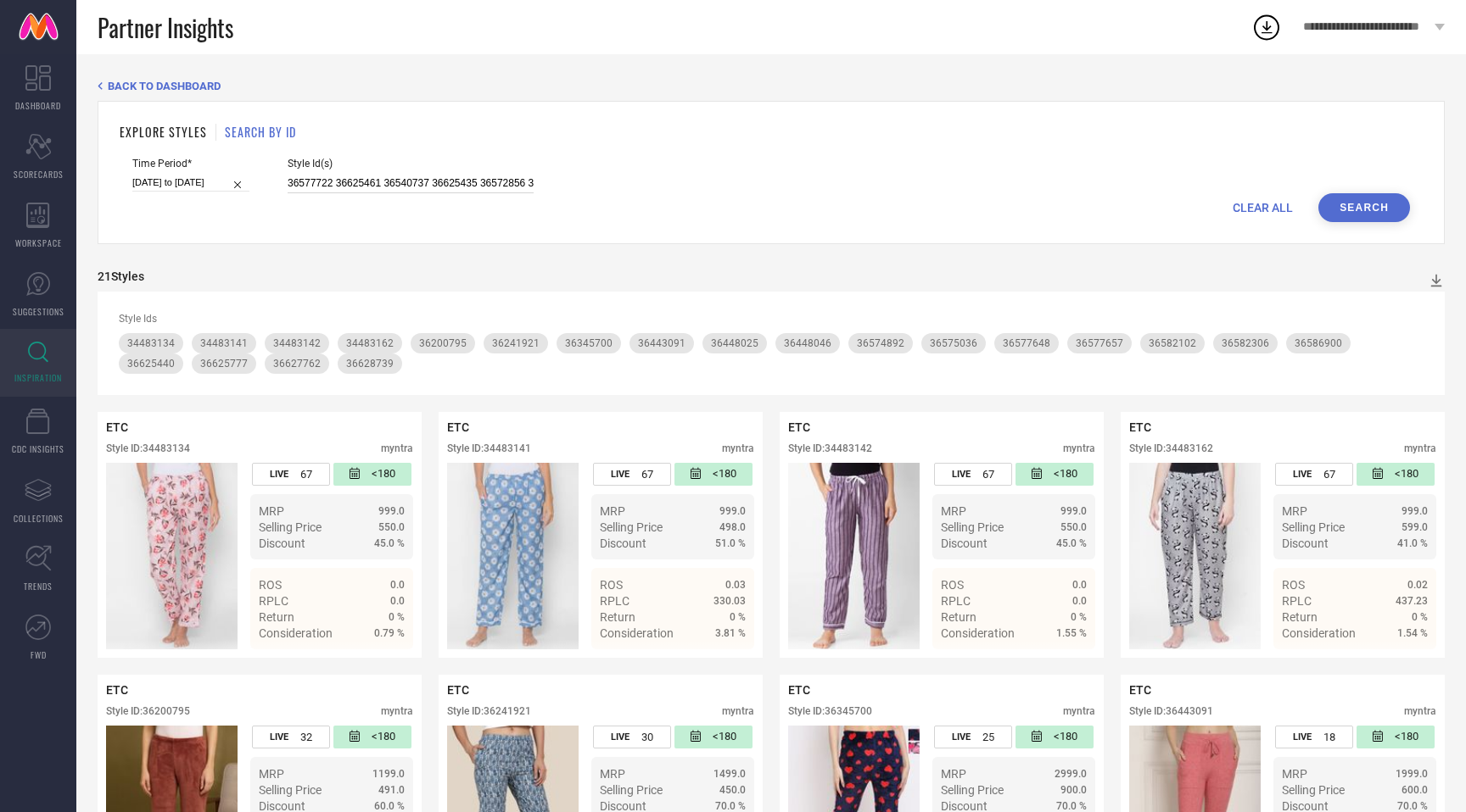
click at [457, 183] on input "36577722 36625461 36540737 36625435 36572856 36582134 36577661 36628628 3658228…" at bounding box center [411, 183] width 246 height 19
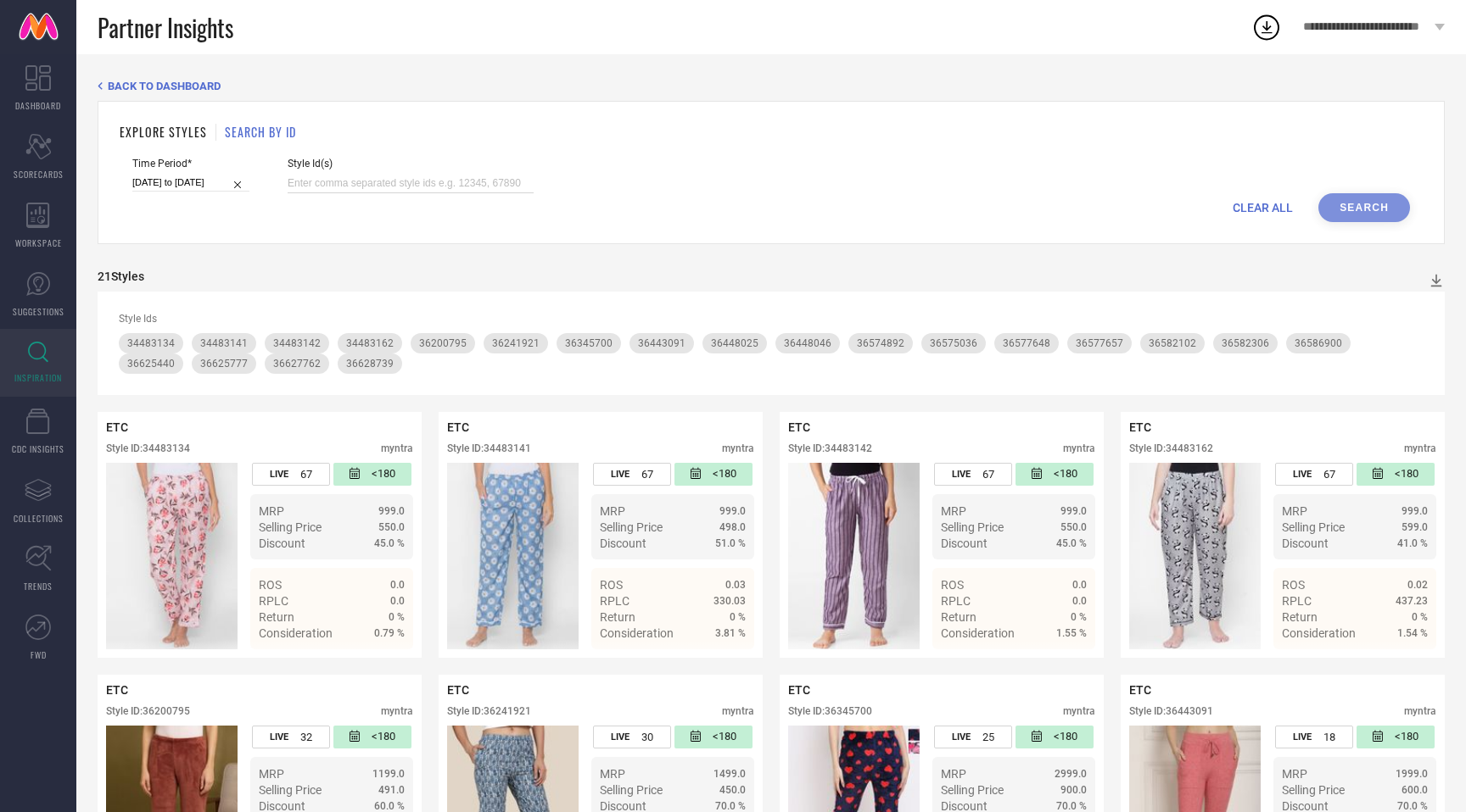
paste input "36577722 36625461 36540737 36625435 36572856 36582134 36577661 36628628 3658228…"
type input "36577722 36625461 36540737 36625435 36572856 36582134 36577661 36628628 3658228…"
click at [1351, 207] on button "Search" at bounding box center [1364, 207] width 92 height 28
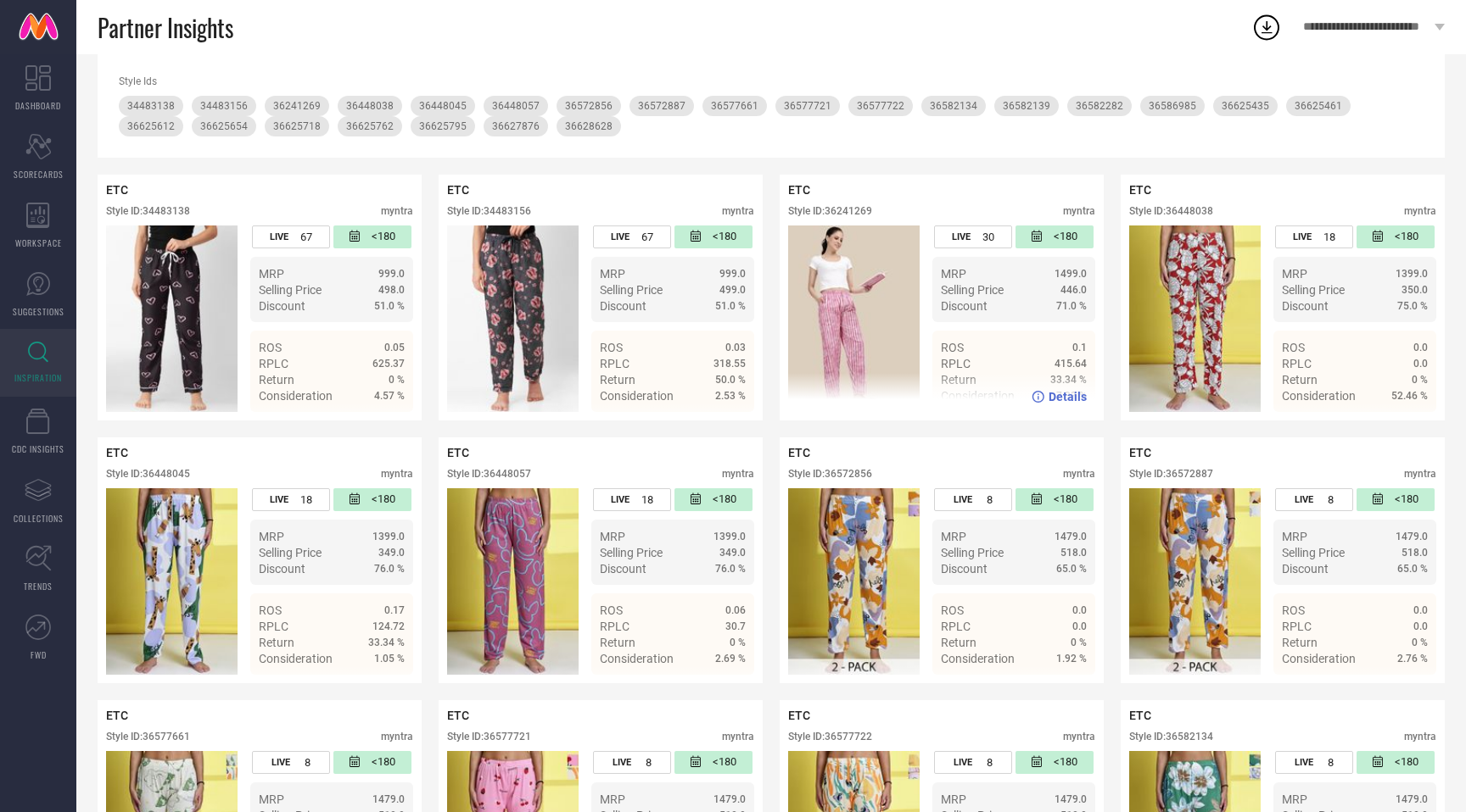
scroll to position [238, 0]
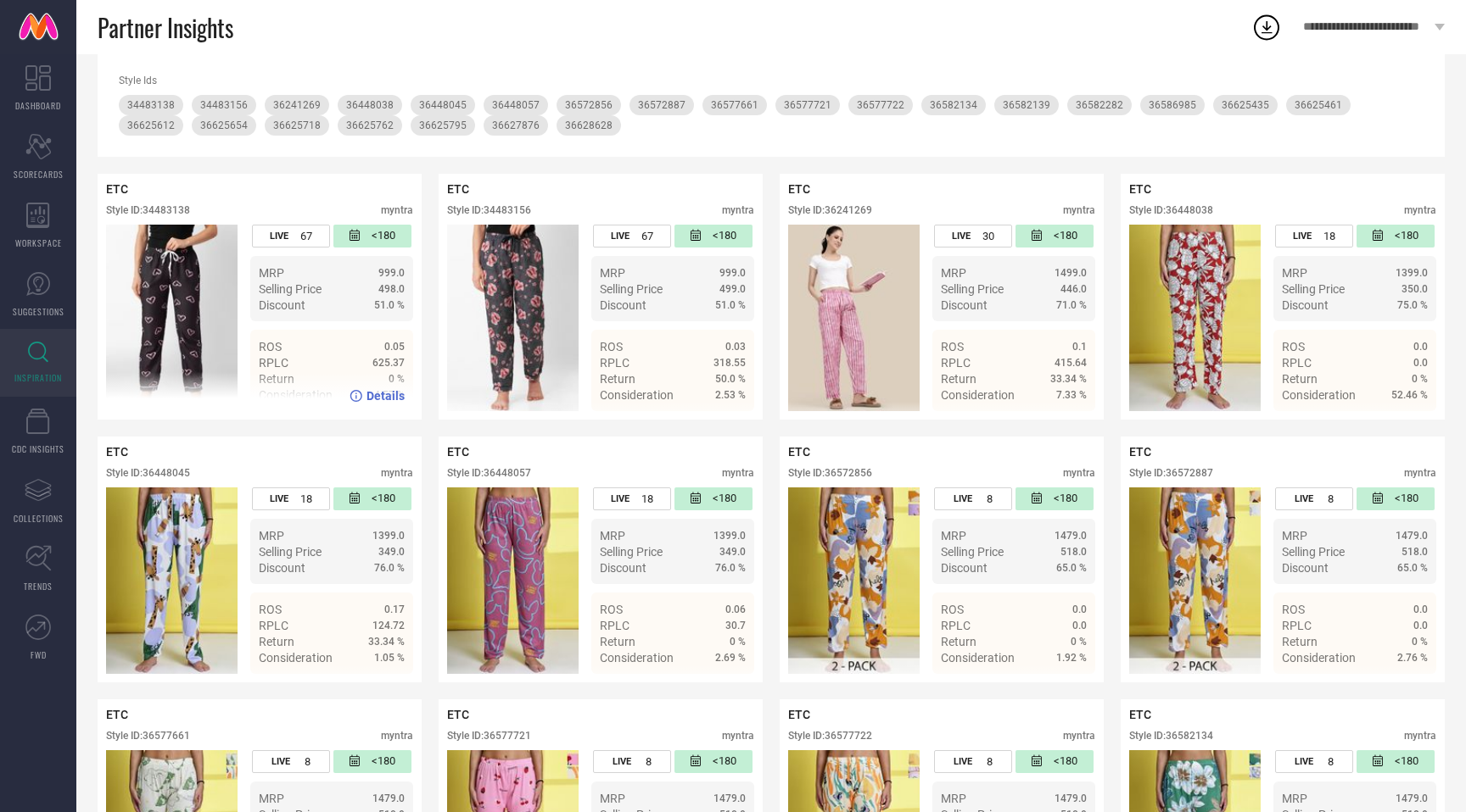
click at [173, 211] on div "Style ID: 34483138" at bounding box center [149, 210] width 84 height 12
click at [503, 204] on div "Style ID: 34483156" at bounding box center [490, 210] width 84 height 12
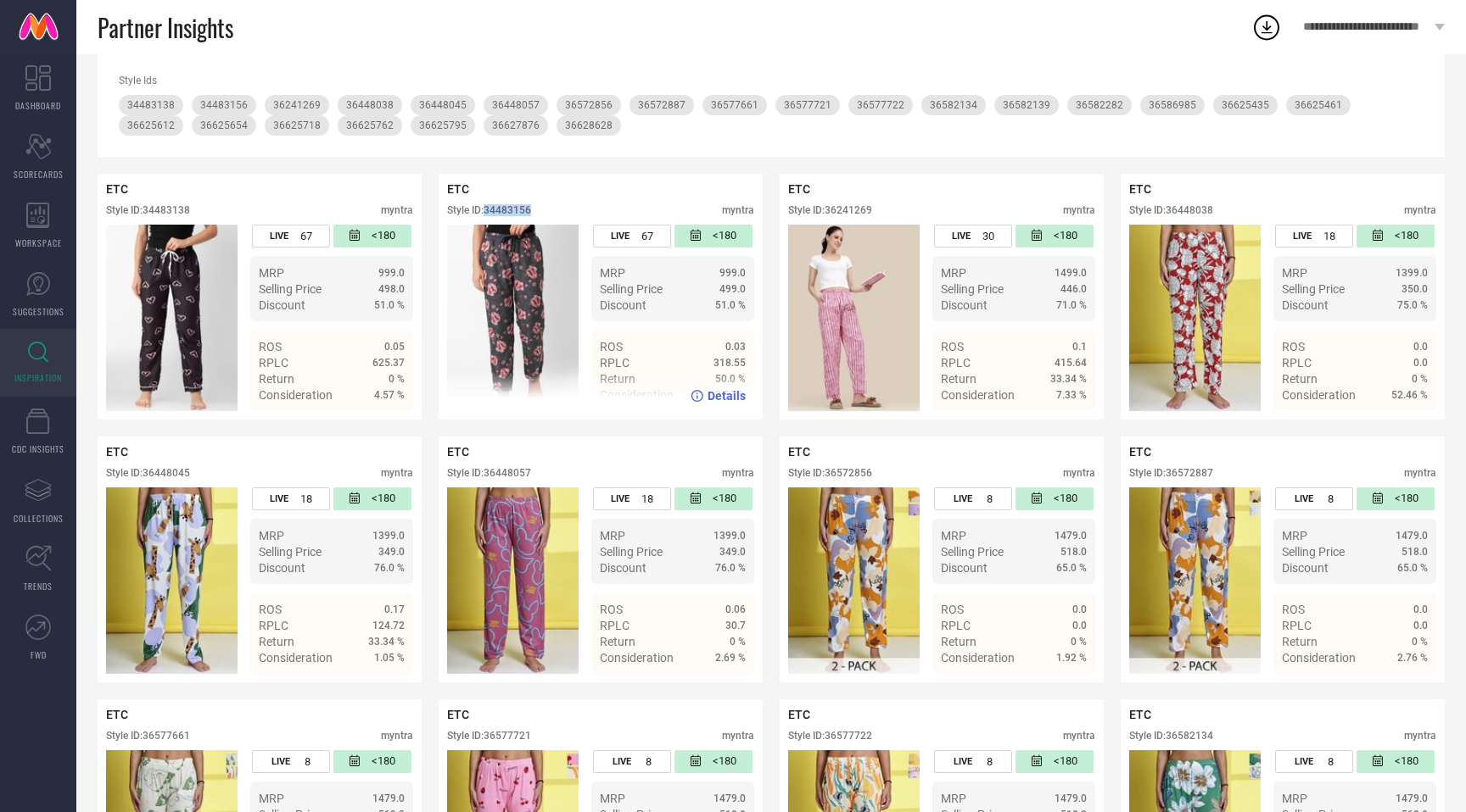
click at [503, 204] on div "Style ID: 34483156" at bounding box center [490, 210] width 84 height 12
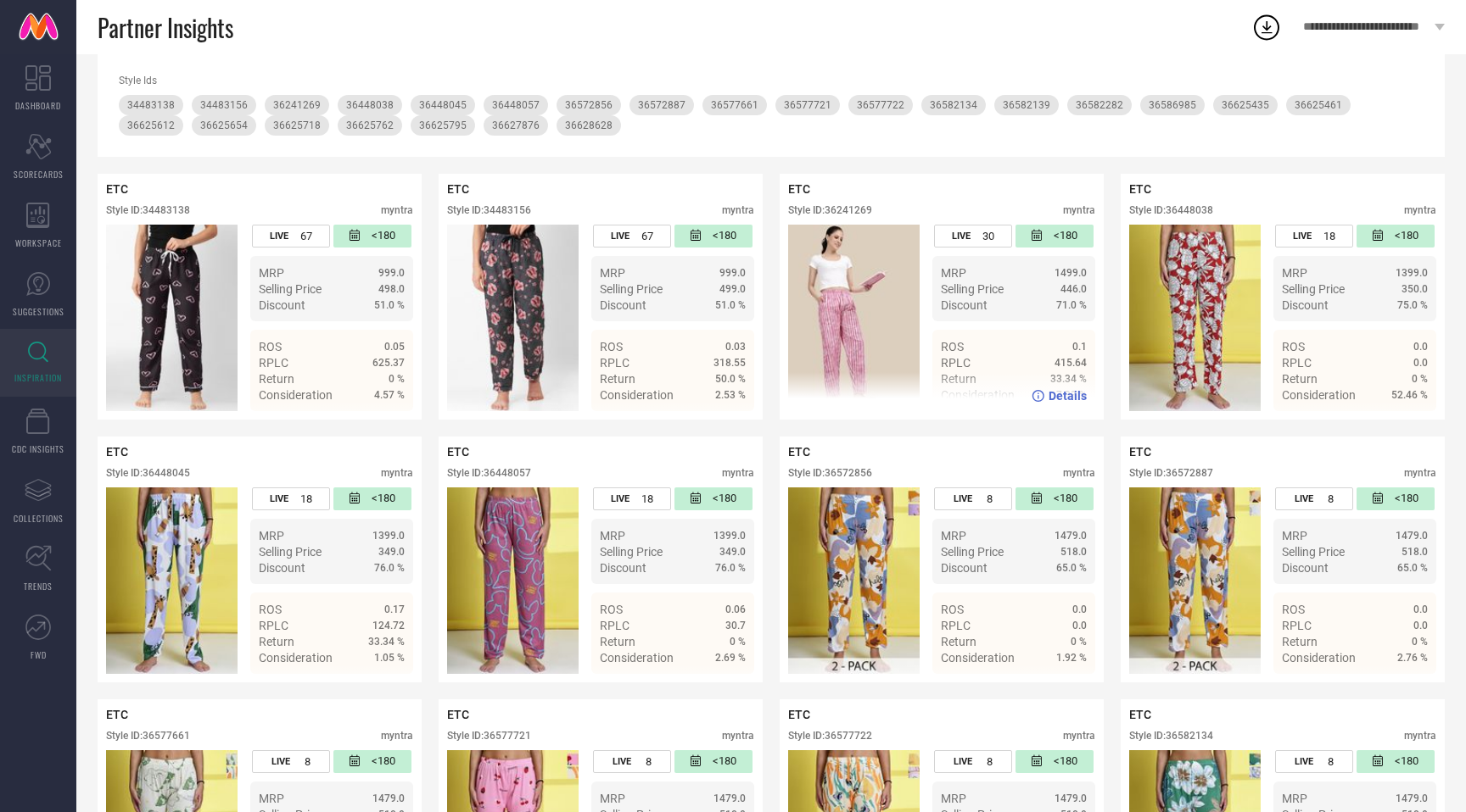
click at [866, 203] on div "ETC Style ID: 36241269 myntra" at bounding box center [942, 203] width 307 height 42
click at [864, 205] on div "Style ID: 36241269" at bounding box center [831, 210] width 84 height 12
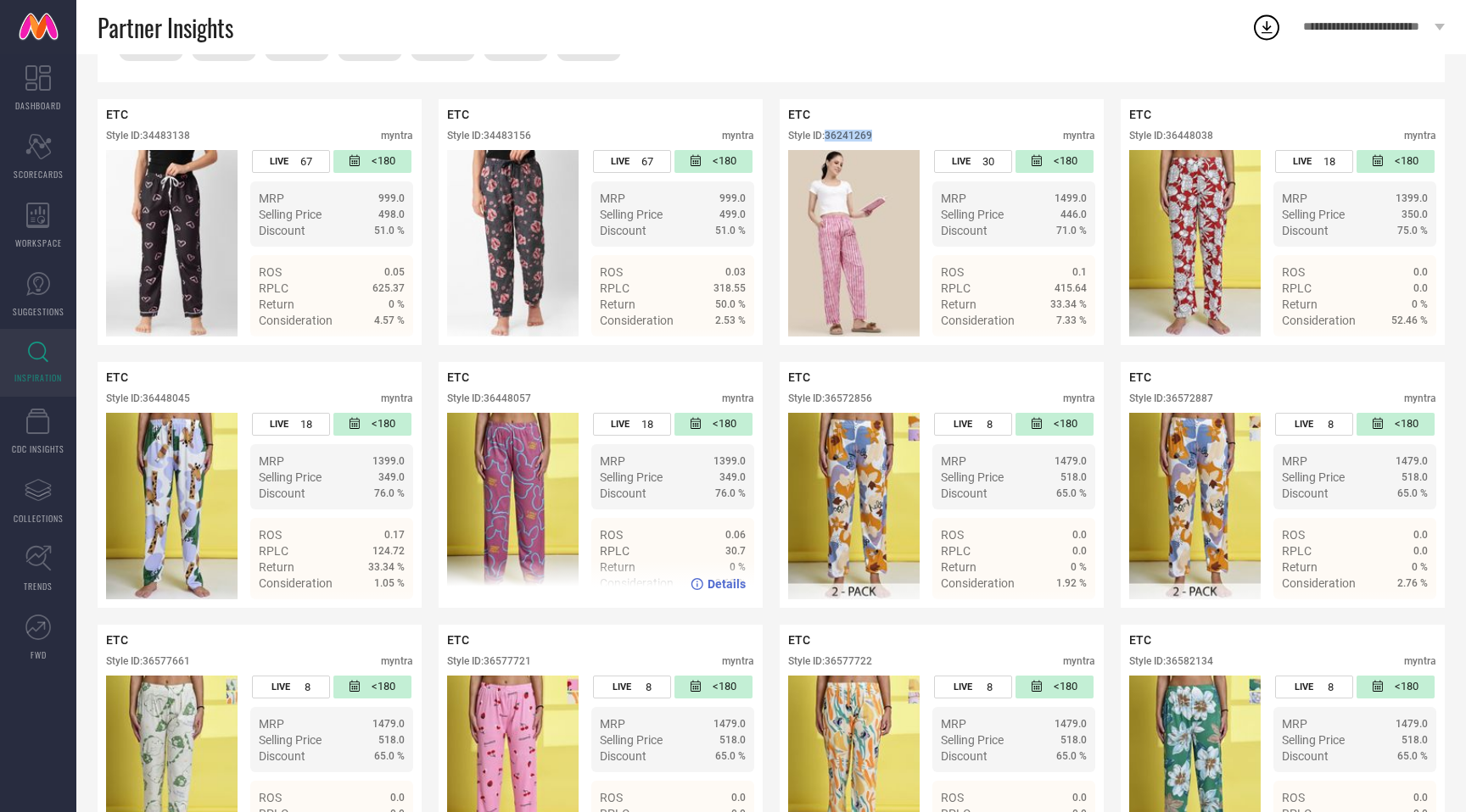
scroll to position [342, 0]
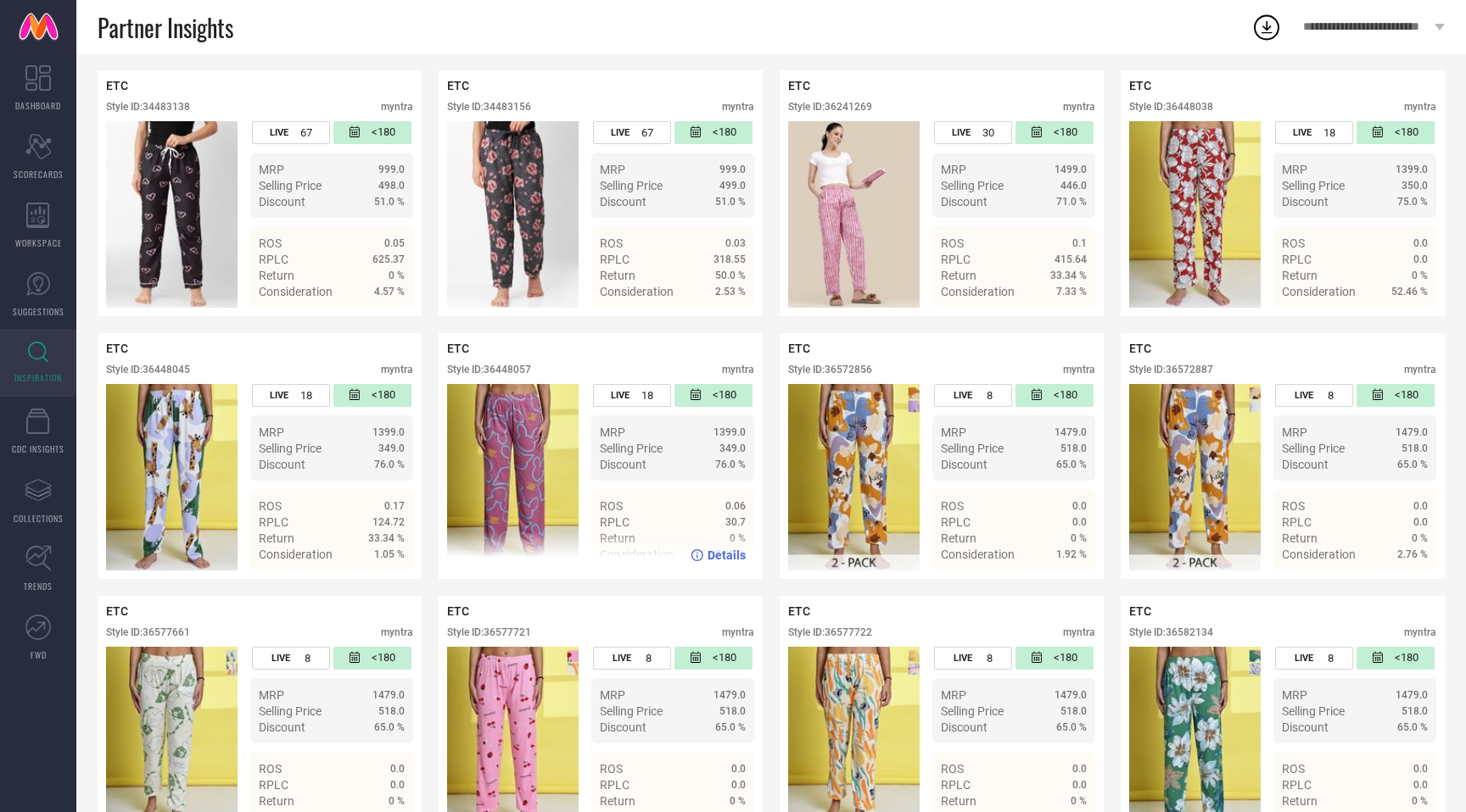
click at [525, 370] on div "Style ID: 36448057" at bounding box center [490, 369] width 84 height 12
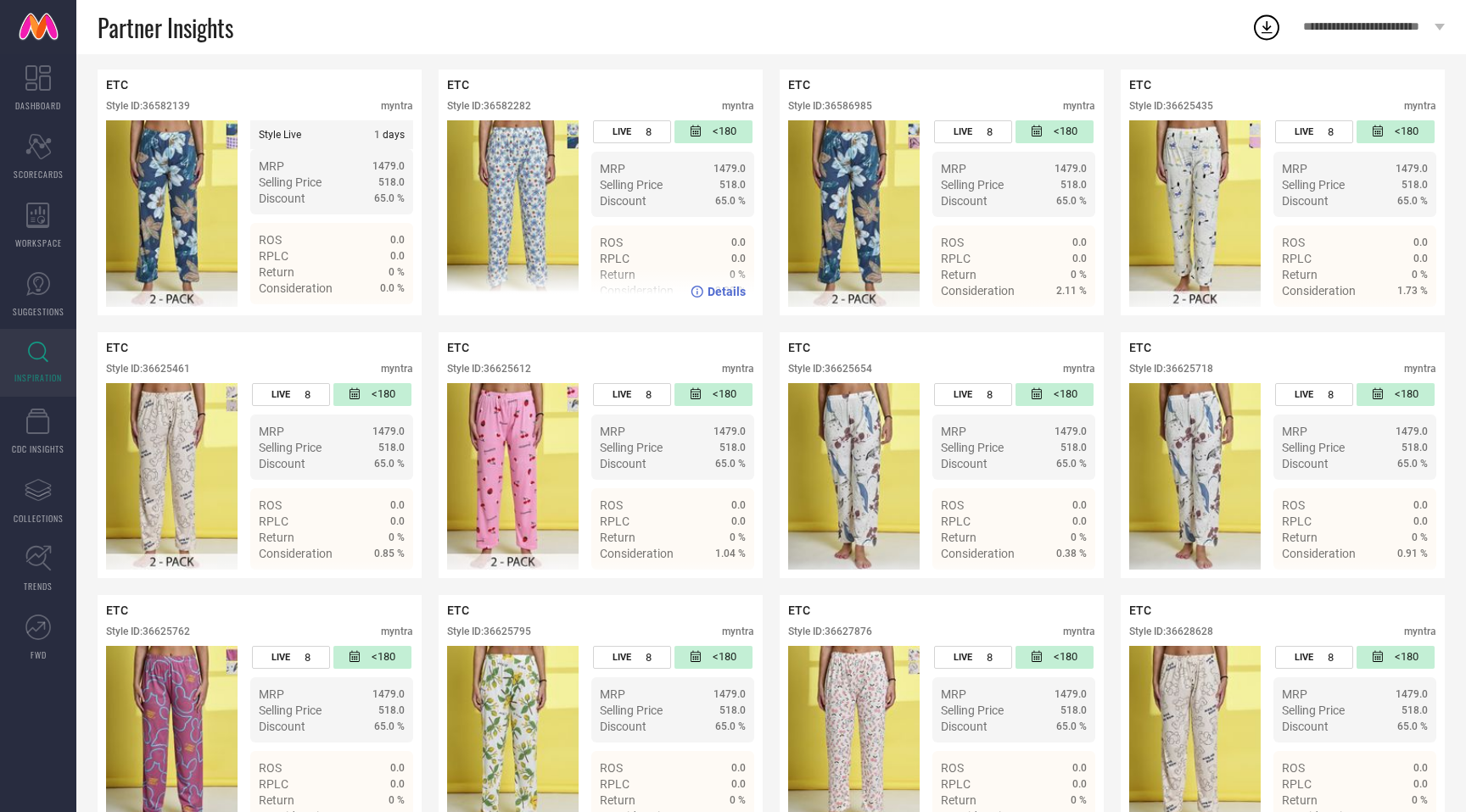
scroll to position [1133, 0]
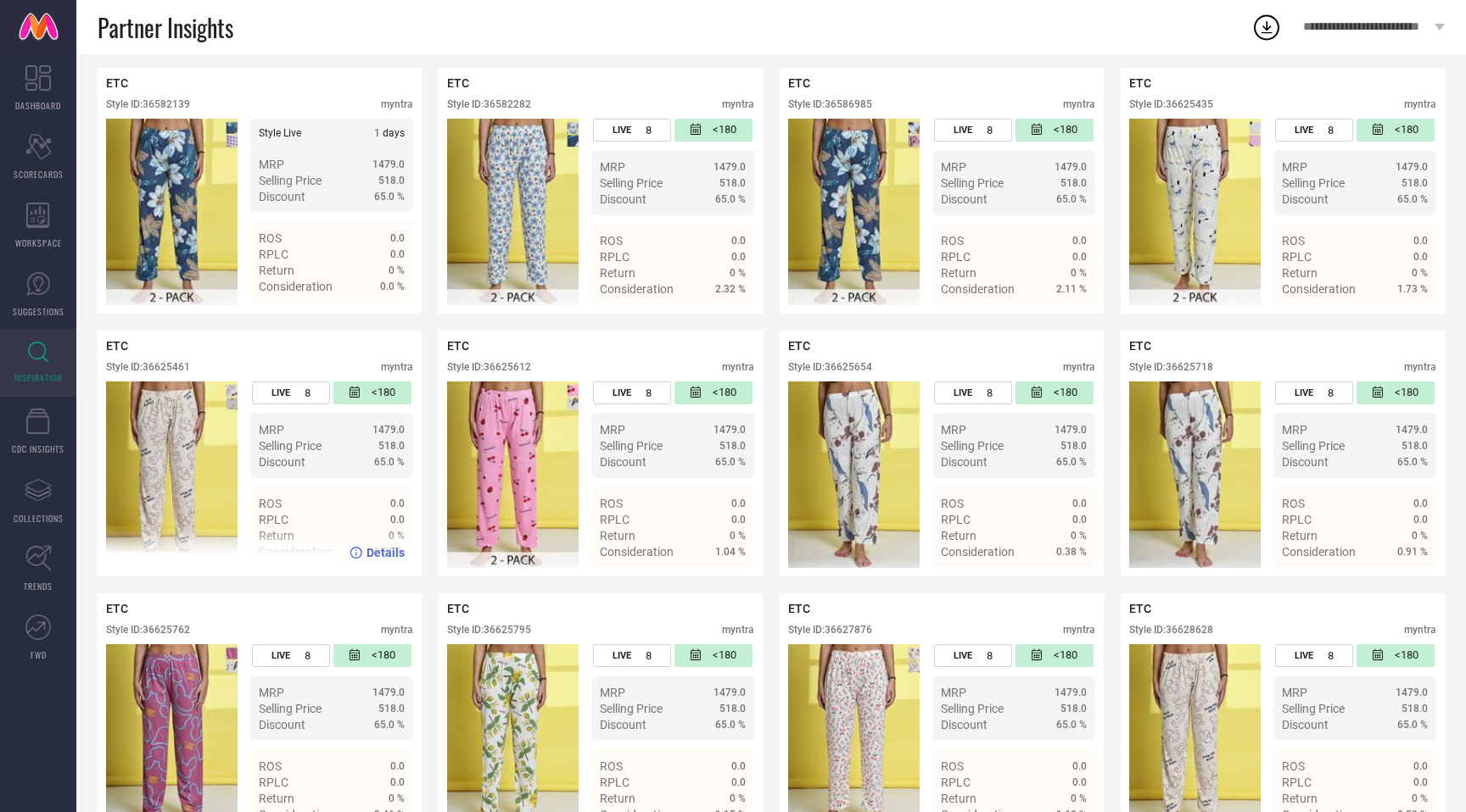
click at [176, 371] on div "Style ID: 36625461" at bounding box center [149, 367] width 84 height 12
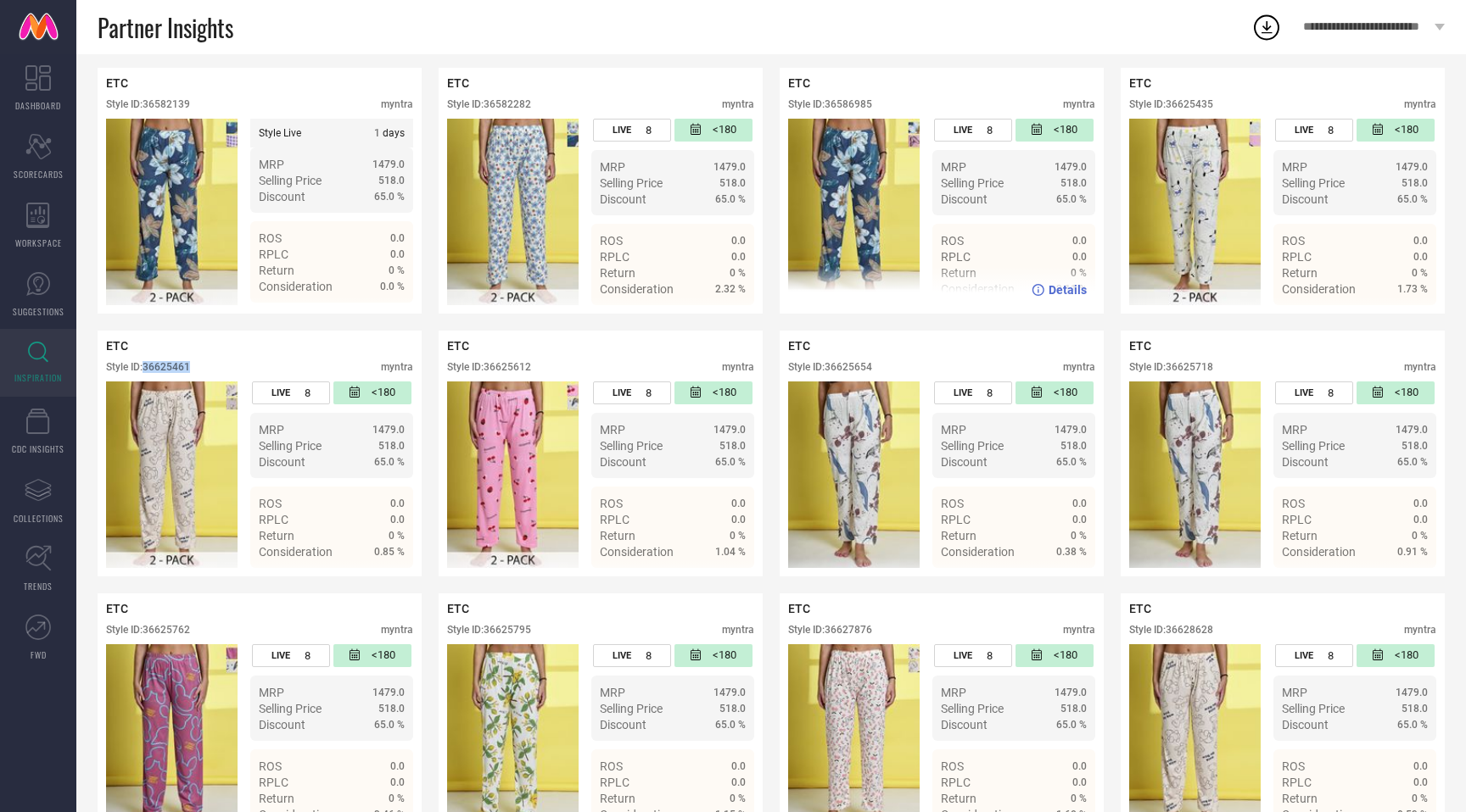
scroll to position [1188, 0]
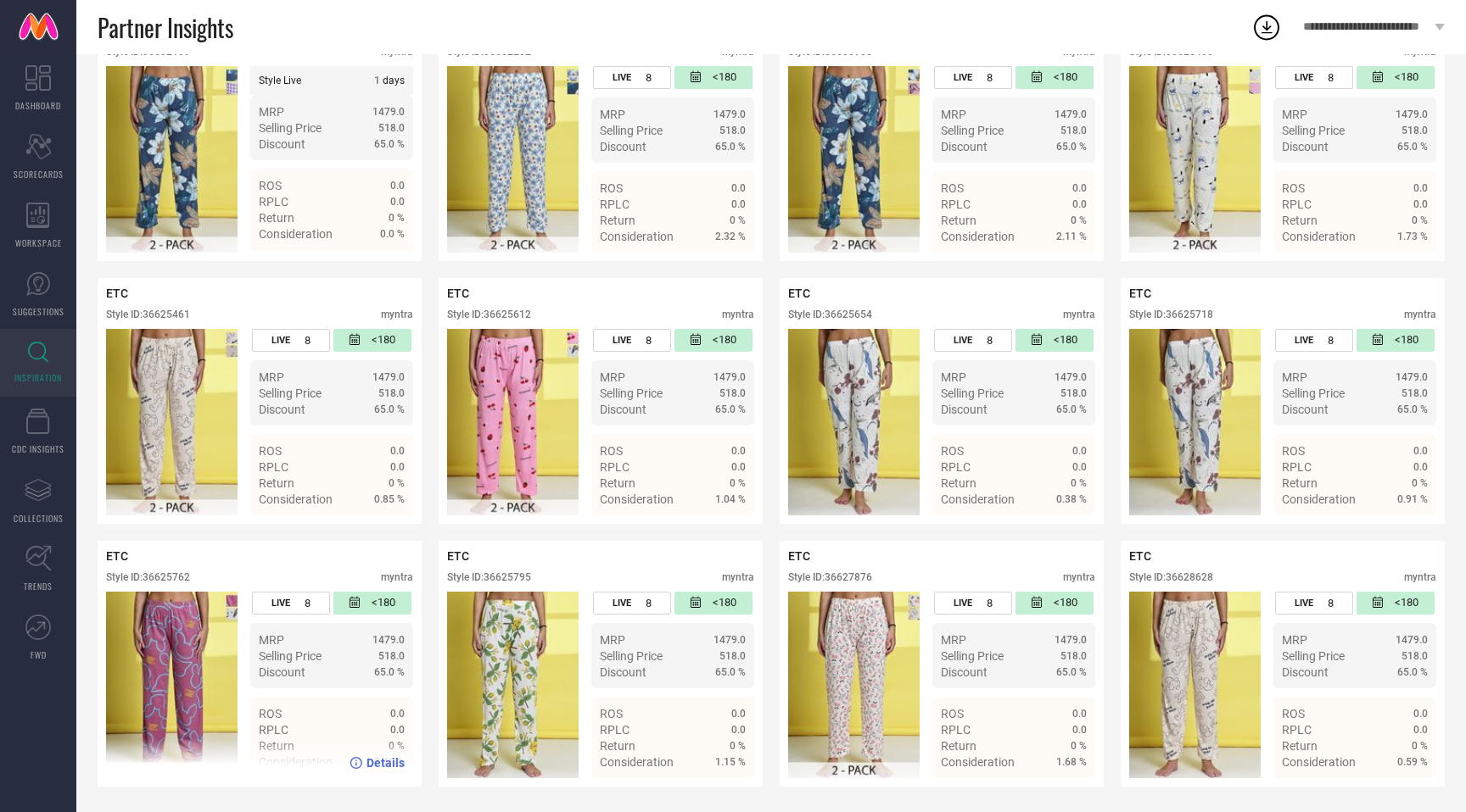
click at [175, 575] on div "Style ID: 36625762" at bounding box center [149, 577] width 84 height 12
